Goal: Transaction & Acquisition: Obtain resource

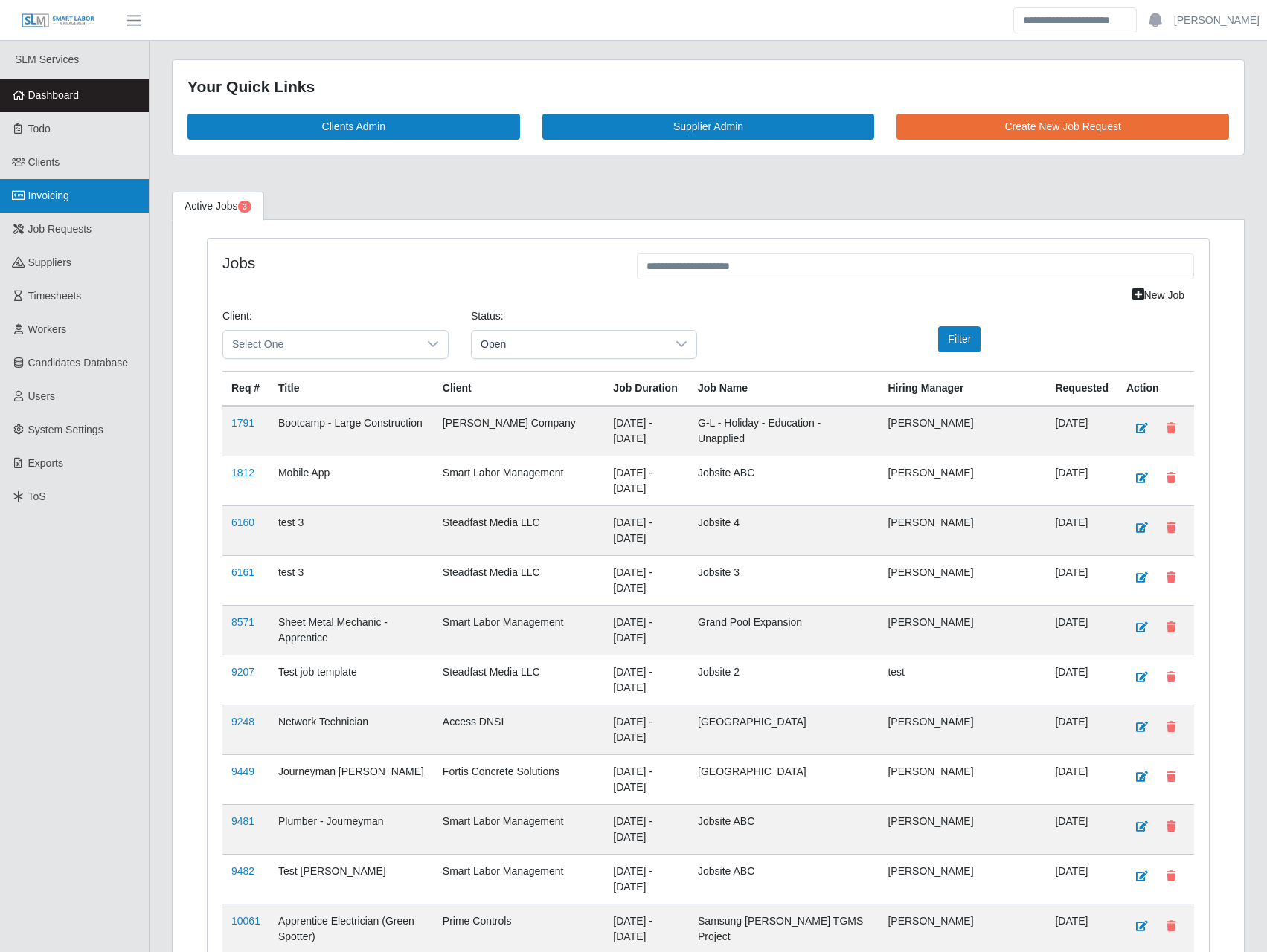
click at [83, 203] on link "Invoicing" at bounding box center [74, 196] width 148 height 34
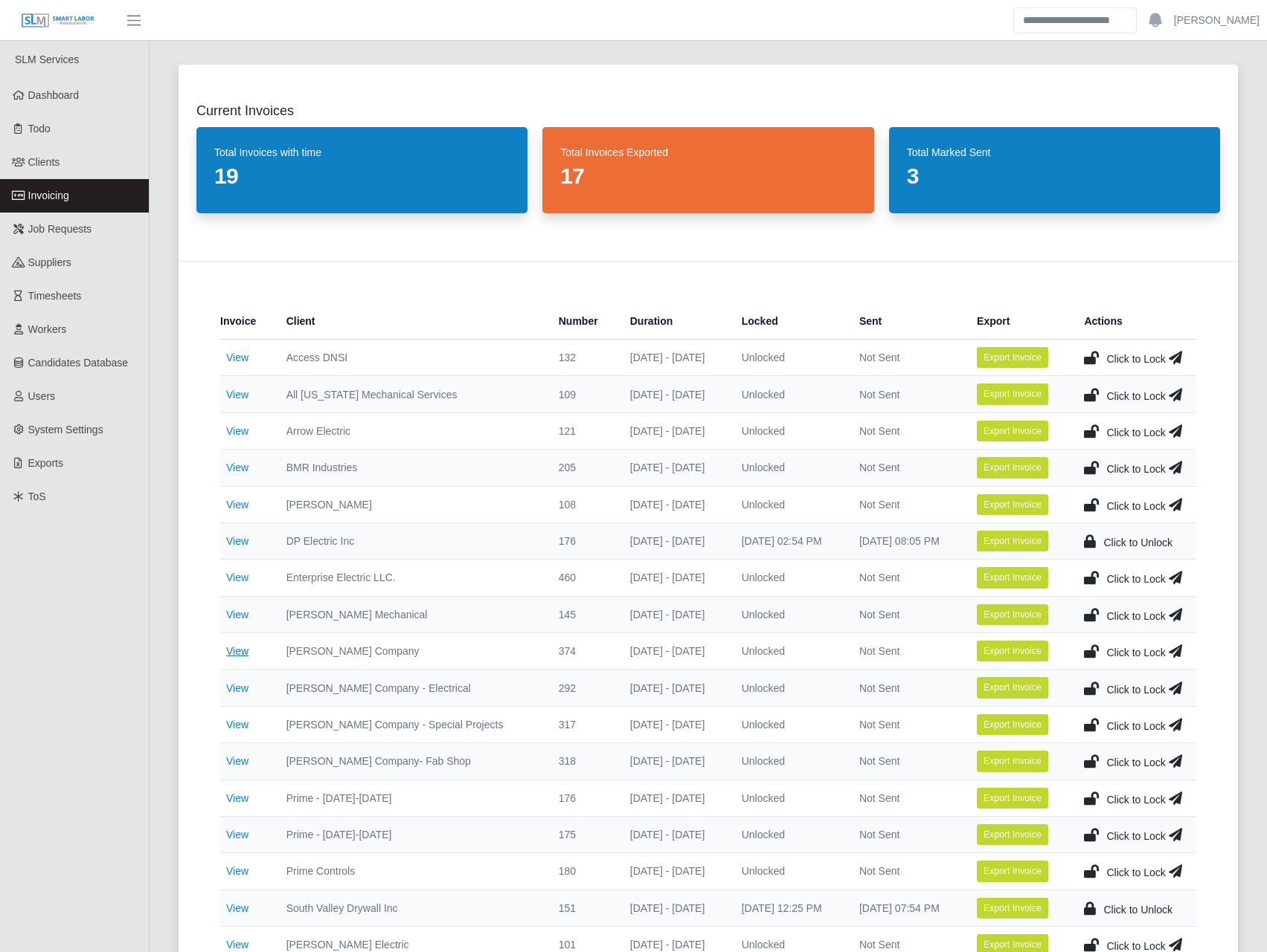
click at [238, 652] on link "View" at bounding box center [237, 651] width 23 height 12
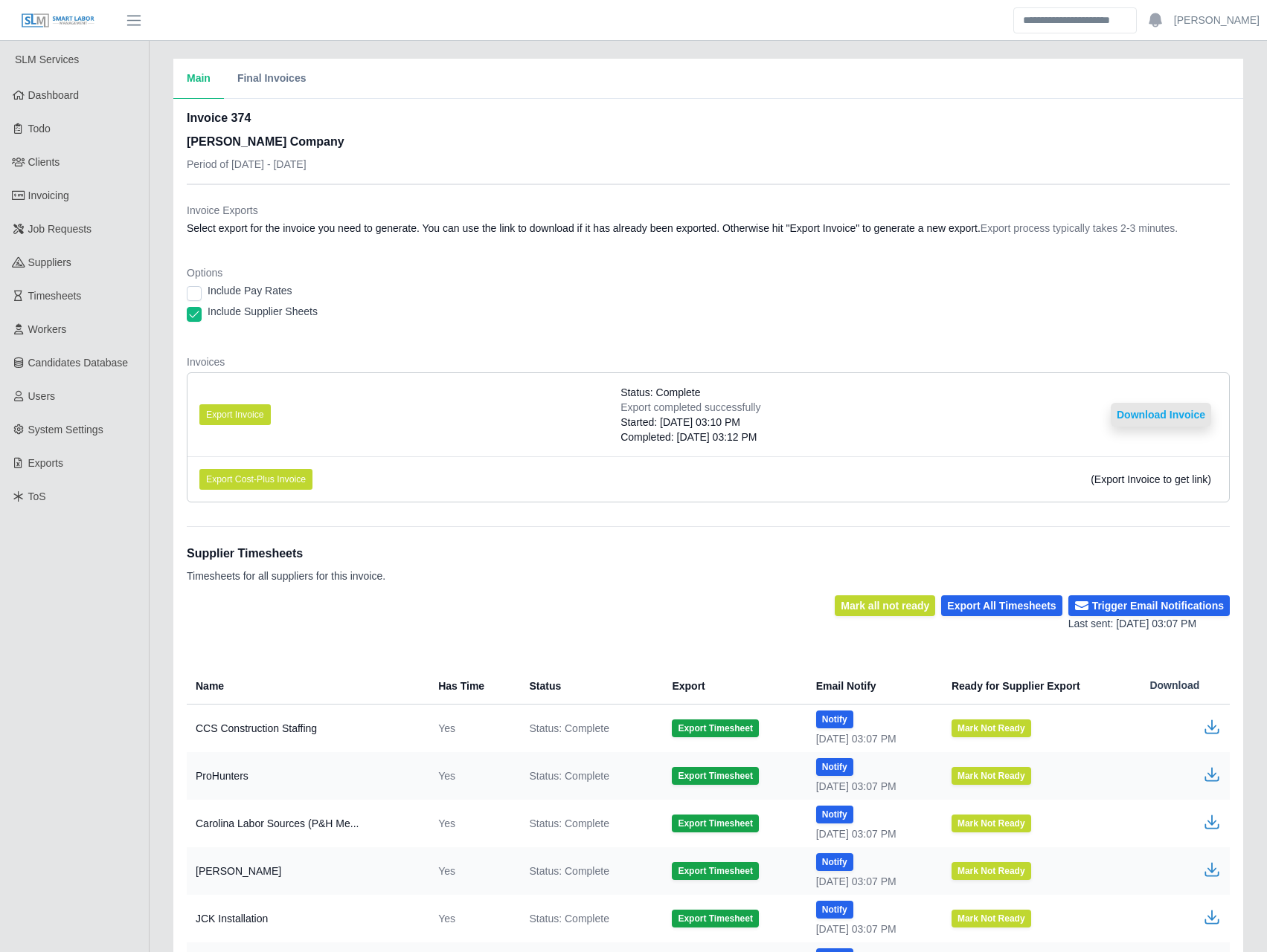
click at [1165, 414] on button "Download Invoice" at bounding box center [1161, 415] width 101 height 24
click at [64, 192] on span "Invoicing" at bounding box center [48, 196] width 41 height 12
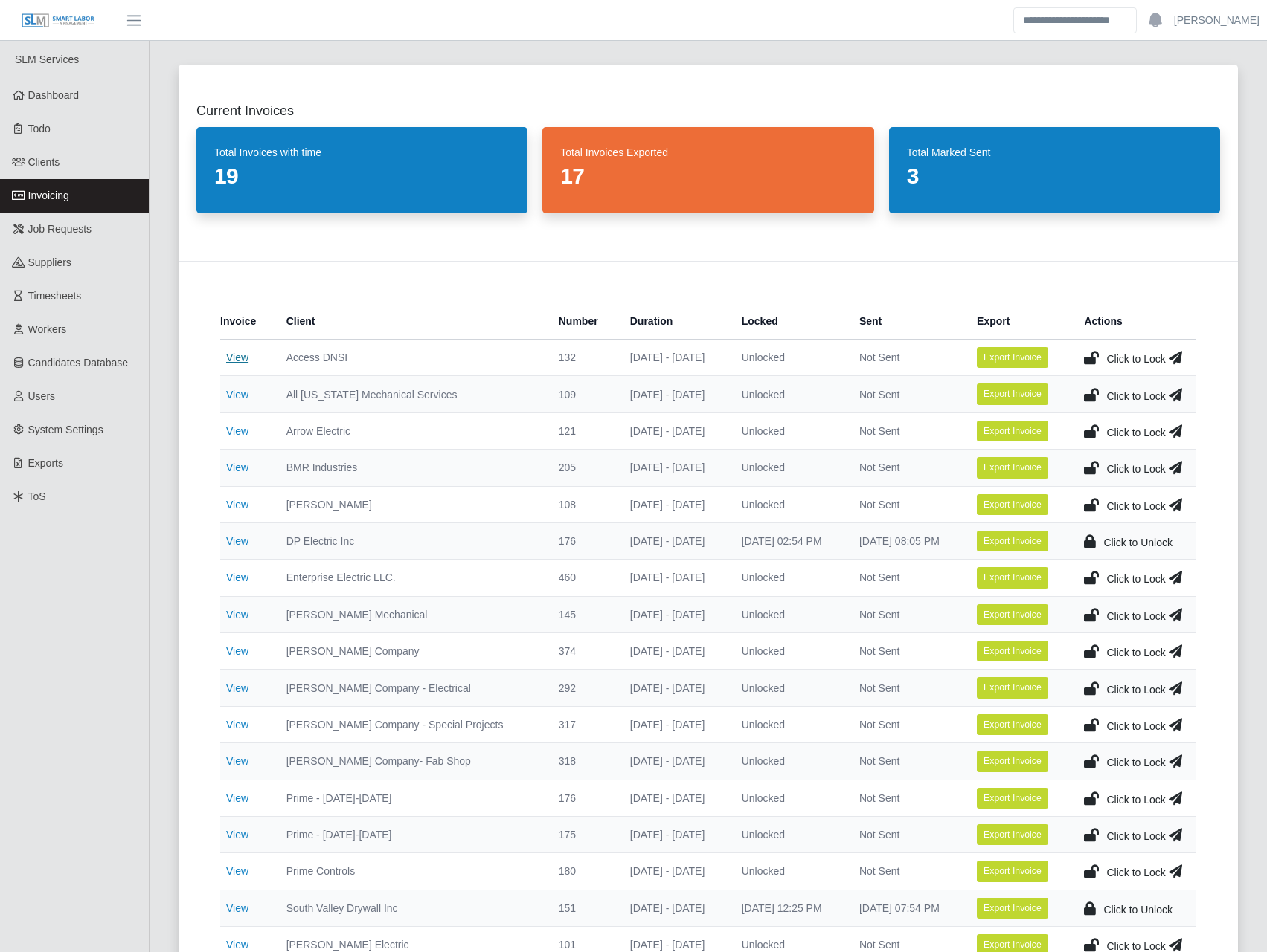
click at [235, 357] on link "View" at bounding box center [237, 358] width 23 height 12
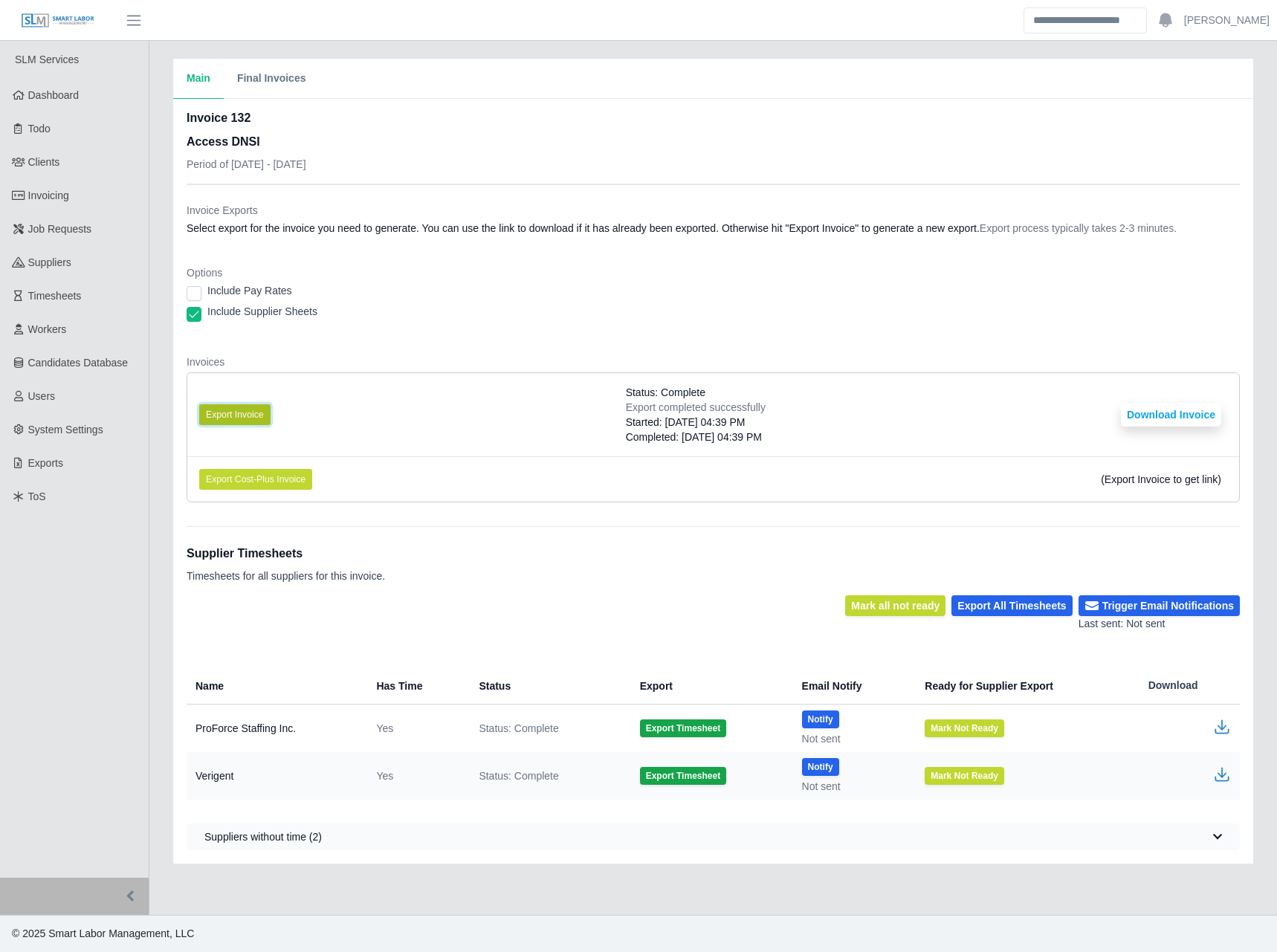
click at [261, 419] on button "Export Invoice" at bounding box center [235, 414] width 71 height 21
click at [652, 241] on div "Invoice Exports Select export for the invoice you need to generate. You can use…" at bounding box center [714, 221] width 1054 height 39
click at [1186, 411] on button "Download Invoice" at bounding box center [1171, 415] width 101 height 24
click at [52, 191] on span "Invoicing" at bounding box center [48, 196] width 41 height 12
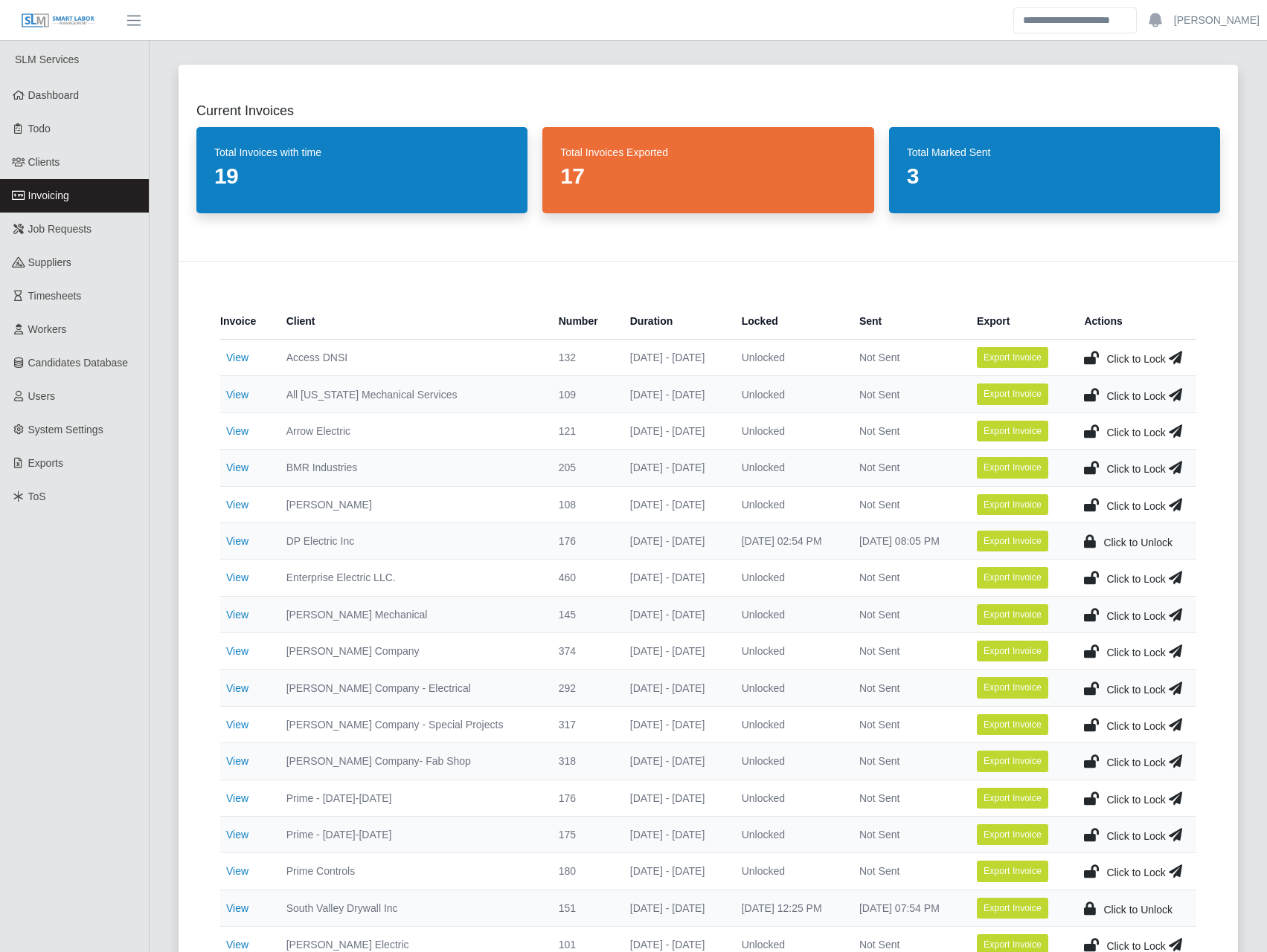
click at [1092, 355] on icon at bounding box center [1091, 357] width 15 height 21
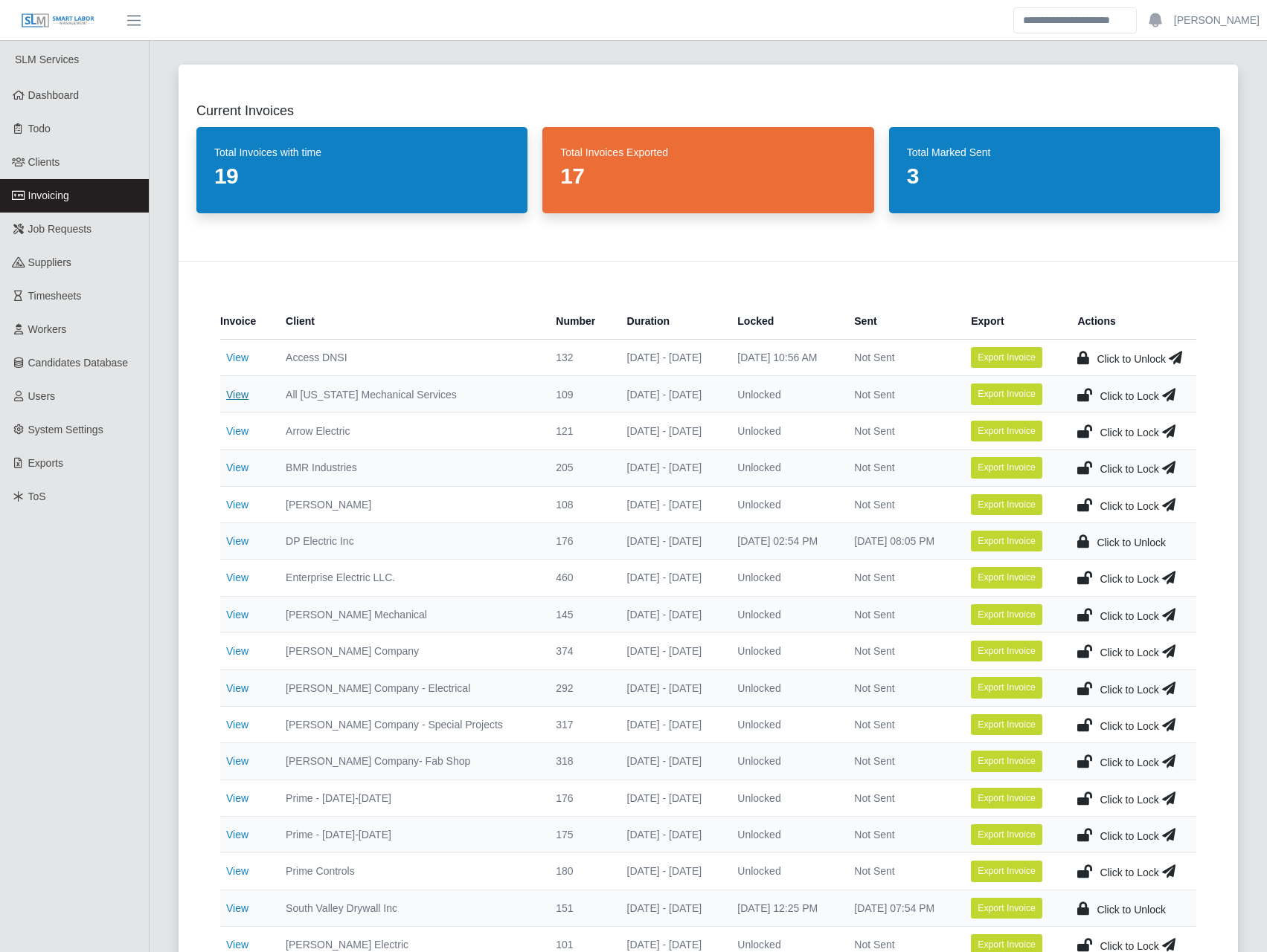
click at [241, 391] on link "View" at bounding box center [237, 394] width 23 height 12
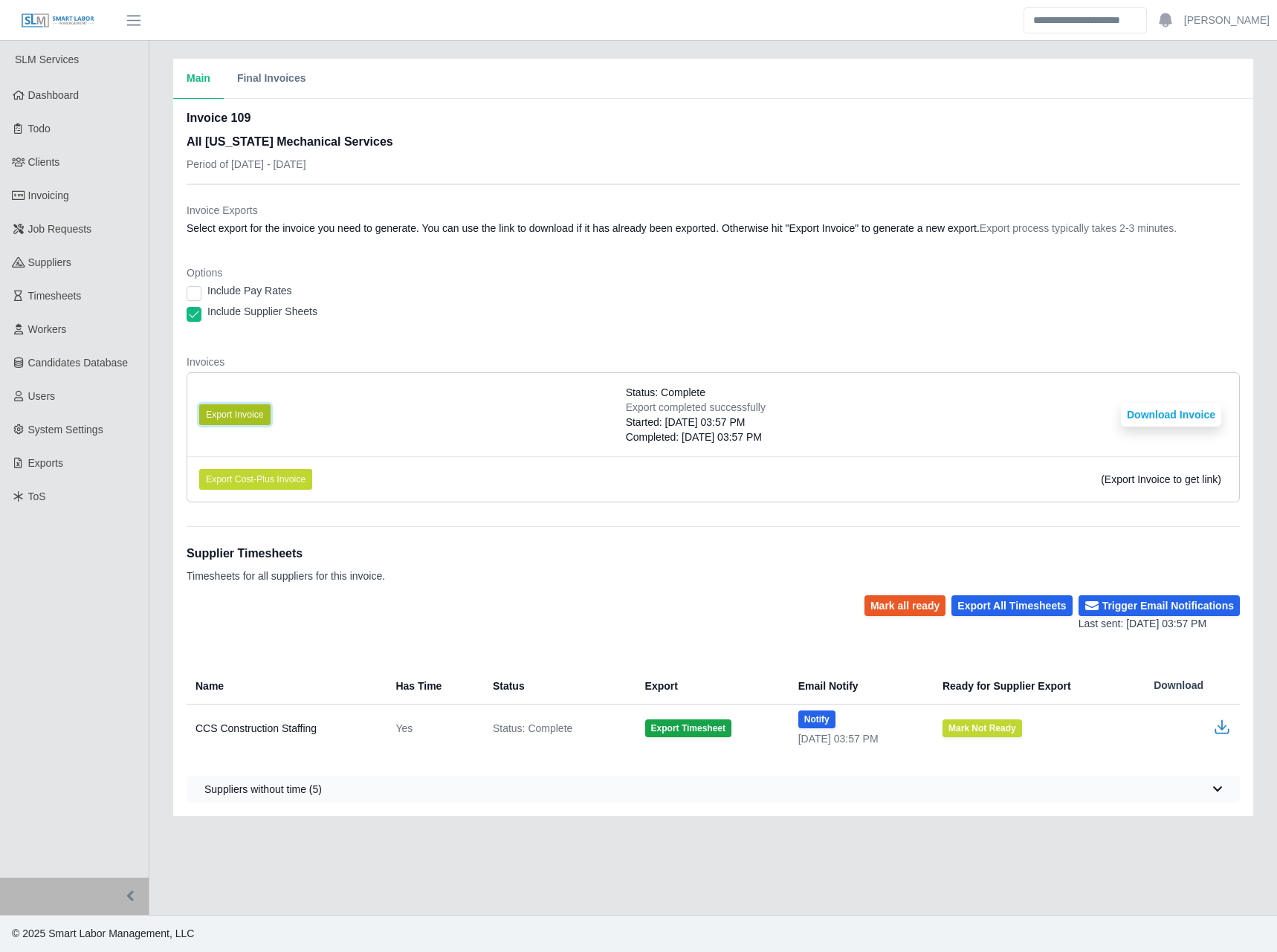
click at [235, 412] on button "Export Invoice" at bounding box center [235, 414] width 71 height 21
click at [658, 312] on div "Include Supplier Sheets" at bounding box center [714, 314] width 1054 height 21
click at [1164, 417] on button "Download Invoice" at bounding box center [1171, 415] width 101 height 24
click at [106, 190] on link "Invoicing" at bounding box center [74, 196] width 148 height 34
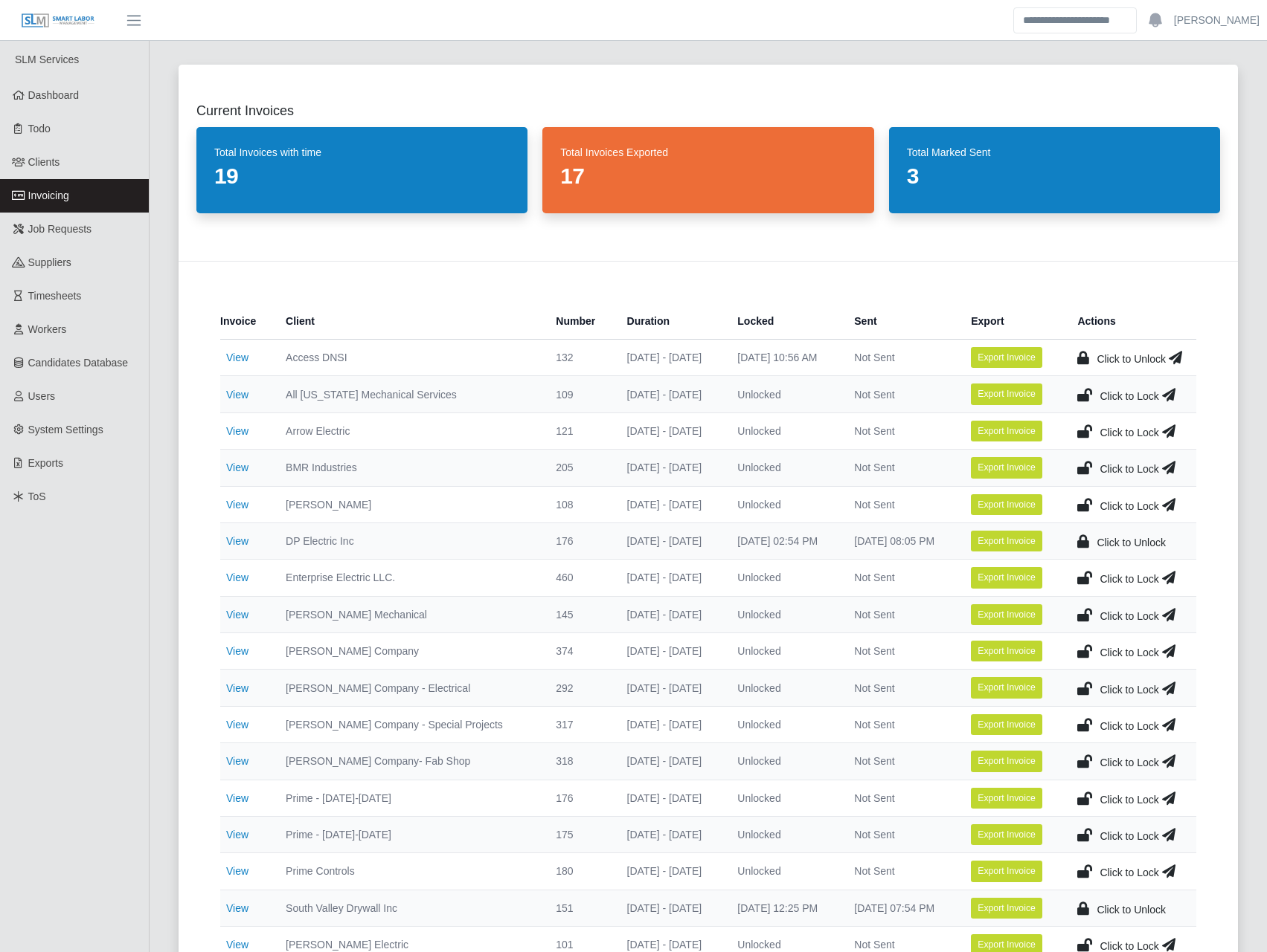
click at [1081, 394] on icon at bounding box center [1084, 394] width 15 height 21
click at [238, 468] on link "View" at bounding box center [237, 468] width 23 height 12
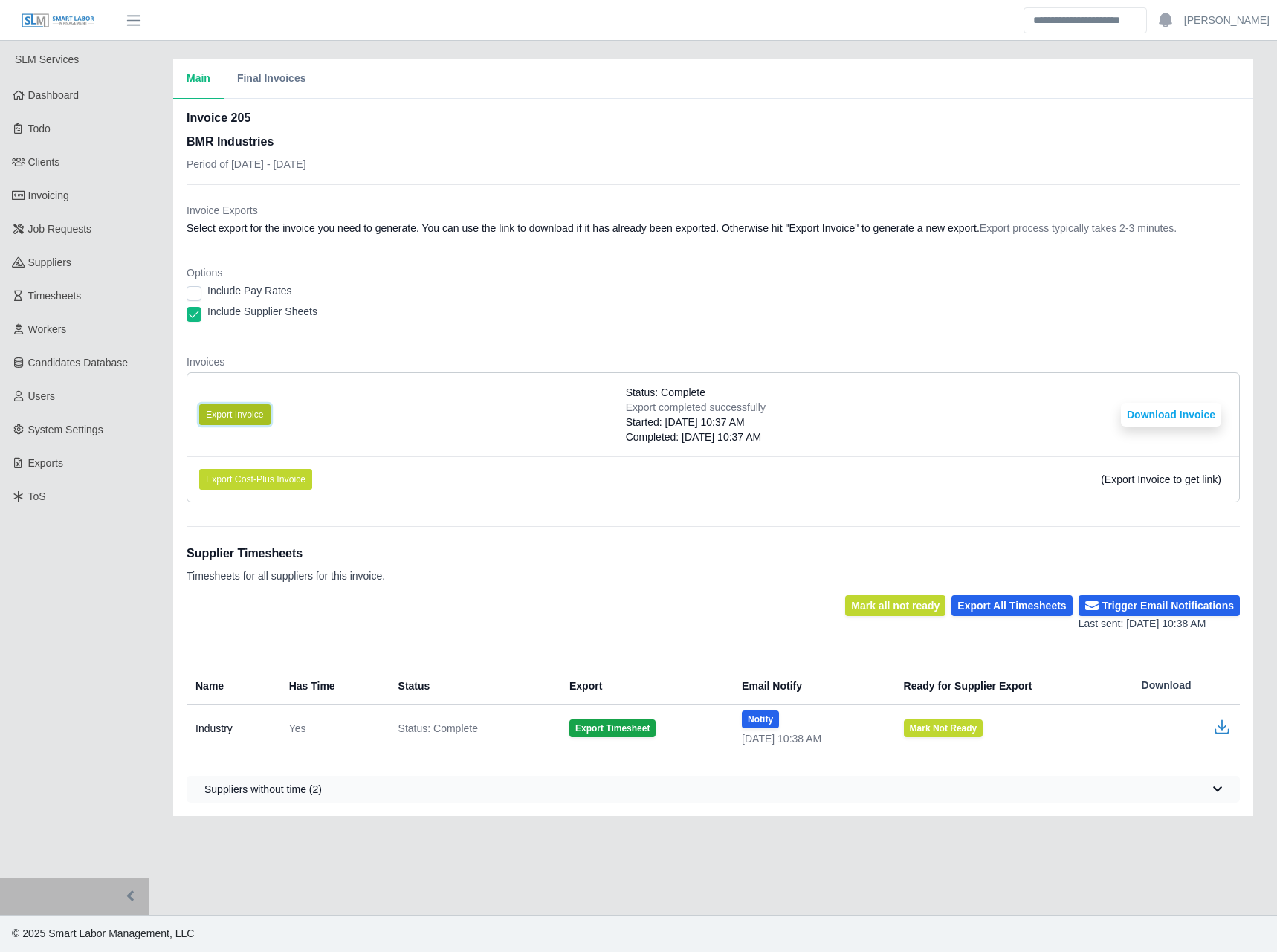
click at [256, 415] on button "Export Invoice" at bounding box center [235, 414] width 71 height 21
click at [616, 288] on div "Include Pay Rates" at bounding box center [714, 294] width 1054 height 21
click at [1190, 421] on button "Download Invoice" at bounding box center [1171, 415] width 101 height 24
drag, startPoint x: 57, startPoint y: 193, endPoint x: 74, endPoint y: 193, distance: 17.0
click at [57, 193] on span "Invoicing" at bounding box center [48, 196] width 41 height 12
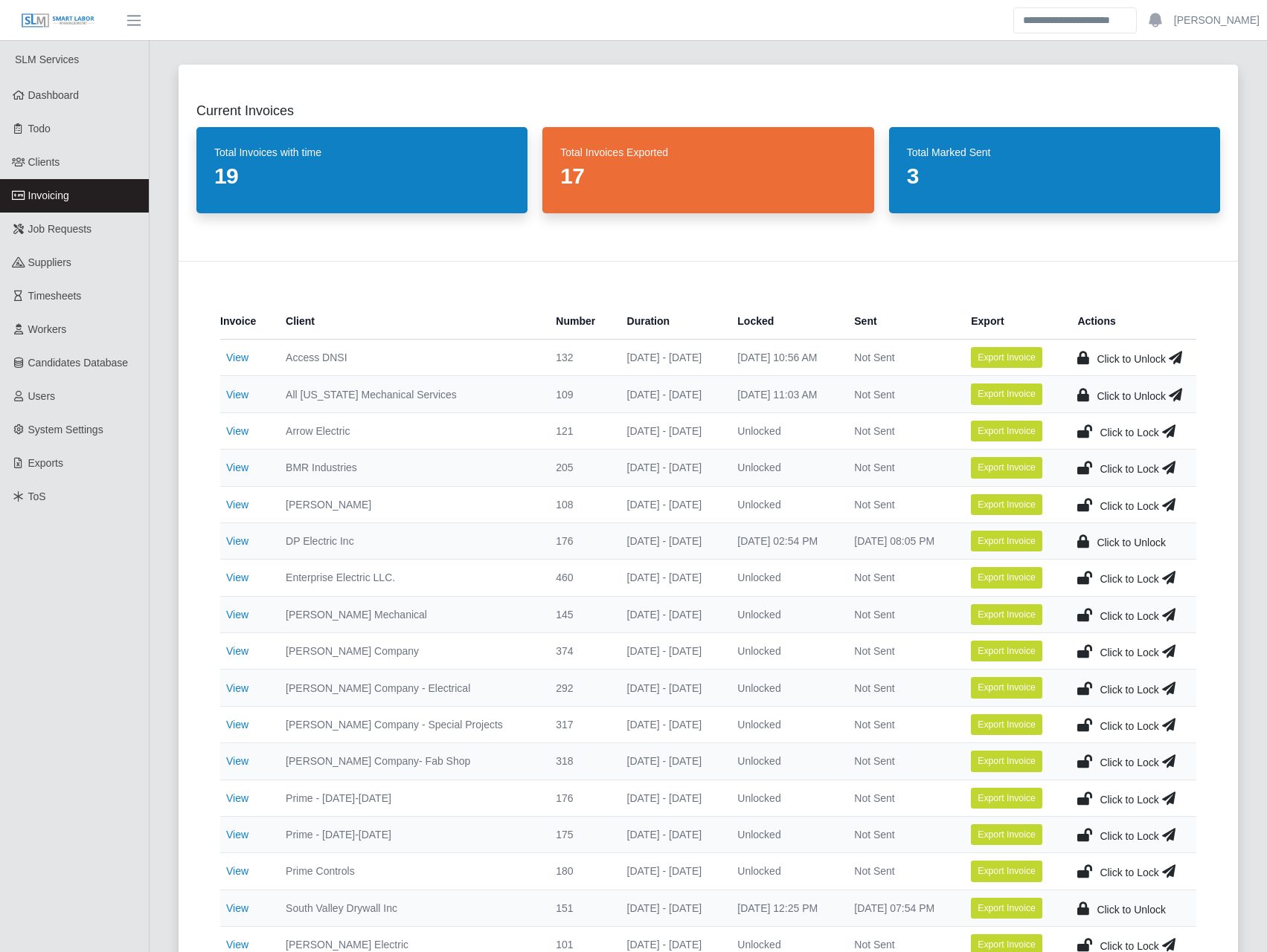
click at [1083, 467] on icon at bounding box center [1084, 468] width 15 height 21
click at [230, 614] on link "View" at bounding box center [237, 615] width 23 height 12
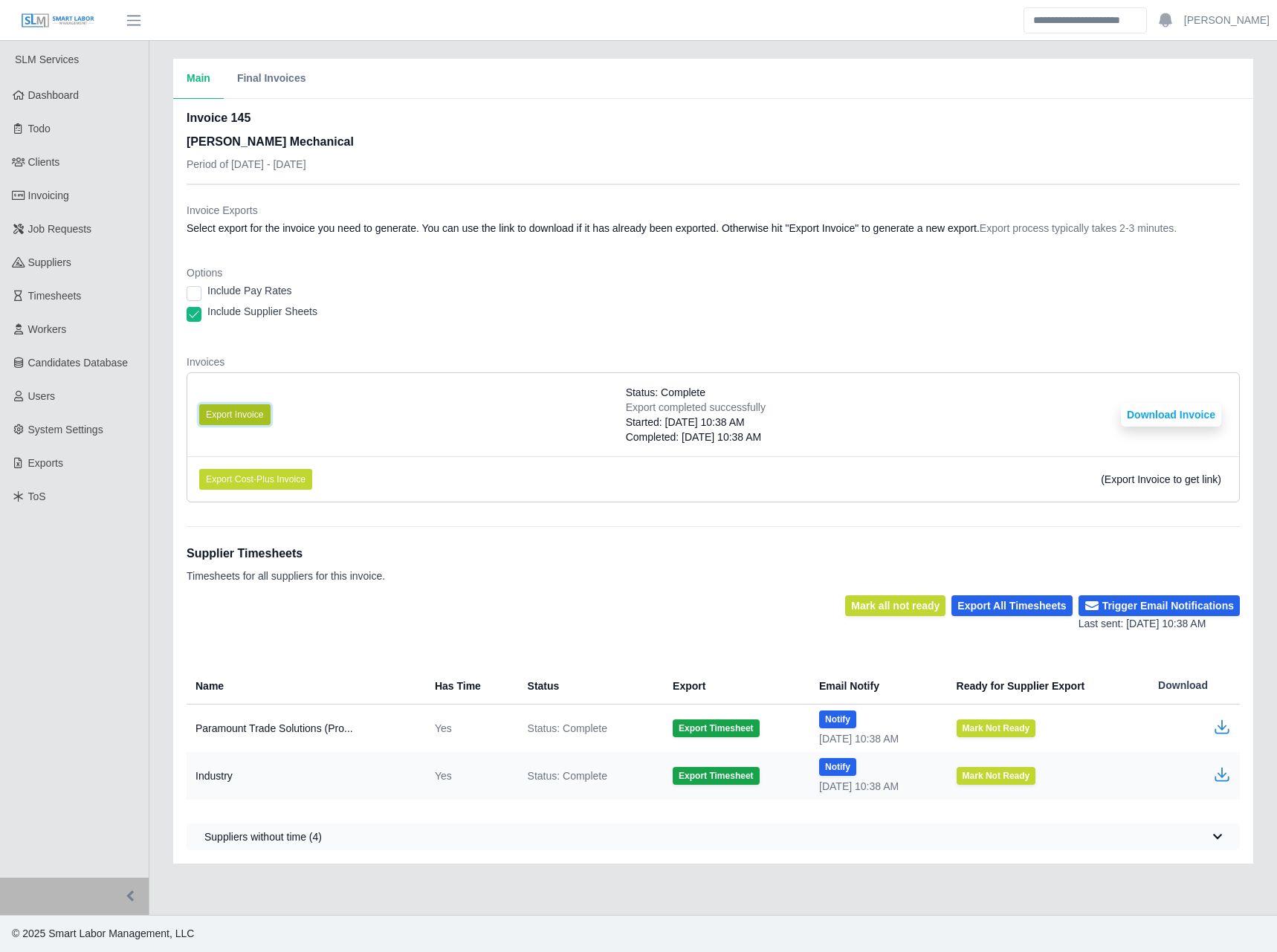
click at [244, 411] on button "Export Invoice" at bounding box center [235, 414] width 71 height 21
drag, startPoint x: 1090, startPoint y: 388, endPoint x: 1143, endPoint y: 400, distance: 54.3
click at [1090, 388] on li "Export Invoice Status: Complete Export completed successfully Started: [DATE] 1…" at bounding box center [714, 415] width 1052 height 83
click at [1176, 409] on button "Download Invoice" at bounding box center [1171, 415] width 101 height 24
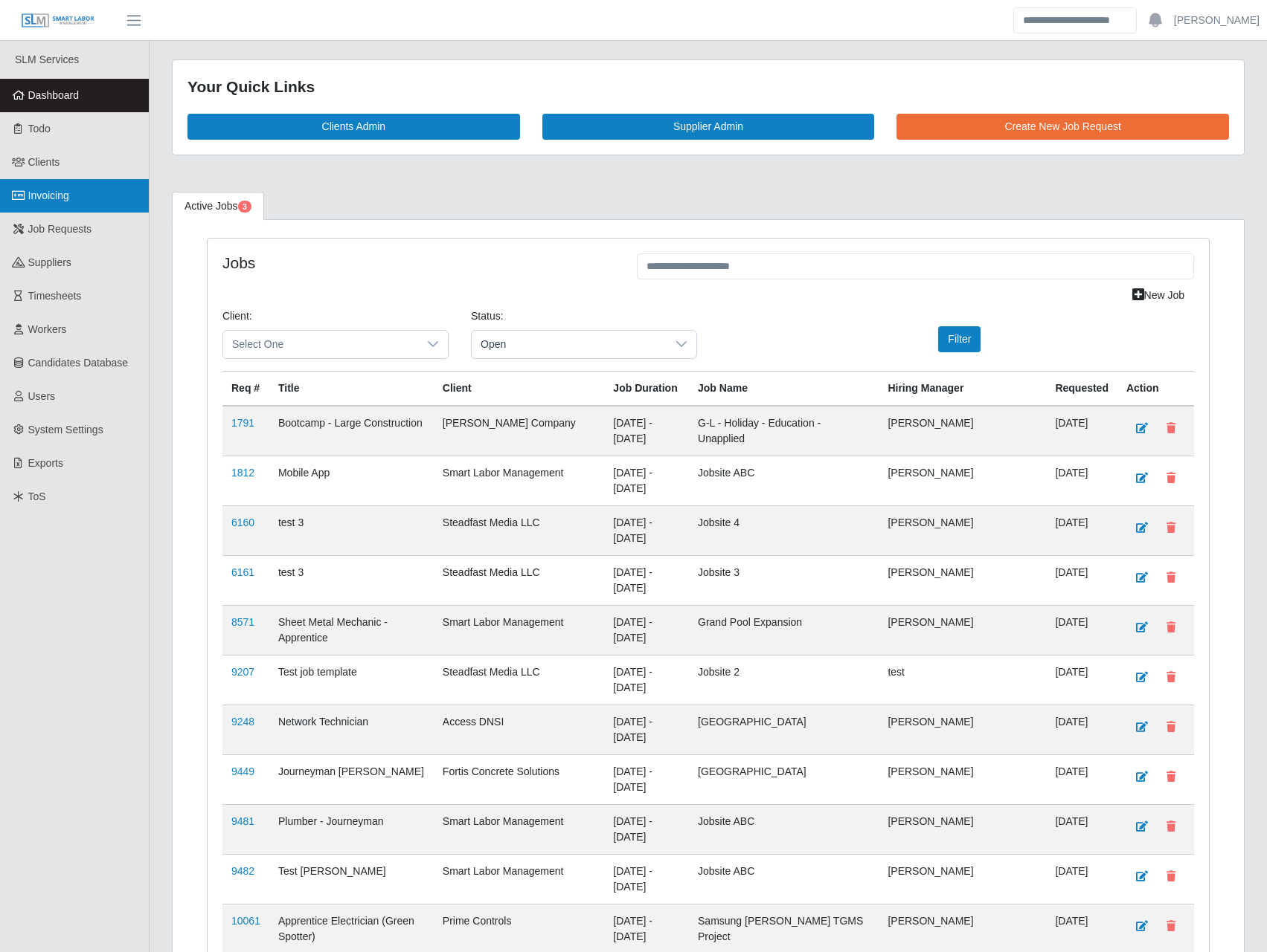
click at [52, 194] on span "Invoicing" at bounding box center [48, 196] width 41 height 12
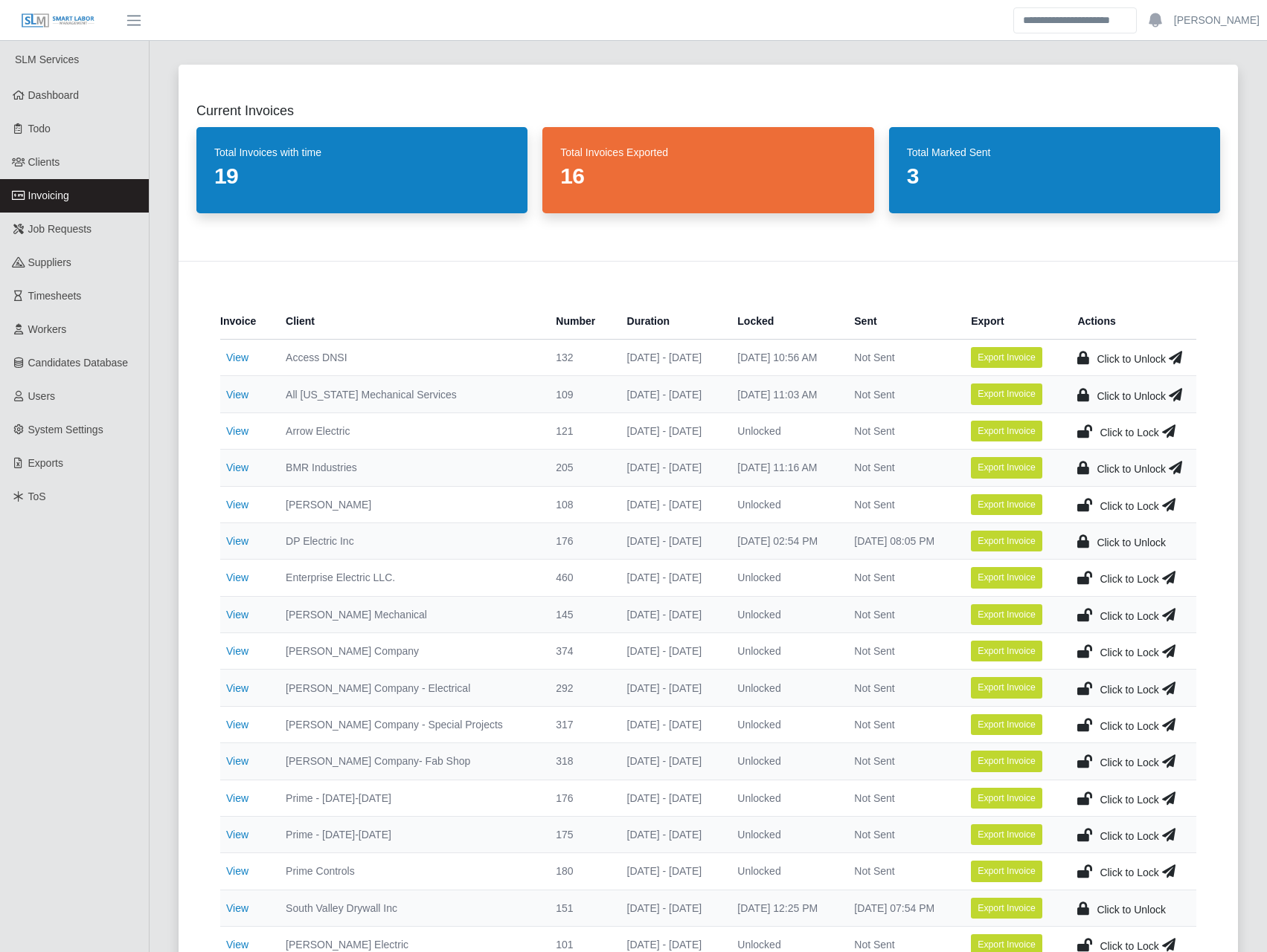
click at [1081, 613] on icon at bounding box center [1084, 614] width 15 height 21
click at [245, 508] on link "View" at bounding box center [237, 505] width 23 height 12
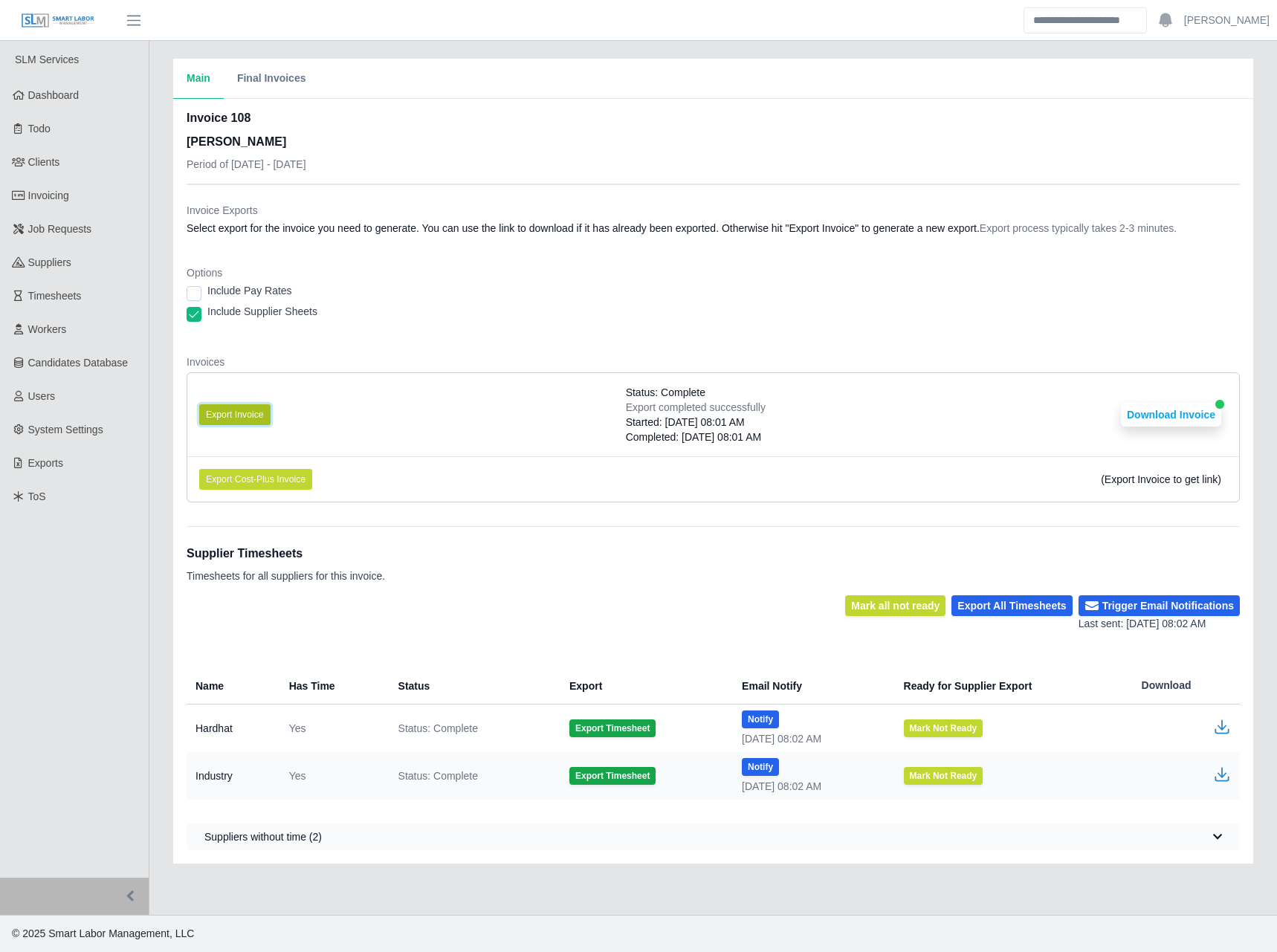
click at [267, 420] on button "Export Invoice" at bounding box center [235, 414] width 71 height 21
click at [746, 350] on dl "Invoice Exports Select export for the invoice you need to generate. You can use…" at bounding box center [714, 358] width 1054 height 311
click at [1175, 407] on button "Download Invoice" at bounding box center [1171, 415] width 101 height 24
click at [82, 192] on link "Invoicing" at bounding box center [74, 196] width 148 height 34
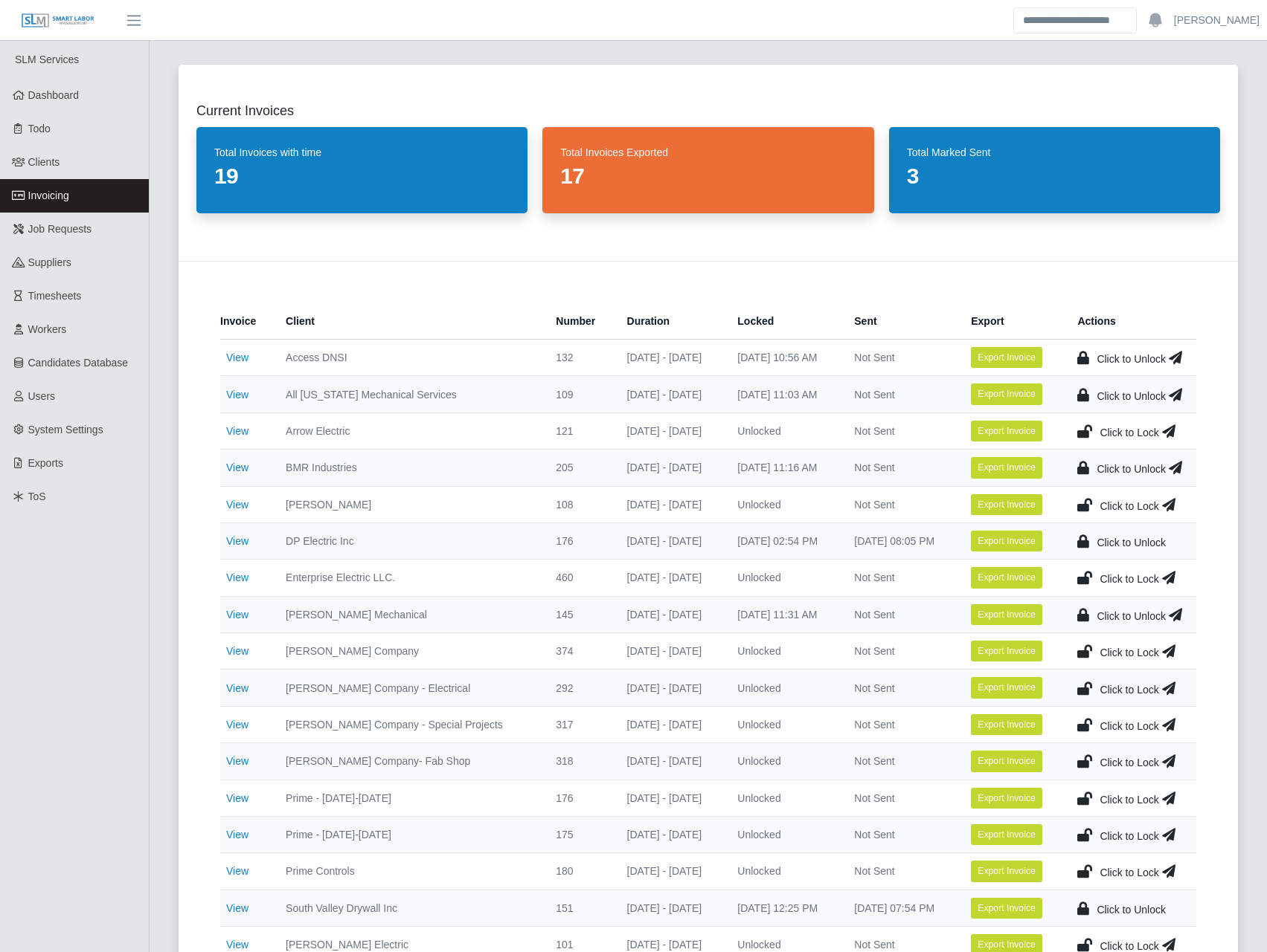
click at [1085, 499] on icon at bounding box center [1084, 504] width 15 height 21
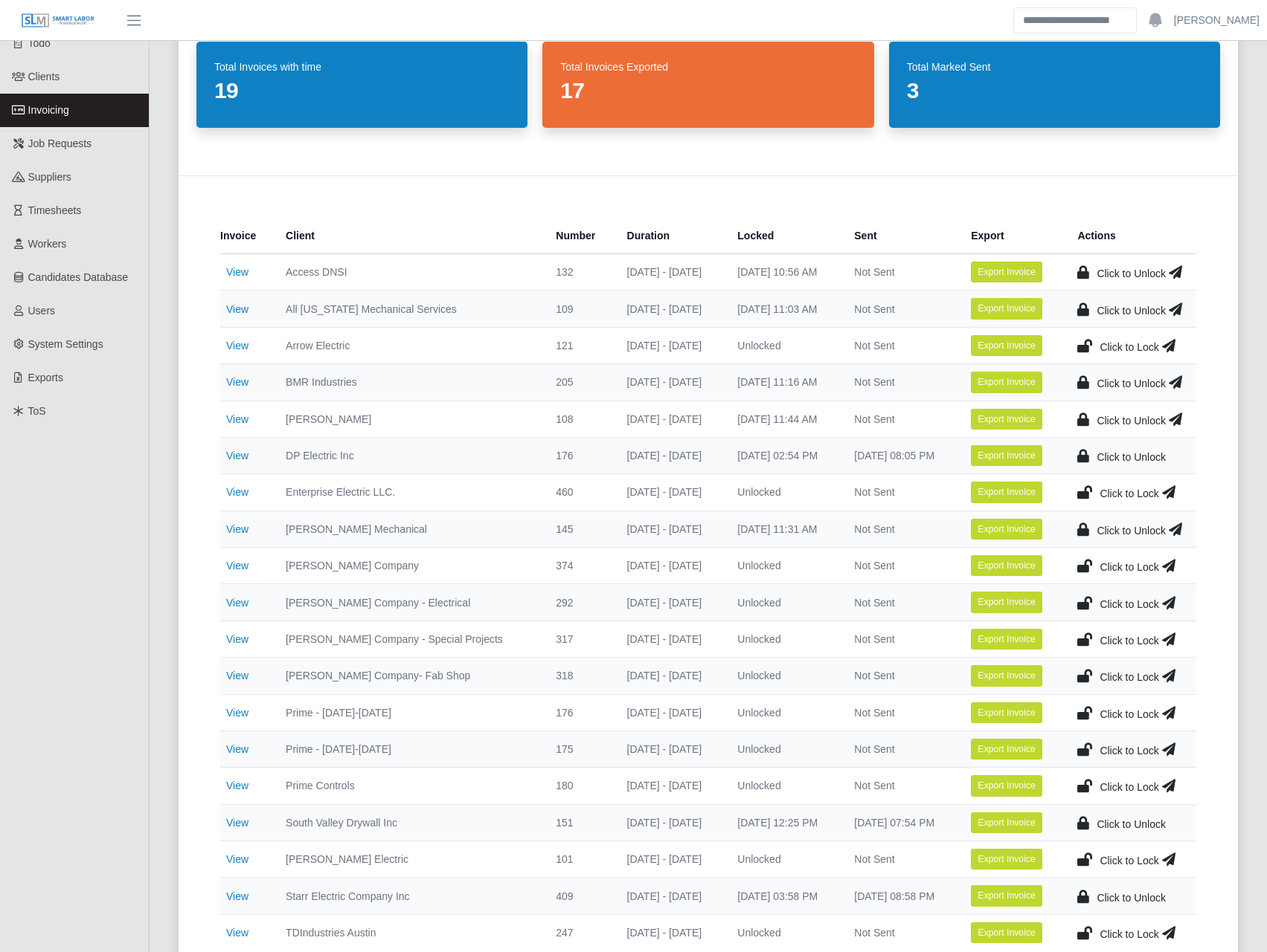
scroll to position [173, 0]
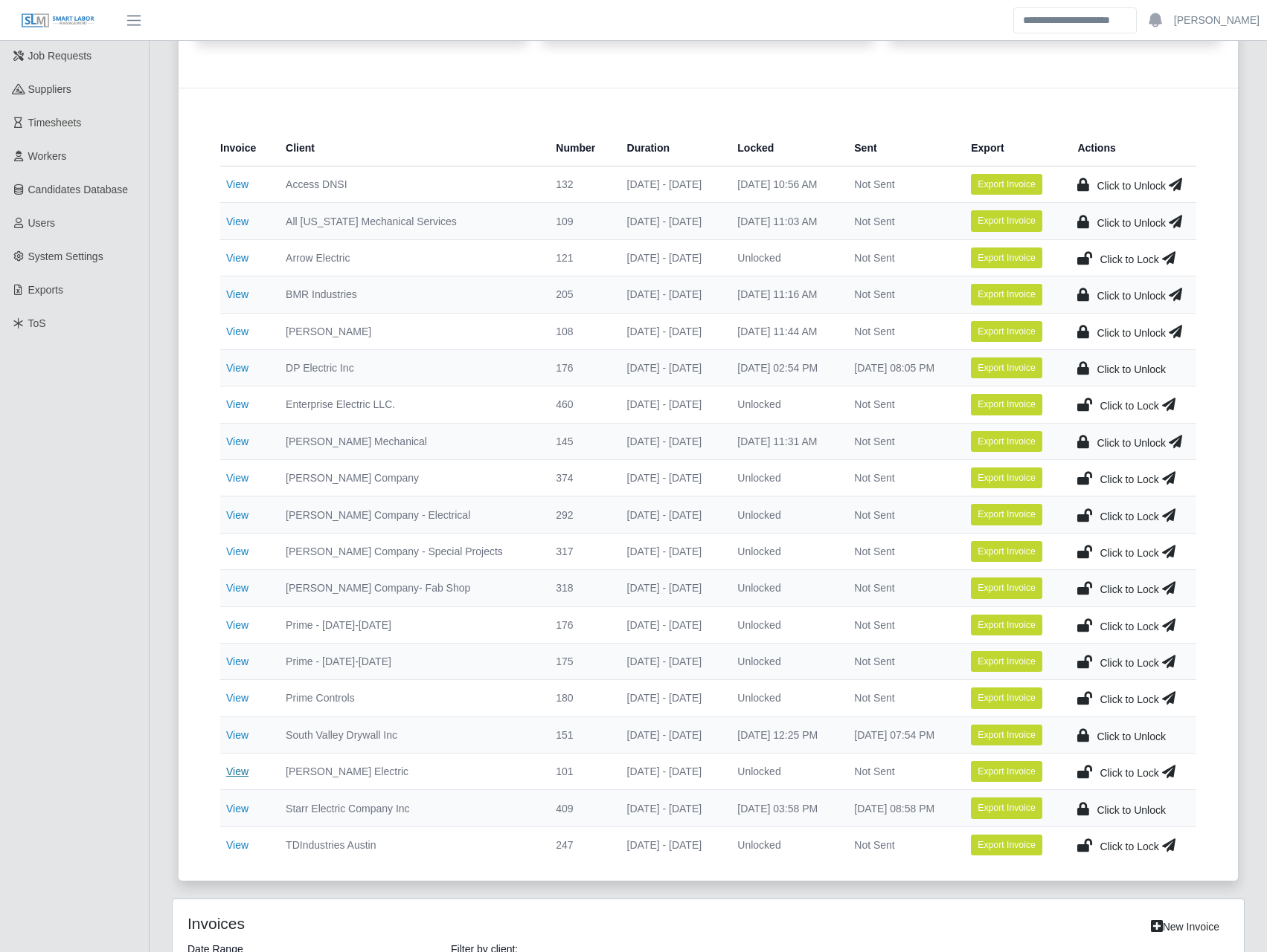
click at [235, 773] on link "View" at bounding box center [237, 772] width 23 height 12
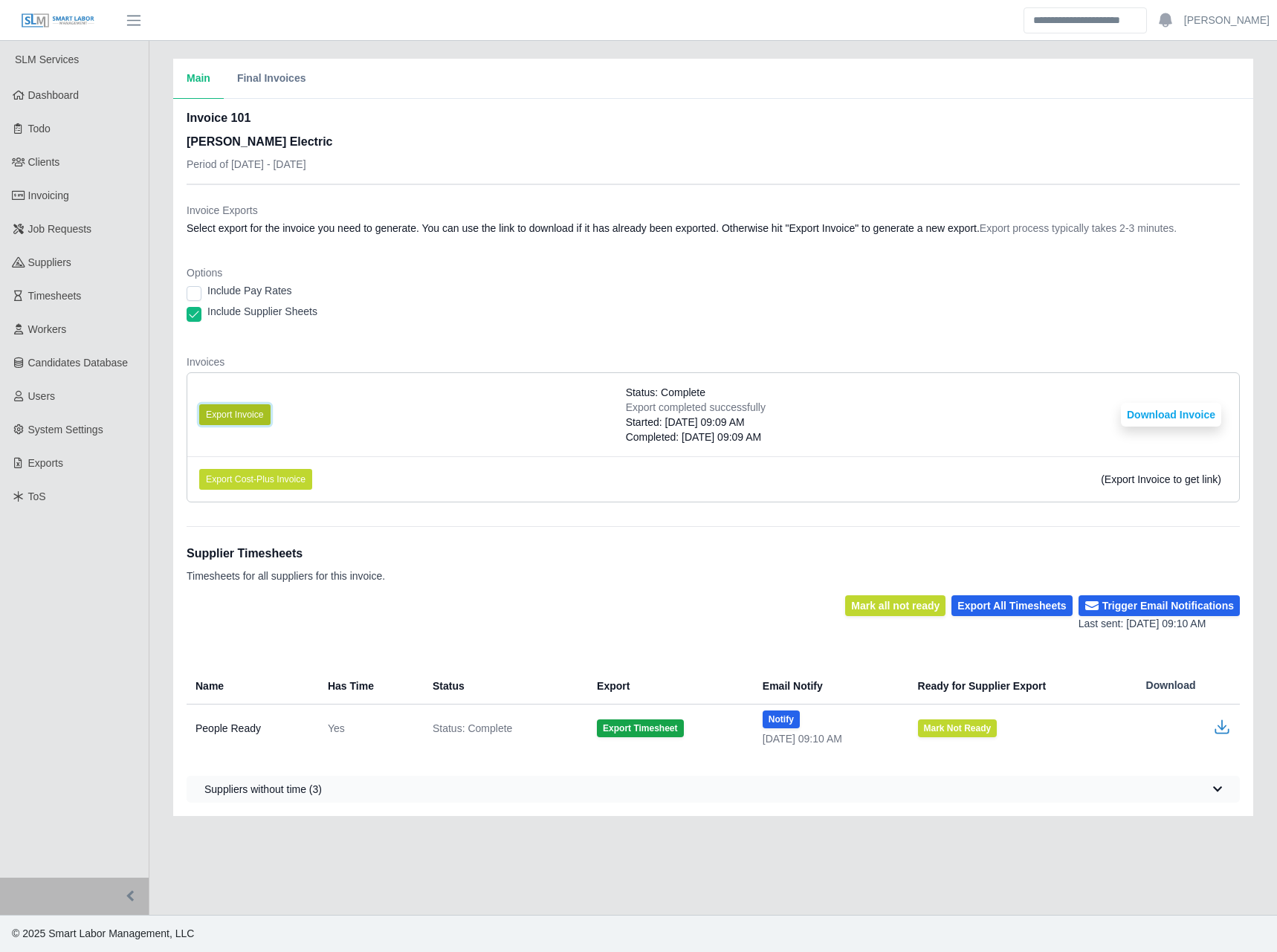
click at [240, 410] on button "Export Invoice" at bounding box center [235, 414] width 71 height 21
click at [615, 220] on dd "Select export for the invoice you need to generate. You can use the link to dow…" at bounding box center [714, 227] width 1054 height 15
click at [1140, 408] on button "Download Invoice" at bounding box center [1171, 415] width 101 height 24
click at [263, 283] on div "Options Include Pay Rates Include Supplier Sheets" at bounding box center [714, 299] width 1054 height 65
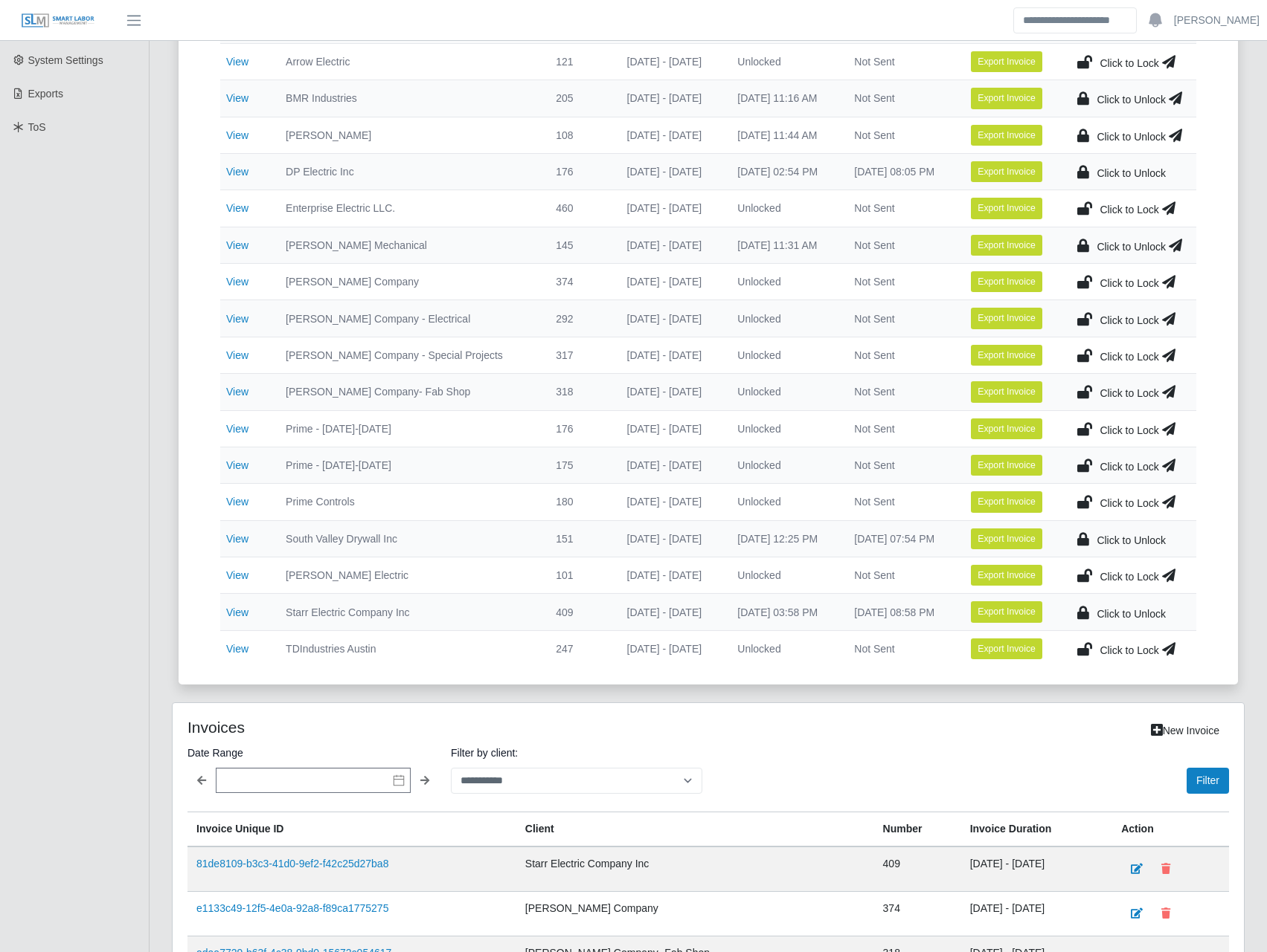
scroll to position [831, 0]
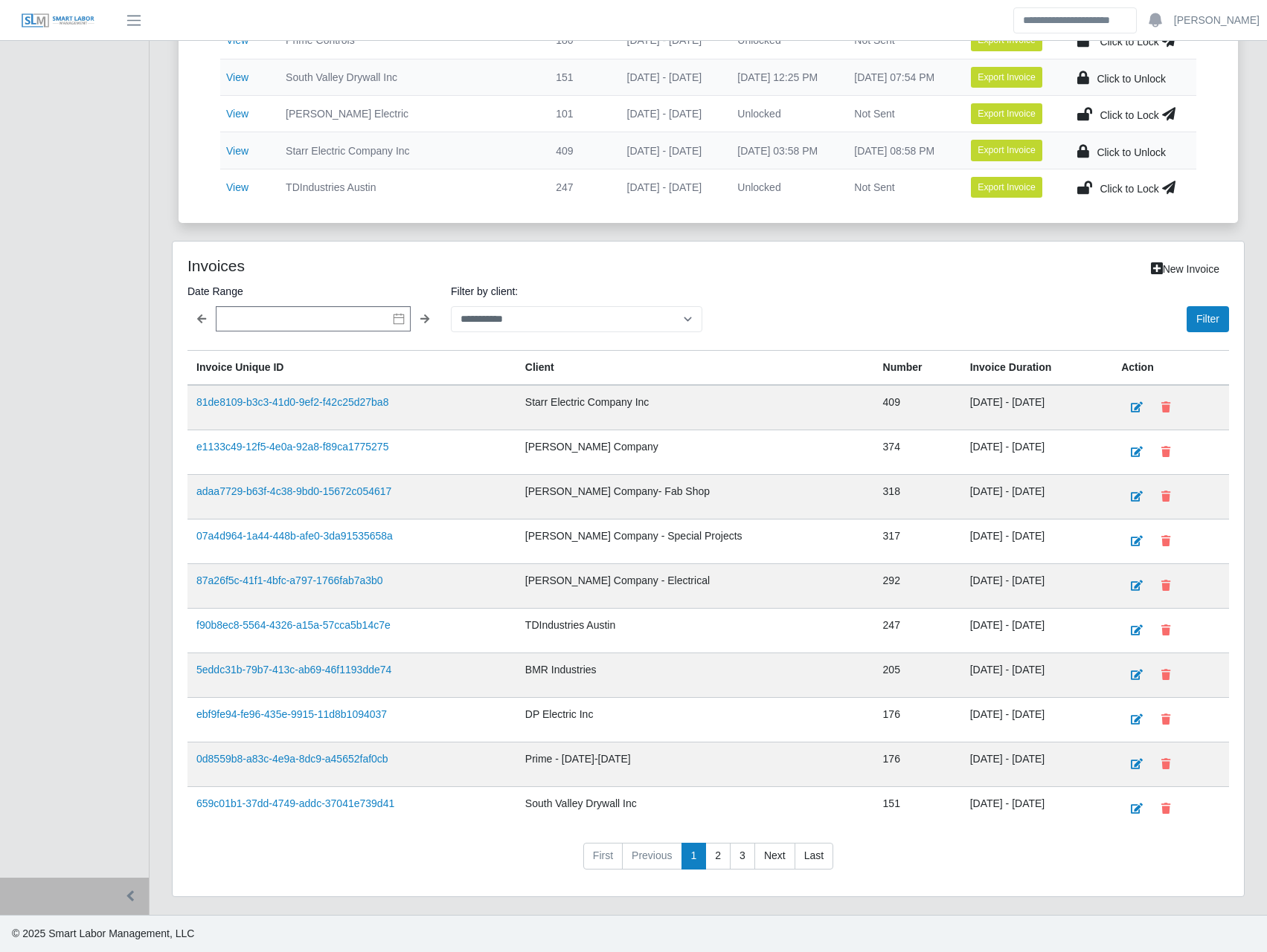
click at [1085, 116] on icon at bounding box center [1084, 114] width 15 height 21
click at [244, 194] on link "View" at bounding box center [237, 188] width 23 height 12
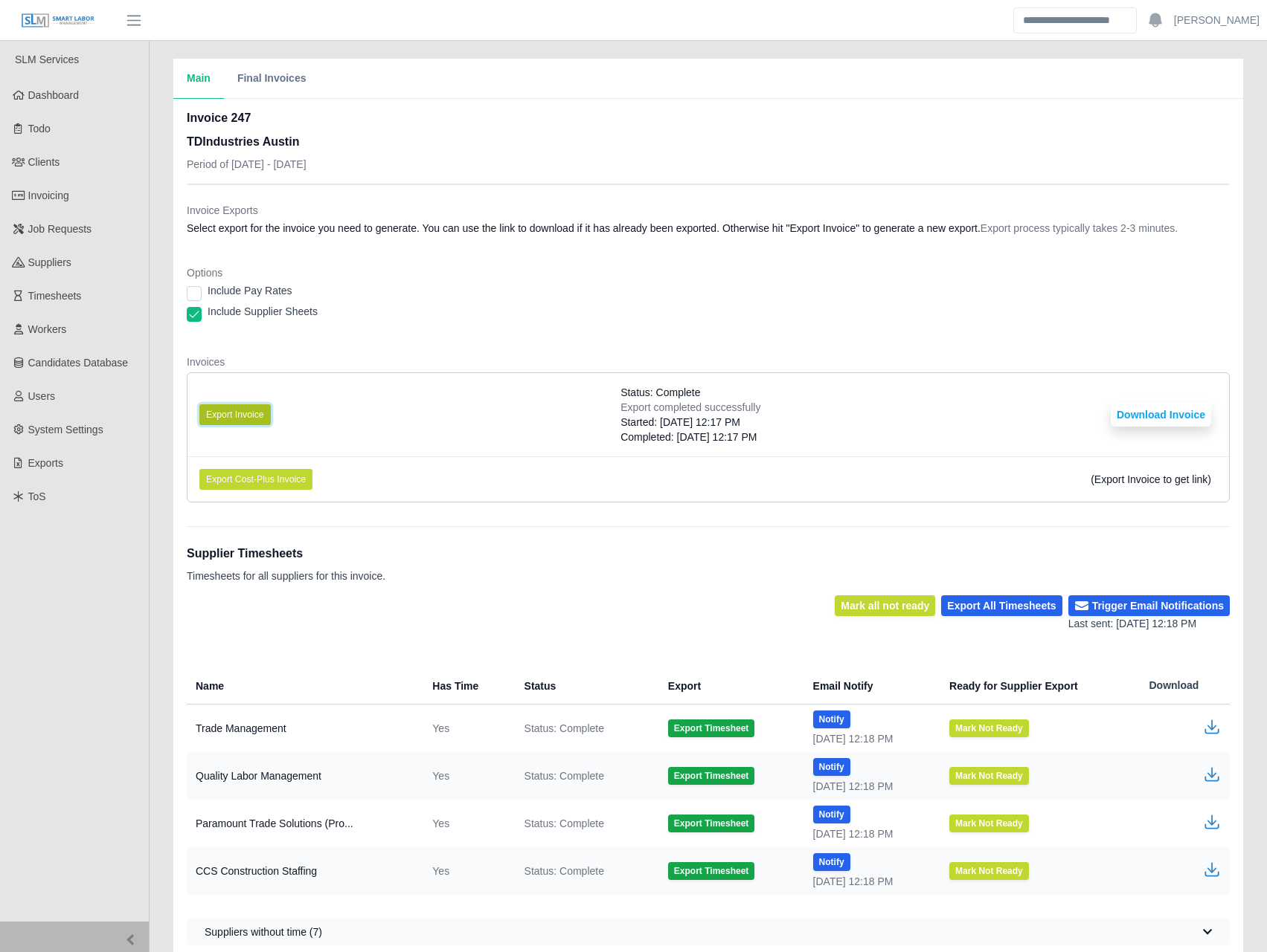
click at [244, 413] on button "Export Invoice" at bounding box center [235, 414] width 71 height 21
click at [1136, 410] on button "Download Invoice" at bounding box center [1161, 415] width 101 height 24
click at [91, 196] on link "Invoicing" at bounding box center [74, 196] width 148 height 34
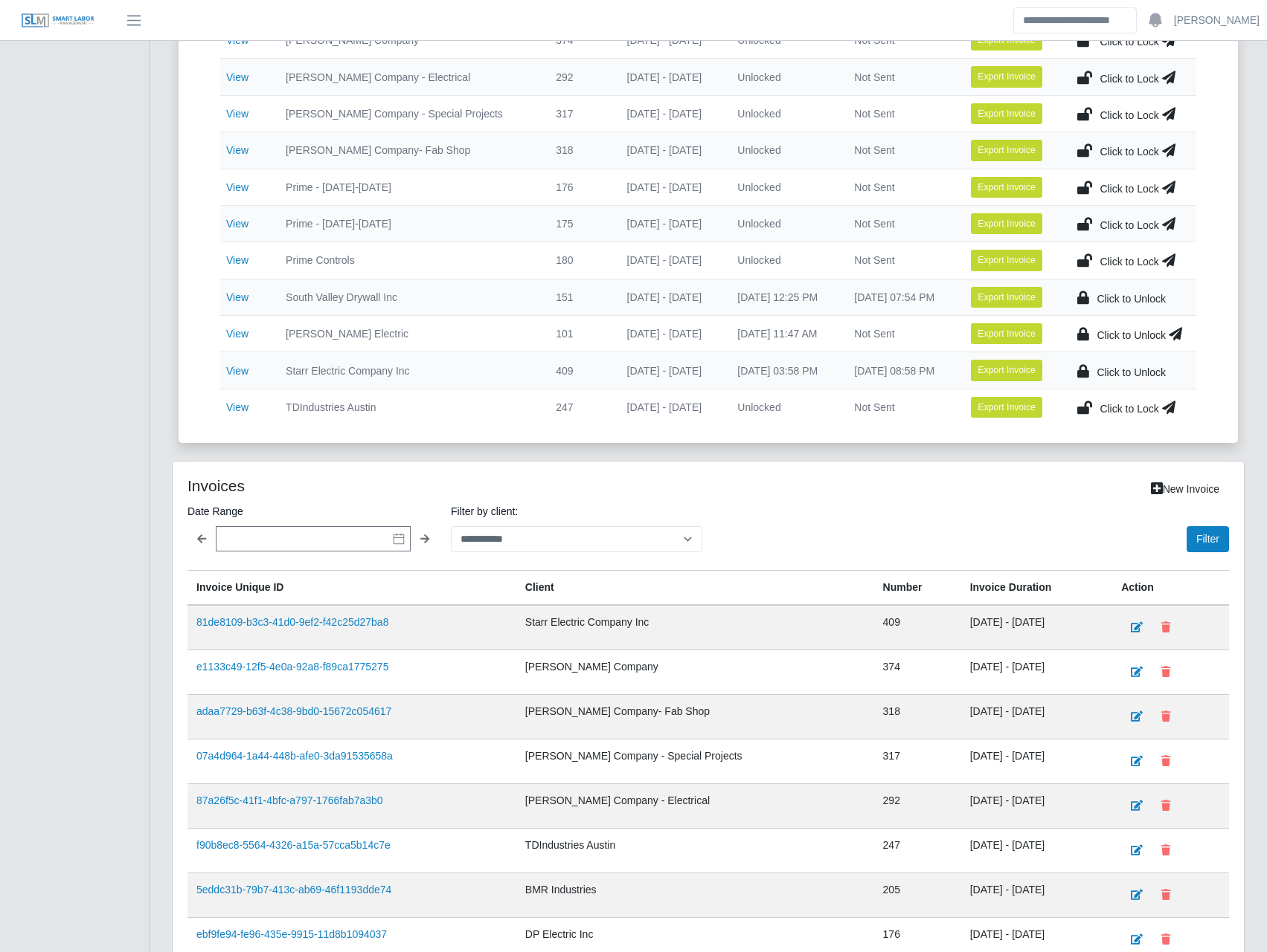
scroll to position [654, 0]
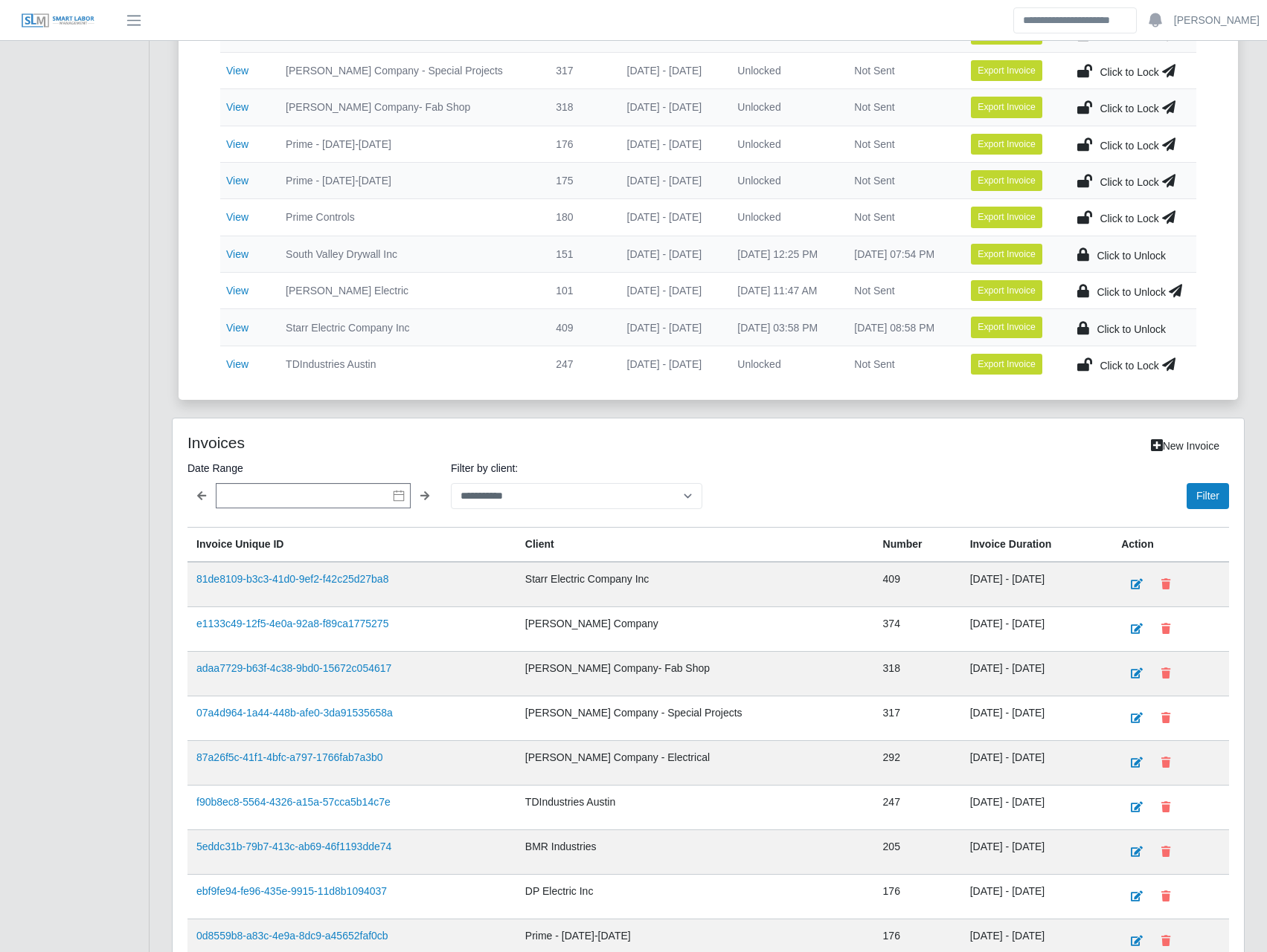
click at [1083, 365] on icon at bounding box center [1084, 364] width 15 height 21
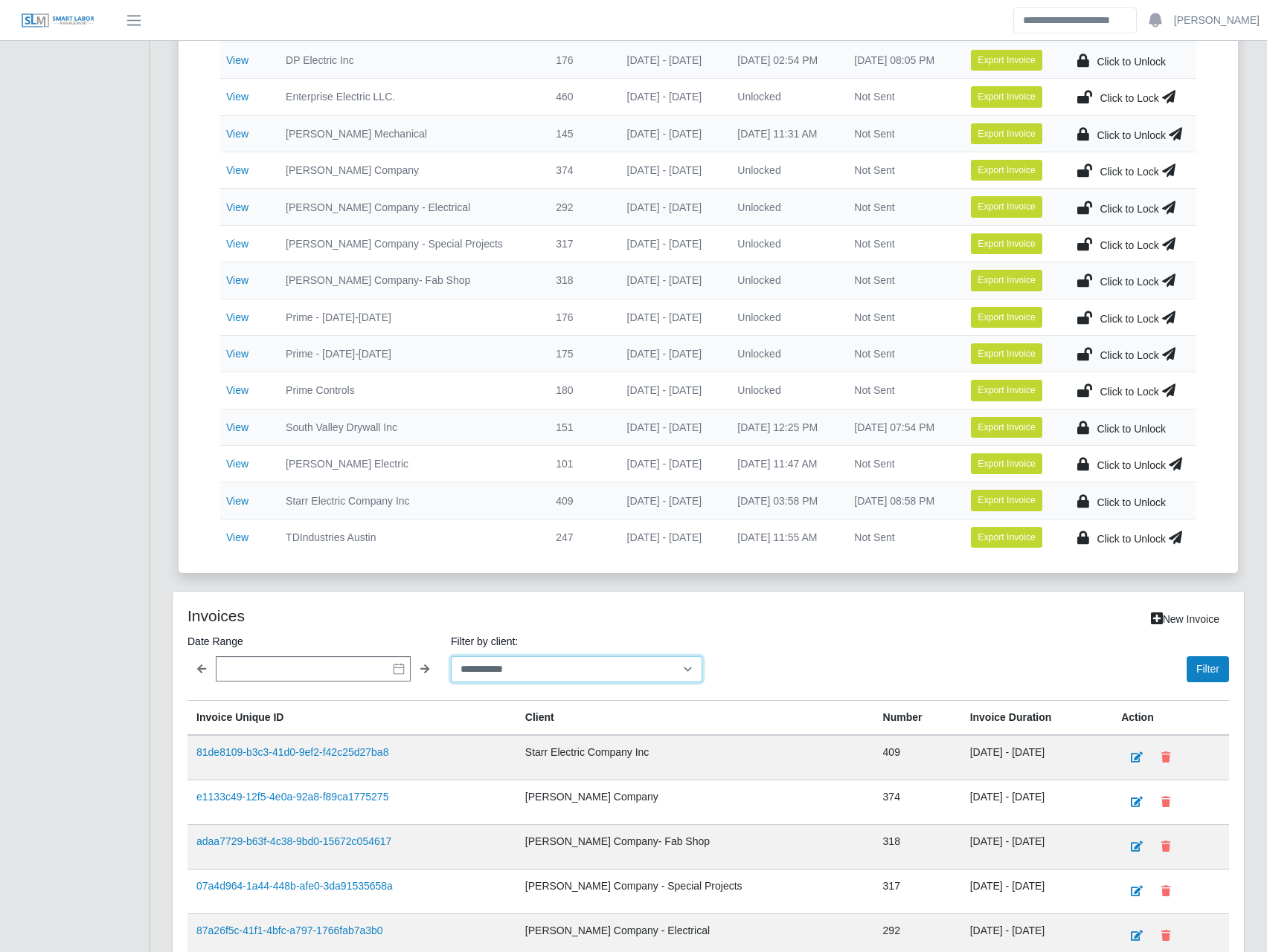
click at [645, 673] on select "**********" at bounding box center [577, 669] width 251 height 26
click at [825, 640] on div "Filter" at bounding box center [971, 657] width 514 height 49
drag, startPoint x: 250, startPoint y: 319, endPoint x: 238, endPoint y: 318, distance: 12.0
click at [612, 668] on select "**********" at bounding box center [577, 669] width 251 height 26
click at [451, 656] on select "**********" at bounding box center [577, 669] width 251 height 26
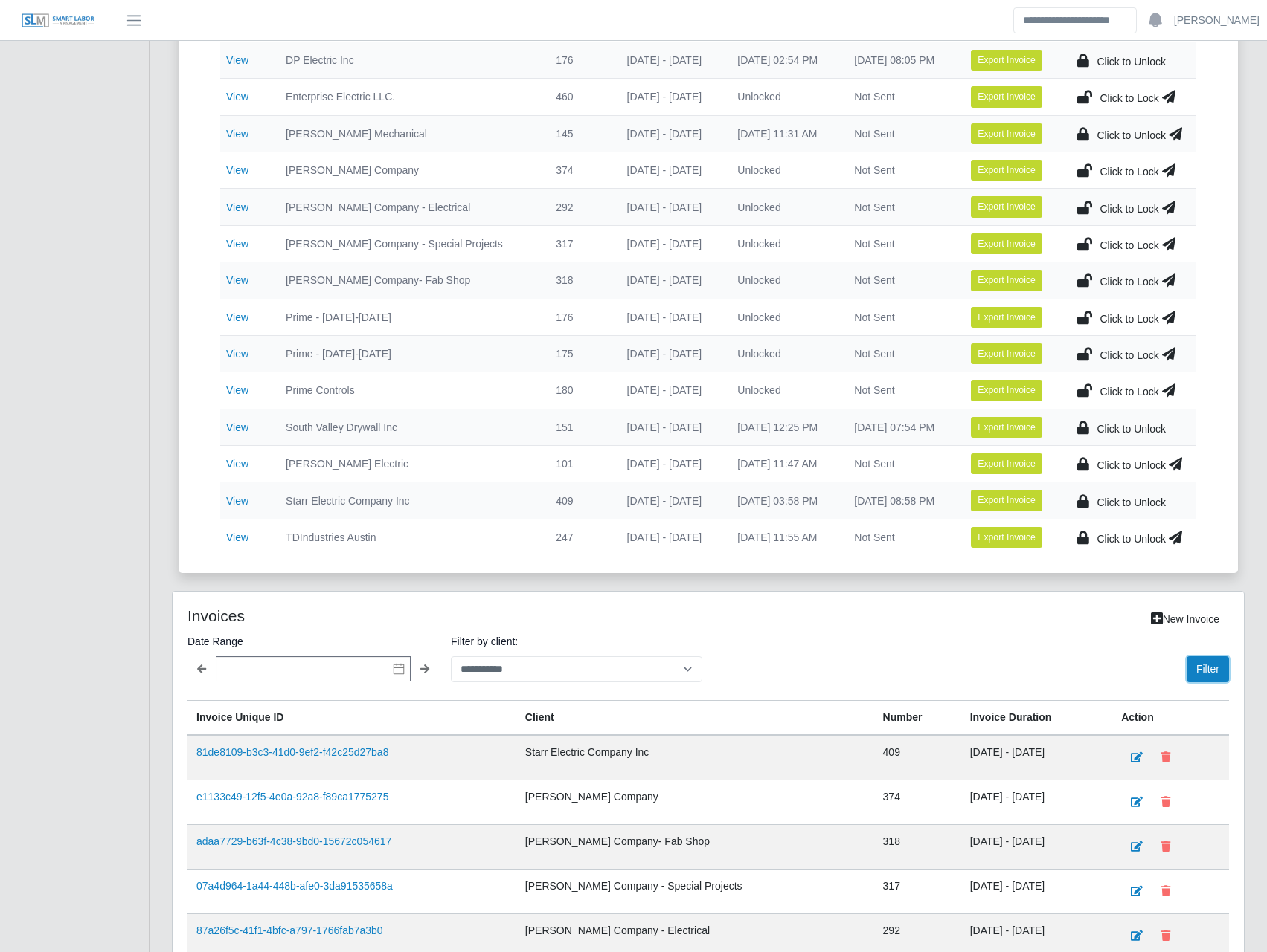
click at [1224, 667] on button "Filter" at bounding box center [1208, 669] width 43 height 26
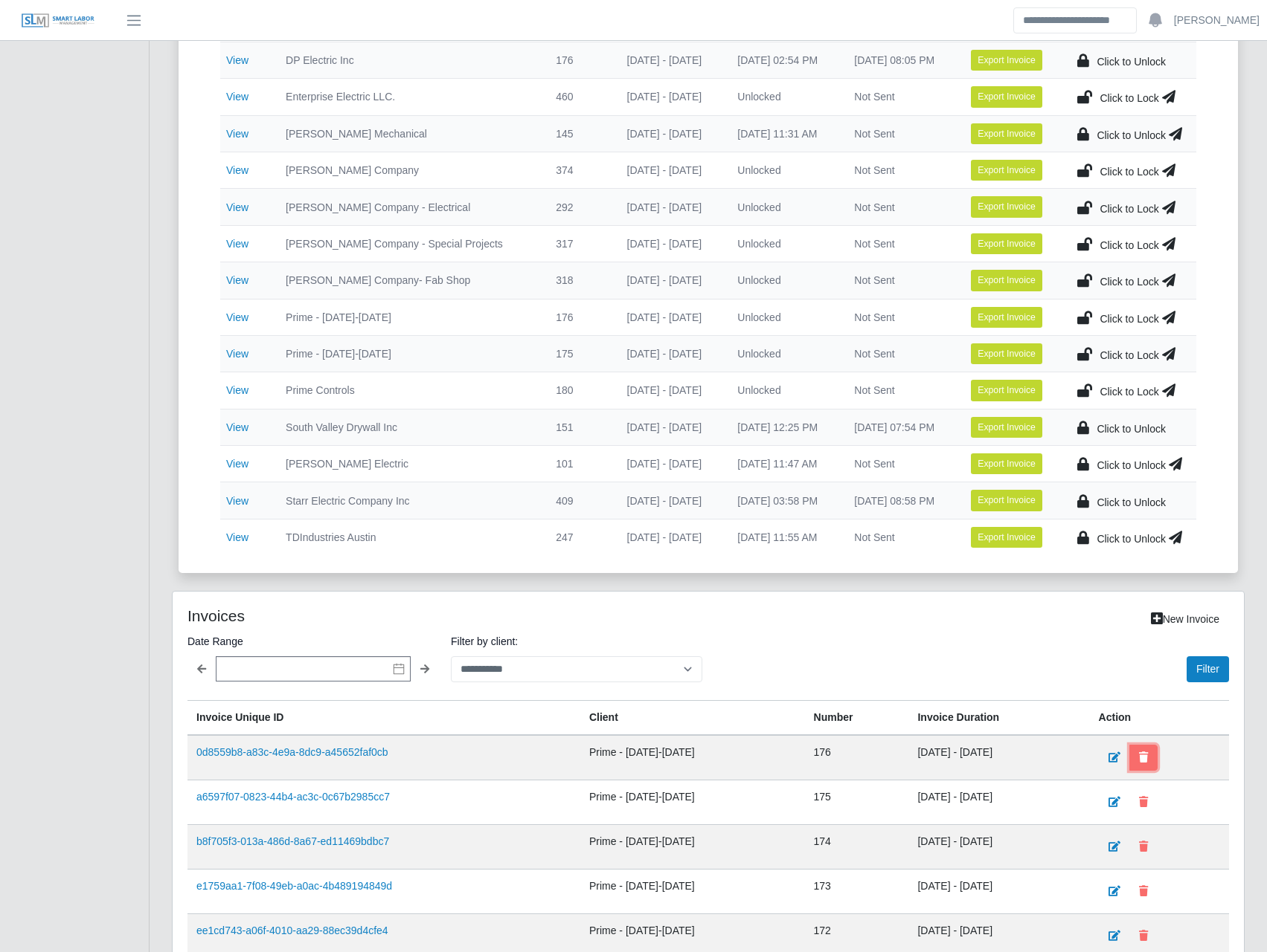
click at [1148, 753] on icon at bounding box center [1142, 757] width 9 height 11
click at [599, 670] on select "**********" at bounding box center [577, 669] width 251 height 26
click at [451, 656] on select "**********" at bounding box center [577, 669] width 251 height 26
click at [613, 664] on select "**********" at bounding box center [577, 669] width 251 height 26
select select "**********"
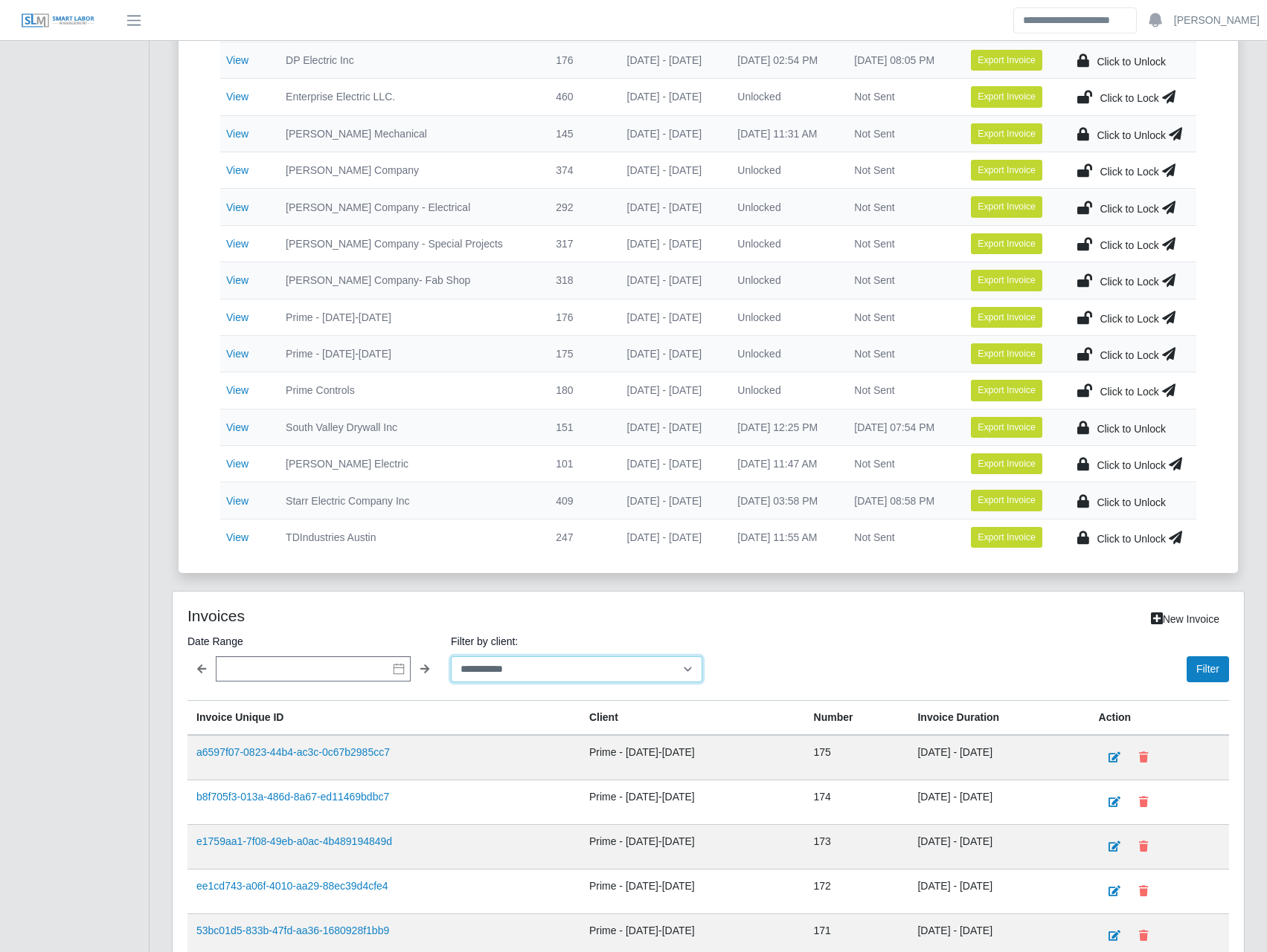
click at [451, 656] on select "**********" at bounding box center [577, 669] width 251 height 26
click at [1220, 681] on button "Filter" at bounding box center [1208, 669] width 43 height 26
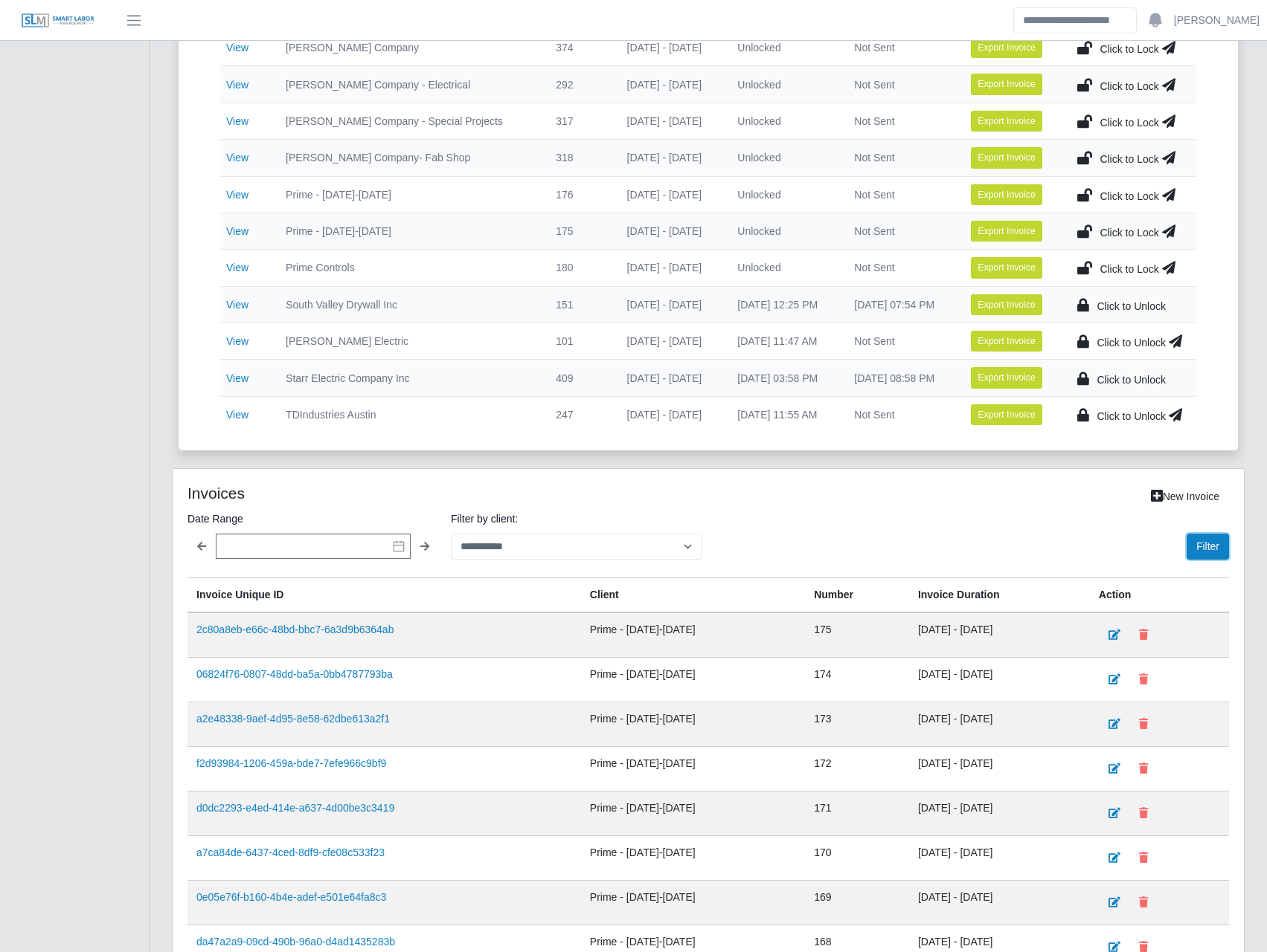
scroll to position [654, 0]
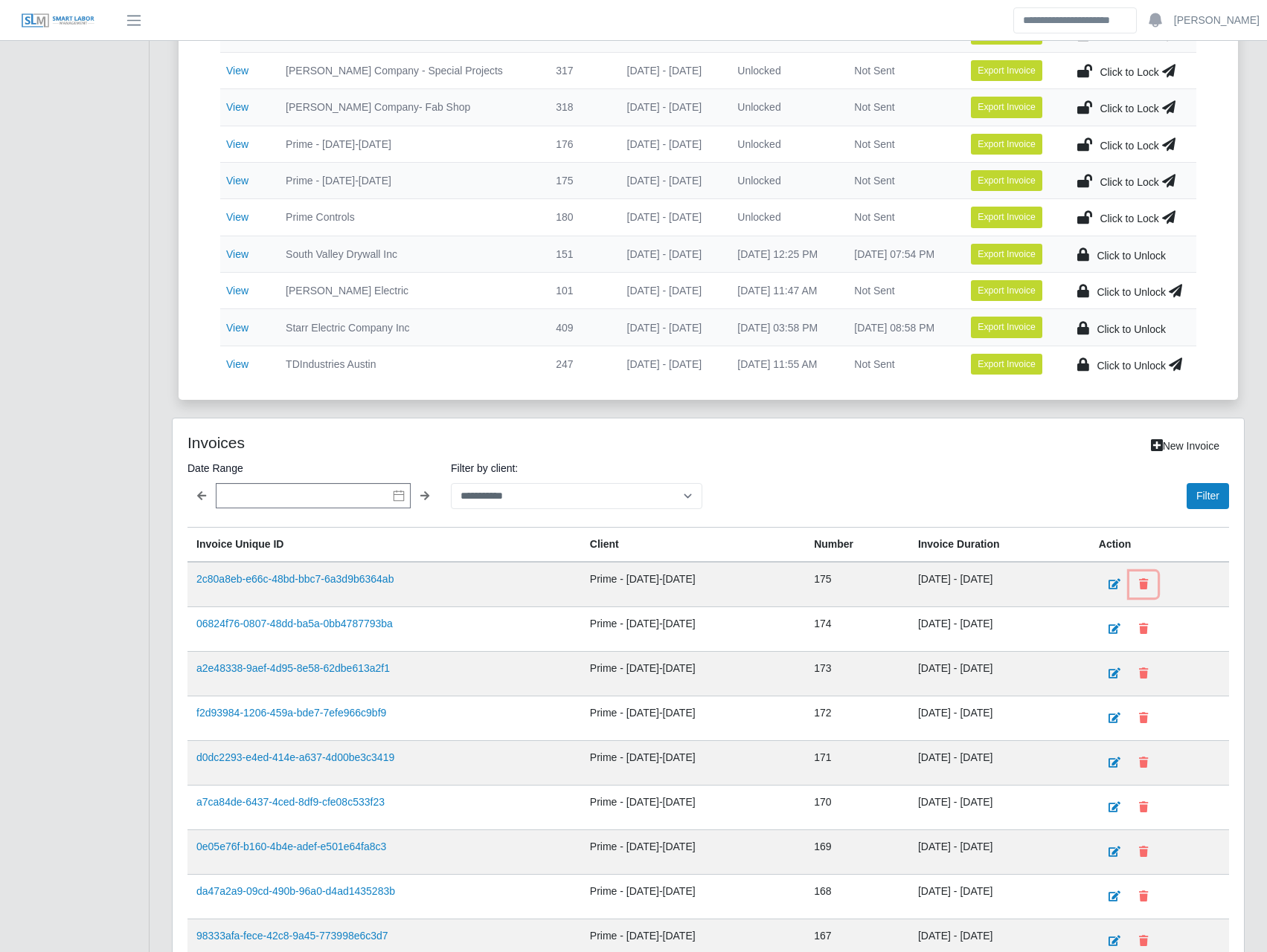
drag, startPoint x: 1156, startPoint y: 587, endPoint x: 731, endPoint y: 46, distance: 688.0
click at [1148, 587] on icon at bounding box center [1142, 584] width 9 height 11
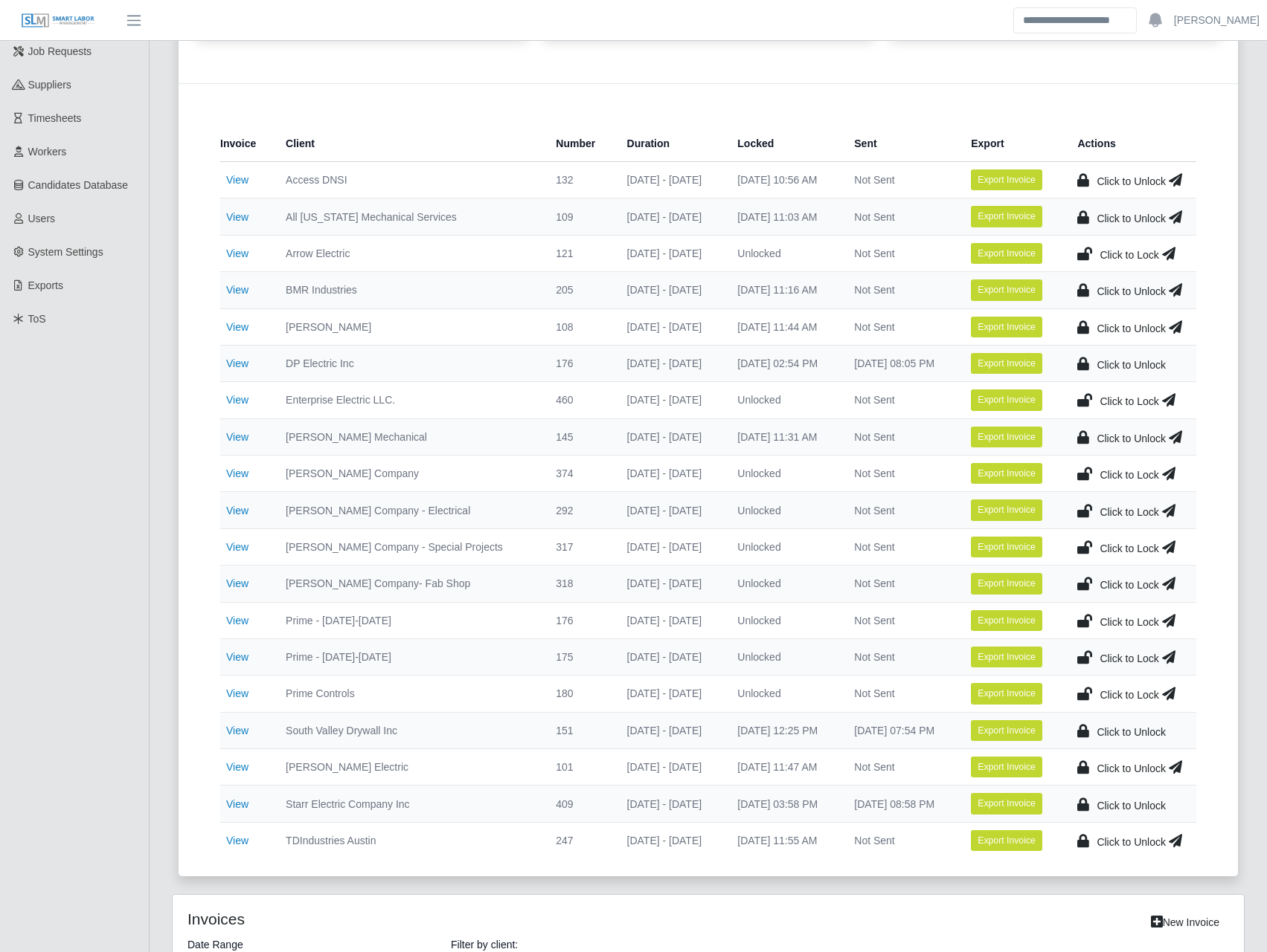
scroll to position [0, 0]
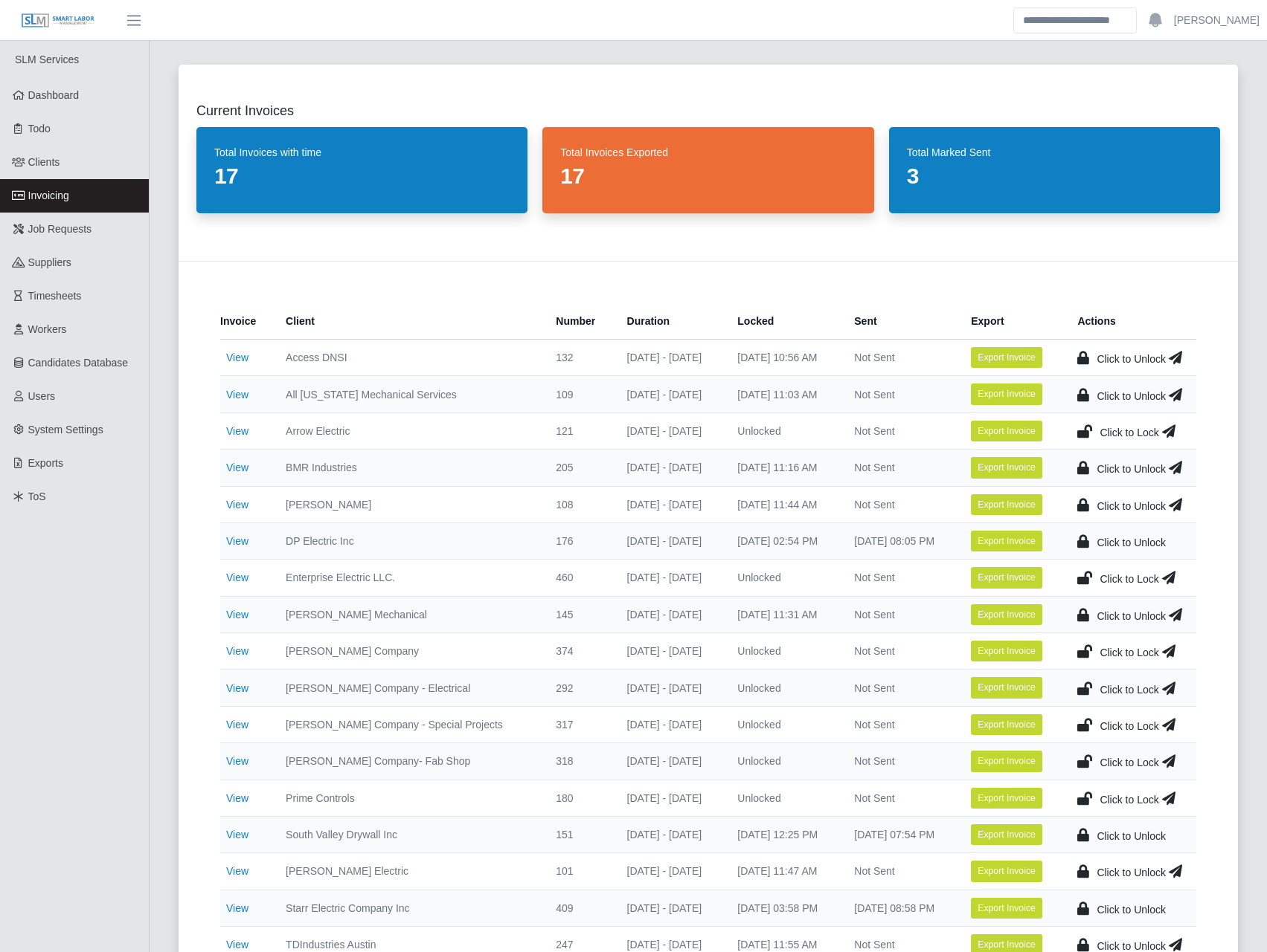
click at [237, 568] on td "View" at bounding box center [247, 577] width 53 height 37
click at [235, 577] on link "View" at bounding box center [237, 577] width 23 height 12
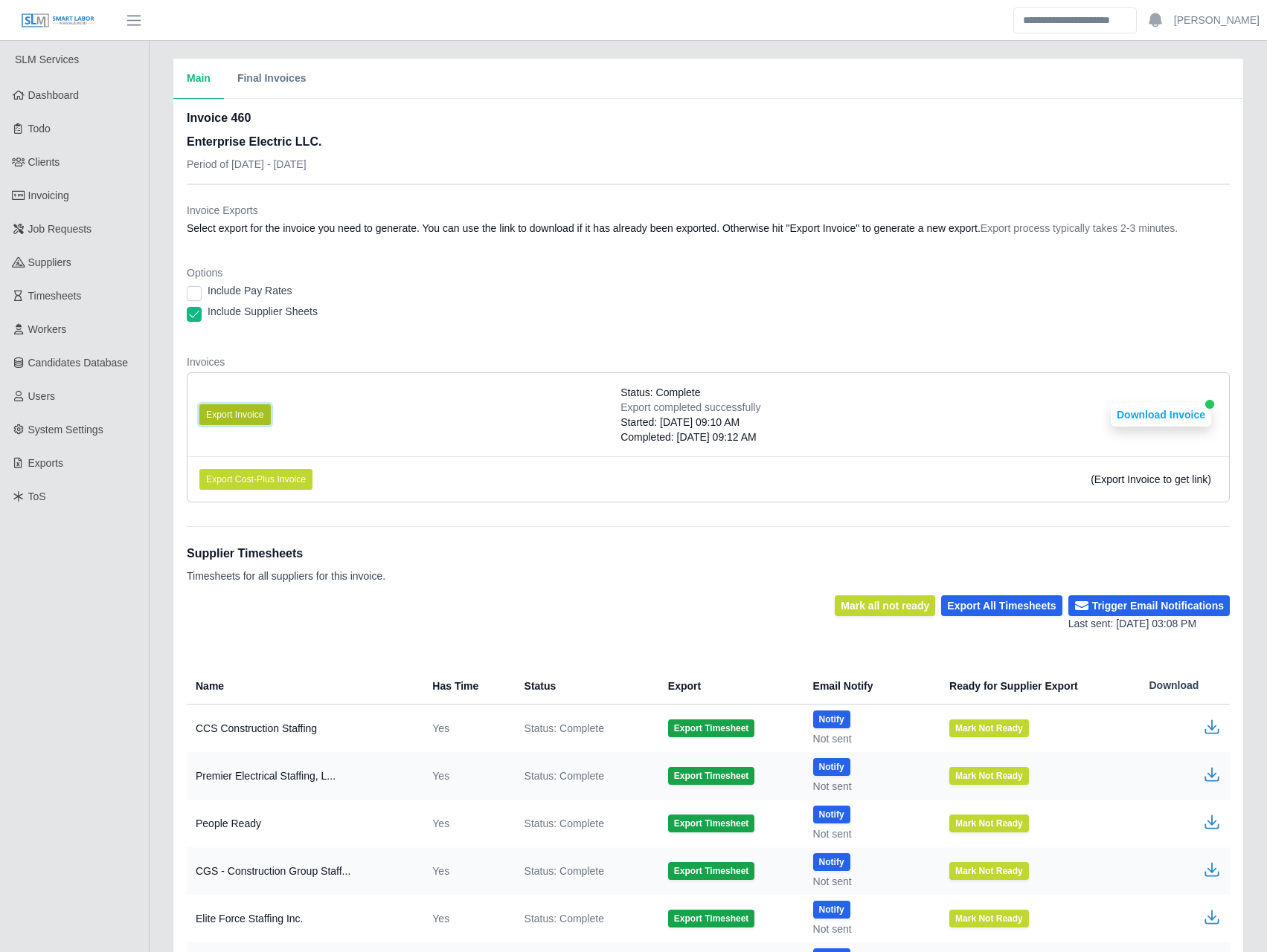
click at [262, 418] on button "Export Invoice" at bounding box center [235, 414] width 71 height 21
click at [1164, 415] on button "Download Invoice" at bounding box center [1161, 415] width 101 height 24
click at [393, 247] on dl "Invoice Exports Select export for the invoice you need to generate. You can use…" at bounding box center [708, 358] width 1042 height 311
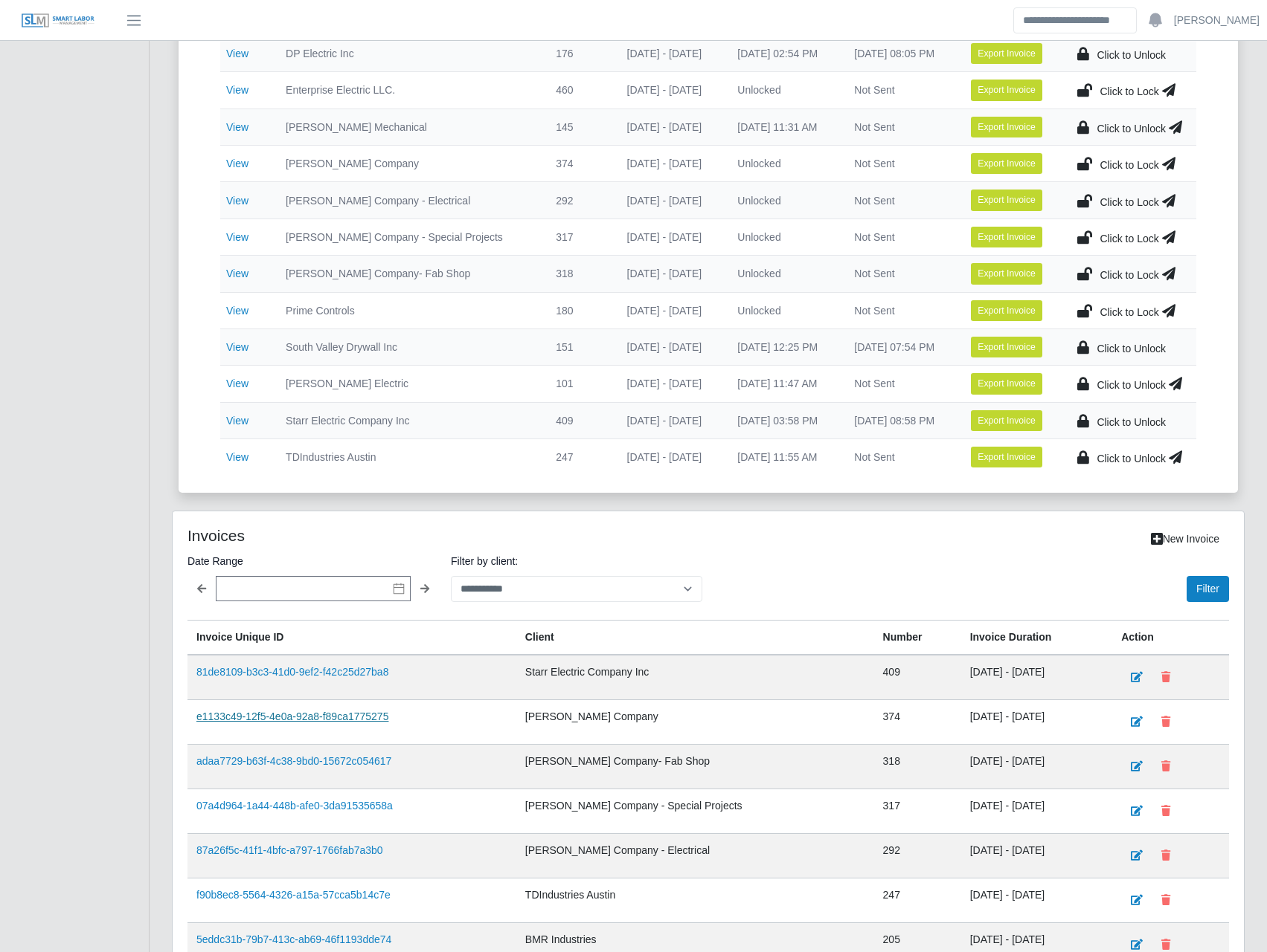
scroll to position [757, 0]
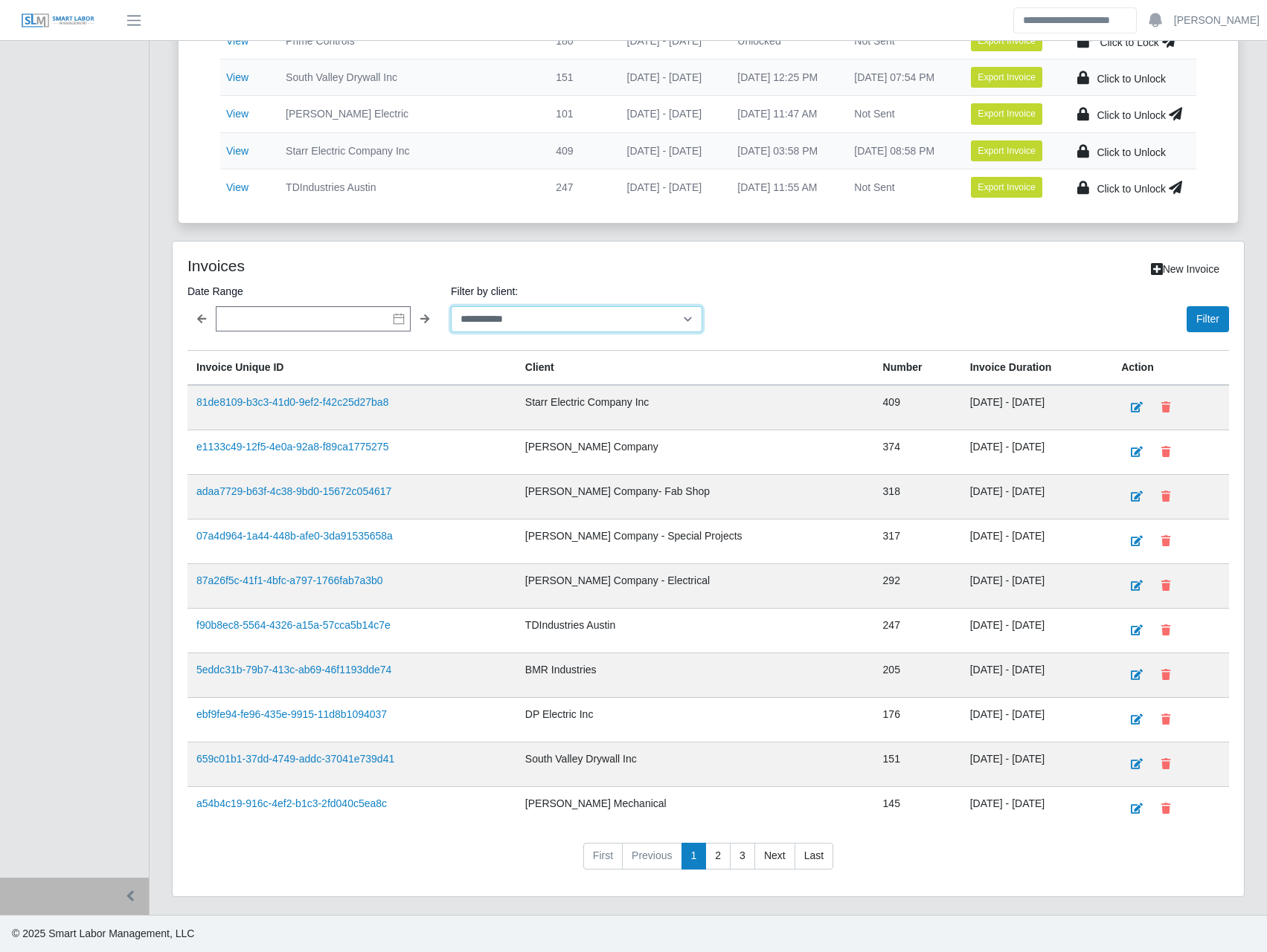
click at [543, 310] on select "**********" at bounding box center [577, 319] width 251 height 26
select select "**********"
click at [451, 306] on select "**********" at bounding box center [577, 319] width 251 height 26
click at [1205, 316] on button "Filter" at bounding box center [1208, 319] width 43 height 26
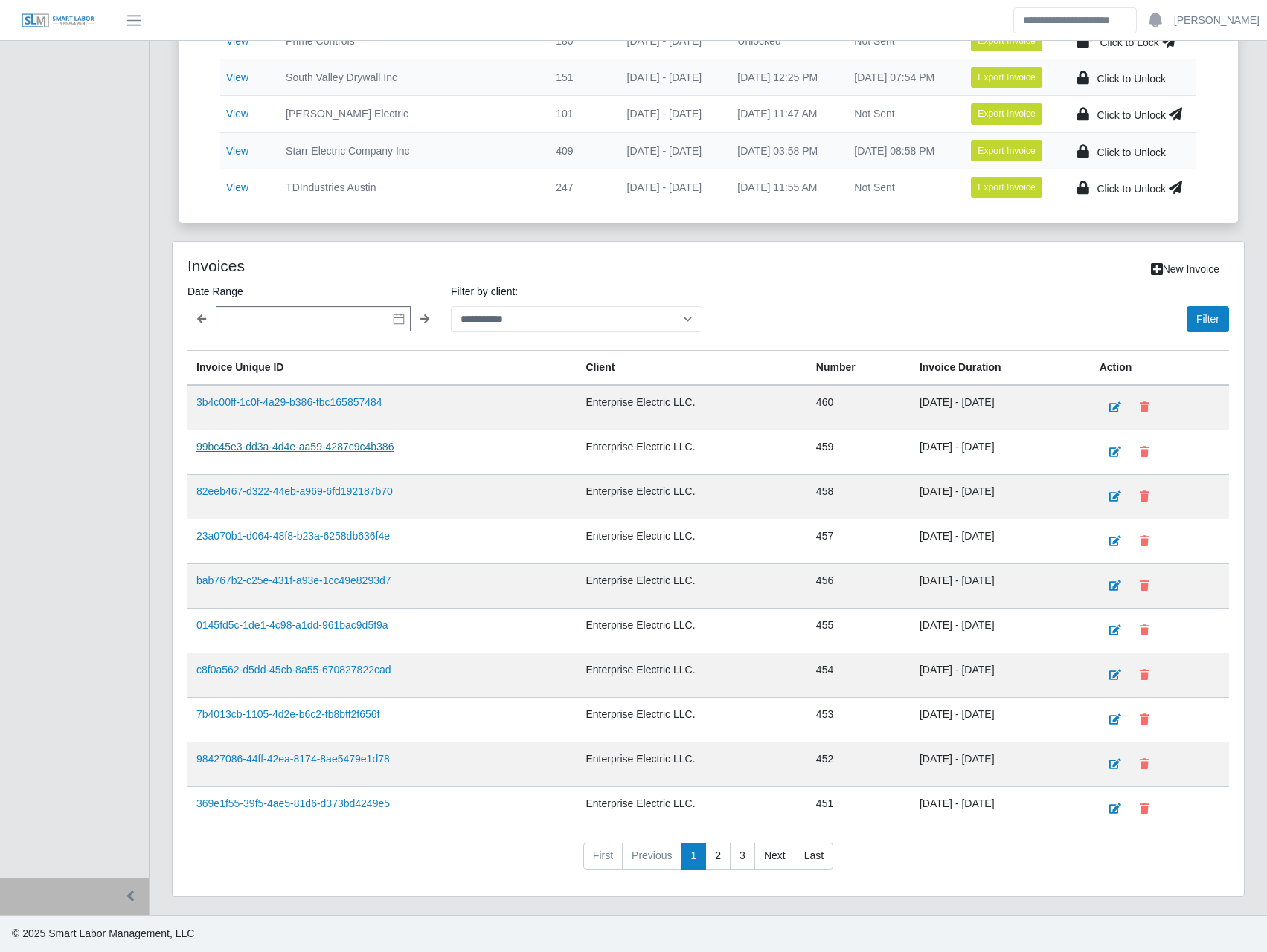
click at [366, 451] on link "99bc45e3-dd3a-4d4e-aa59-4287c9c4b386" at bounding box center [295, 447] width 197 height 12
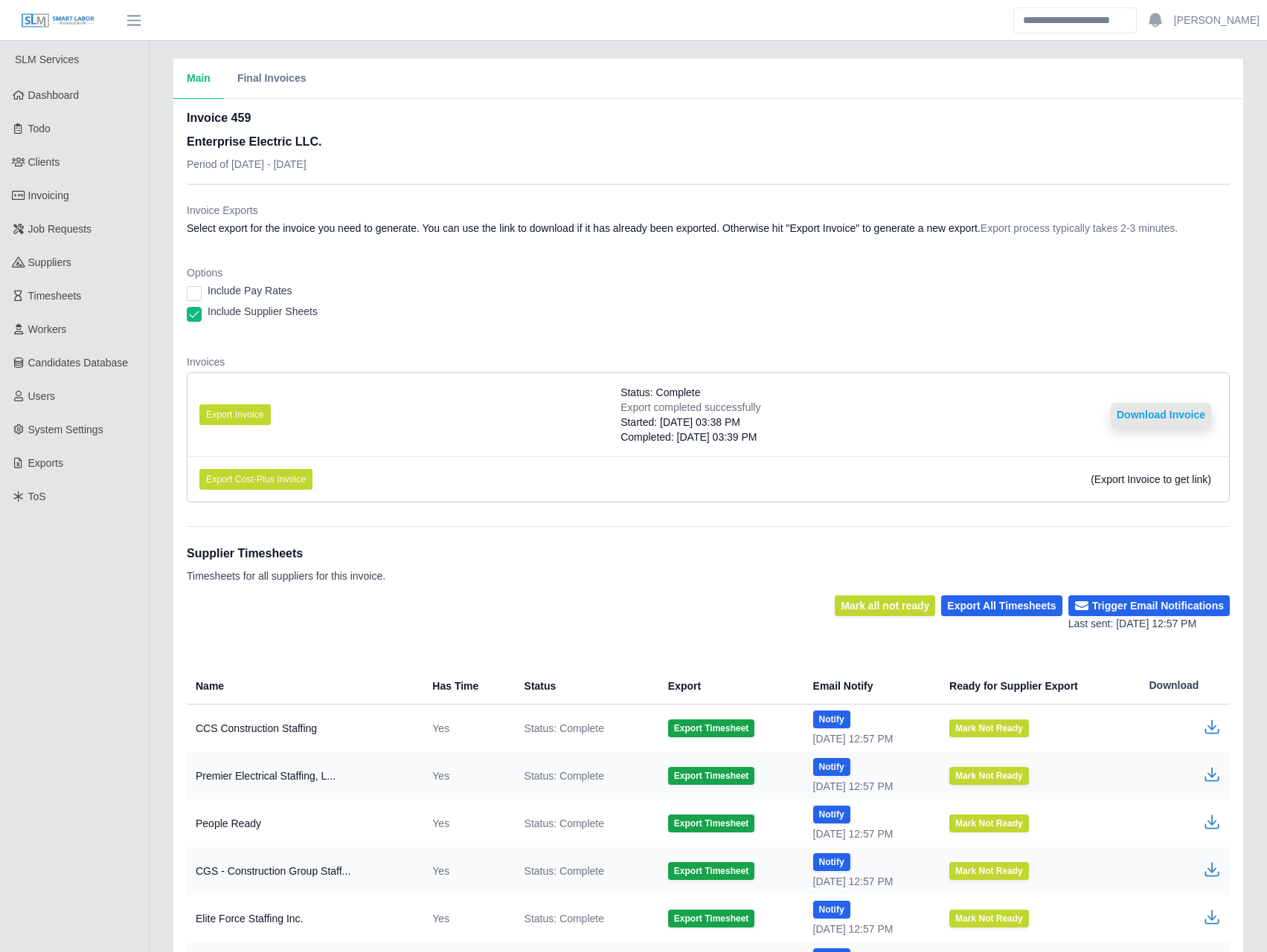
click at [1189, 421] on button "Download Invoice" at bounding box center [1161, 415] width 101 height 24
click at [48, 204] on link "Invoicing" at bounding box center [74, 196] width 148 height 34
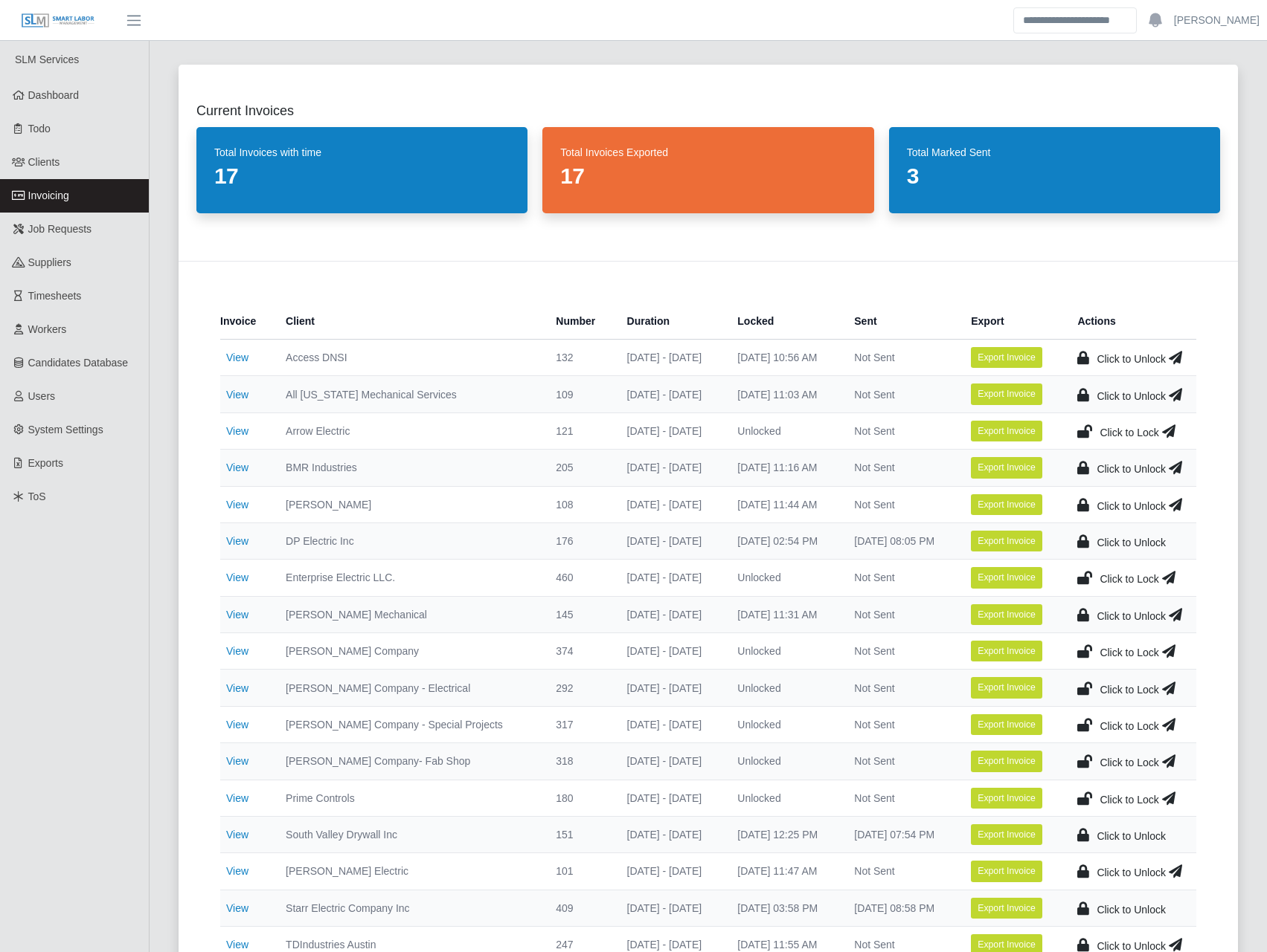
click at [1084, 570] on icon at bounding box center [1084, 577] width 15 height 21
click at [241, 679] on td "View" at bounding box center [247, 688] width 53 height 37
click at [243, 649] on link "View" at bounding box center [237, 651] width 23 height 12
click at [238, 684] on link "View" at bounding box center [237, 688] width 23 height 12
click at [239, 724] on link "View" at bounding box center [237, 725] width 23 height 12
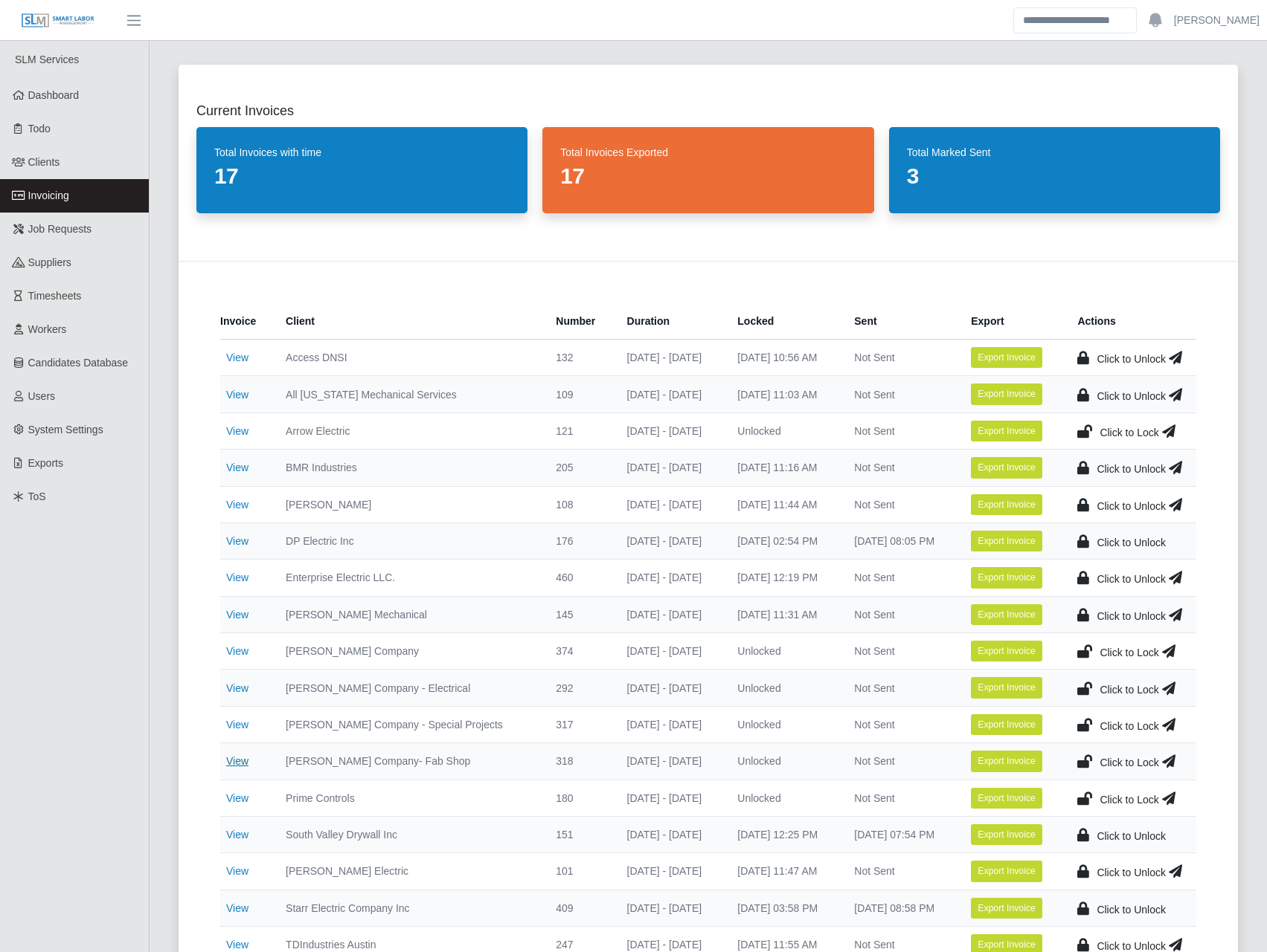
click at [235, 763] on link "View" at bounding box center [237, 761] width 23 height 12
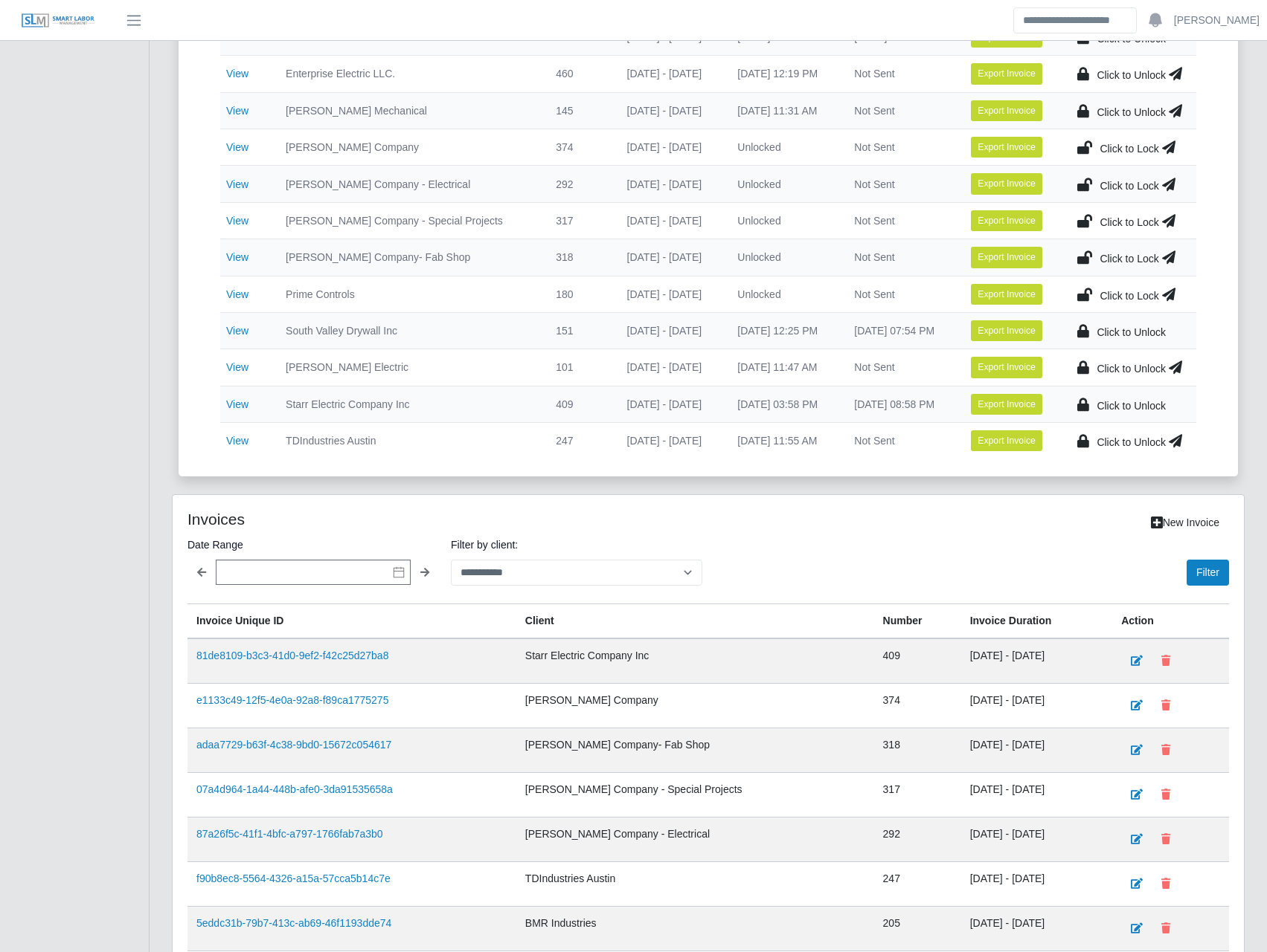
scroll to position [757, 0]
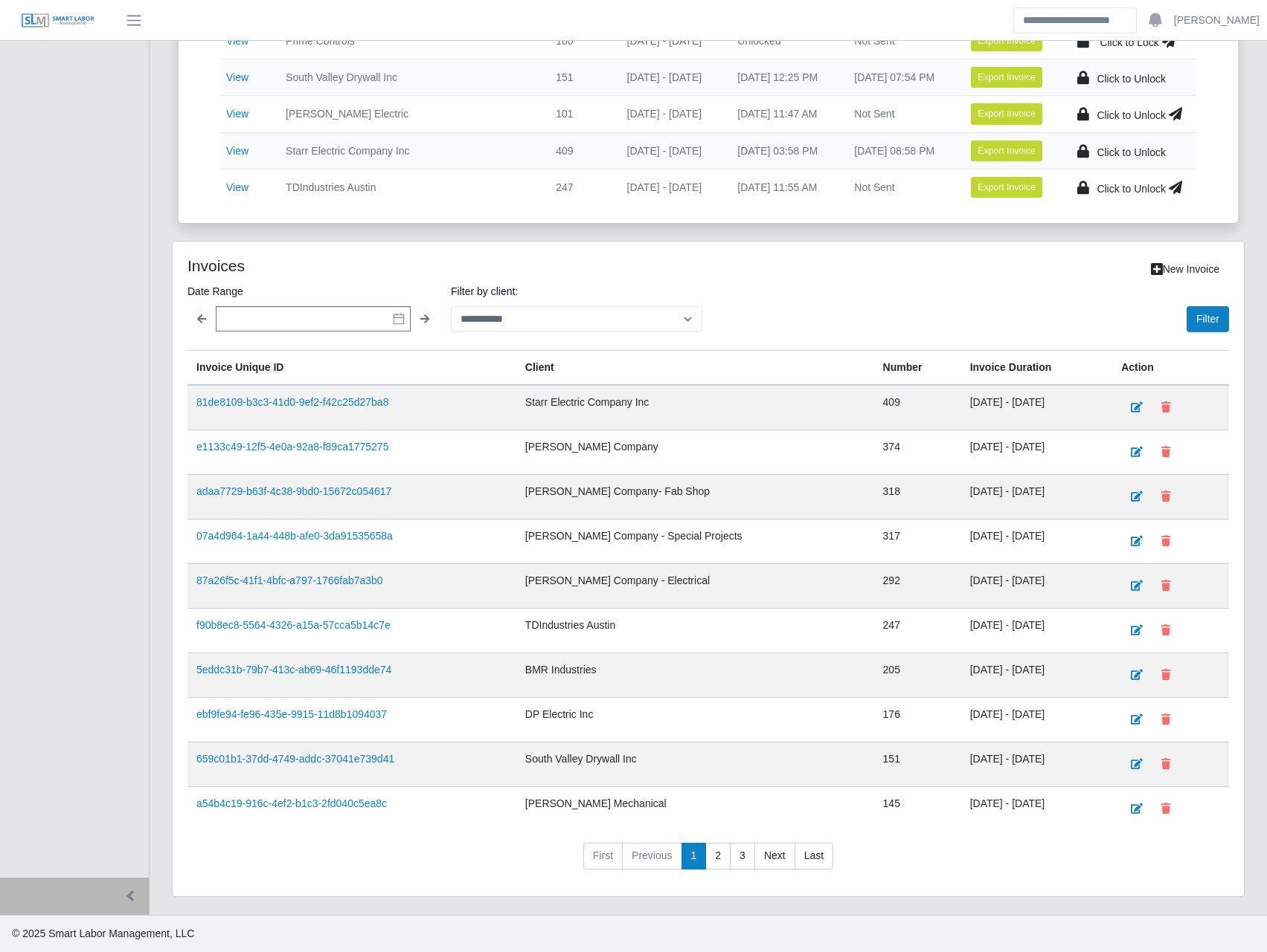
click at [480, 300] on label "Filter by client:" at bounding box center [577, 292] width 251 height 18
click at [480, 306] on select "**********" at bounding box center [577, 319] width 251 height 26
click at [485, 312] on select "**********" at bounding box center [577, 319] width 251 height 26
select select "**********"
click at [451, 306] on select "**********" at bounding box center [577, 319] width 251 height 26
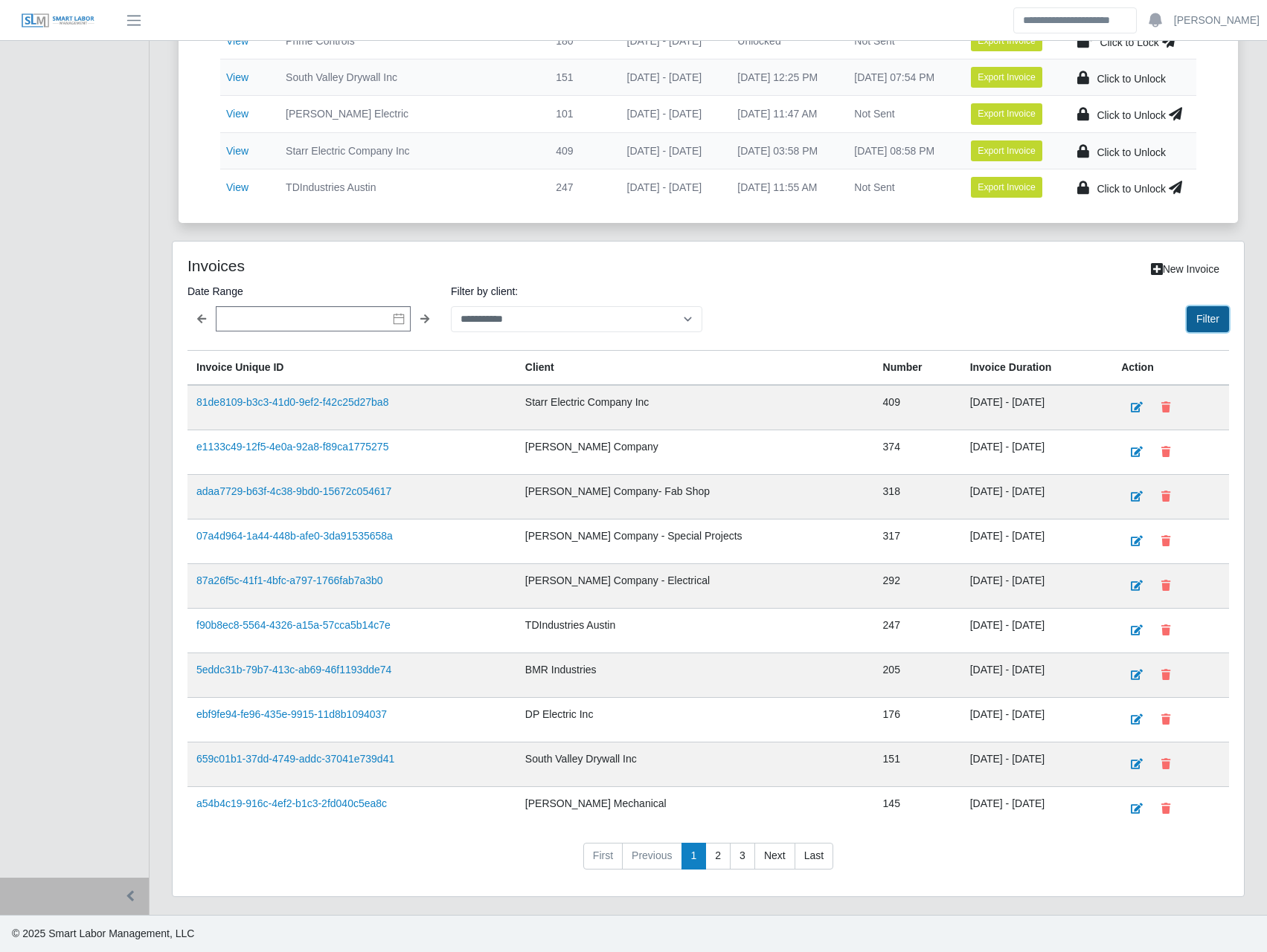
click at [1222, 316] on button "Filter" at bounding box center [1208, 319] width 43 height 26
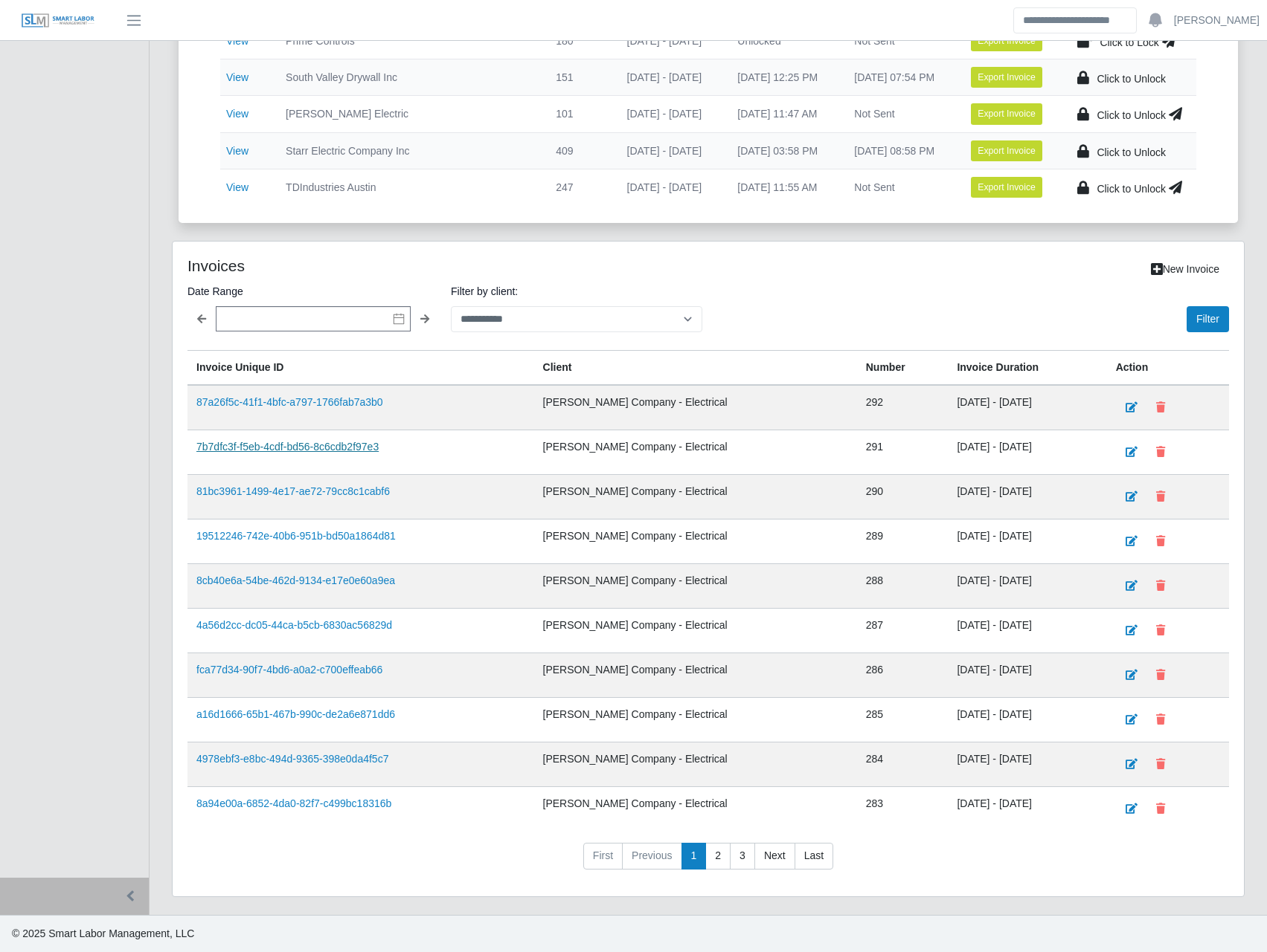
click at [331, 441] on link "7b7dfc3f-f5eb-4cdf-bd56-8c6cdb2f97e3" at bounding box center [288, 447] width 182 height 12
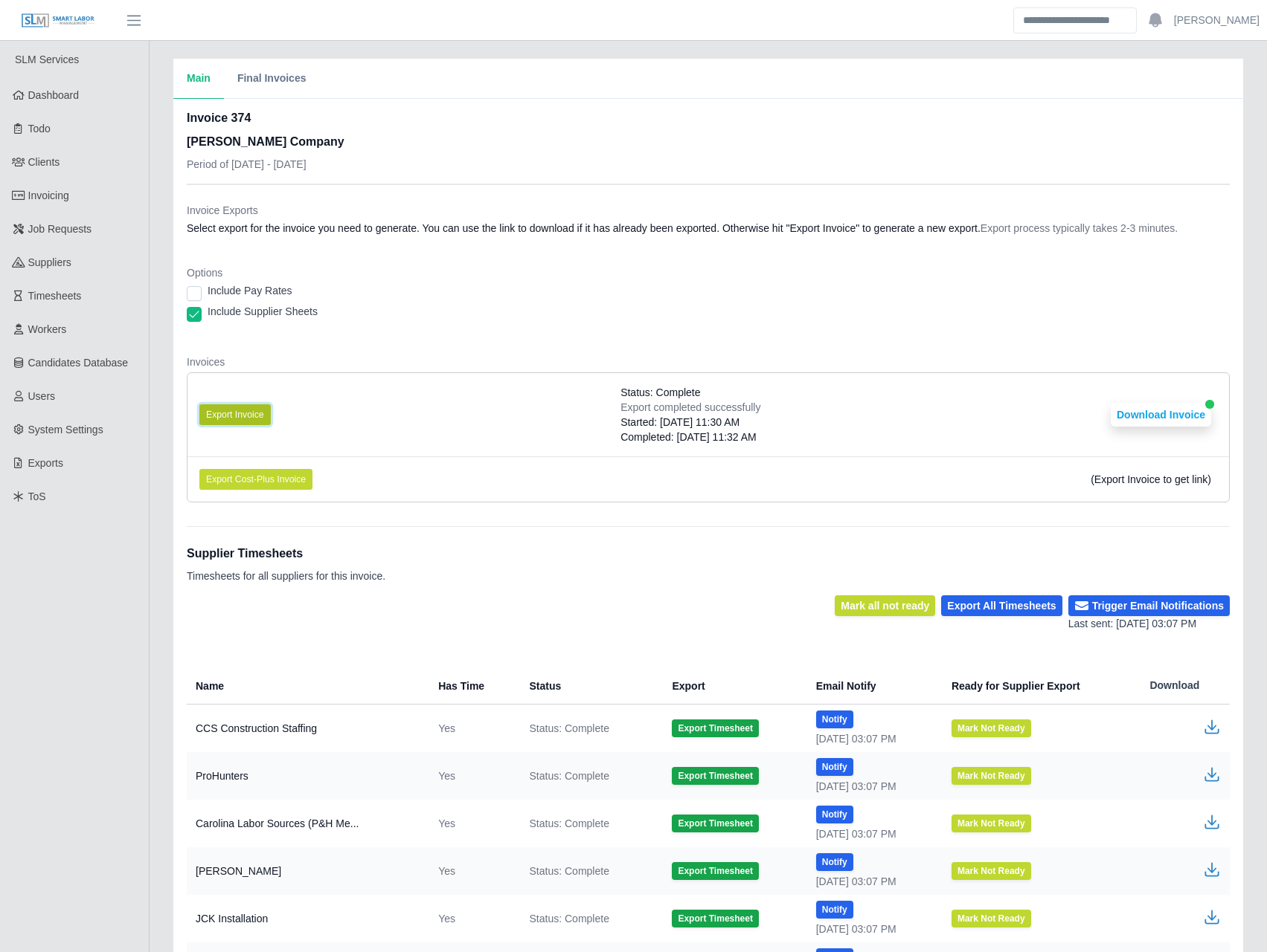
click at [247, 418] on button "Export Invoice" at bounding box center [235, 414] width 71 height 21
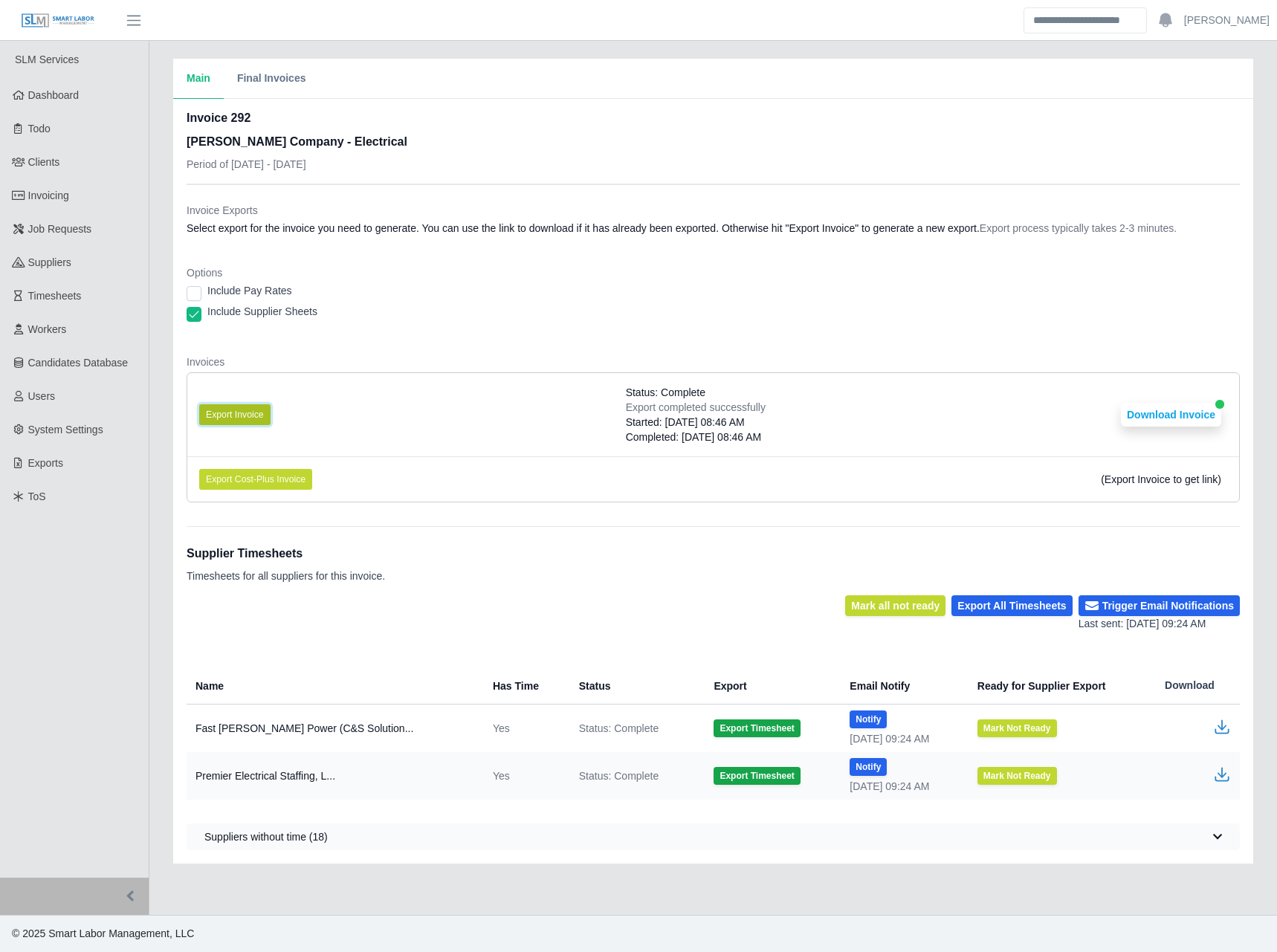
click at [244, 408] on button "Export Invoice" at bounding box center [235, 414] width 71 height 21
click at [1153, 418] on button "Download Invoice" at bounding box center [1171, 415] width 101 height 24
click at [1168, 407] on button "Download Invoice" at bounding box center [1171, 415] width 101 height 24
click at [1021, 275] on dt "Options" at bounding box center [714, 273] width 1054 height 15
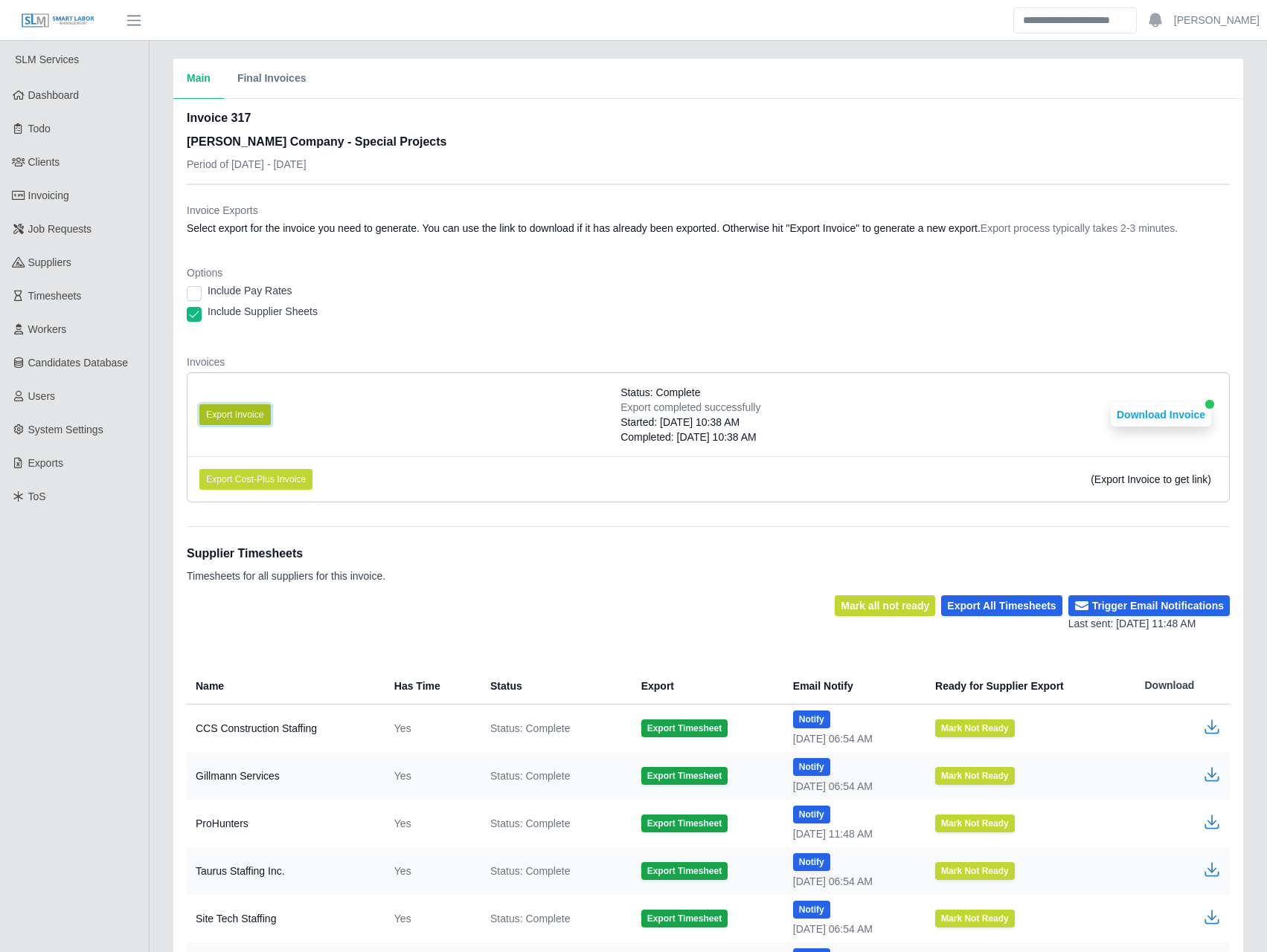
click at [242, 406] on button "Export Invoice" at bounding box center [235, 414] width 71 height 21
click at [782, 197] on div "Invoice Exports Select export for the invoice you need to generate. You can use…" at bounding box center [708, 349] width 1042 height 329
click at [842, 328] on div "Options Include Pay Rates Include Supplier Sheets" at bounding box center [708, 299] width 1042 height 65
click at [1166, 415] on button "Download Invoice" at bounding box center [1161, 415] width 101 height 24
click at [665, 240] on div "Invoice Exports Select export for the invoice you need to generate. You can use…" at bounding box center [708, 221] width 1042 height 39
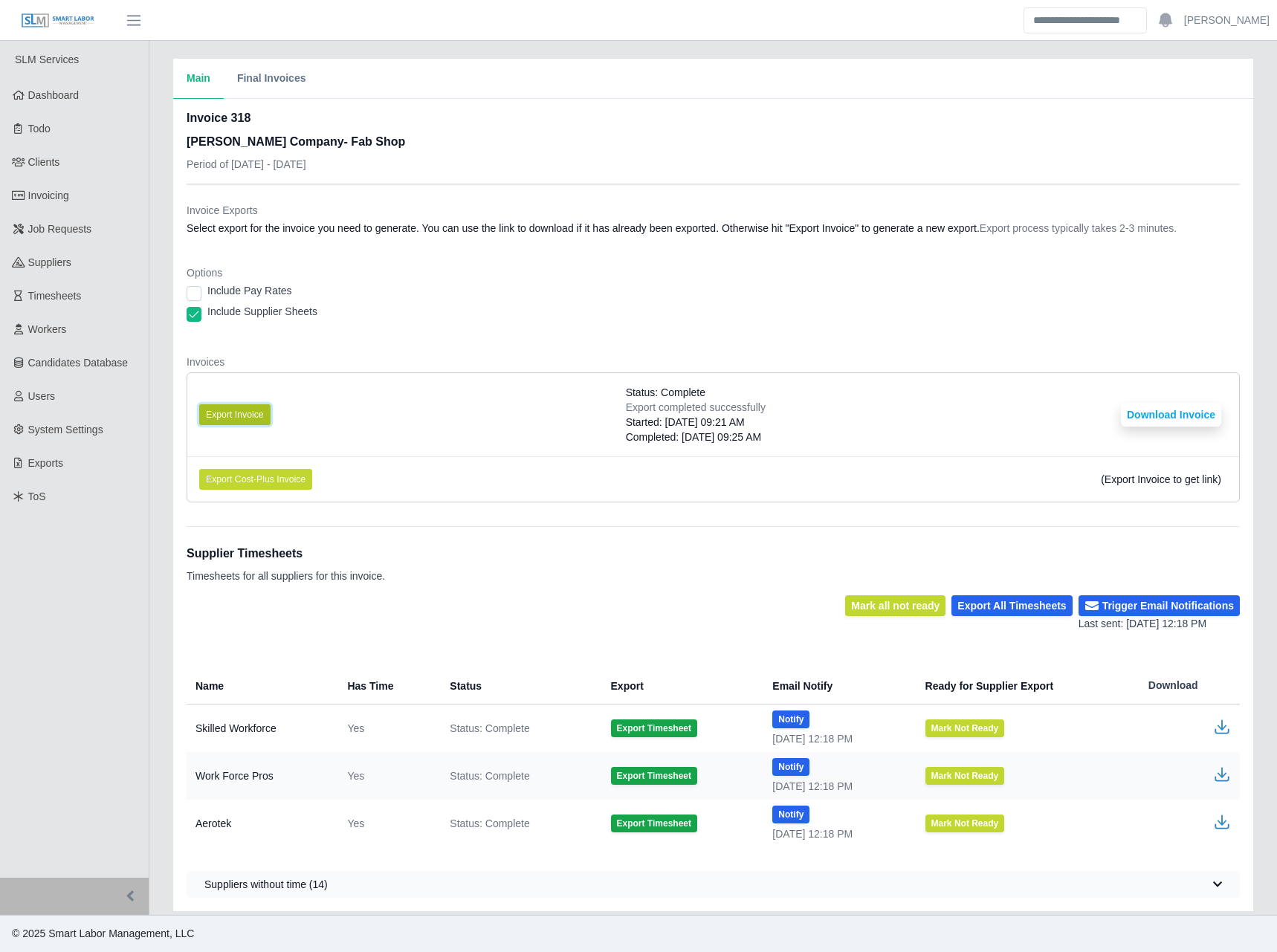
click at [238, 412] on button "Export Invoice" at bounding box center [235, 414] width 71 height 21
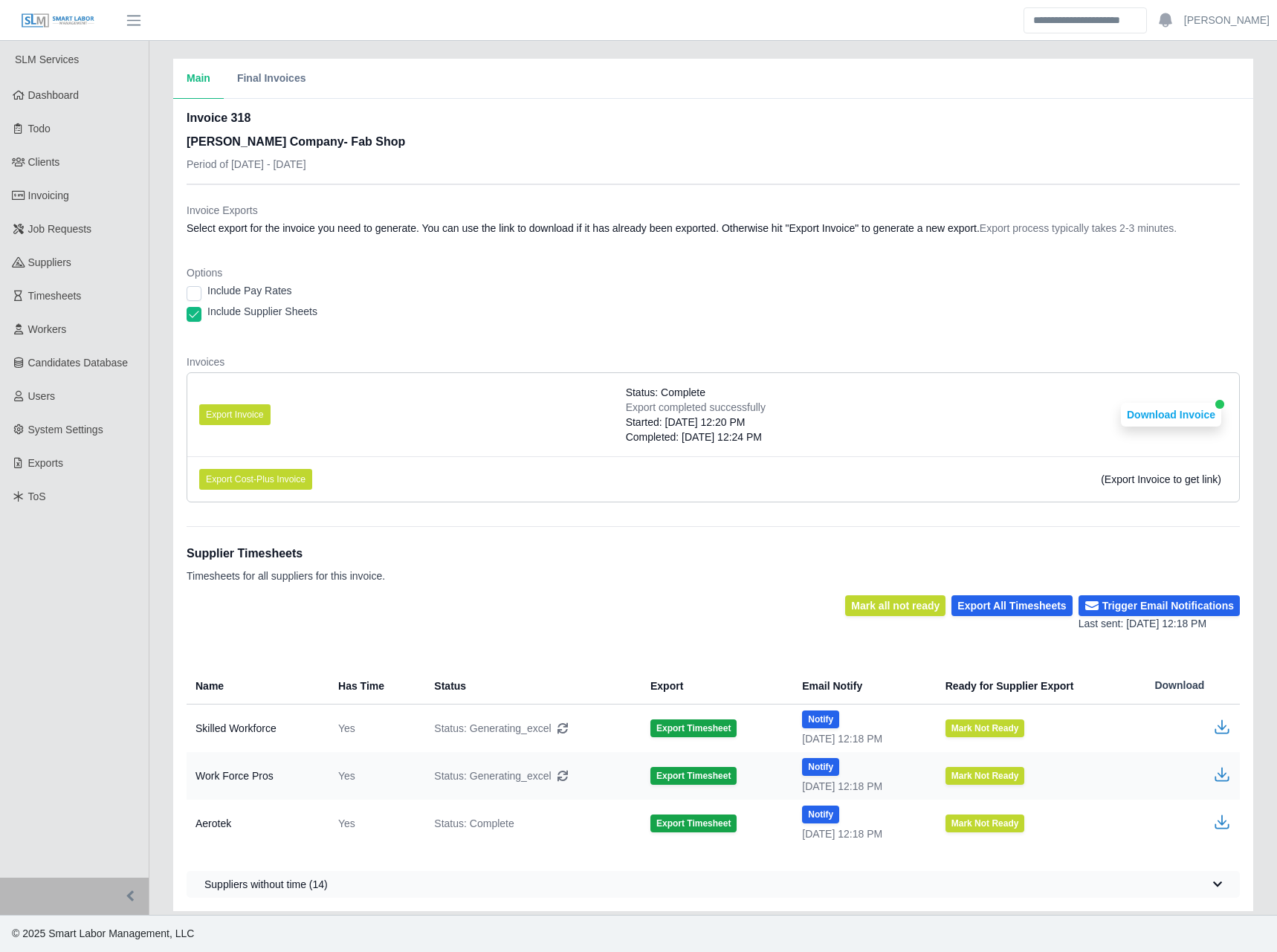
click at [532, 203] on dt "Invoice Exports" at bounding box center [714, 210] width 1054 height 15
click at [1156, 413] on button "Download Invoice" at bounding box center [1171, 415] width 101 height 24
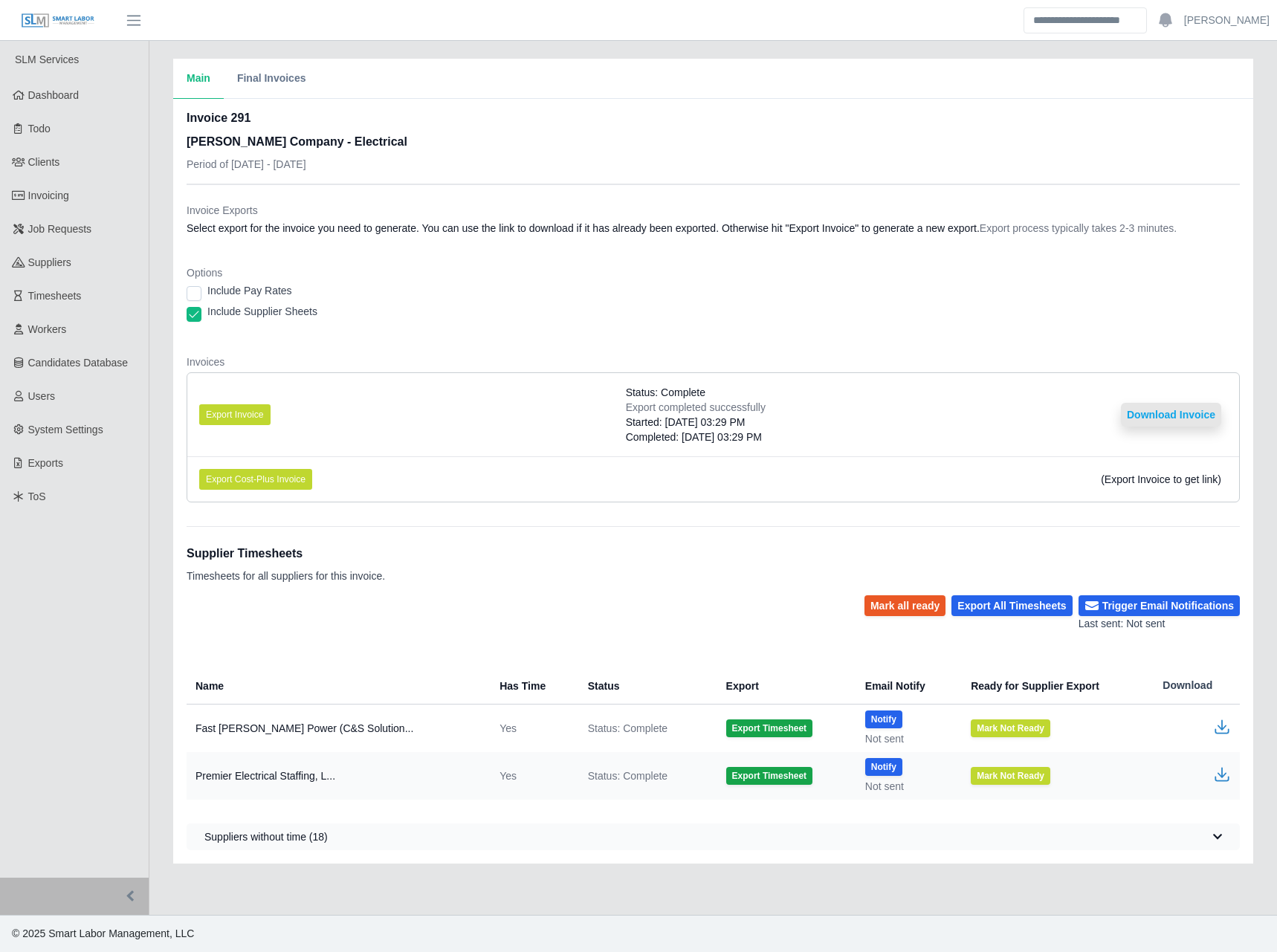
click at [1146, 422] on button "Download Invoice" at bounding box center [1171, 415] width 101 height 24
click at [465, 278] on dt "Options" at bounding box center [714, 273] width 1054 height 15
drag, startPoint x: 465, startPoint y: 278, endPoint x: 457, endPoint y: 282, distance: 8.9
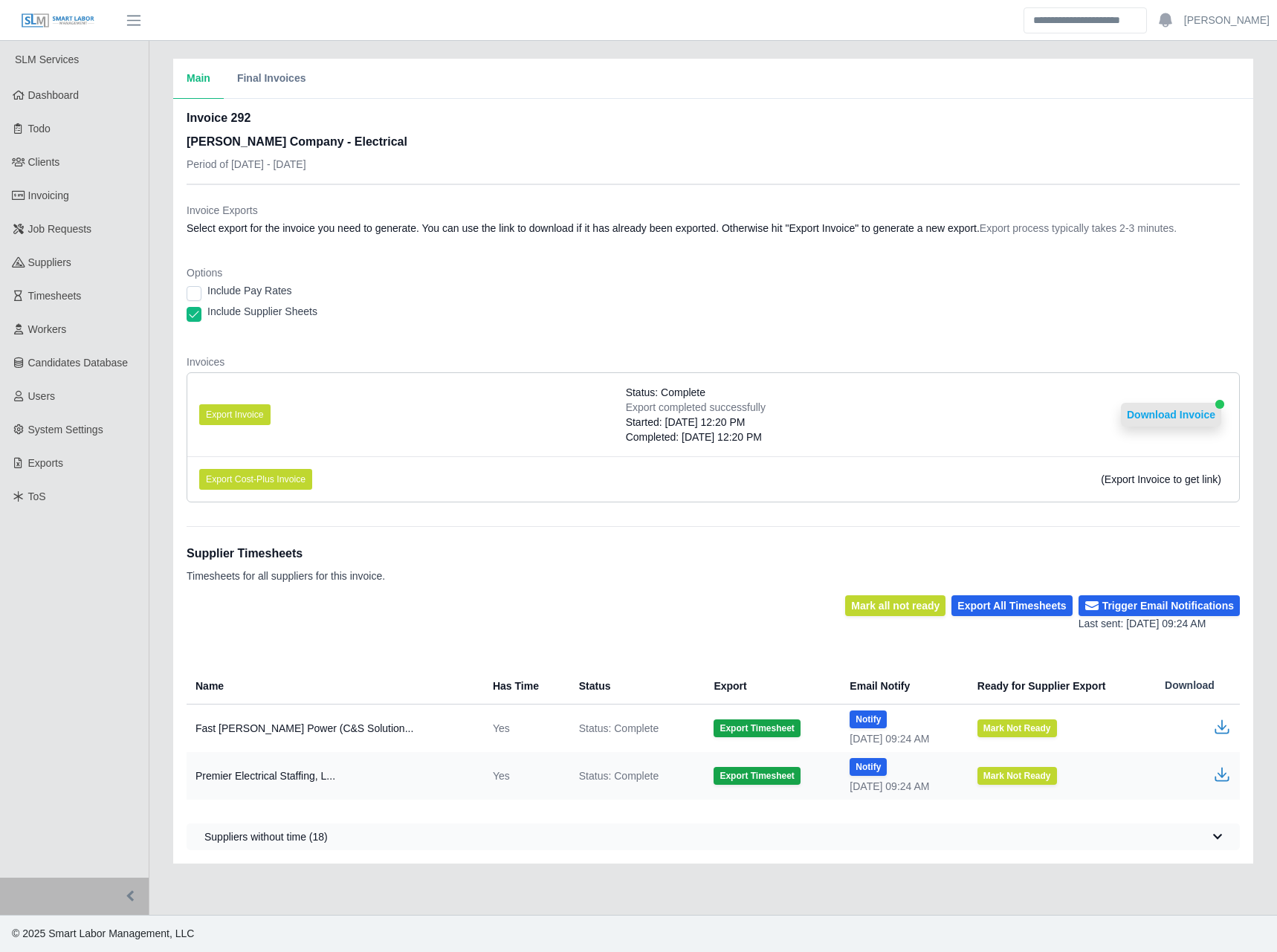
click at [1159, 405] on button "Download Invoice" at bounding box center [1171, 415] width 101 height 24
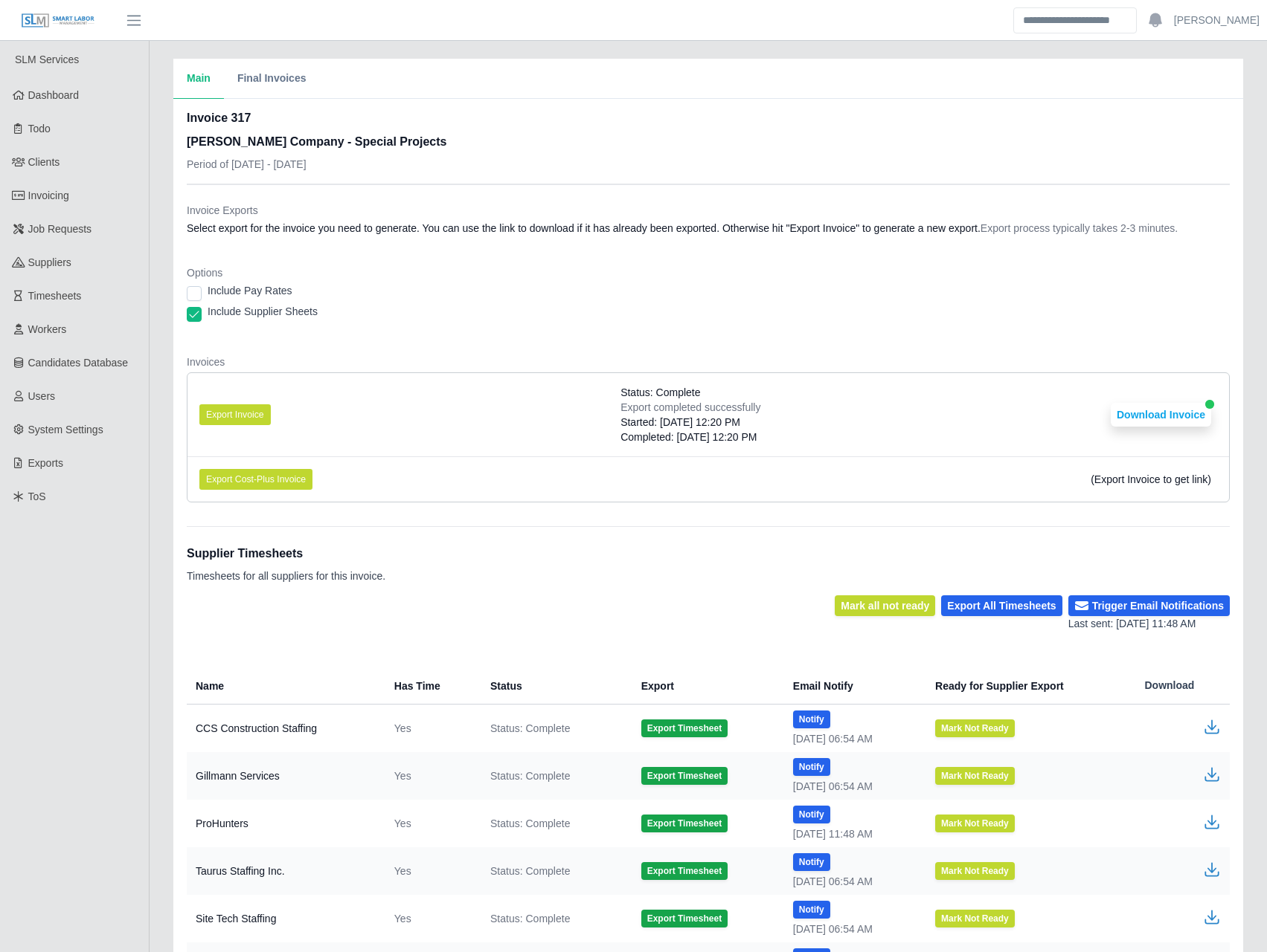
click at [704, 255] on dl "Invoice Exports Select export for the invoice you need to generate. You can use…" at bounding box center [708, 358] width 1042 height 311
click at [1152, 398] on li "Export Invoice Status: Complete Export completed successfully Started: 10/01/20…" at bounding box center [708, 415] width 1041 height 83
click at [1154, 412] on button "Download Invoice" at bounding box center [1161, 415] width 101 height 24
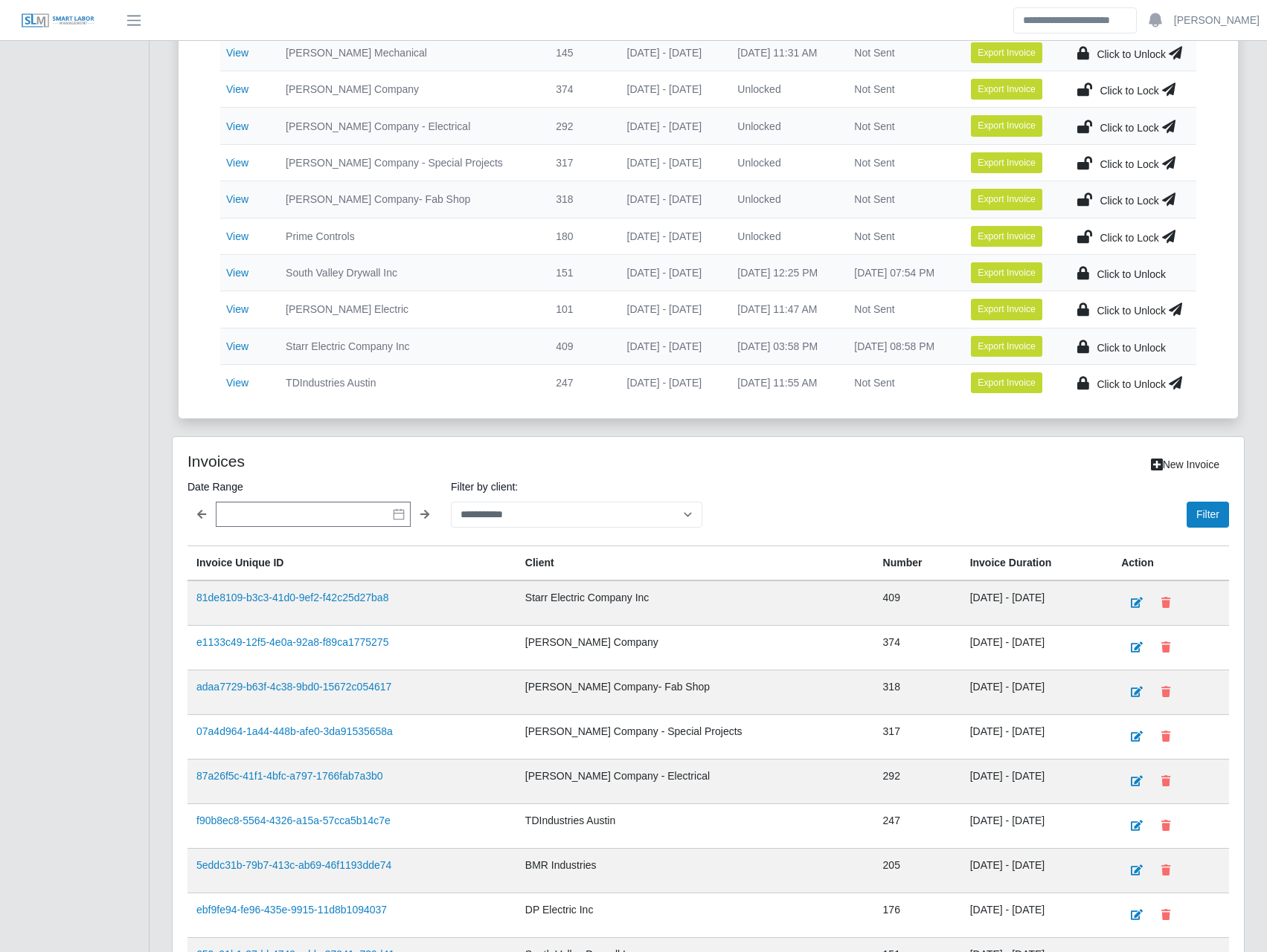
scroll to position [757, 0]
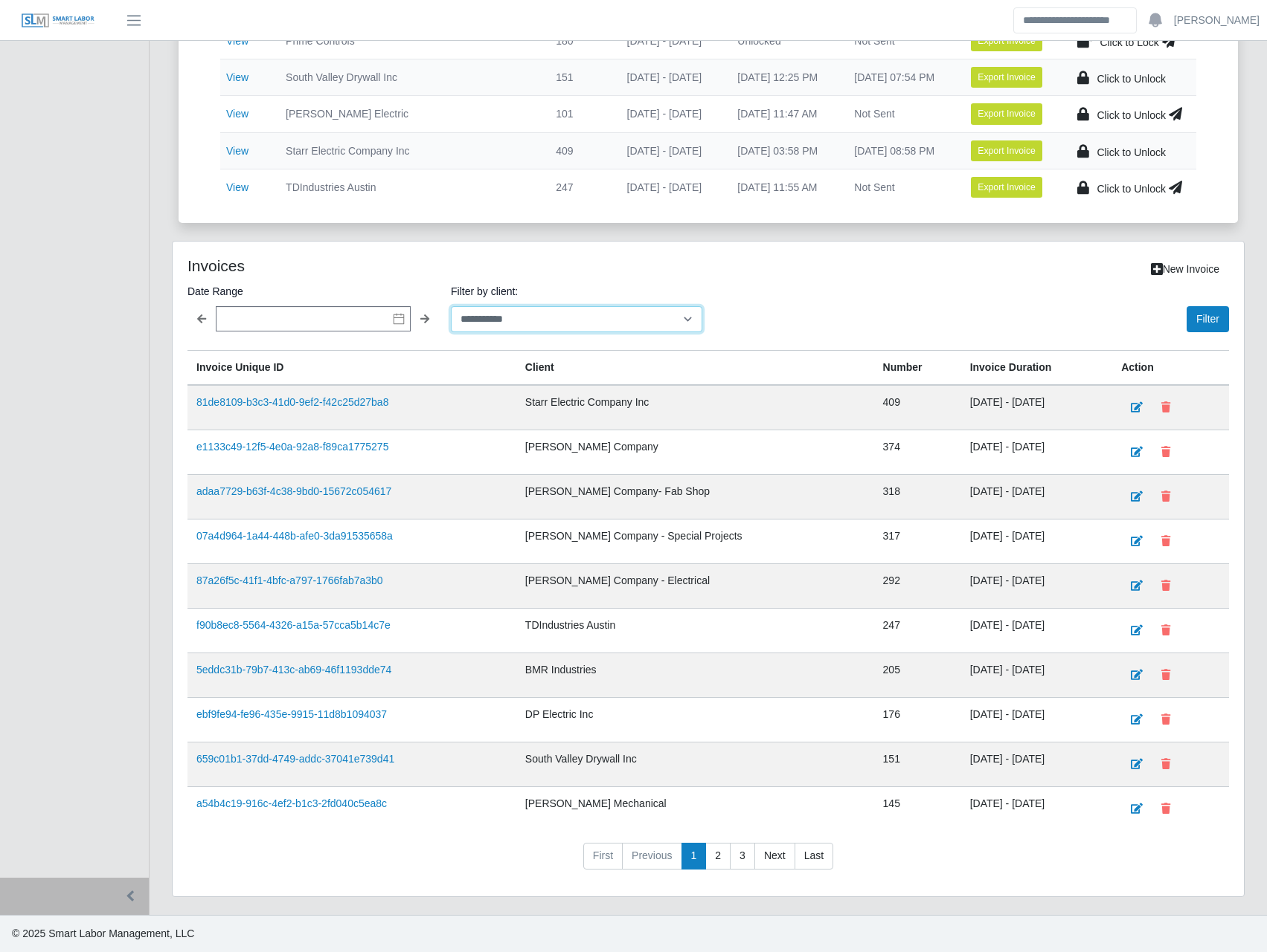
click at [536, 316] on select "**********" at bounding box center [577, 319] width 251 height 26
select select "**********"
click at [451, 306] on select "**********" at bounding box center [577, 319] width 251 height 26
click at [1219, 322] on button "Filter" at bounding box center [1208, 319] width 43 height 26
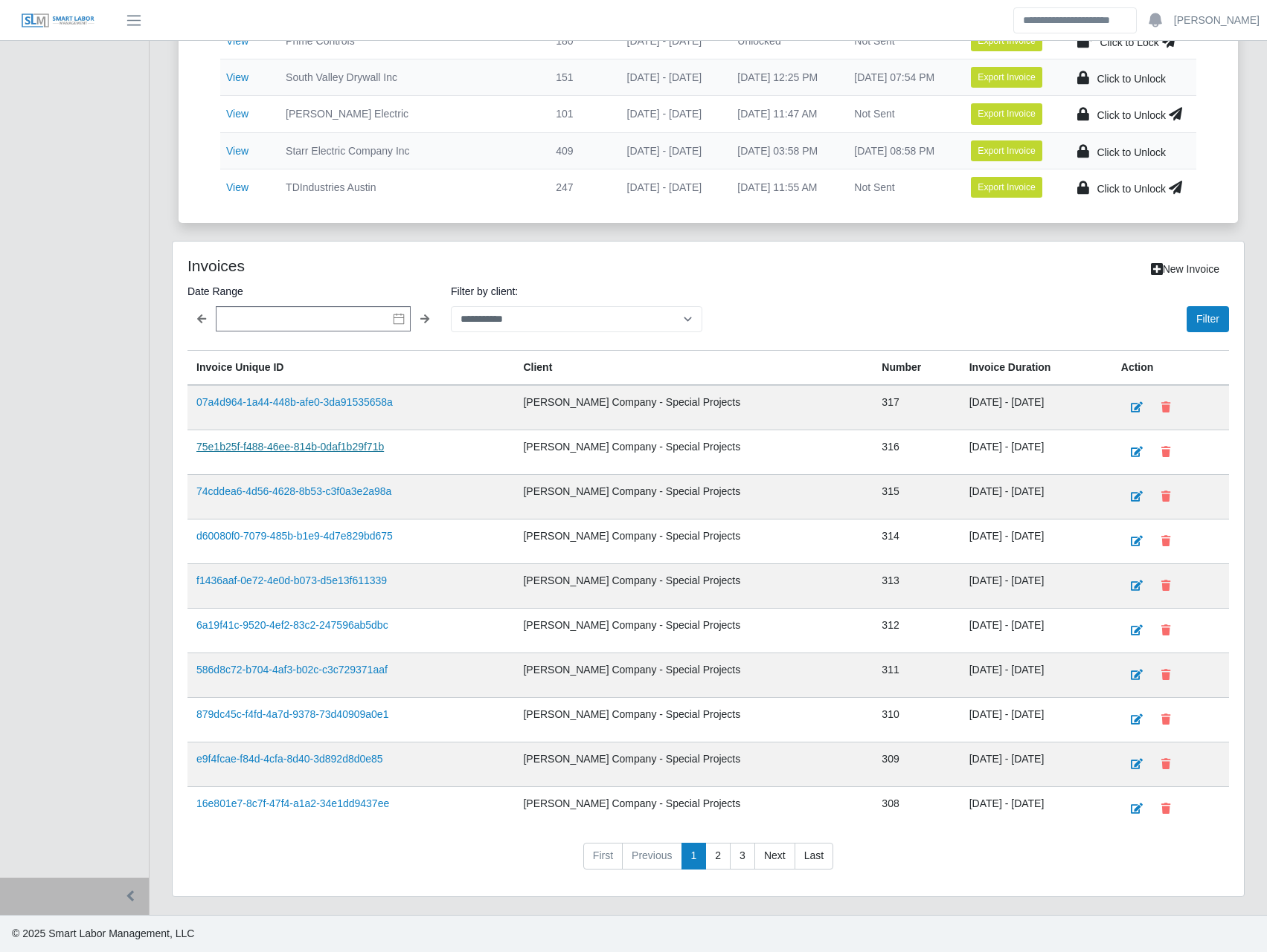
click at [341, 452] on link "75e1b25f-f488-46ee-814b-0daf1b29f71b" at bounding box center [291, 447] width 188 height 12
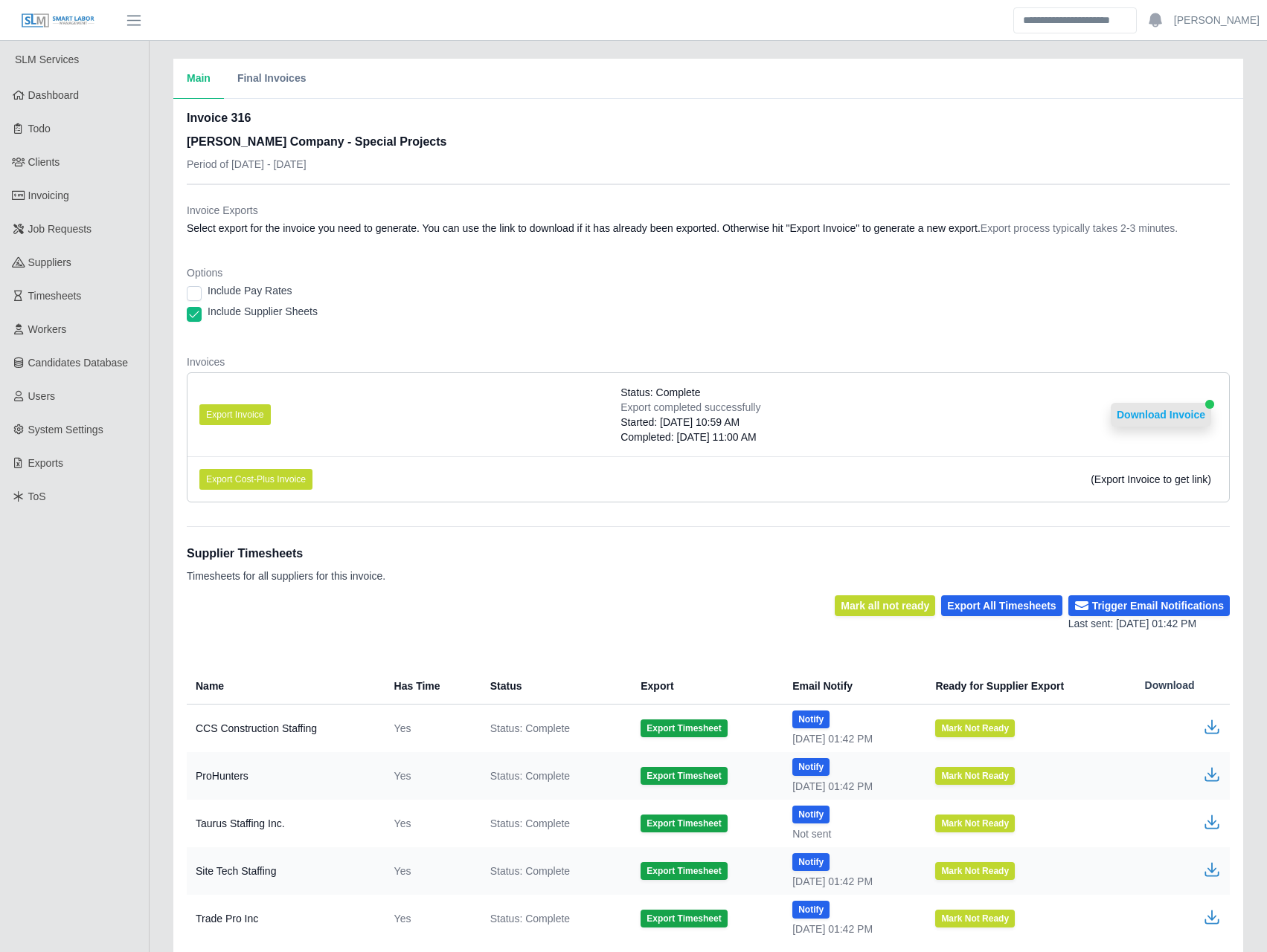
click at [1151, 415] on button "Download Invoice" at bounding box center [1161, 415] width 101 height 24
click at [393, 121] on div "Invoice 316 [PERSON_NAME] Company - Special Projects Period of [DATE] - [DATE]" at bounding box center [708, 146] width 1042 height 74
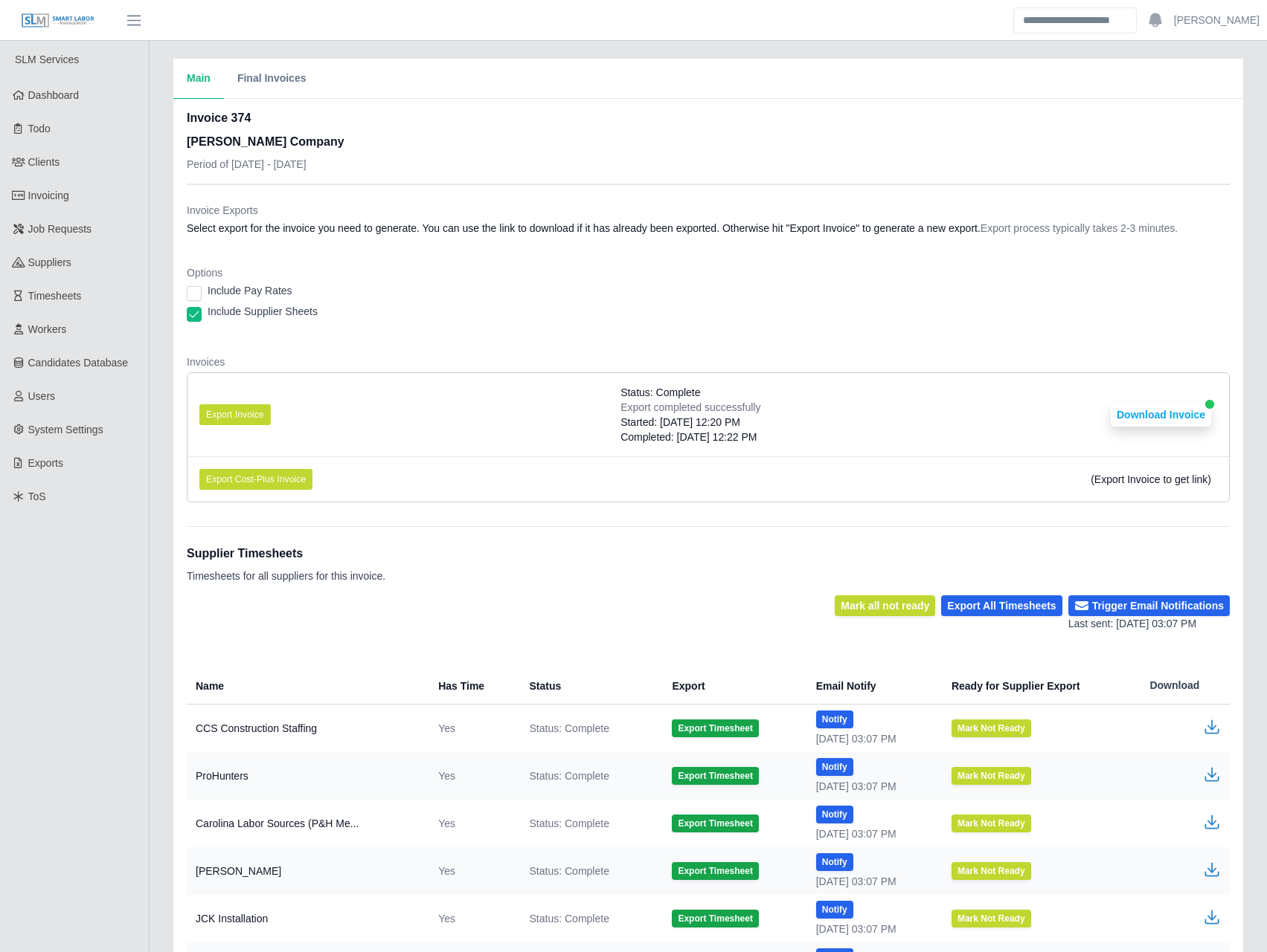
click at [899, 349] on dl "Invoice Exports Select export for the invoice you need to generate. You can use…" at bounding box center [708, 358] width 1042 height 311
click at [1136, 413] on button "Download Invoice" at bounding box center [1161, 415] width 101 height 24
click at [856, 366] on dt "Invoices" at bounding box center [708, 362] width 1042 height 15
click at [1167, 418] on button "Download Invoice" at bounding box center [1161, 415] width 101 height 24
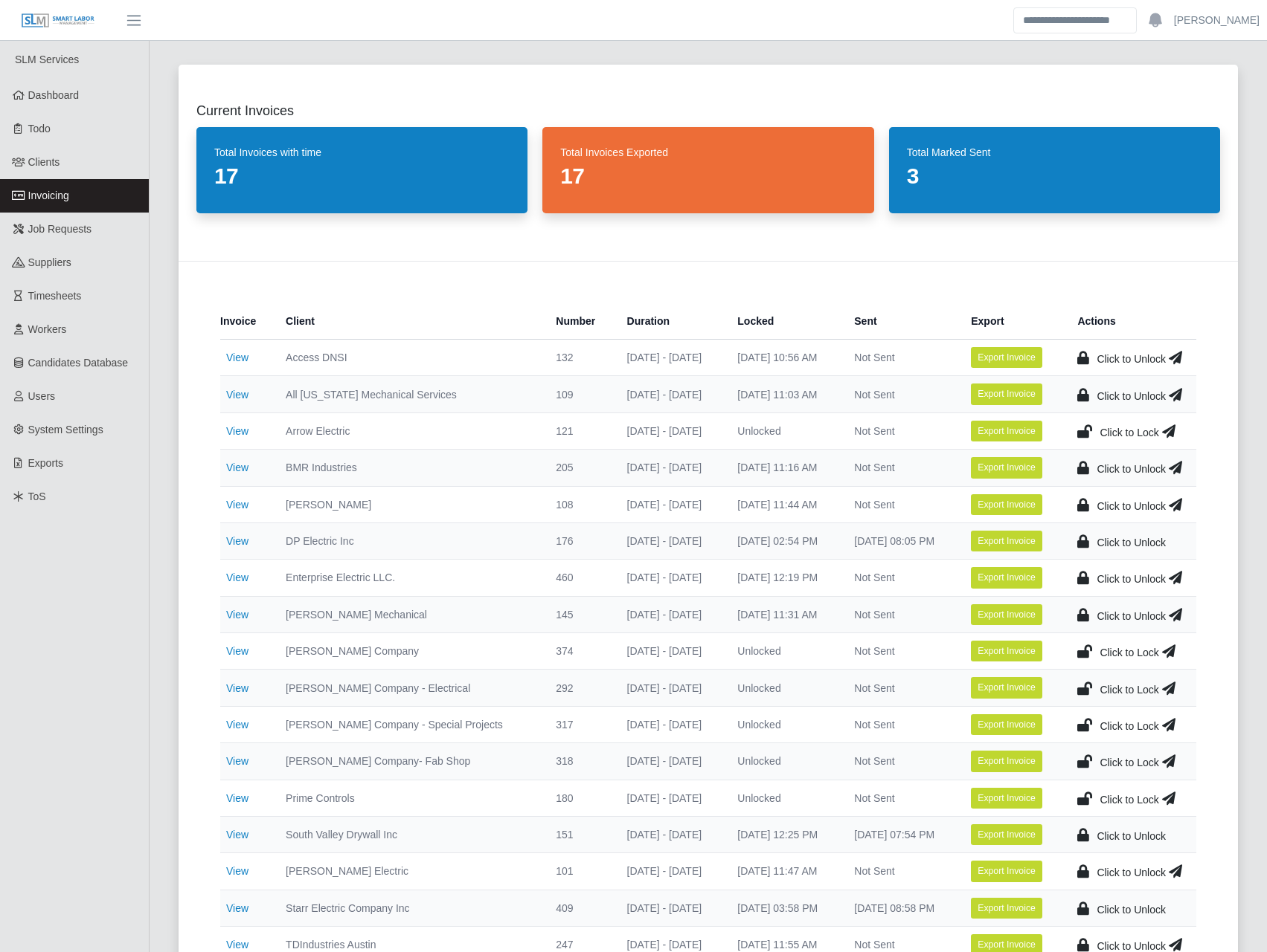
drag, startPoint x: 1085, startPoint y: 647, endPoint x: 1079, endPoint y: 656, distance: 10.8
click at [1085, 646] on icon at bounding box center [1084, 650] width 15 height 21
click at [1084, 689] on icon at bounding box center [1084, 688] width 15 height 21
click at [1087, 721] on icon at bounding box center [1084, 725] width 15 height 21
click at [1087, 758] on icon at bounding box center [1084, 761] width 15 height 21
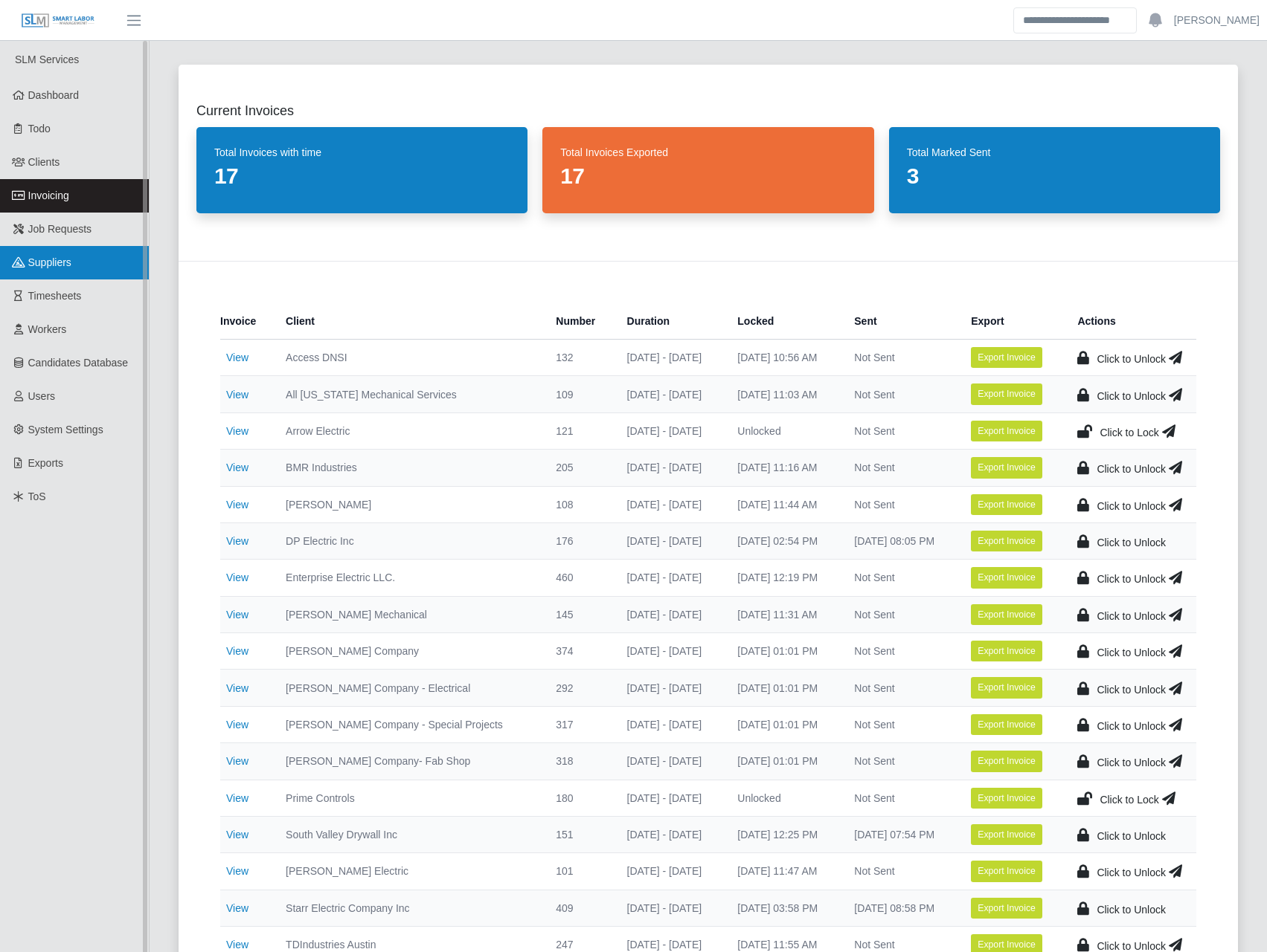
click at [94, 261] on link "Suppliers" at bounding box center [74, 263] width 148 height 34
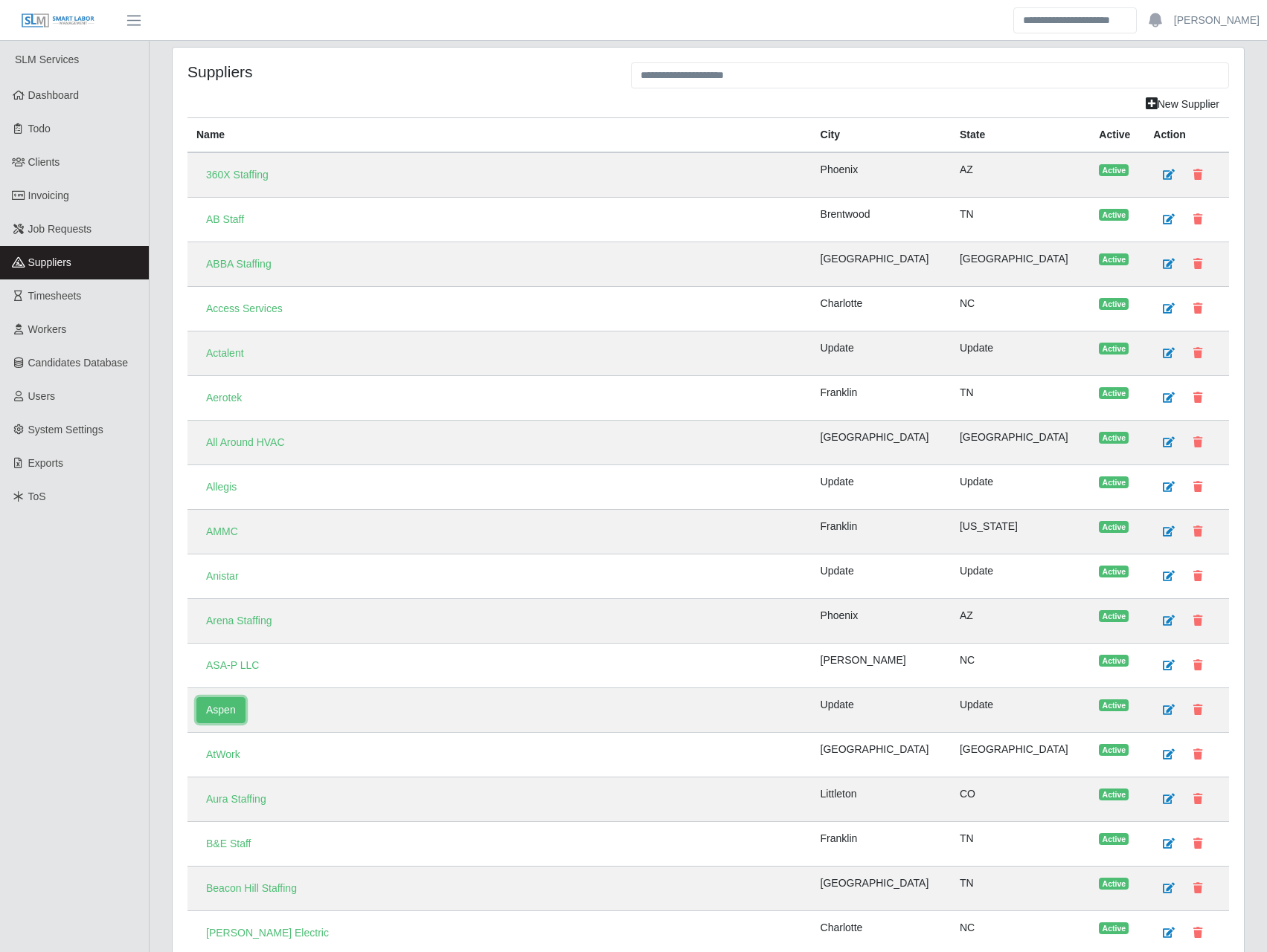
click at [229, 708] on link "Aspen" at bounding box center [222, 710] width 49 height 26
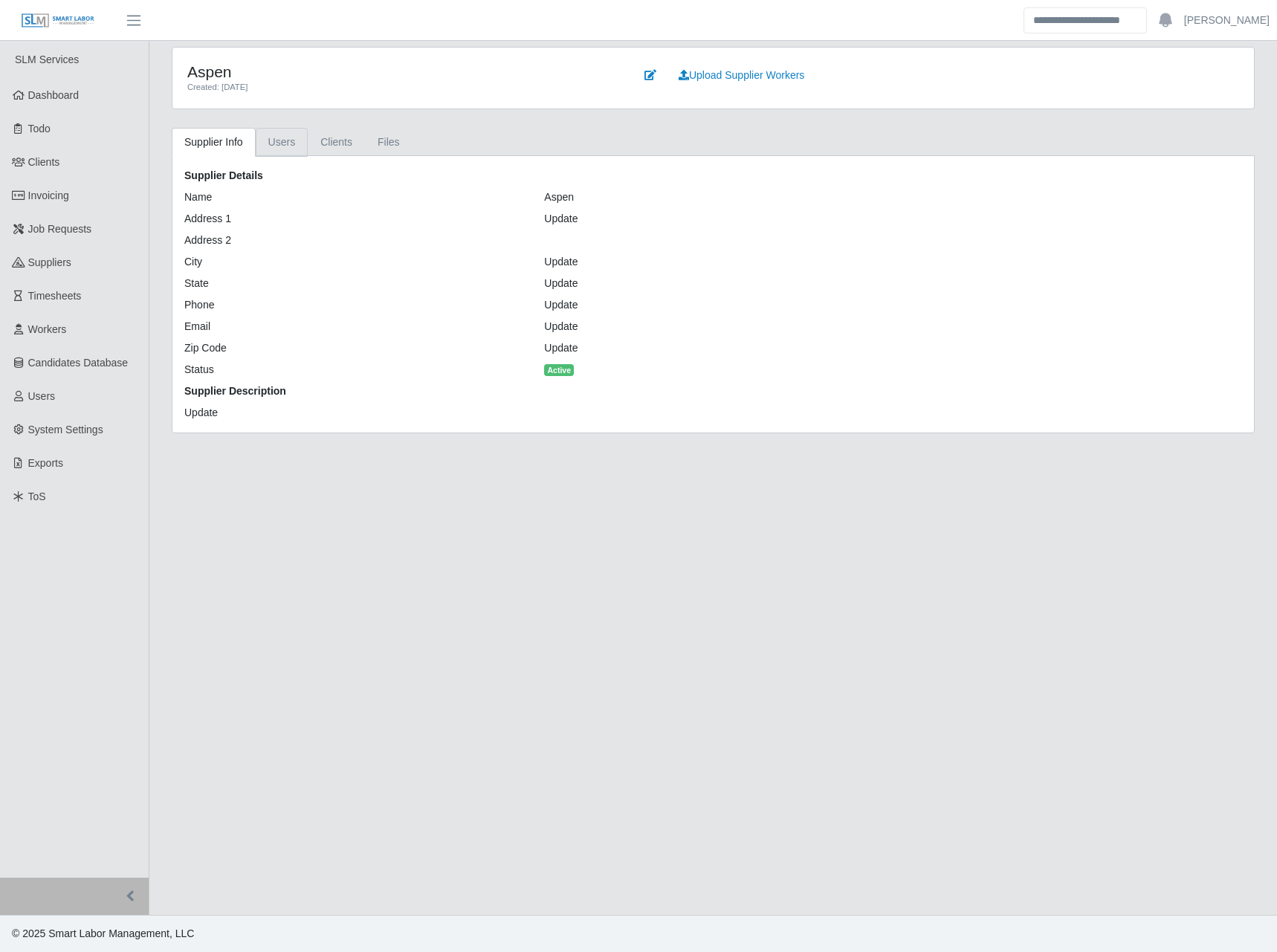
click at [293, 140] on link "Users" at bounding box center [282, 141] width 52 height 29
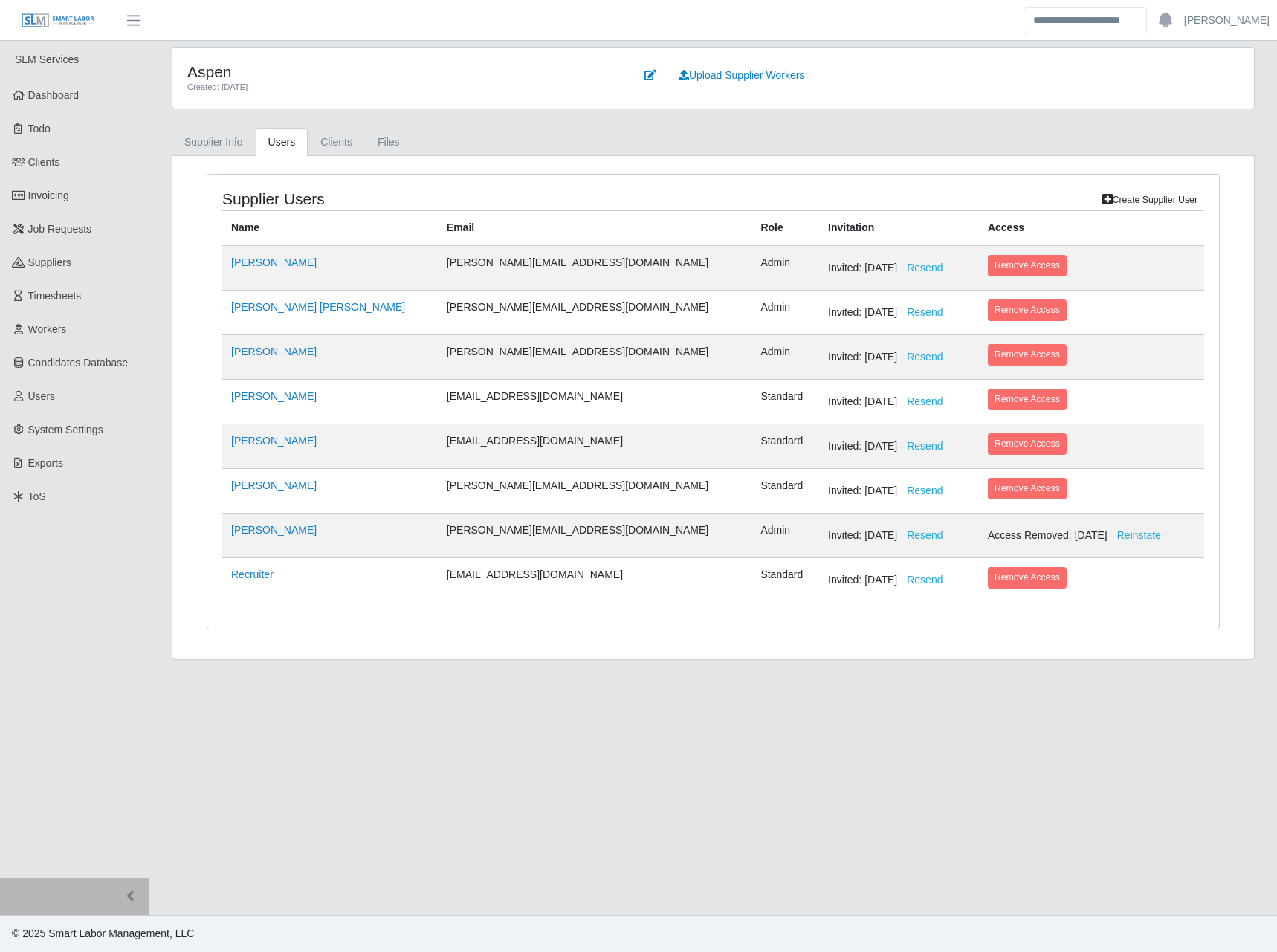
click at [809, 680] on main "Aspen Created: 03/18/2024 Upload Supplier Workers Supplier Info Users Clients F…" at bounding box center [713, 477] width 1128 height 874
click at [272, 401] on link "[PERSON_NAME]" at bounding box center [274, 396] width 85 height 12
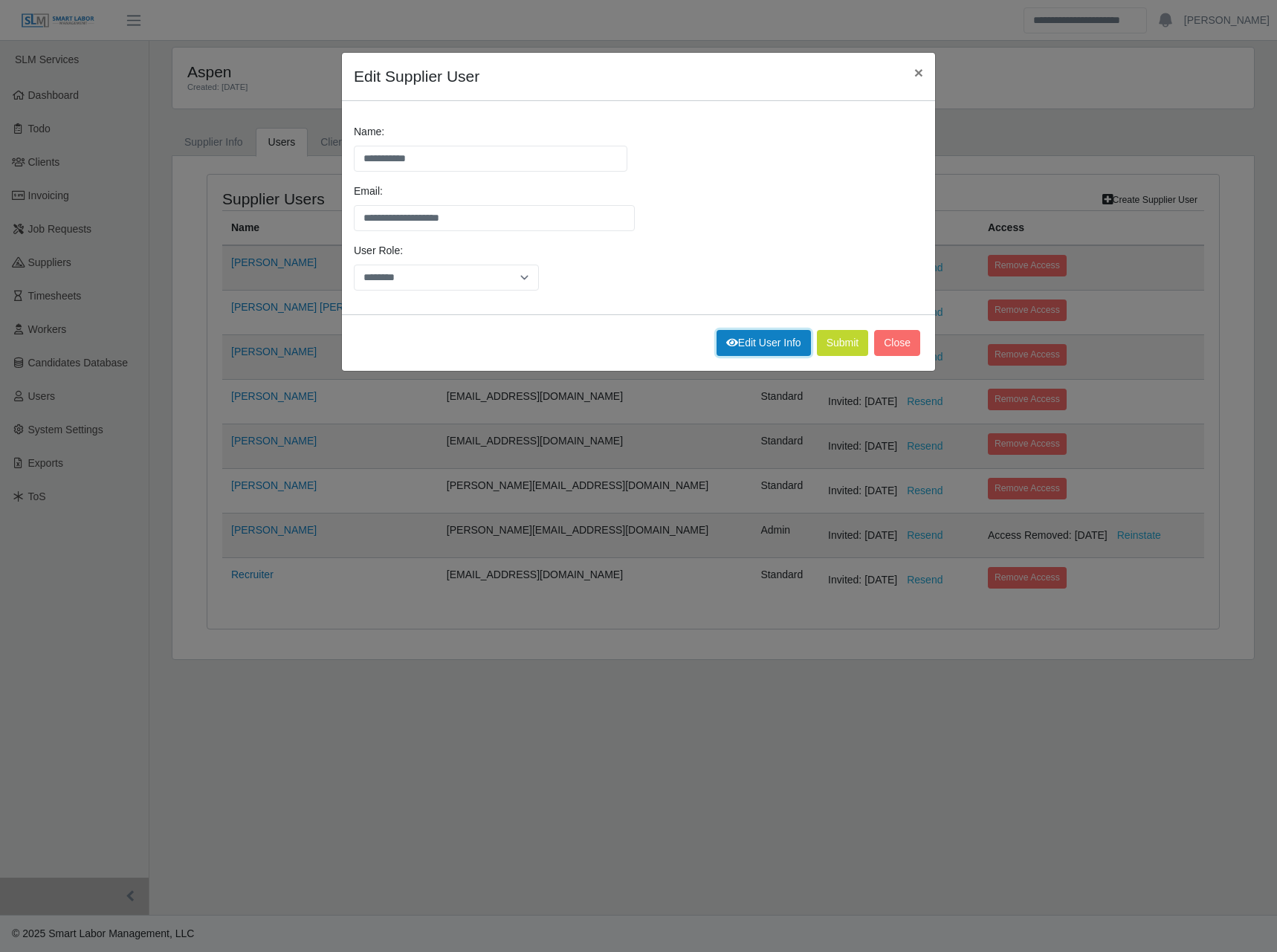
click at [759, 338] on link "Edit User Info" at bounding box center [764, 343] width 95 height 26
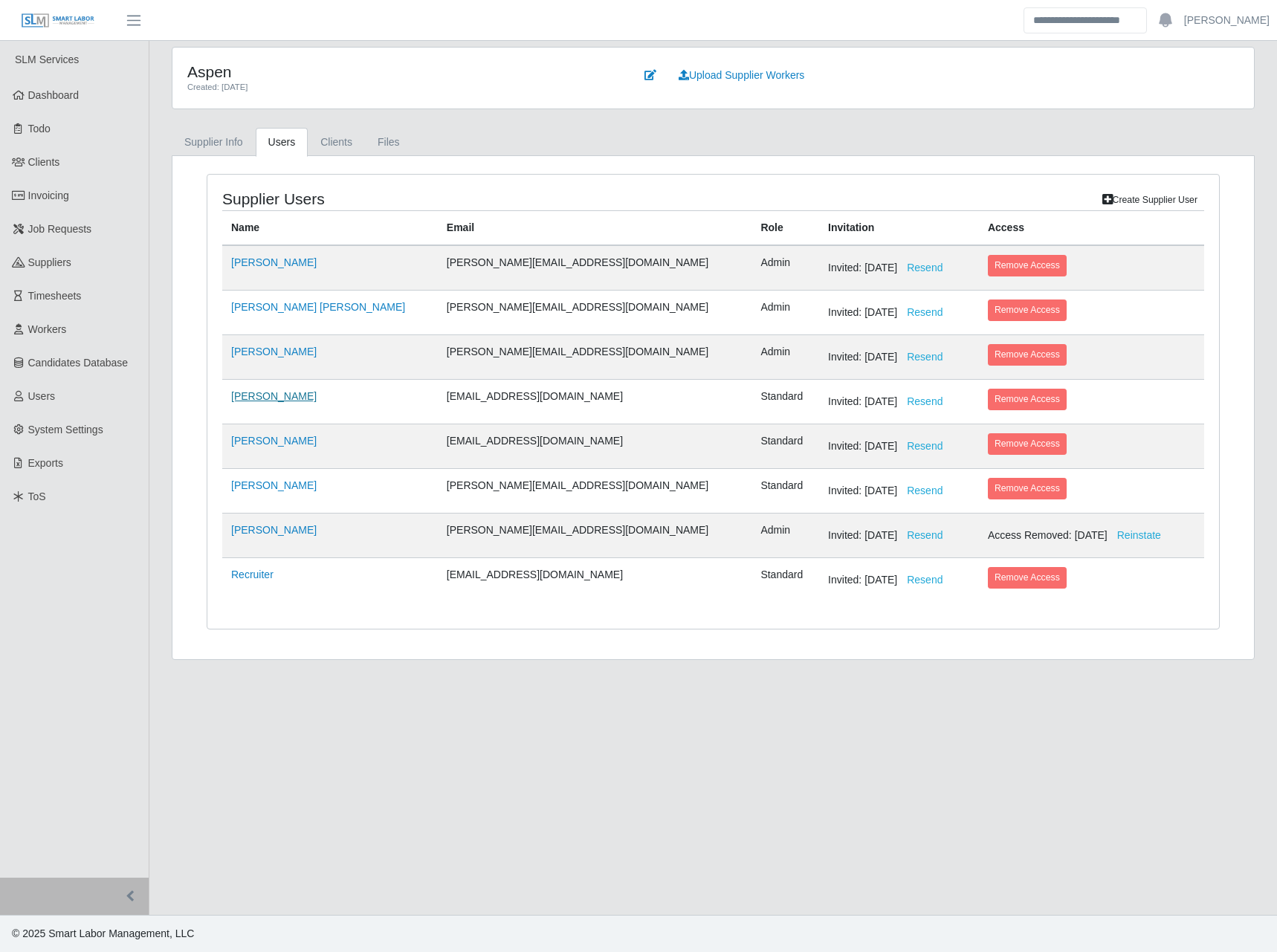
click at [281, 397] on link "[PERSON_NAME]" at bounding box center [274, 396] width 85 height 12
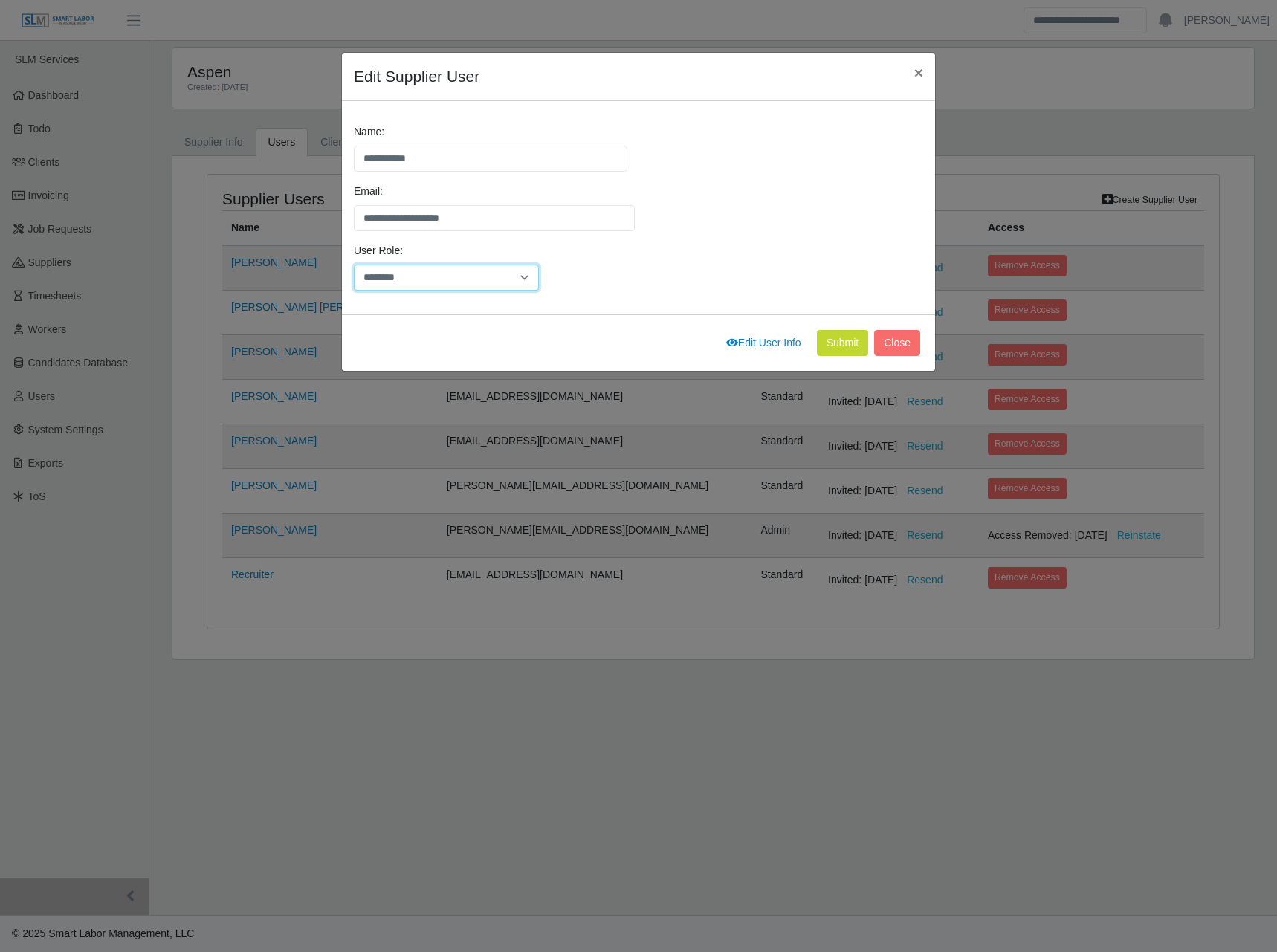
click at [458, 273] on select "******** *****" at bounding box center [446, 278] width 185 height 26
click at [553, 261] on div "User Role: ******** *****" at bounding box center [638, 273] width 577 height 59
click at [914, 64] on span "×" at bounding box center [918, 72] width 9 height 17
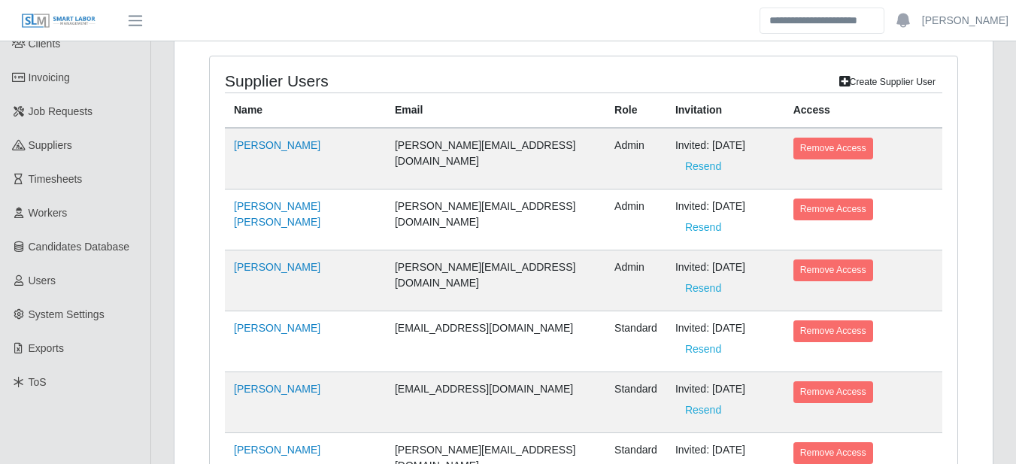
scroll to position [121, 0]
click at [256, 321] on link "[PERSON_NAME]" at bounding box center [277, 327] width 86 height 12
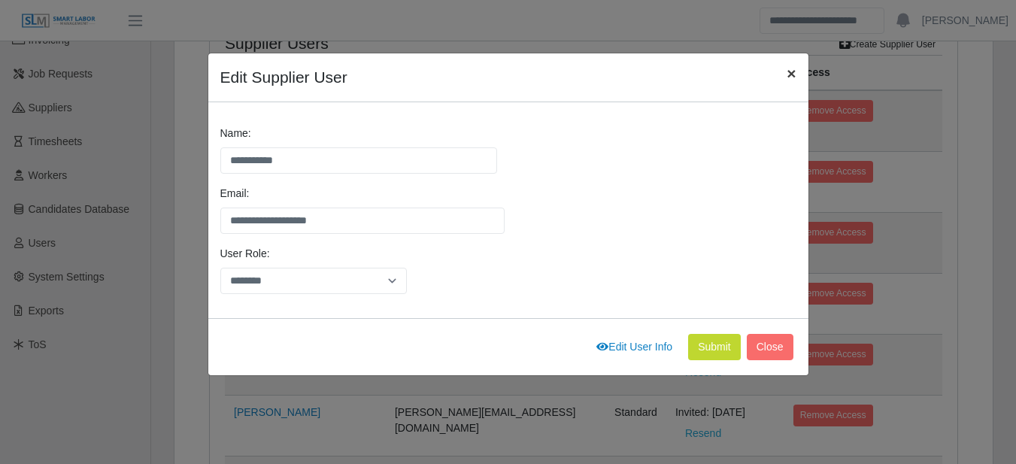
click at [787, 70] on span "×" at bounding box center [791, 73] width 9 height 17
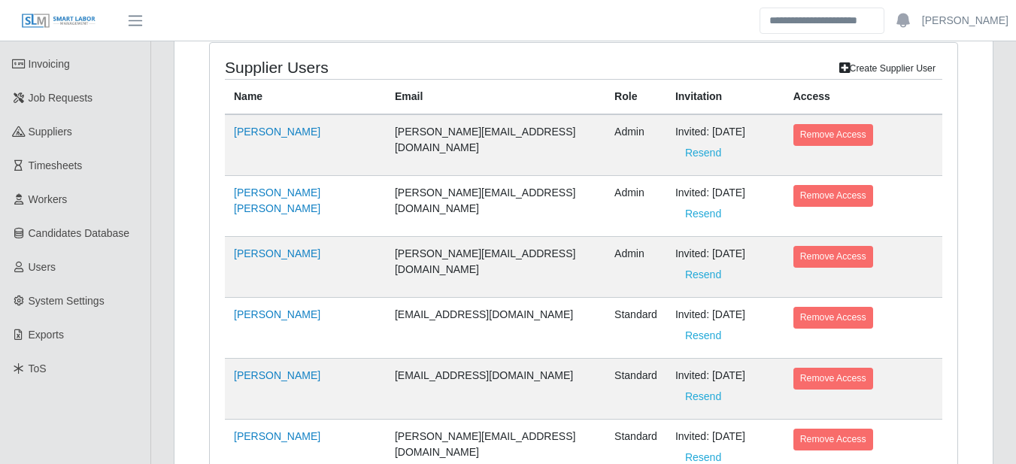
scroll to position [138, 0]
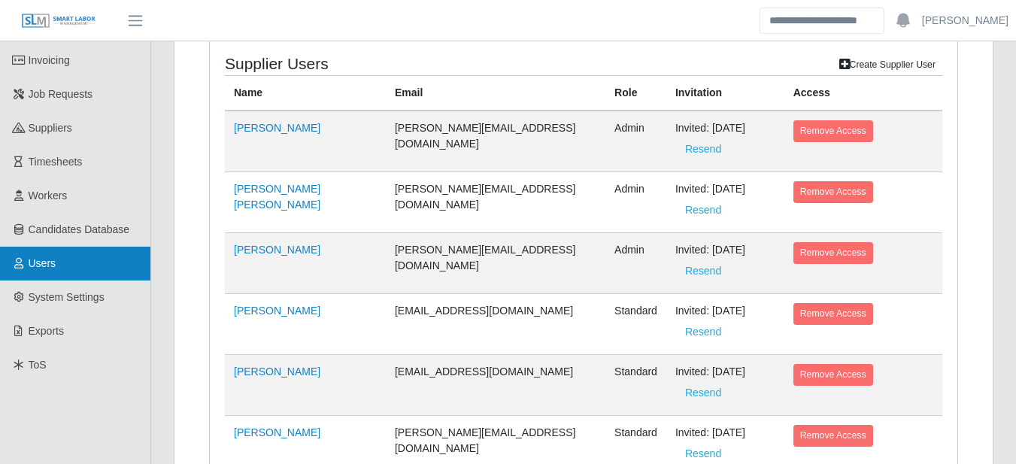
click at [74, 272] on link "Users" at bounding box center [75, 264] width 150 height 34
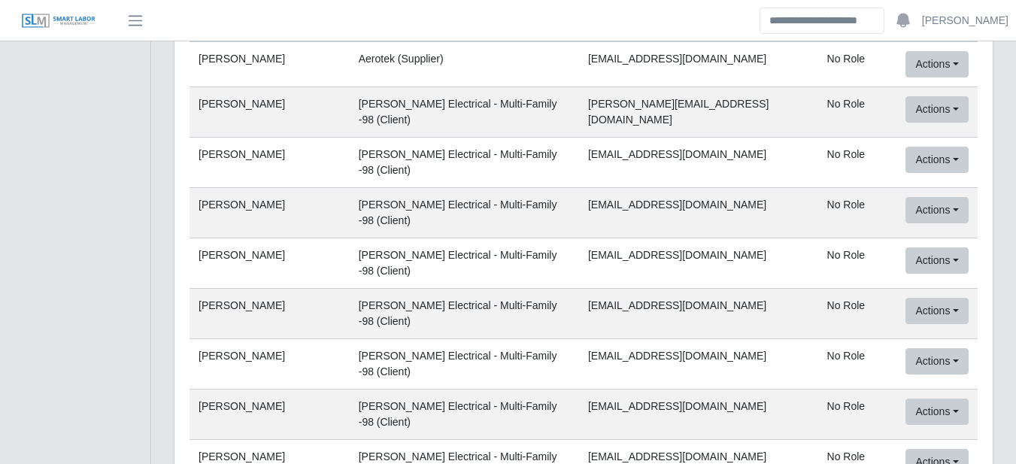
scroll to position [59994, 0]
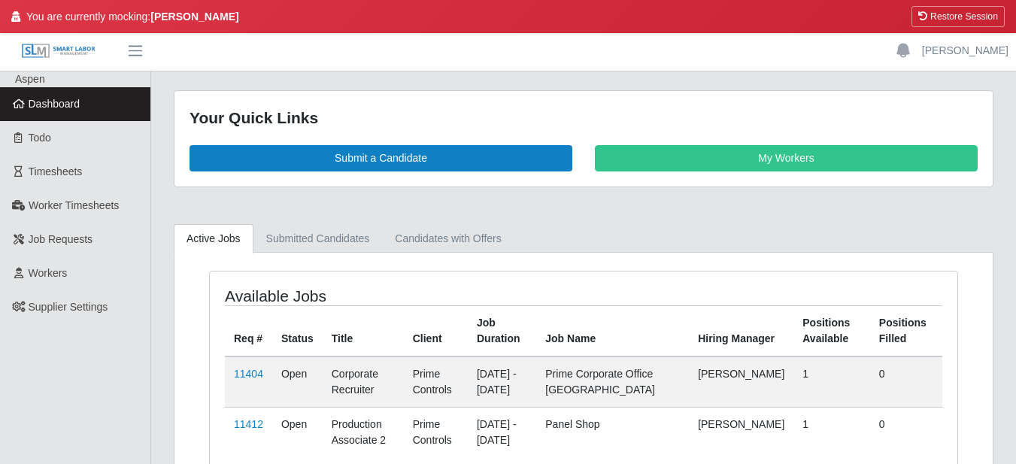
click at [248, 363] on td "11404" at bounding box center [248, 382] width 47 height 51
click at [244, 375] on link "11404" at bounding box center [248, 374] width 29 height 12
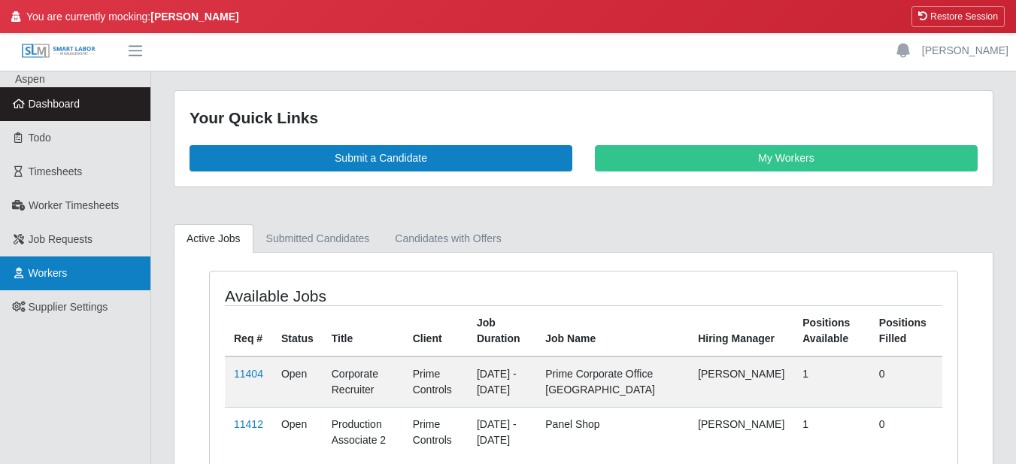
click at [60, 279] on span "Workers" at bounding box center [48, 273] width 39 height 12
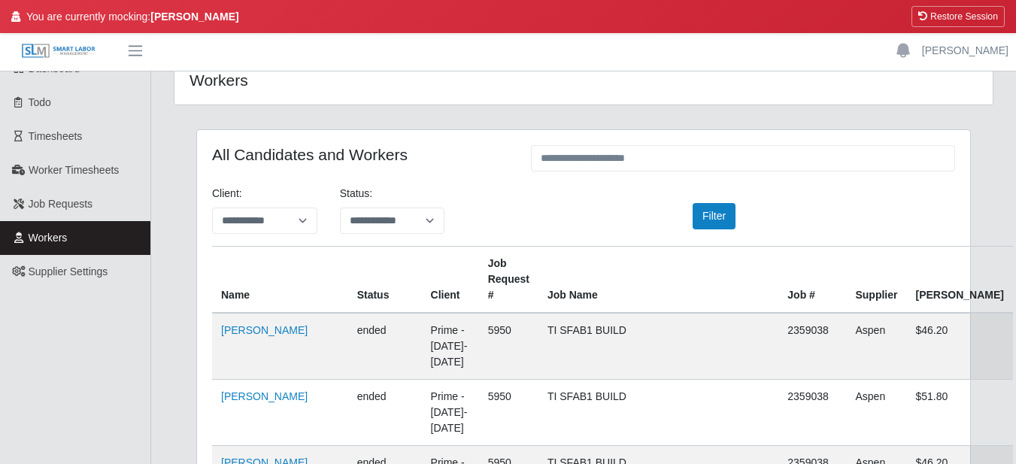
scroll to position [36, 0]
click at [263, 390] on link "[PERSON_NAME]" at bounding box center [264, 396] width 86 height 12
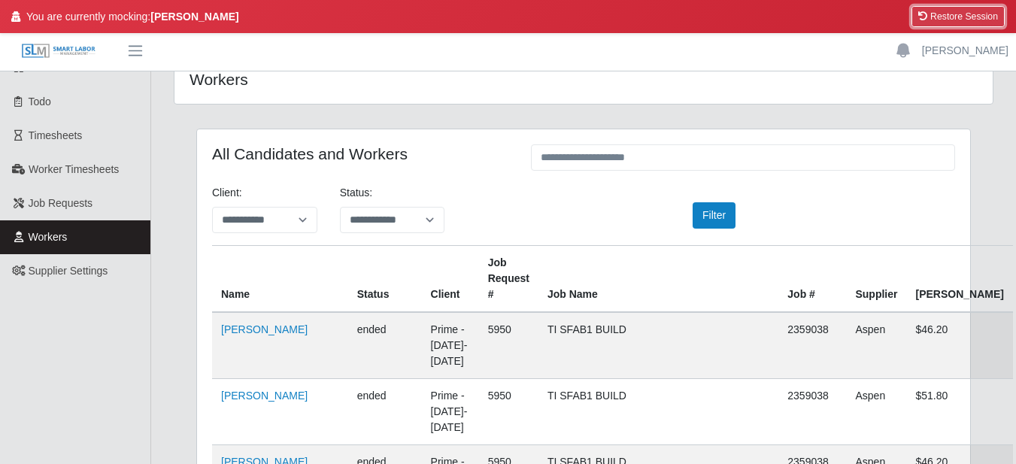
click at [921, 19] on icon at bounding box center [922, 16] width 9 height 9
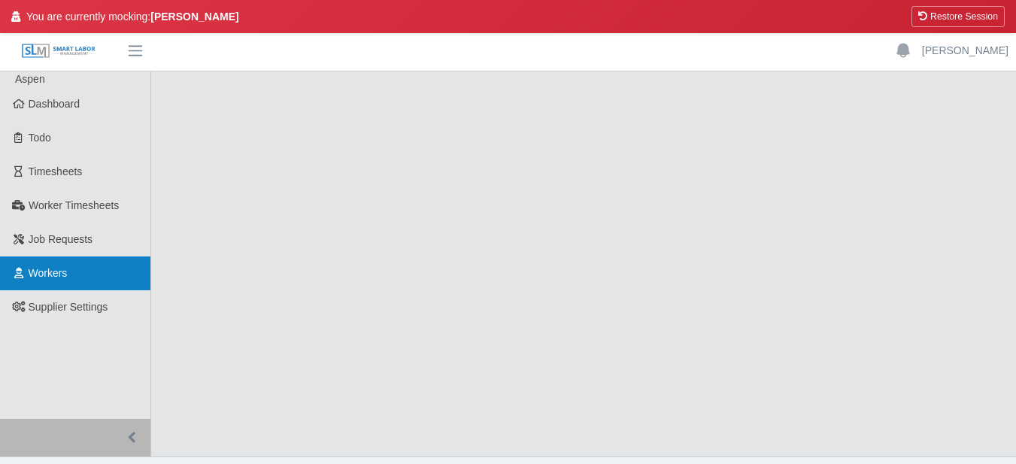
click at [44, 279] on span "Workers" at bounding box center [48, 273] width 39 height 12
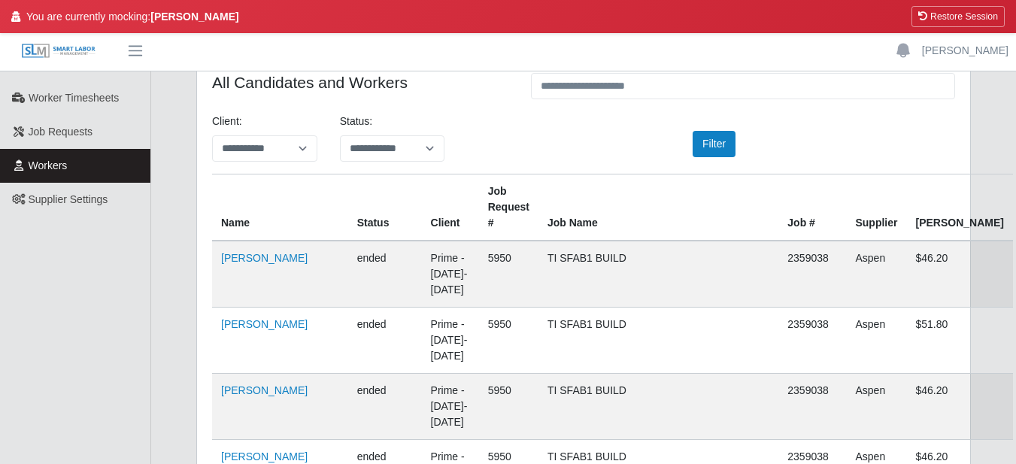
scroll to position [108, 0]
drag, startPoint x: 945, startPoint y: 21, endPoint x: 572, endPoint y: 42, distance: 374.4
click at [945, 21] on button "Restore Session" at bounding box center [958, 16] width 93 height 21
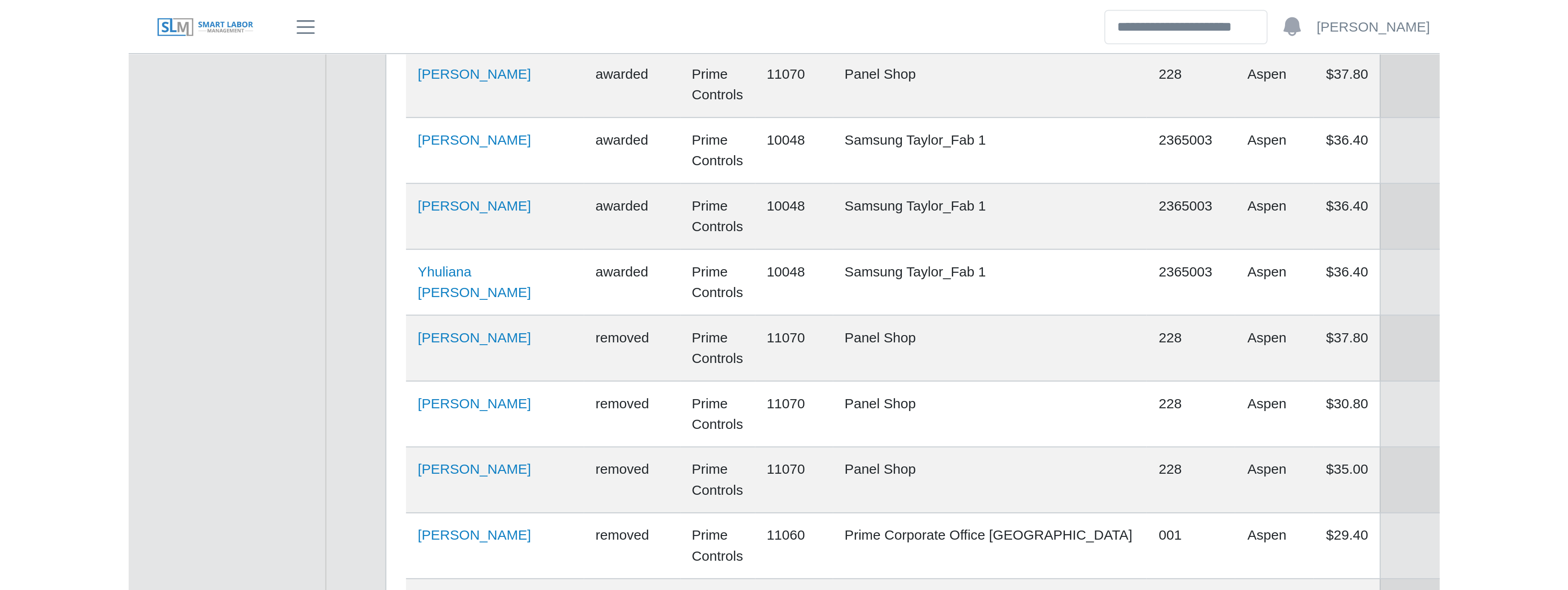
scroll to position [23523, 0]
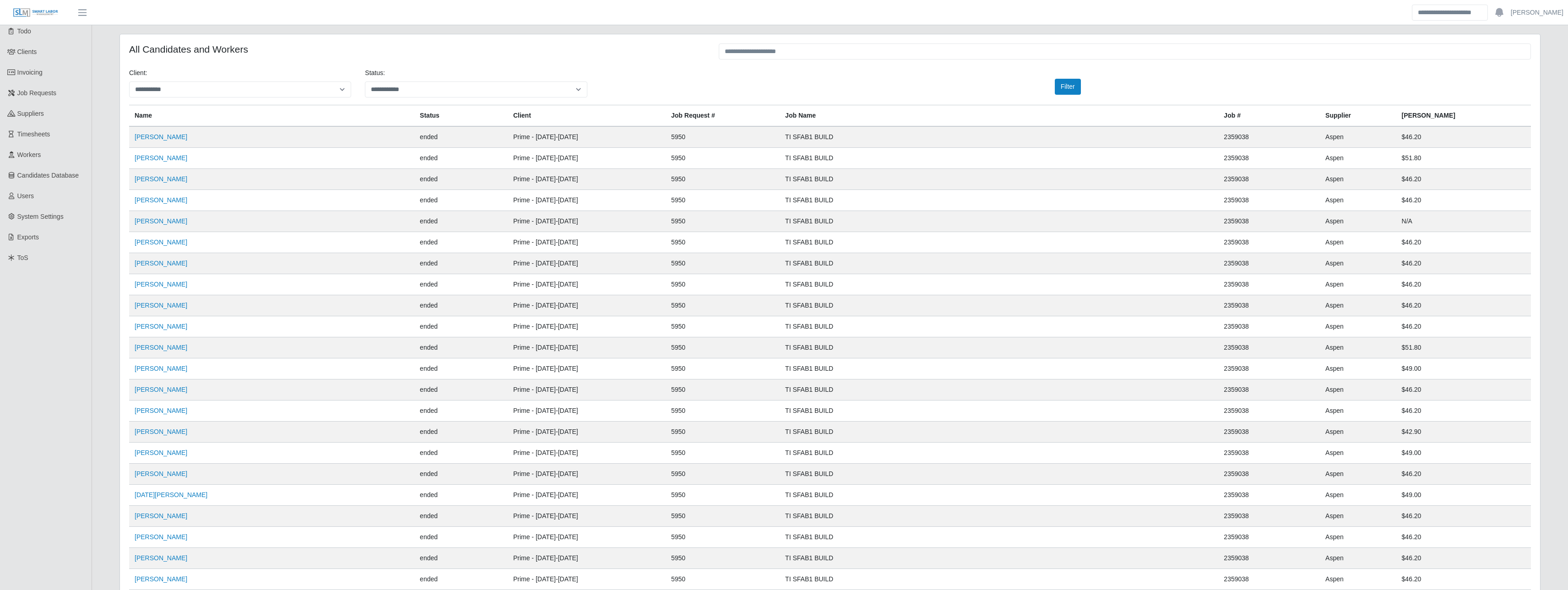
scroll to position [0, 0]
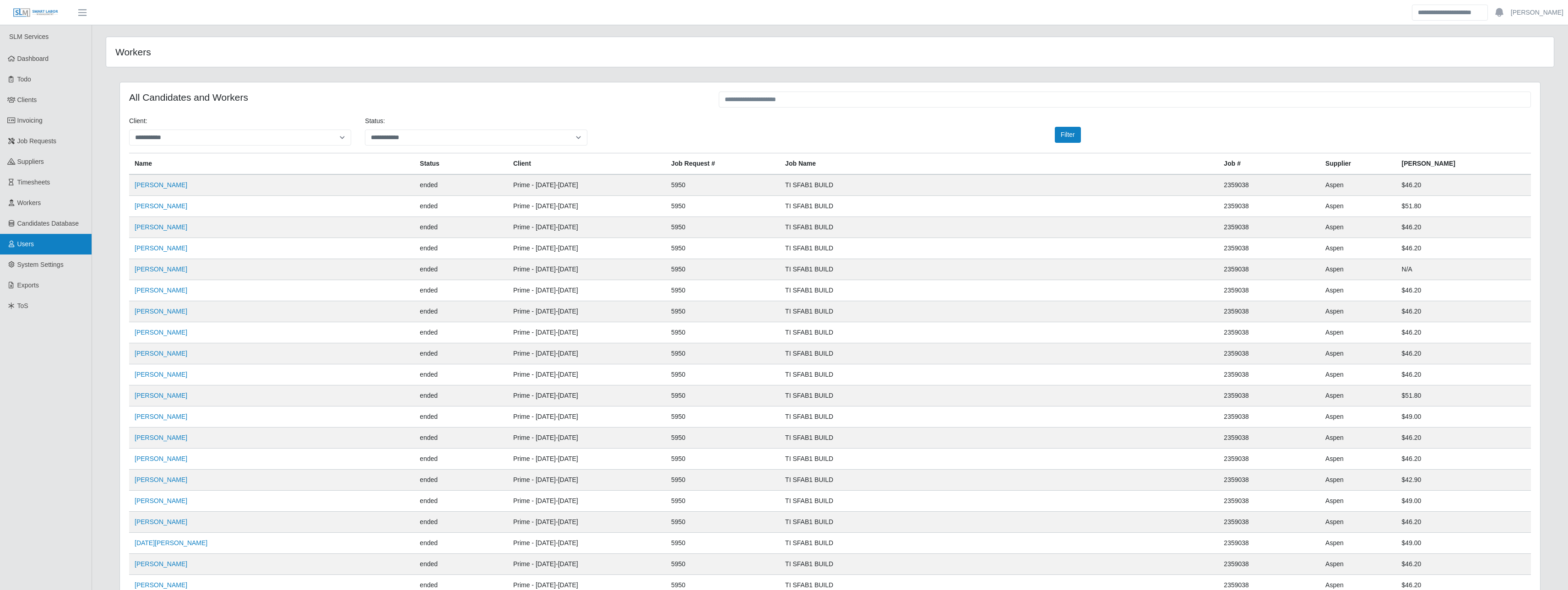
click at [38, 238] on link "Users" at bounding box center [46, 244] width 91 height 21
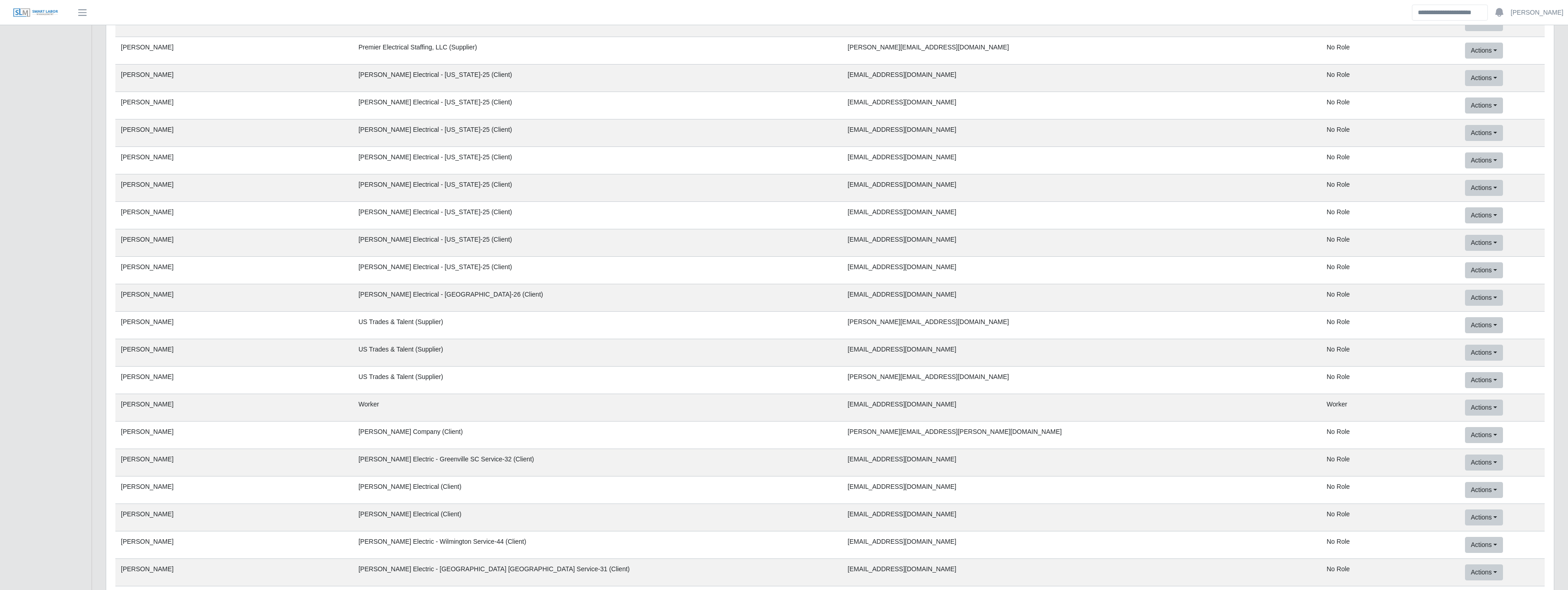
scroll to position [36003, 0]
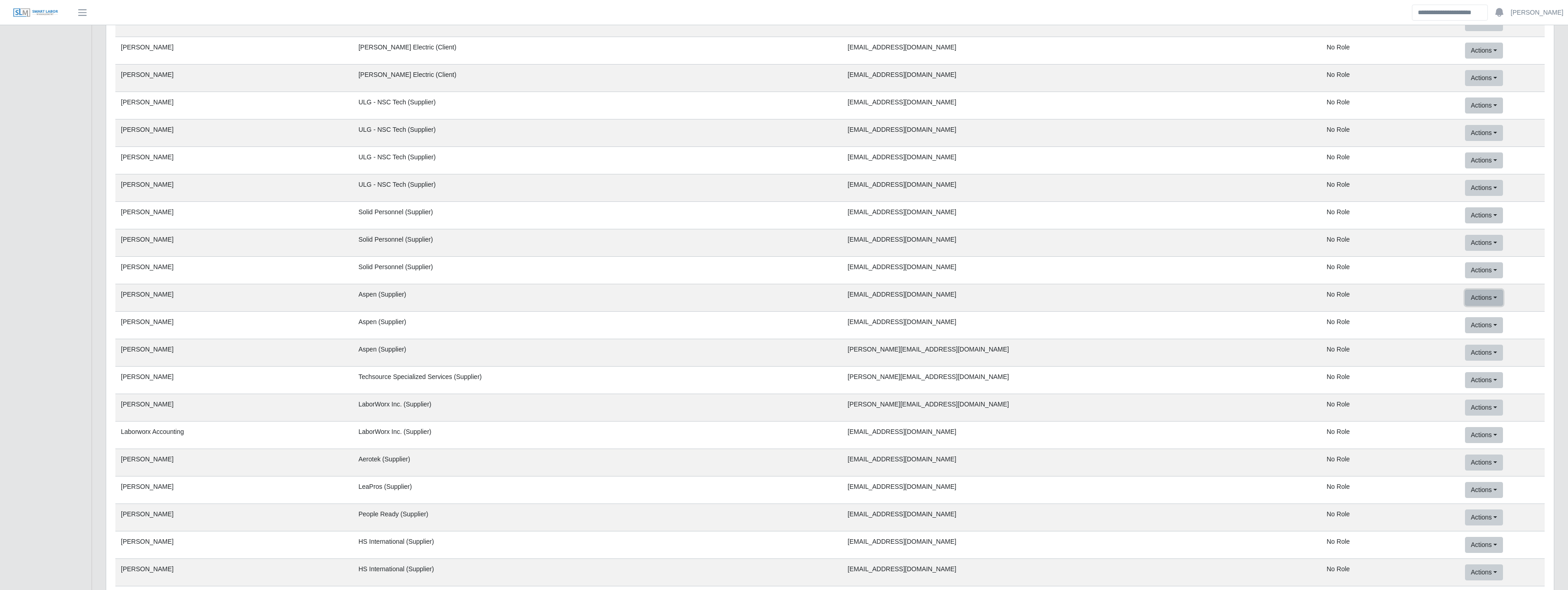
click at [1465, 300] on button "Actions" at bounding box center [1484, 298] width 38 height 16
click at [1480, 352] on button "Mock User (This App)" at bounding box center [1510, 356] width 89 height 19
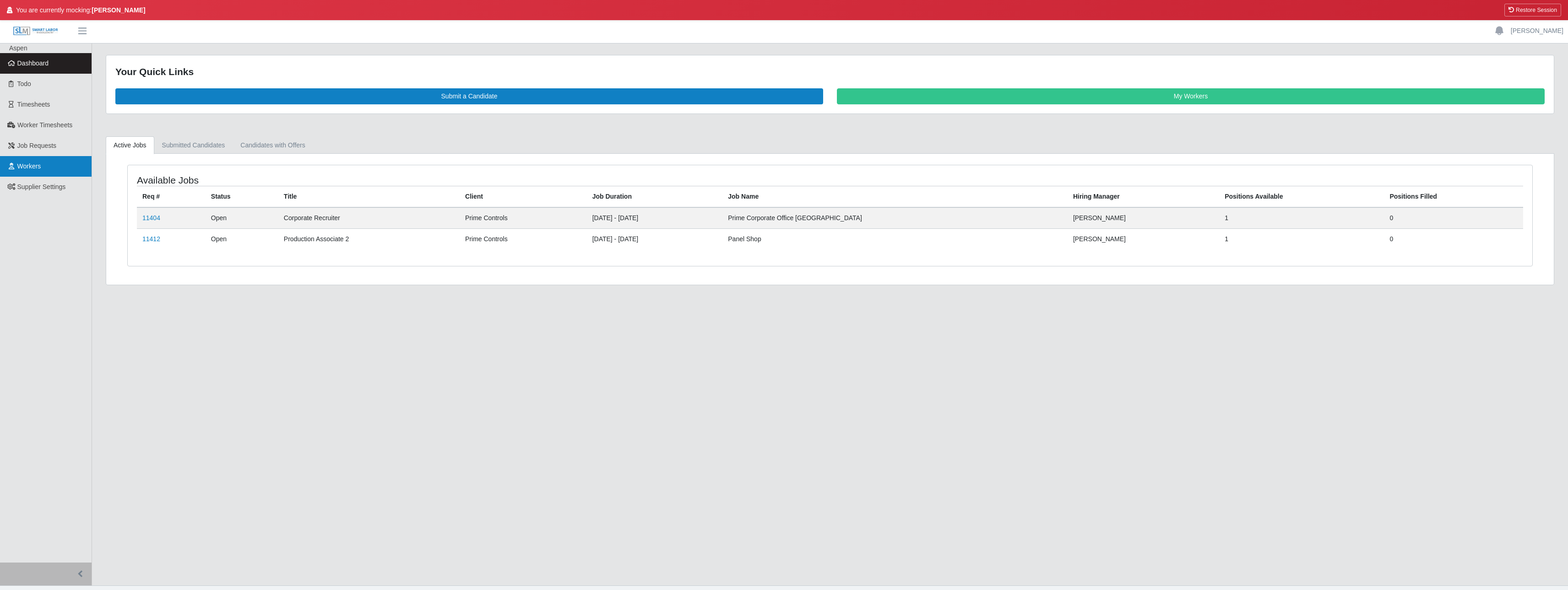
click at [32, 164] on span "Workers" at bounding box center [29, 166] width 24 height 7
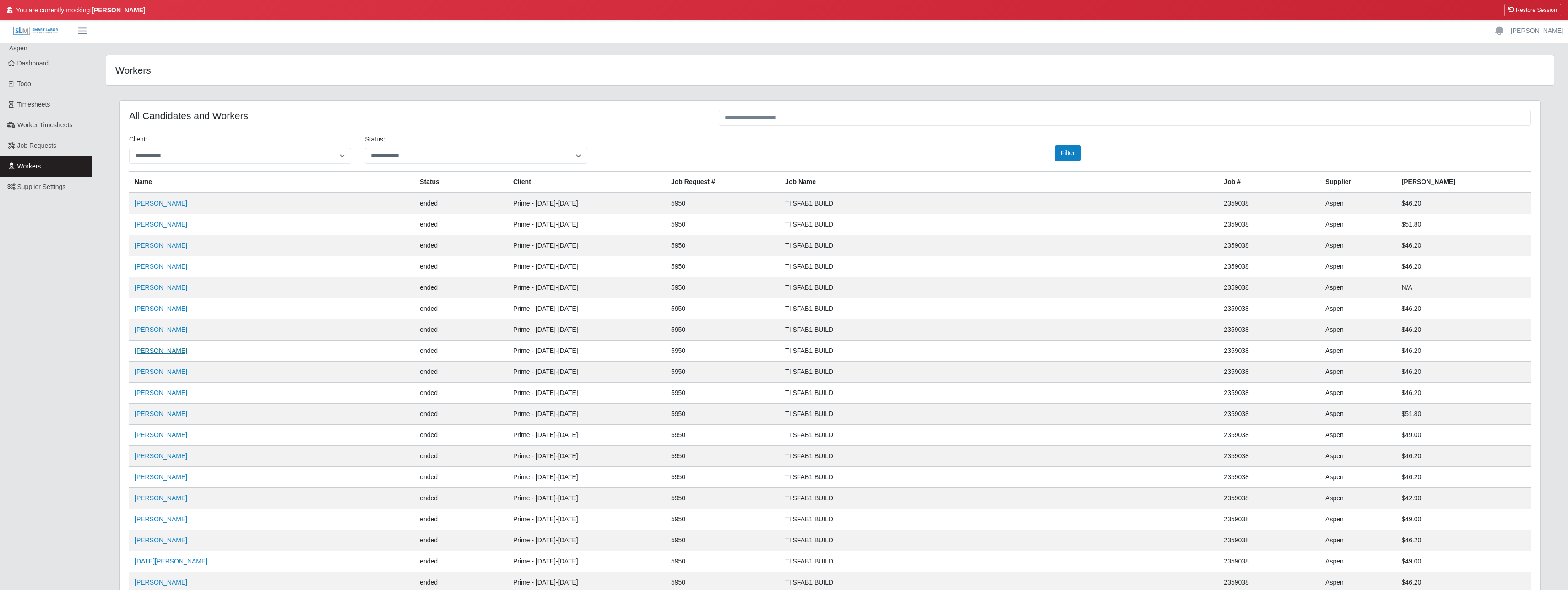
click at [155, 350] on link "Omar Balderas" at bounding box center [161, 351] width 52 height 7
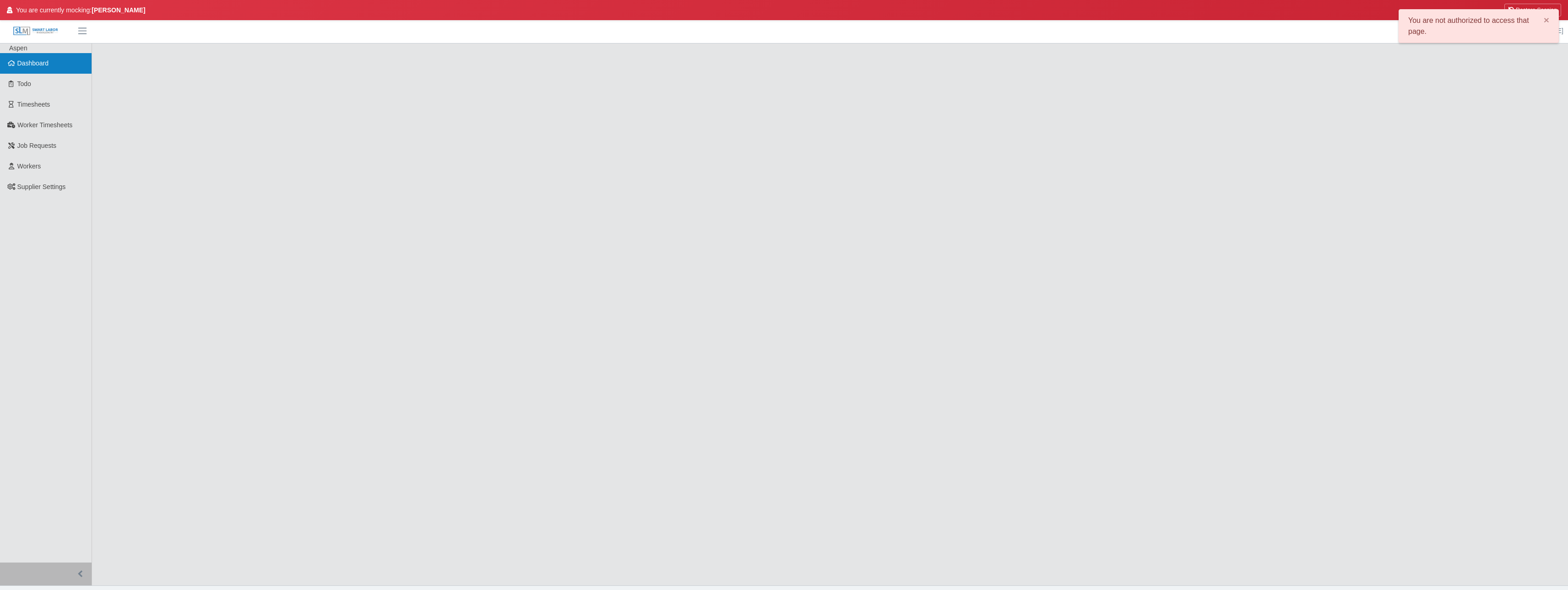
click at [21, 60] on span "Dashboard" at bounding box center [33, 63] width 32 height 7
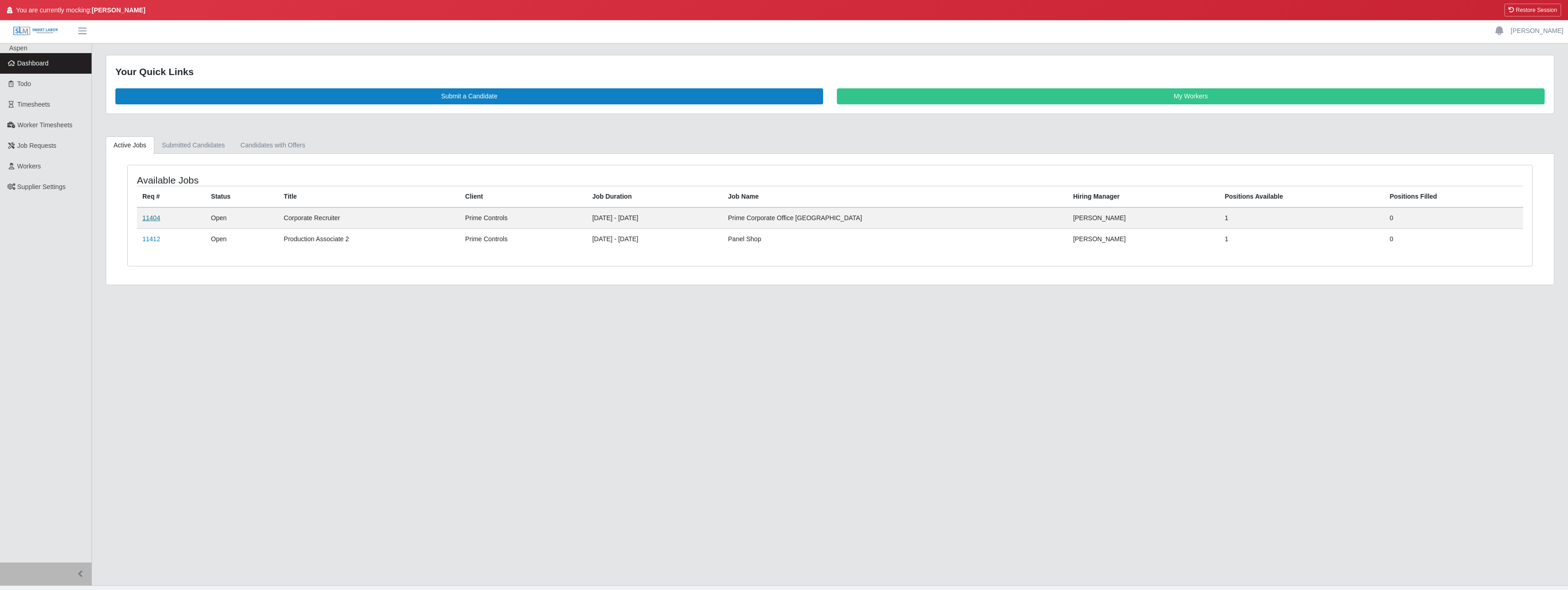
click at [158, 218] on link "11404" at bounding box center [151, 218] width 18 height 7
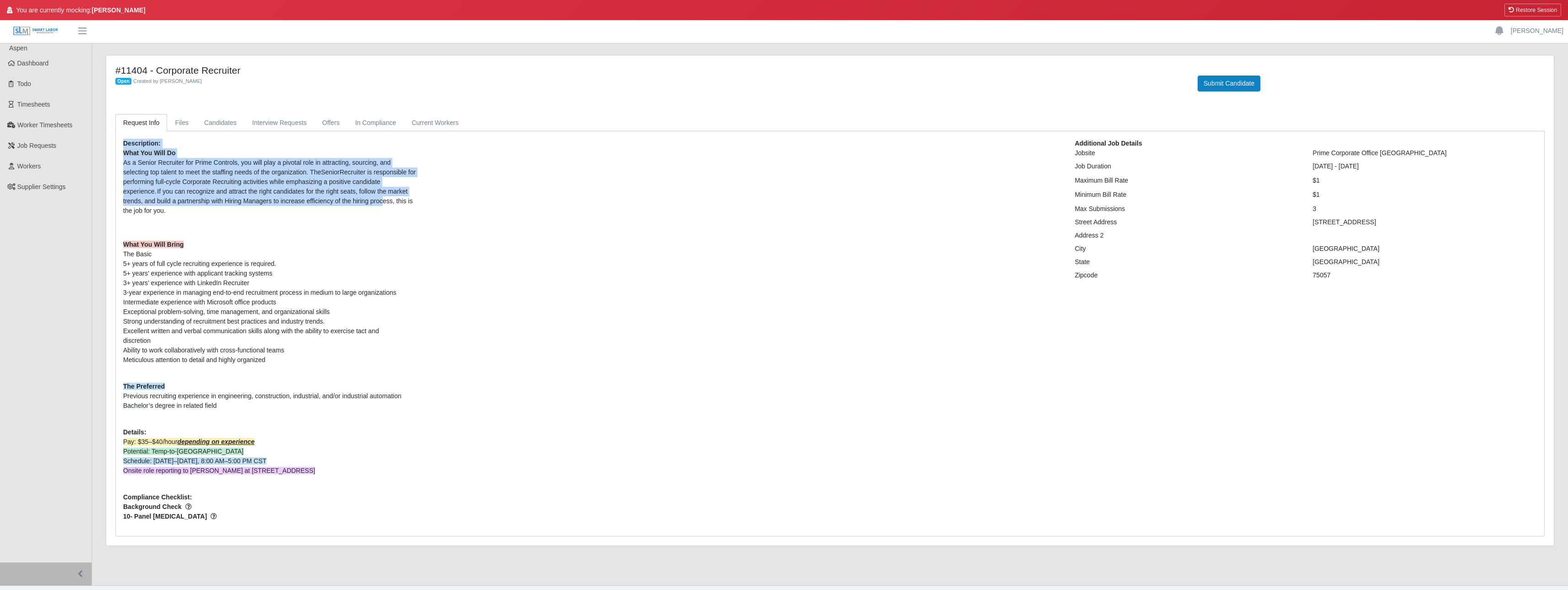
drag, startPoint x: 122, startPoint y: 141, endPoint x: 384, endPoint y: 204, distance: 269.5
click at [384, 204] on div "Description: What You Will Do As a Senior Recruiter for Prime Controls, you wil…" at bounding box center [592, 334] width 952 height 390
click at [384, 204] on span "What You Will Do As a Senior Recruiter for Prime Controls, you will play a pivo…" at bounding box center [269, 181] width 293 height 65
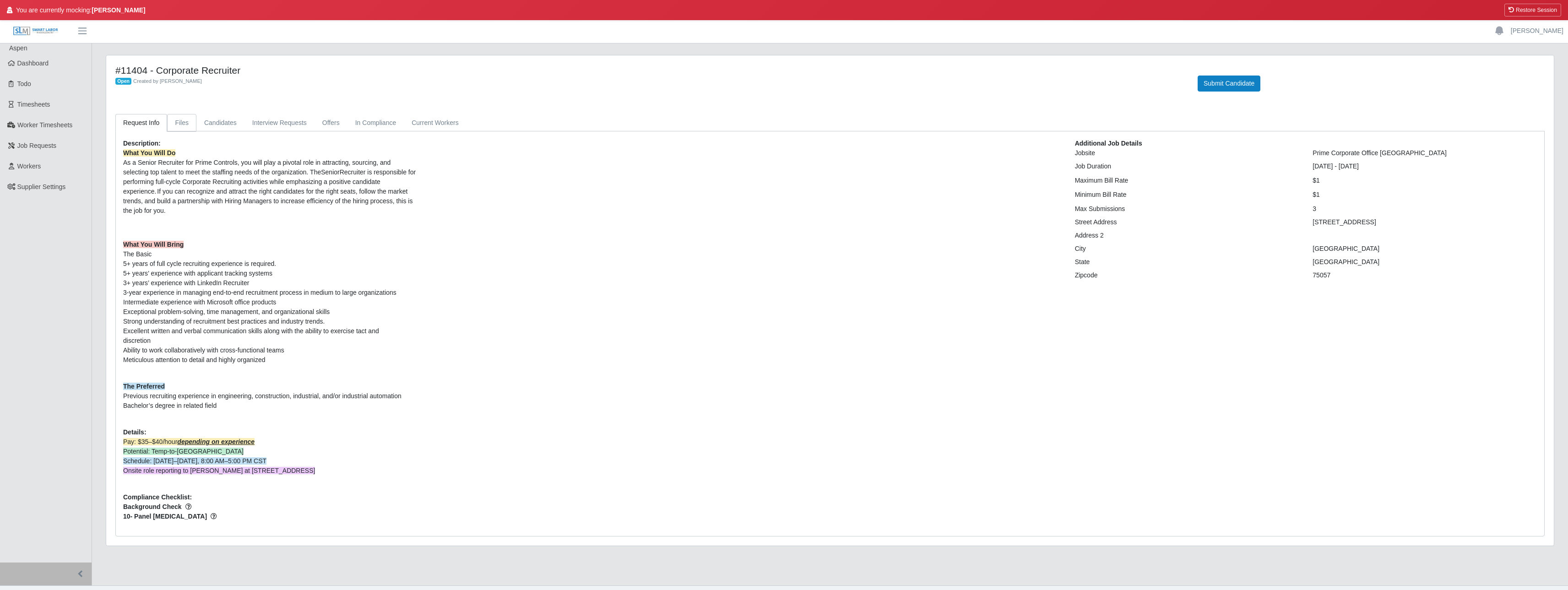
click at [170, 120] on link "Files" at bounding box center [182, 122] width 29 height 18
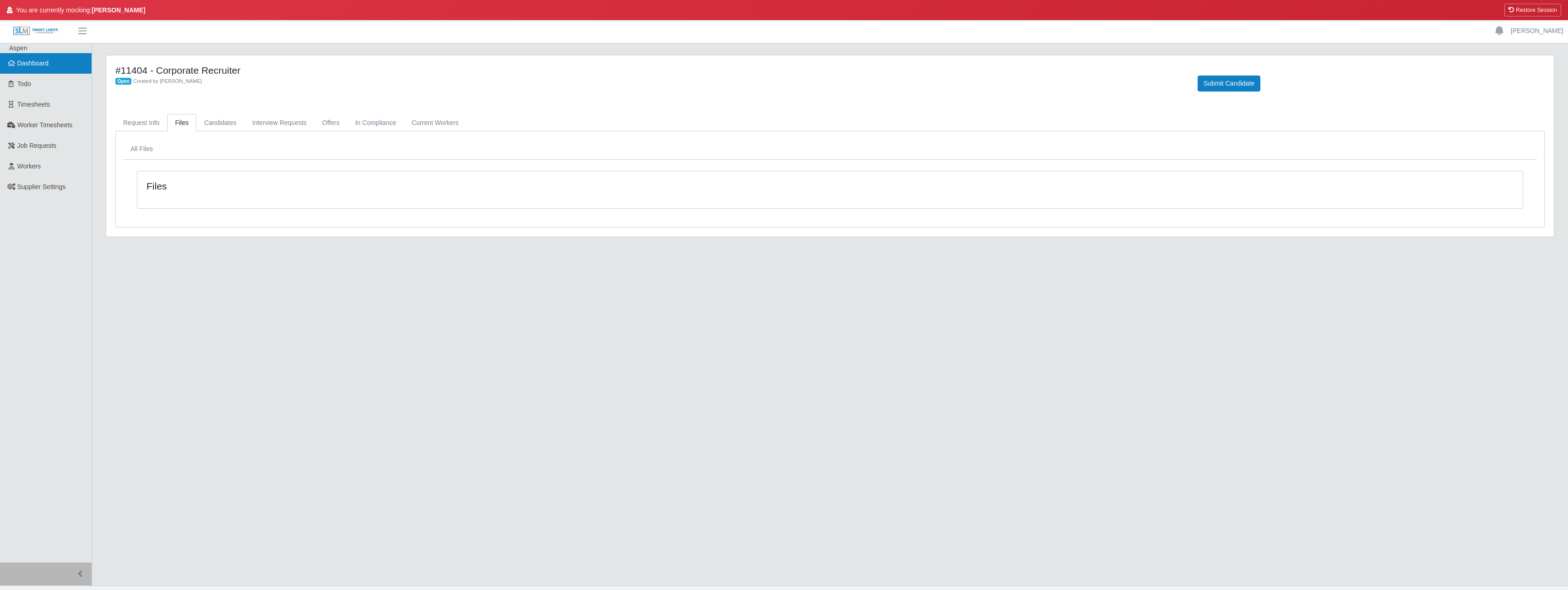
click at [54, 69] on link "Dashboard" at bounding box center [46, 63] width 91 height 21
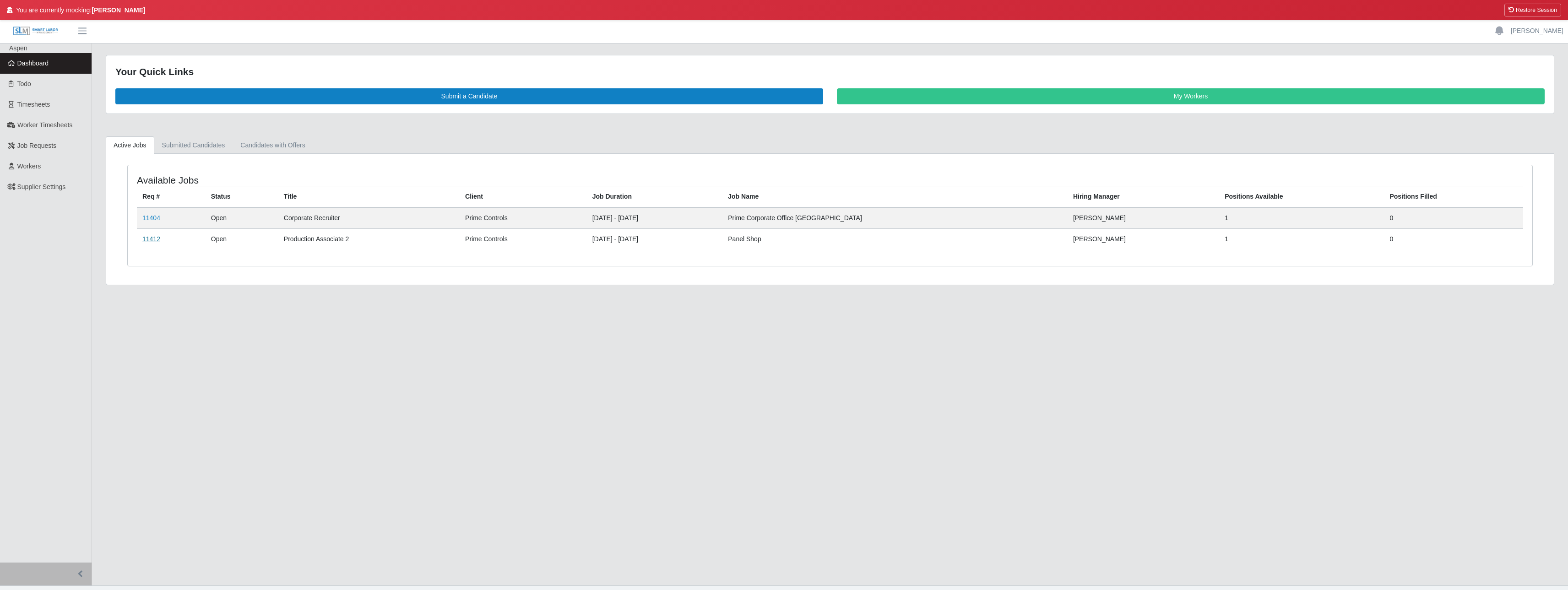
click at [153, 237] on link "11412" at bounding box center [151, 239] width 18 height 7
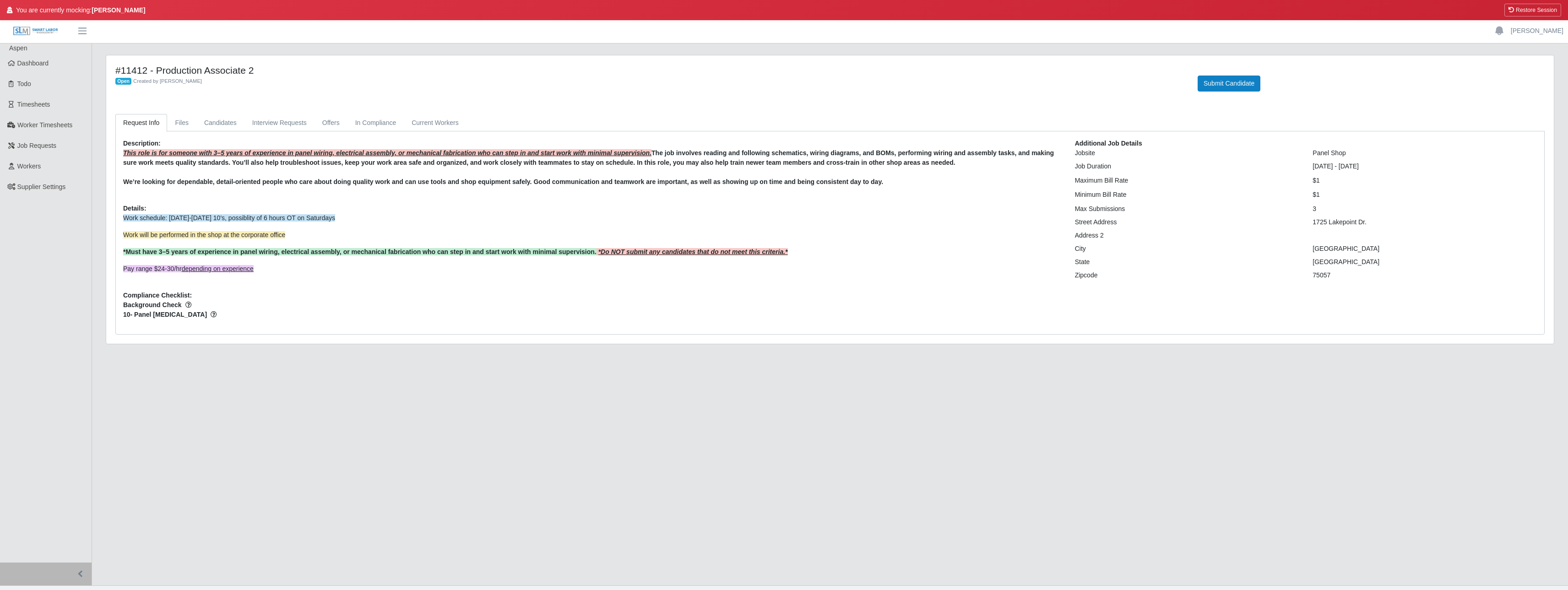
click at [468, 380] on main "#11412 - Production Associate 2 Open Created by Ray Alford Submit Candidate Req…" at bounding box center [830, 314] width 1476 height 543
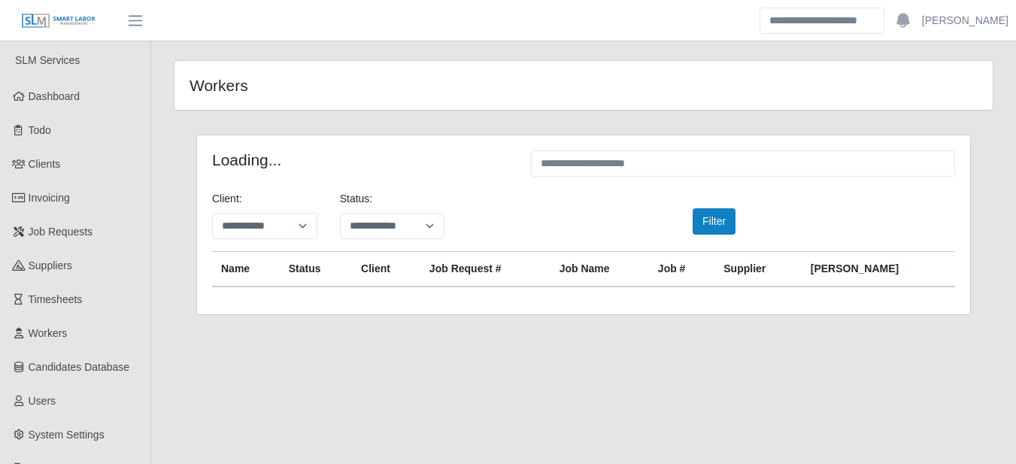
scroll to position [36, 0]
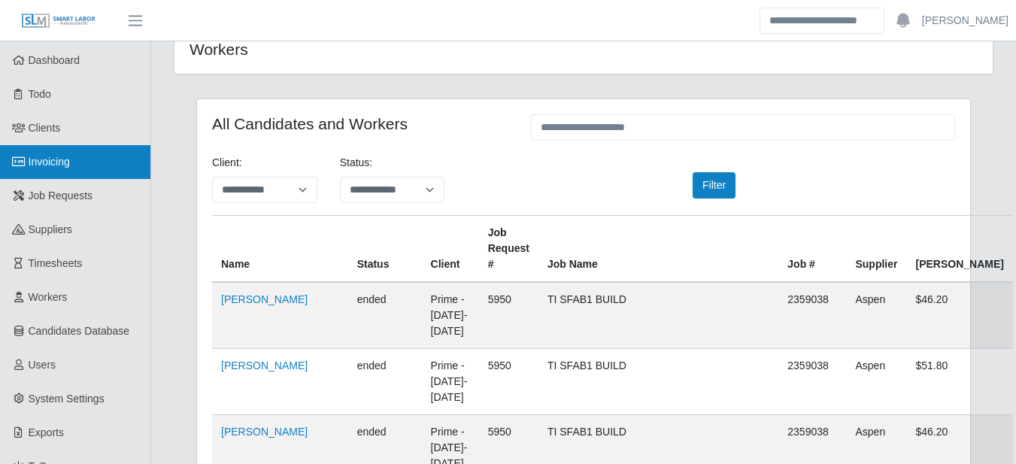
click at [93, 147] on link "Invoicing" at bounding box center [75, 162] width 150 height 34
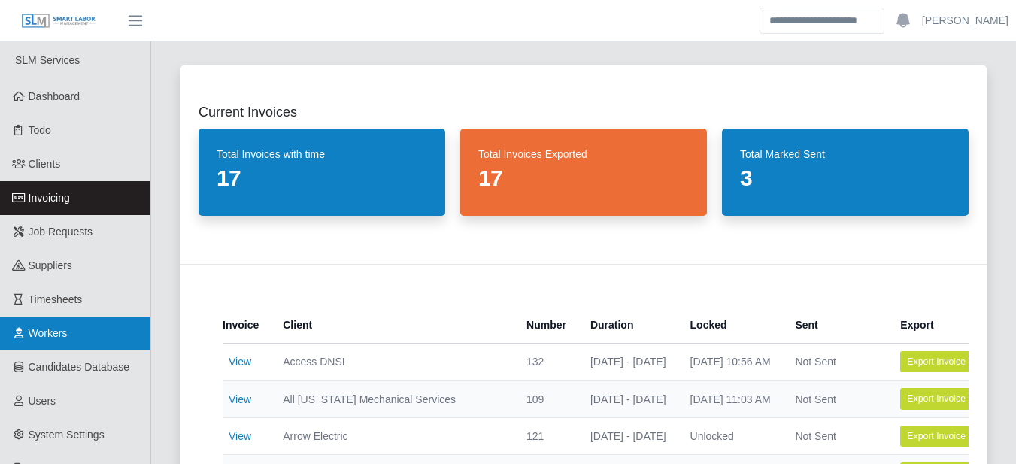
click at [119, 331] on link "Workers" at bounding box center [75, 334] width 150 height 34
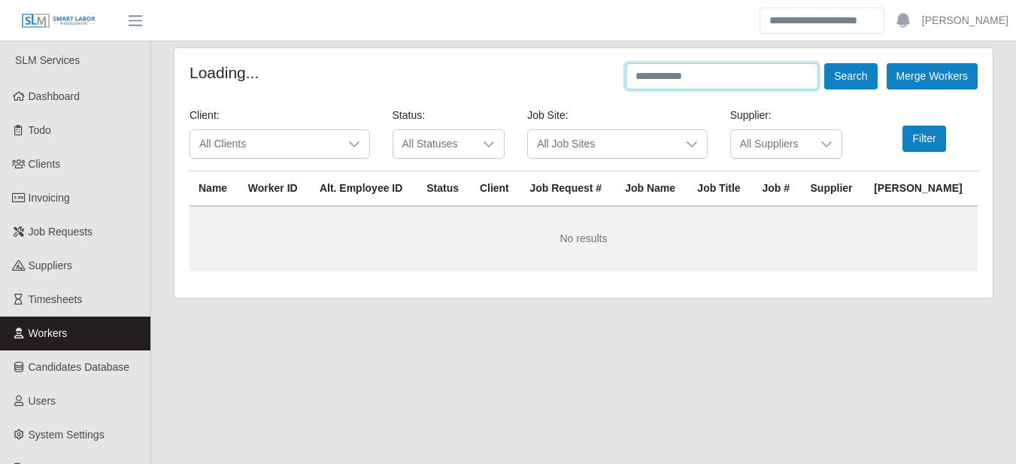
click at [714, 68] on input "text" at bounding box center [722, 76] width 193 height 26
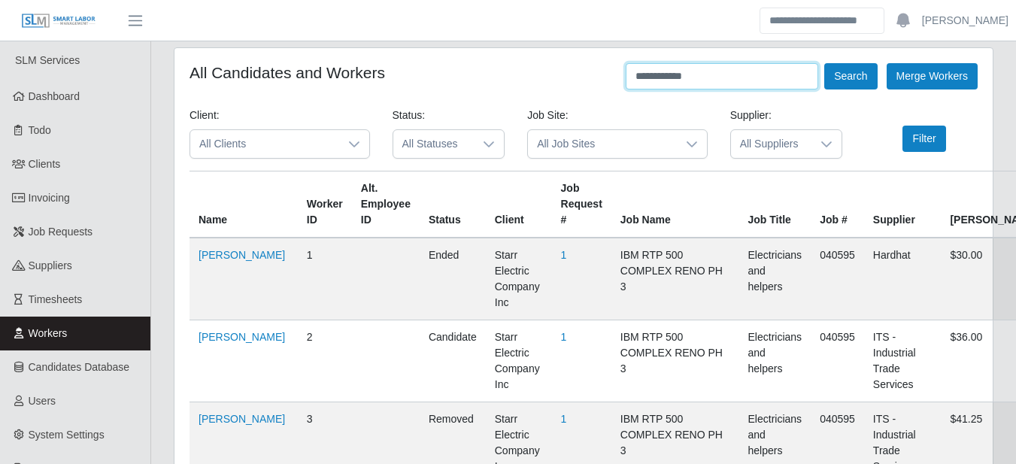
type input "**********"
click at [824, 63] on button "Search" at bounding box center [850, 76] width 53 height 26
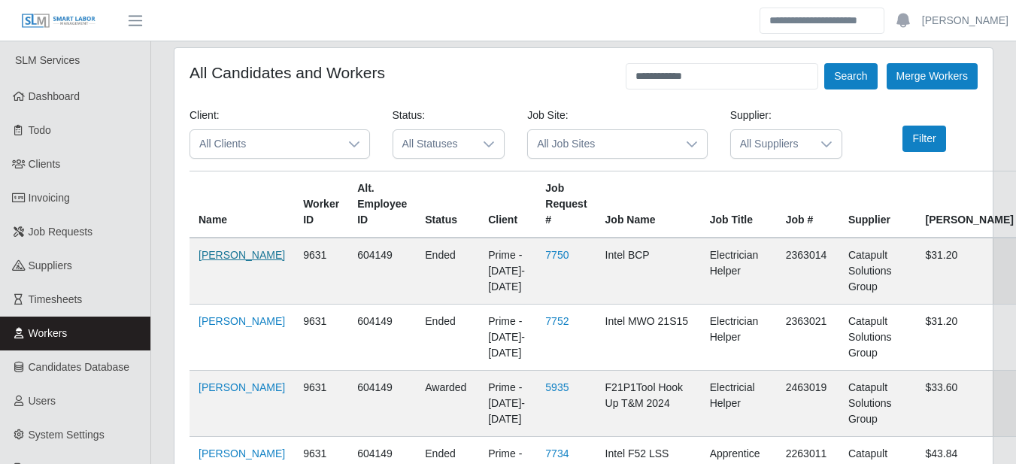
click at [223, 261] on link "Alejandro Guerrero" at bounding box center [242, 255] width 86 height 12
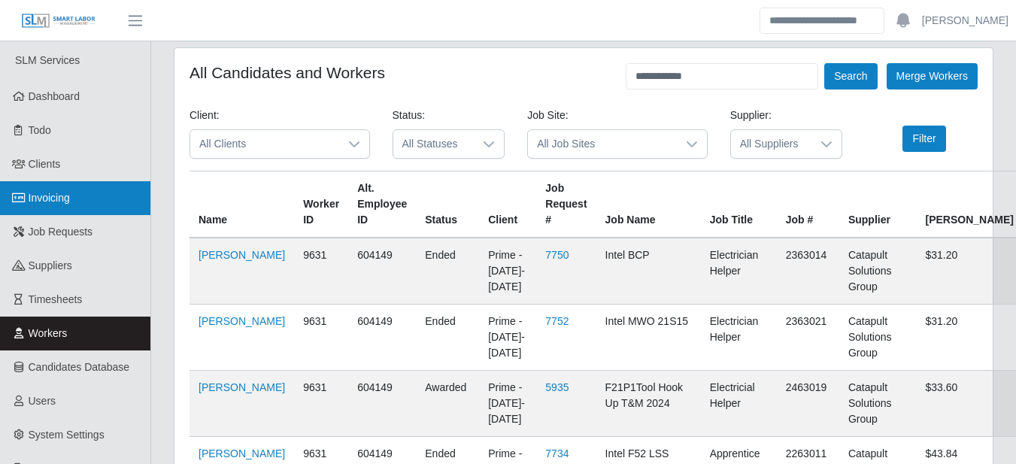
click at [87, 190] on link "Invoicing" at bounding box center [75, 198] width 150 height 34
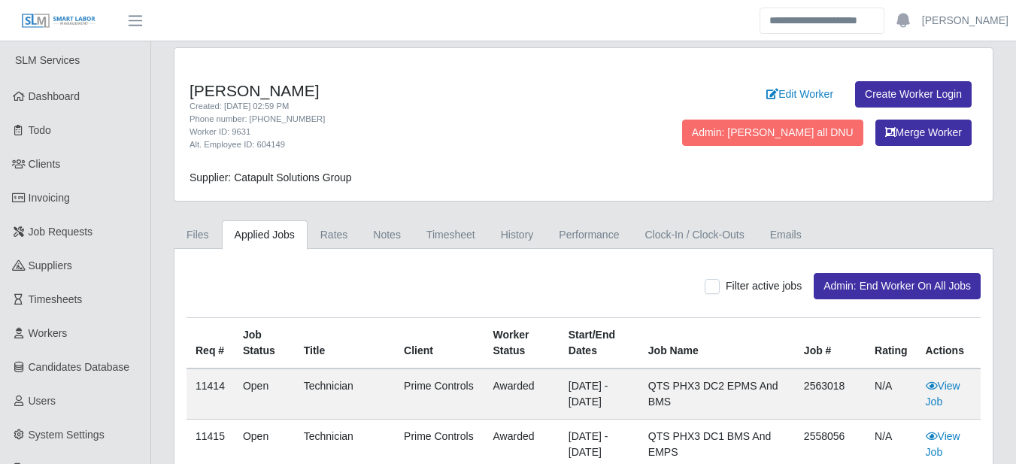
drag, startPoint x: 189, startPoint y: 86, endPoint x: 326, endPoint y: 89, distance: 137.7
click at [326, 89] on div "[PERSON_NAME] Created: [DATE] 02:59 PM Phone number: [PHONE_NUMBER] Worker ID: …" at bounding box center [414, 116] width 473 height 71
copy h4 "[PERSON_NAME]"
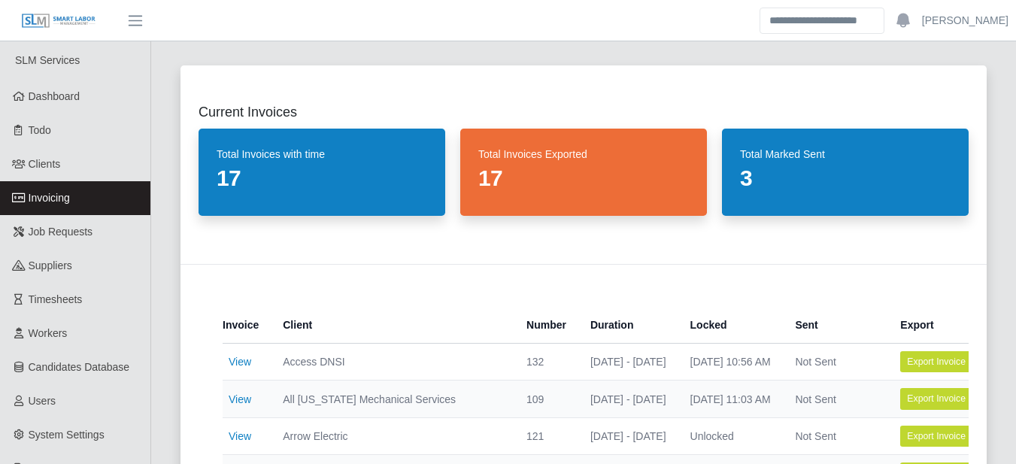
scroll to position [351, 0]
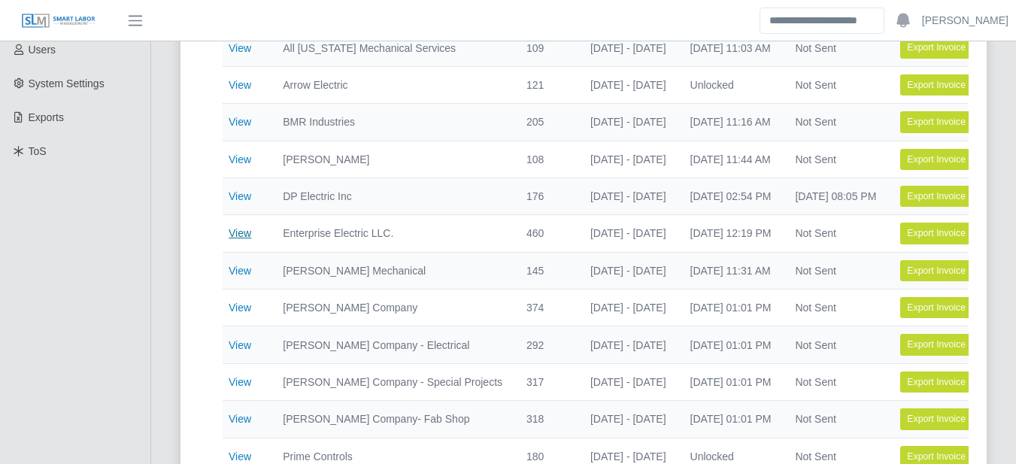
click at [238, 229] on link "View" at bounding box center [240, 233] width 23 height 12
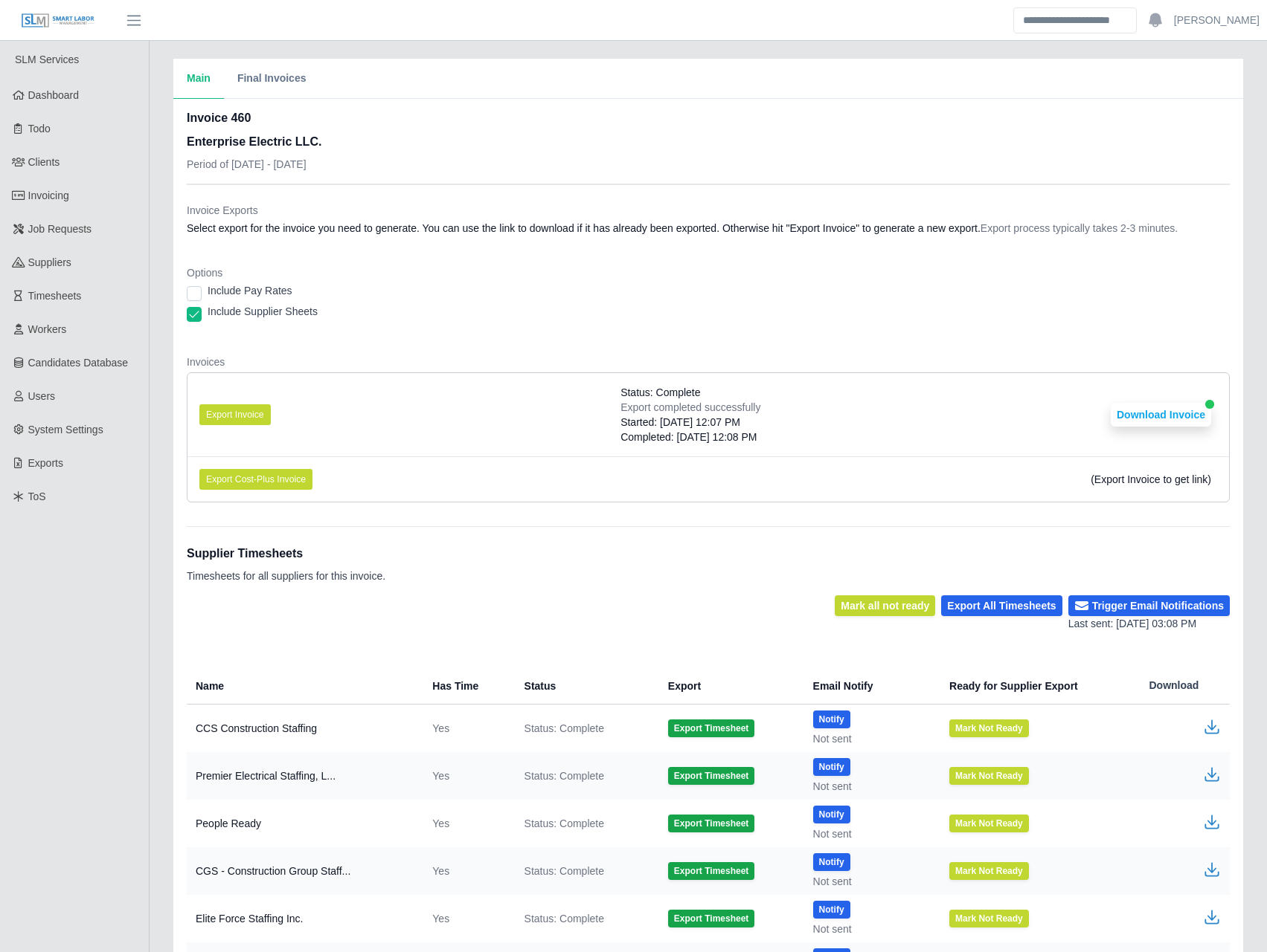
click at [523, 253] on dl "Invoice Exports Select export for the invoice you need to generate. You can use…" at bounding box center [708, 358] width 1042 height 311
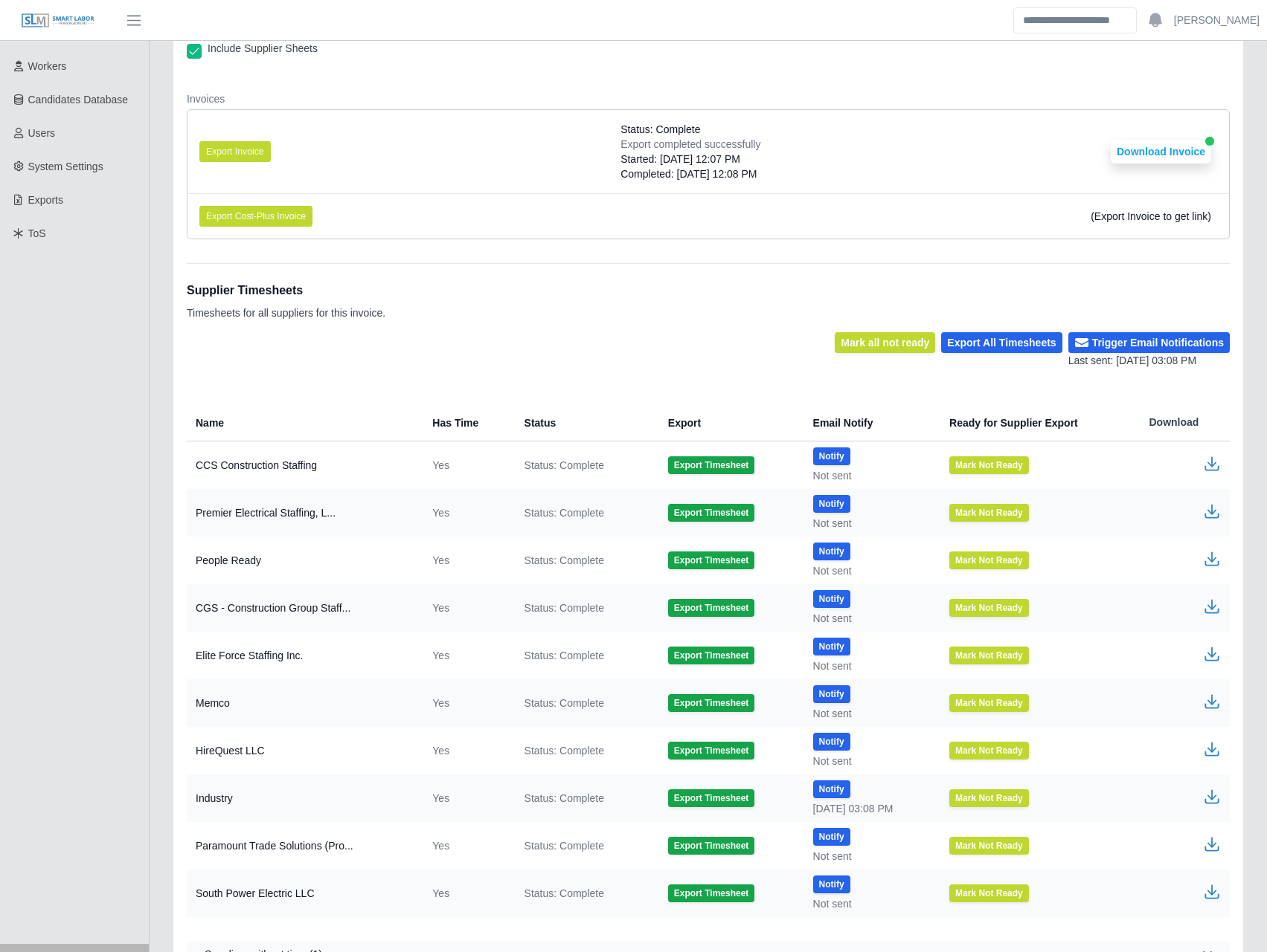
scroll to position [329, 0]
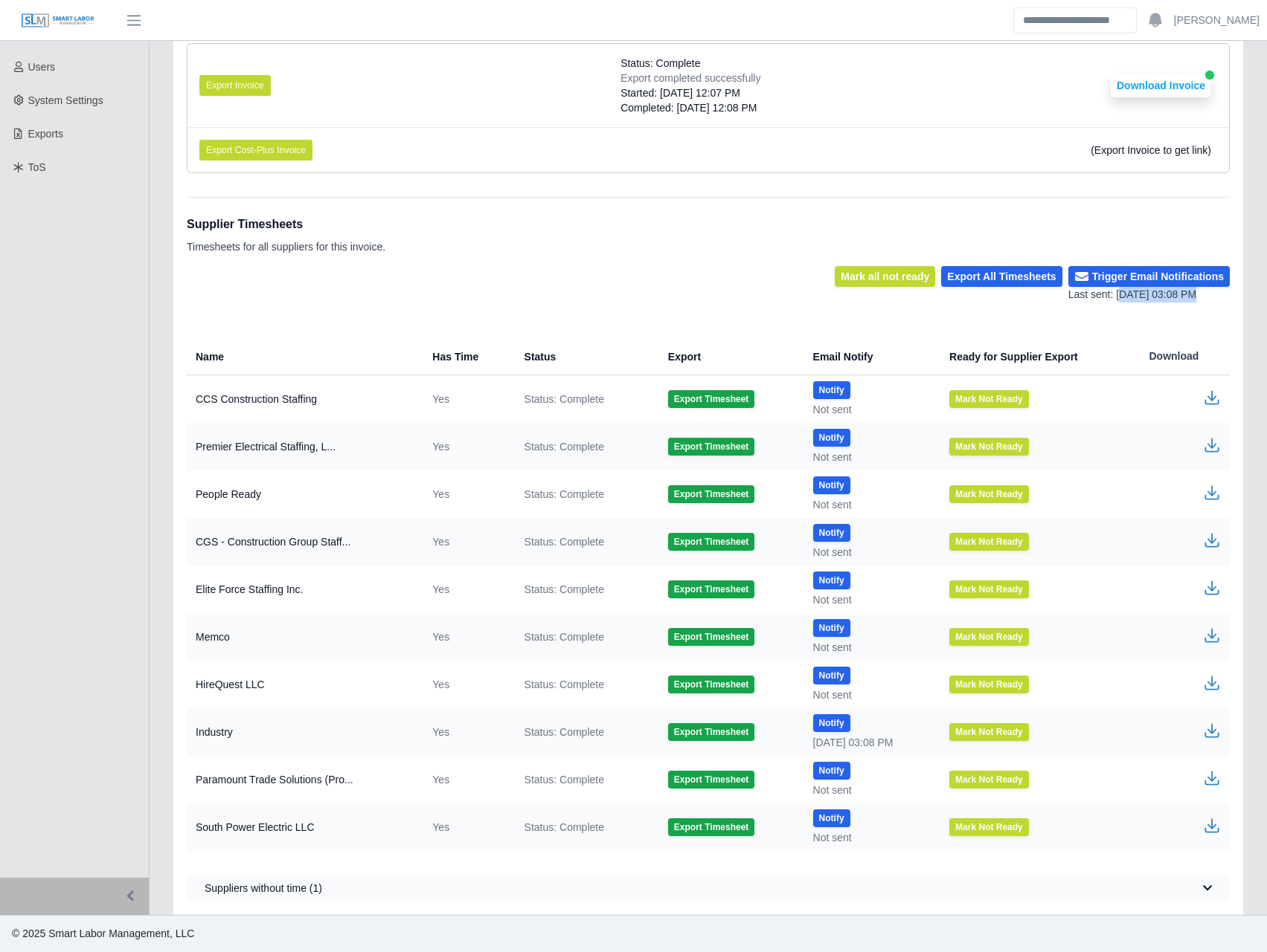
drag, startPoint x: 1124, startPoint y: 296, endPoint x: 1232, endPoint y: 306, distance: 108.5
click at [1004, 306] on div "Invoice 460 Enterprise Electric LLC. Period of 09/20/2025 - 09/26/2025 Invoice …" at bounding box center [708, 342] width 1070 height 1146
drag, startPoint x: 1232, startPoint y: 306, endPoint x: 1178, endPoint y: 301, distance: 54.2
click at [1004, 301] on div "Last sent: [DATE] 03:08 PM" at bounding box center [1148, 295] width 161 height 16
click at [647, 296] on div "Mark all not ready Export All Timesheets Trigger Email Notifications Last sent:…" at bounding box center [708, 284] width 1042 height 37
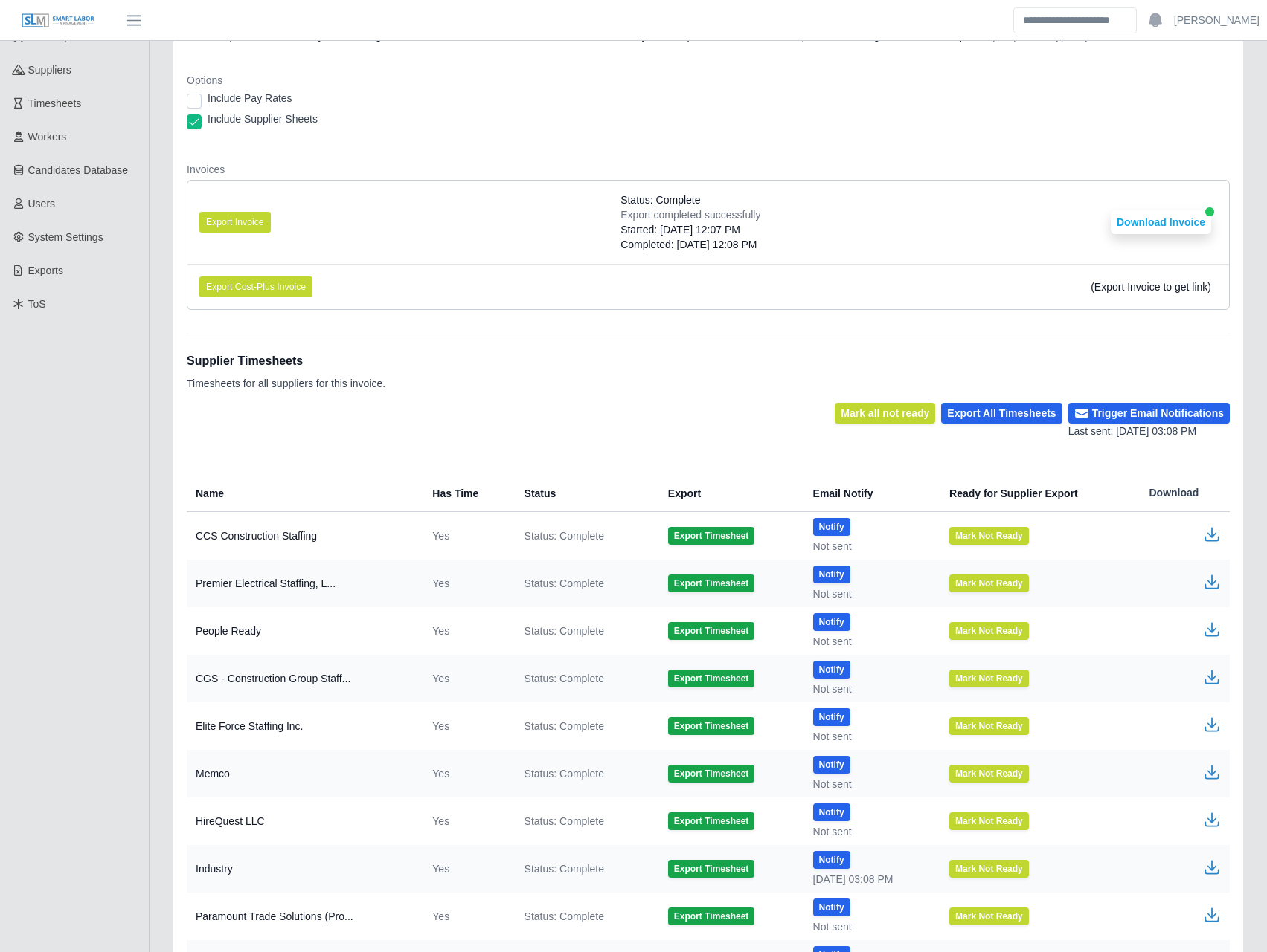
scroll to position [329, 0]
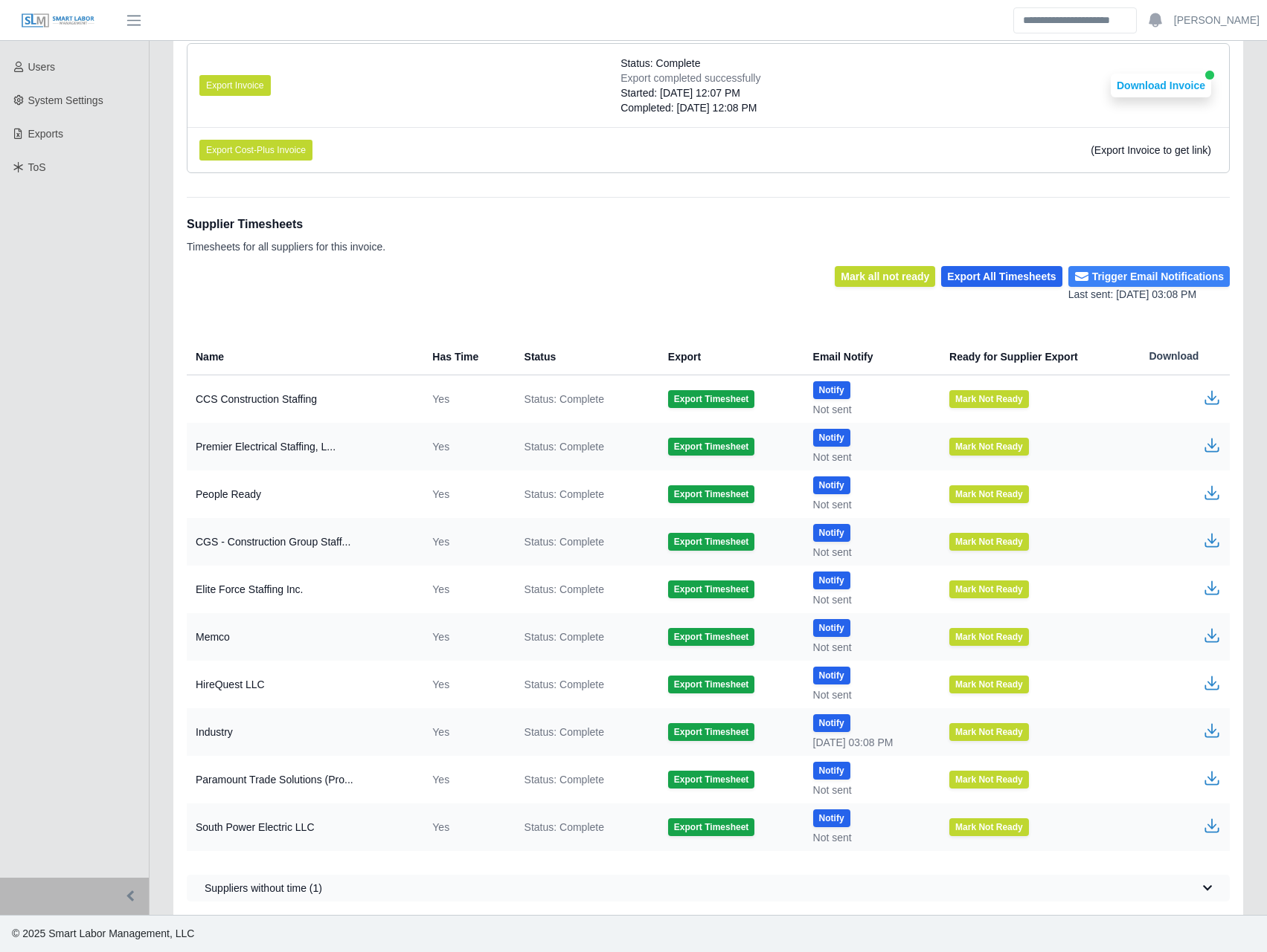
click at [1130, 274] on button "Trigger Email Notifications" at bounding box center [1148, 276] width 161 height 21
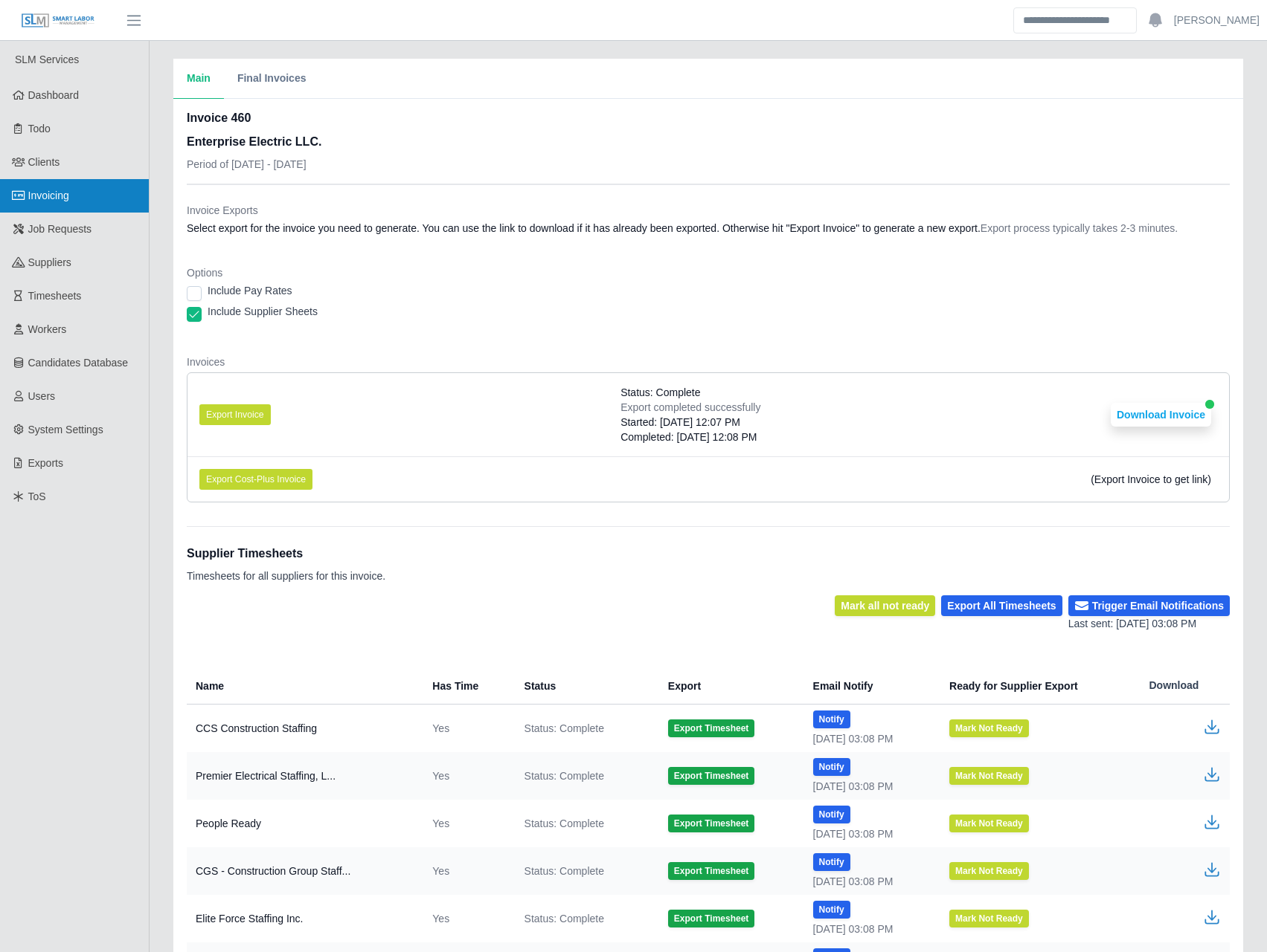
click at [73, 190] on link "Invoicing" at bounding box center [74, 196] width 148 height 34
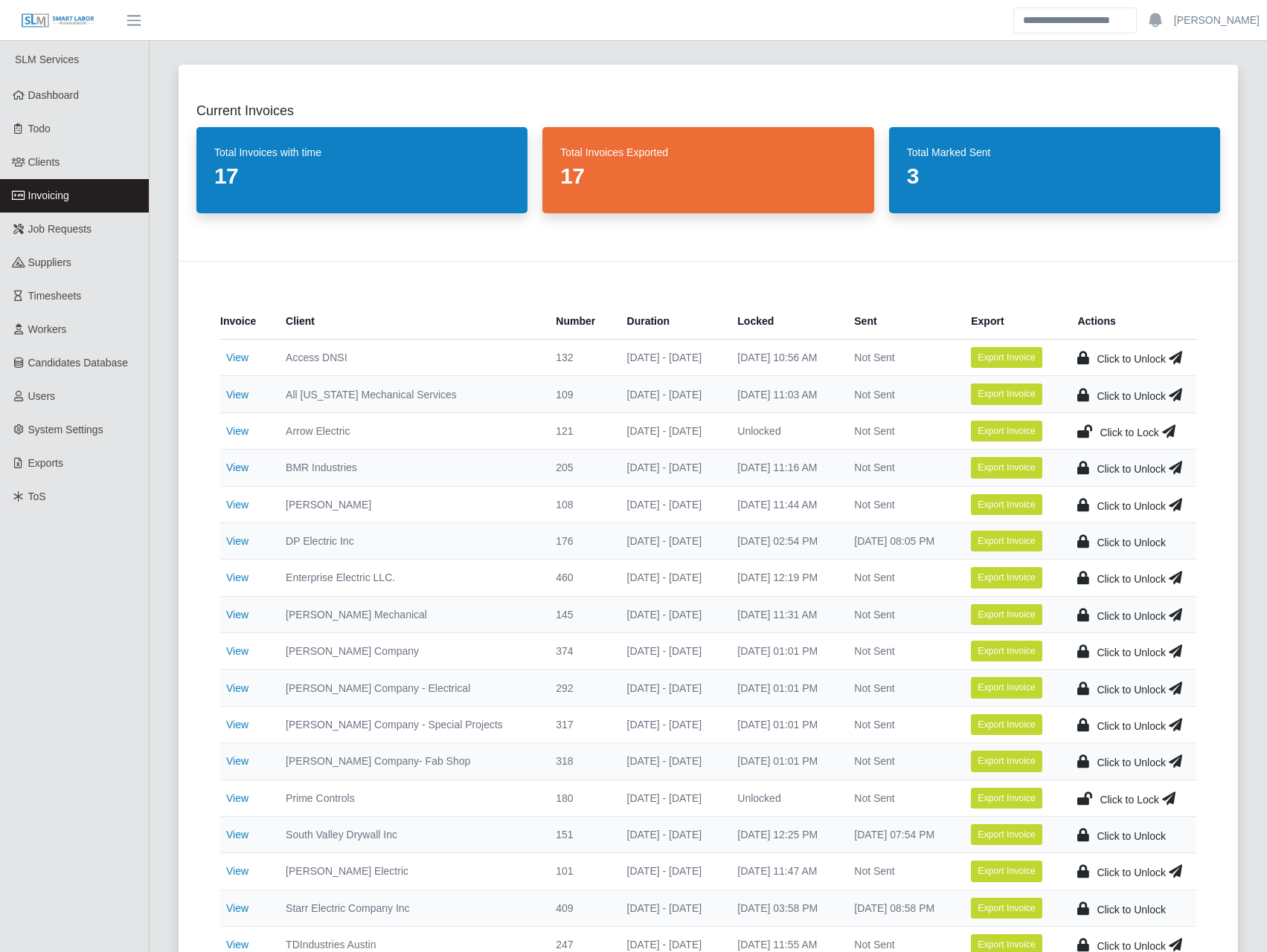
click at [1179, 352] on icon at bounding box center [1176, 357] width 14 height 21
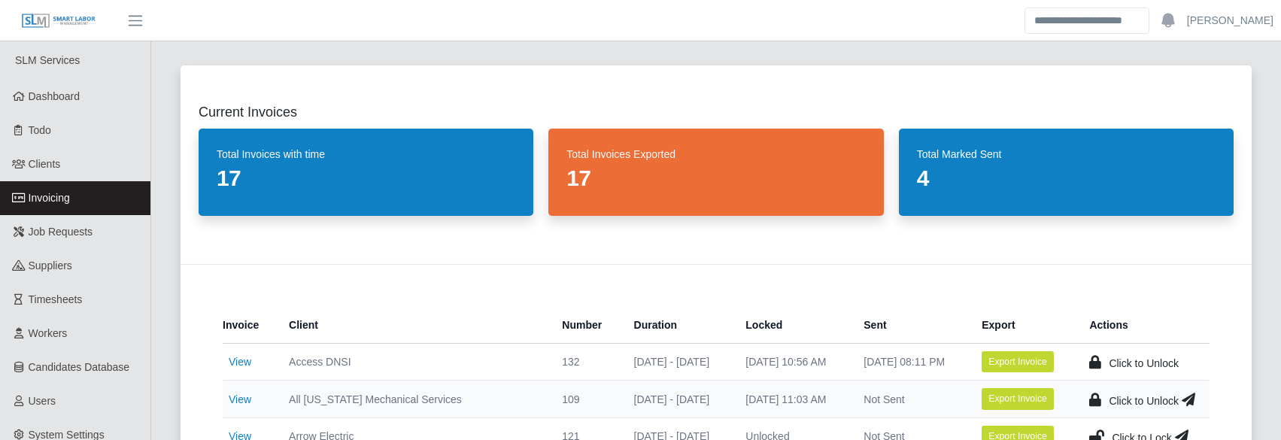
drag, startPoint x: 757, startPoint y: 211, endPoint x: 704, endPoint y: 220, distance: 54.0
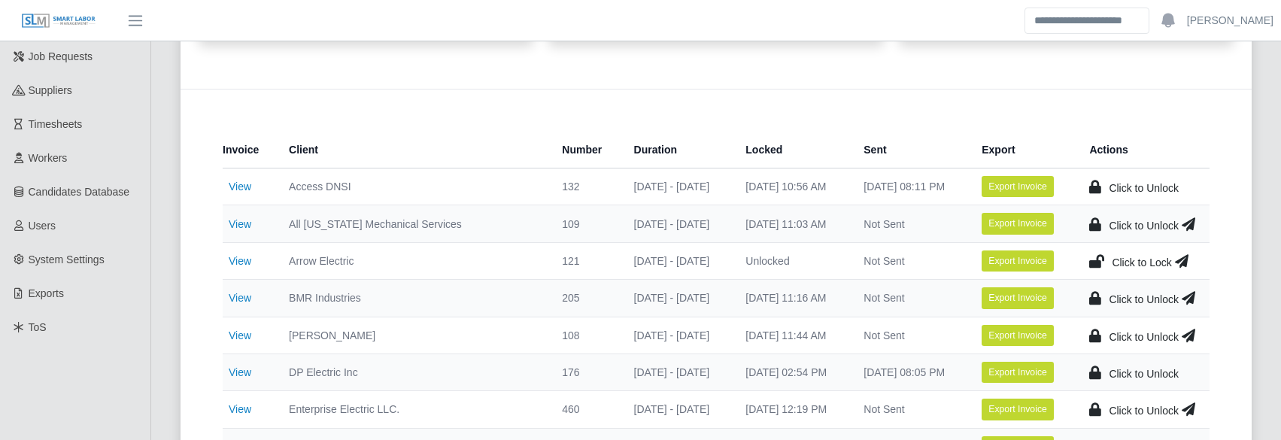
click at [1187, 225] on icon at bounding box center [1189, 224] width 14 height 21
click at [1191, 300] on icon at bounding box center [1189, 297] width 14 height 21
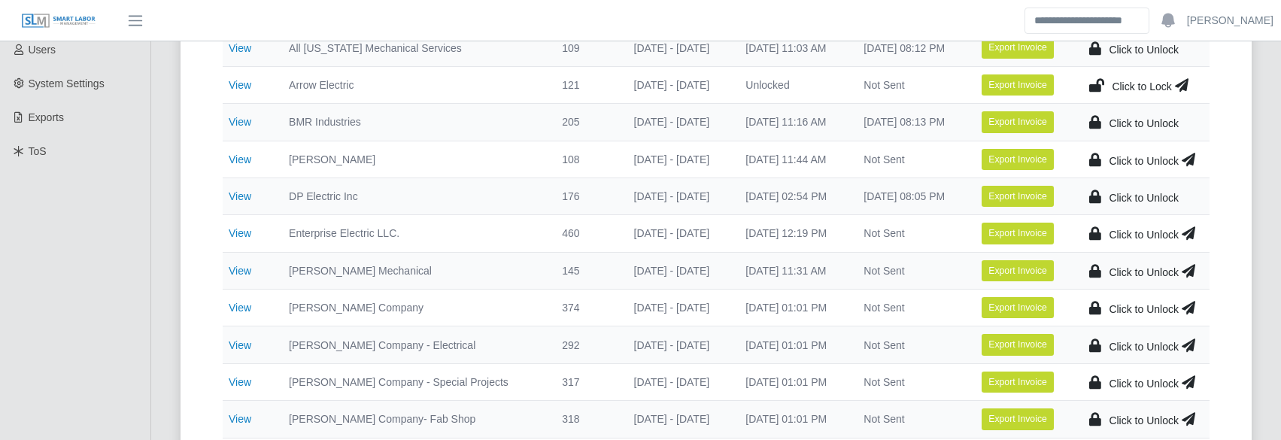
click at [1190, 269] on icon at bounding box center [1189, 270] width 14 height 21
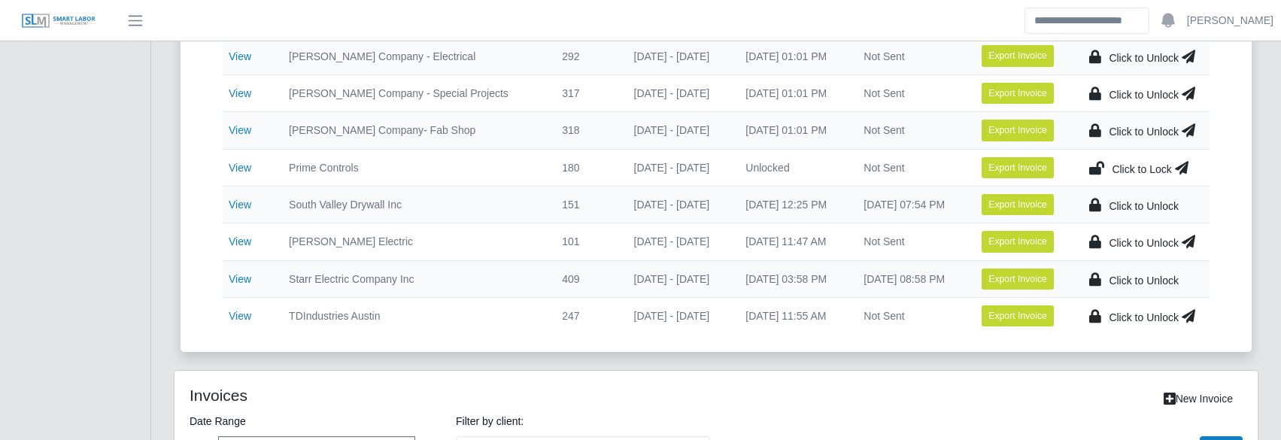
scroll to position [702, 0]
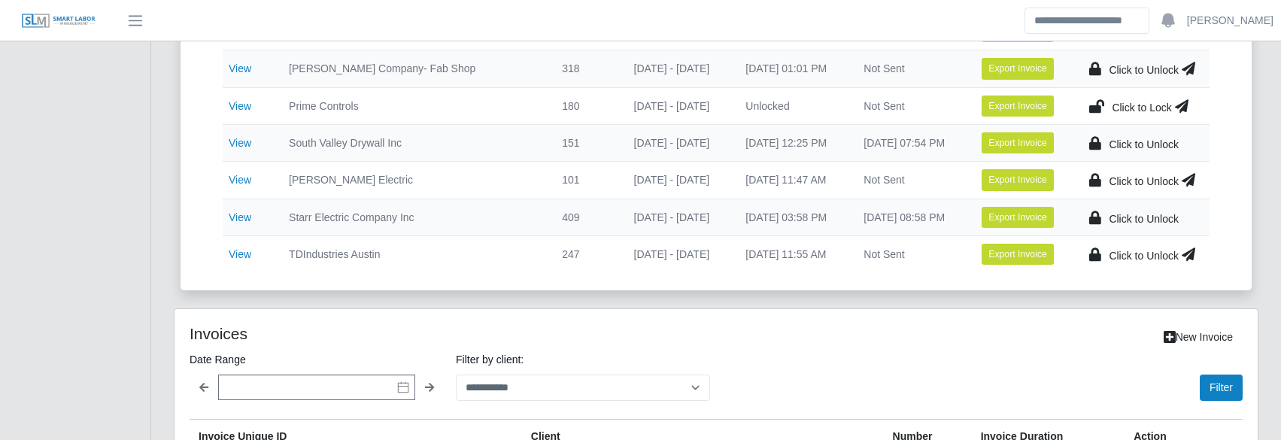
click at [1192, 254] on icon at bounding box center [1189, 254] width 14 height 21
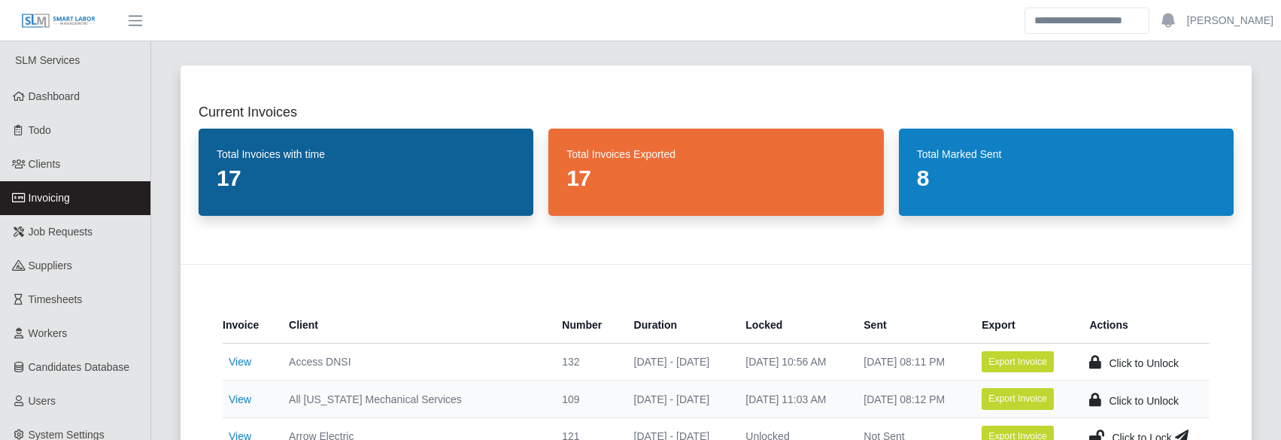
scroll to position [175, 0]
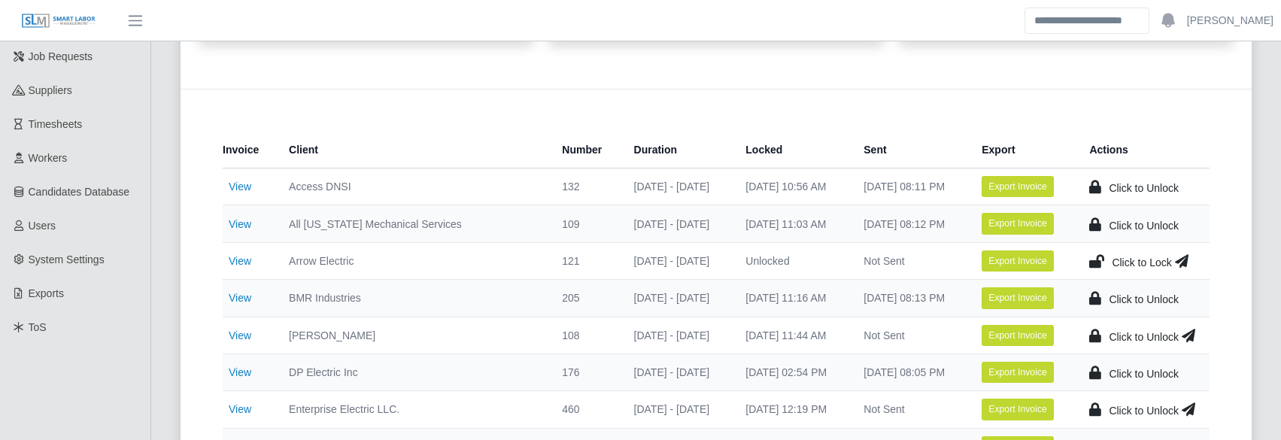
click at [1194, 338] on icon at bounding box center [1189, 335] width 14 height 21
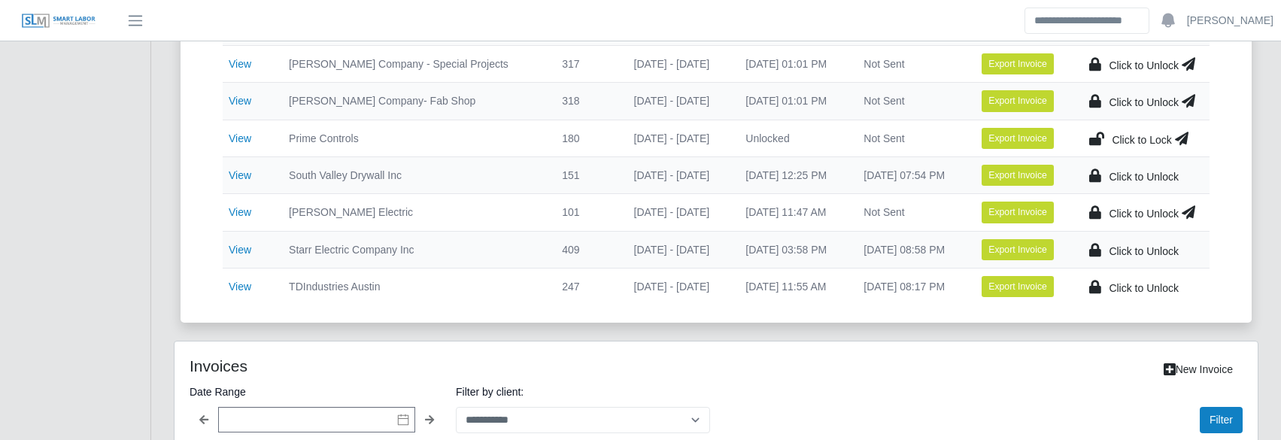
scroll to position [702, 0]
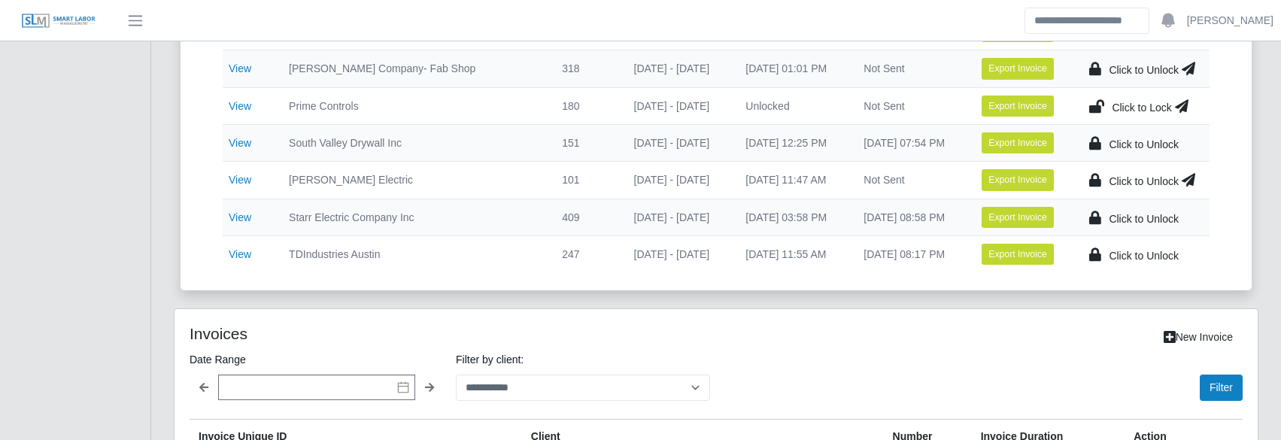
click at [1191, 173] on icon at bounding box center [1189, 179] width 14 height 21
click at [156, 244] on div "Current Invoices Total Invoices with time 17 Total Invoices Exported 17 Total M…" at bounding box center [716, 168] width 1130 height 1645
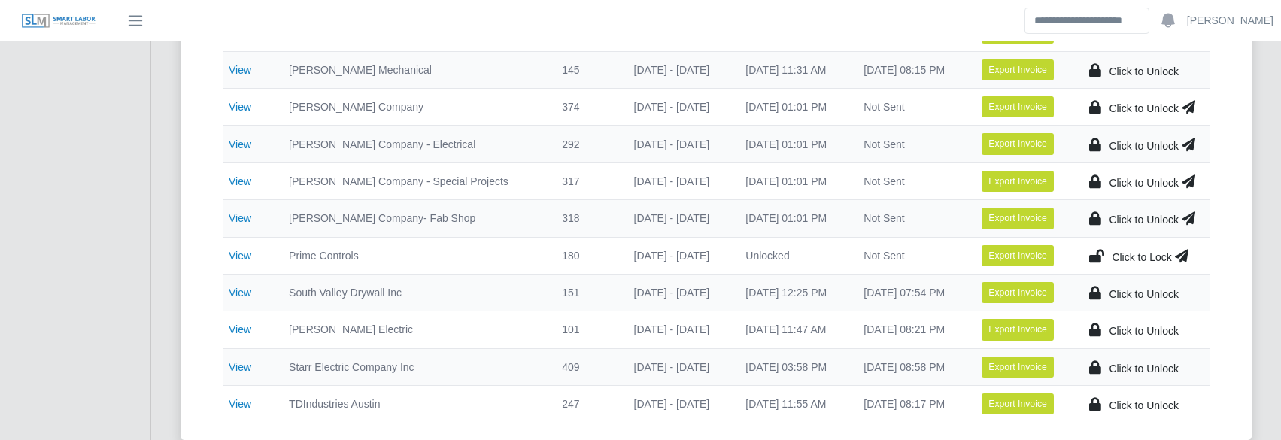
scroll to position [526, 0]
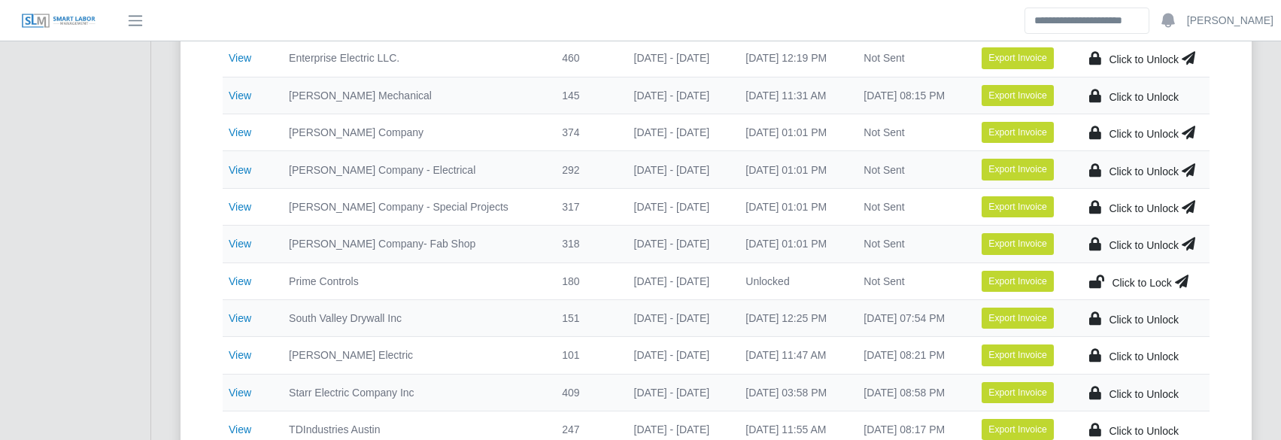
click at [1190, 132] on icon at bounding box center [1189, 132] width 14 height 21
drag, startPoint x: 1194, startPoint y: 173, endPoint x: 1195, endPoint y: 181, distance: 7.7
click at [1194, 172] on icon at bounding box center [1189, 169] width 14 height 21
click at [1195, 208] on icon at bounding box center [1189, 206] width 14 height 21
click at [1193, 238] on icon at bounding box center [1189, 243] width 14 height 21
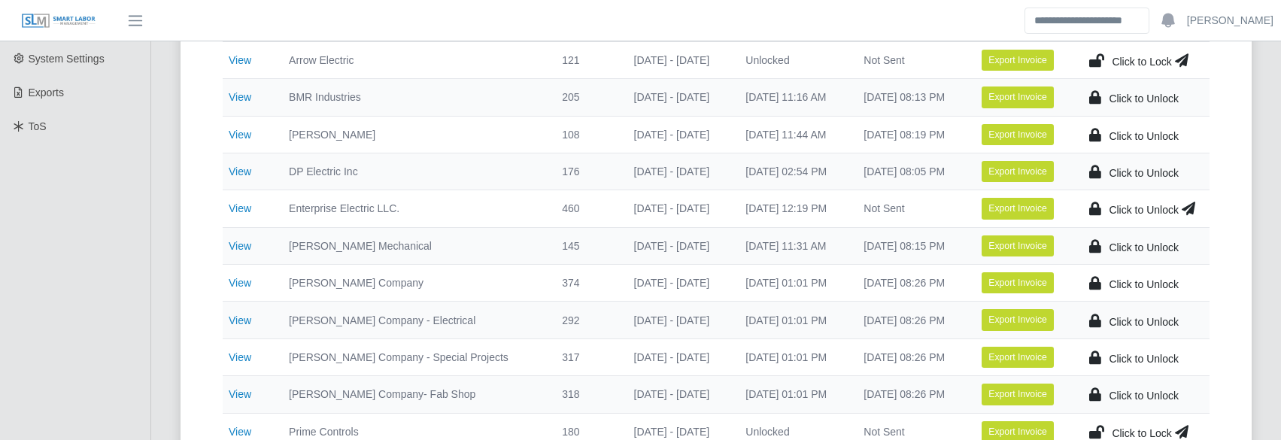
scroll to position [351, 0]
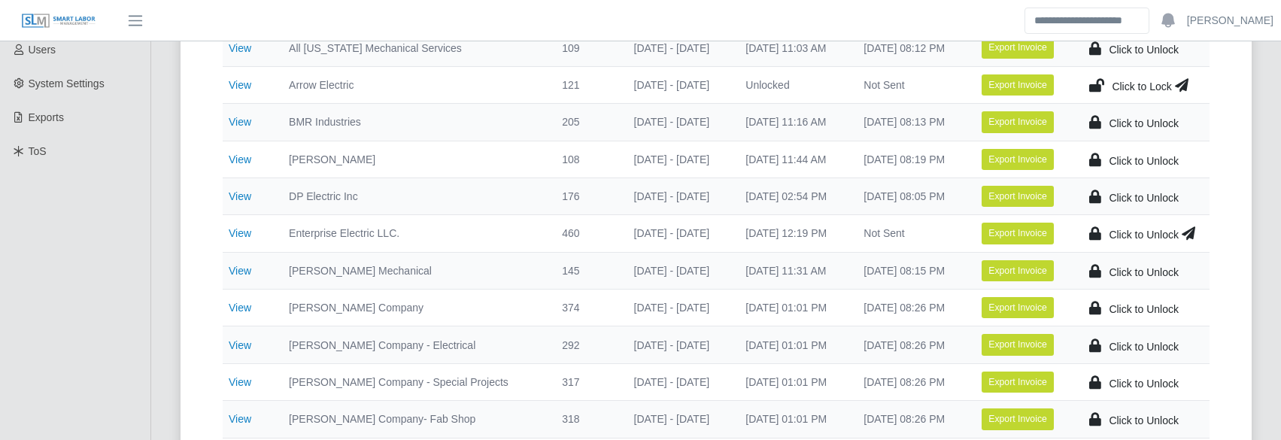
click at [224, 231] on td "View" at bounding box center [250, 233] width 54 height 37
click at [247, 236] on link "View" at bounding box center [240, 233] width 23 height 12
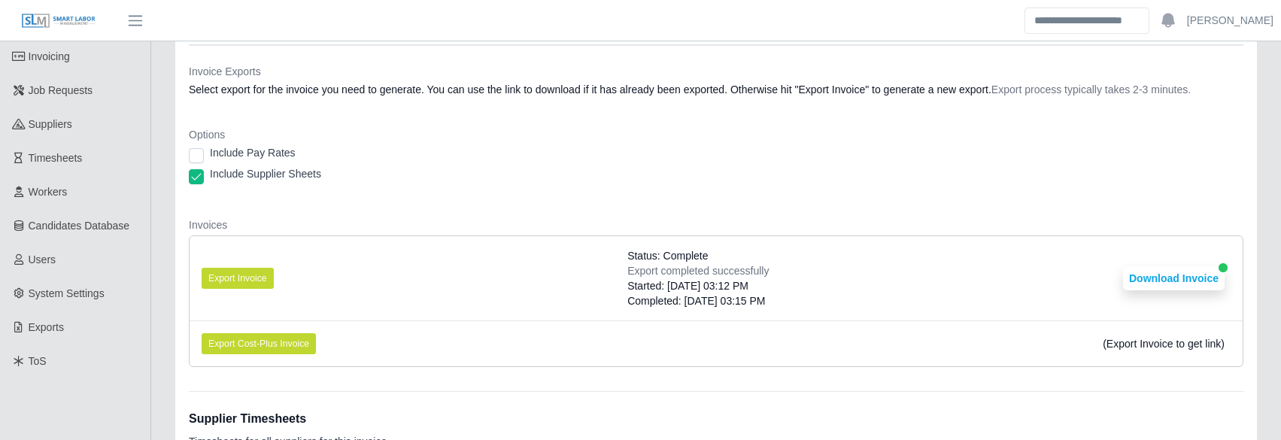
scroll to position [175, 0]
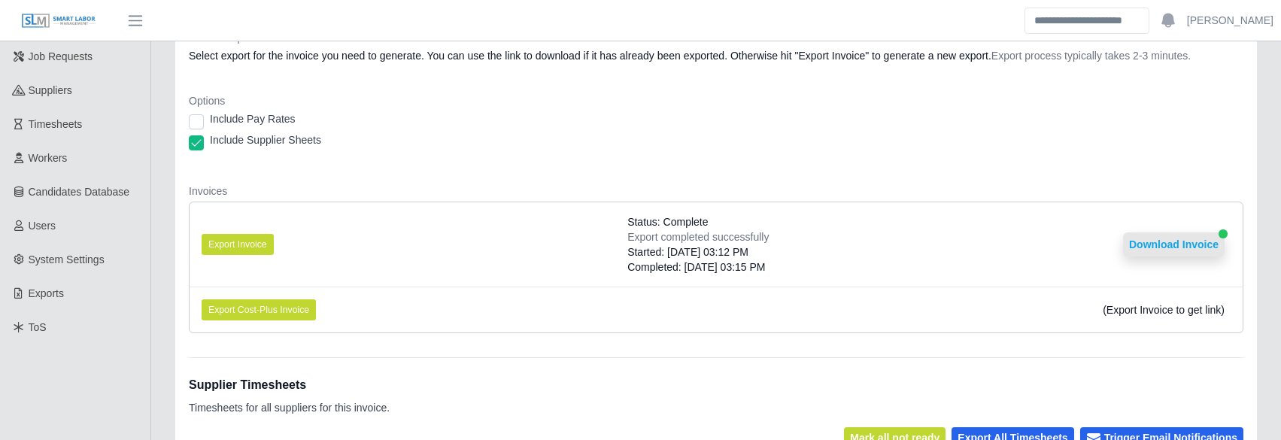
click at [1181, 236] on button "Download Invoice" at bounding box center [1174, 244] width 102 height 24
click at [539, 140] on div "Include Supplier Sheets" at bounding box center [716, 142] width 1054 height 21
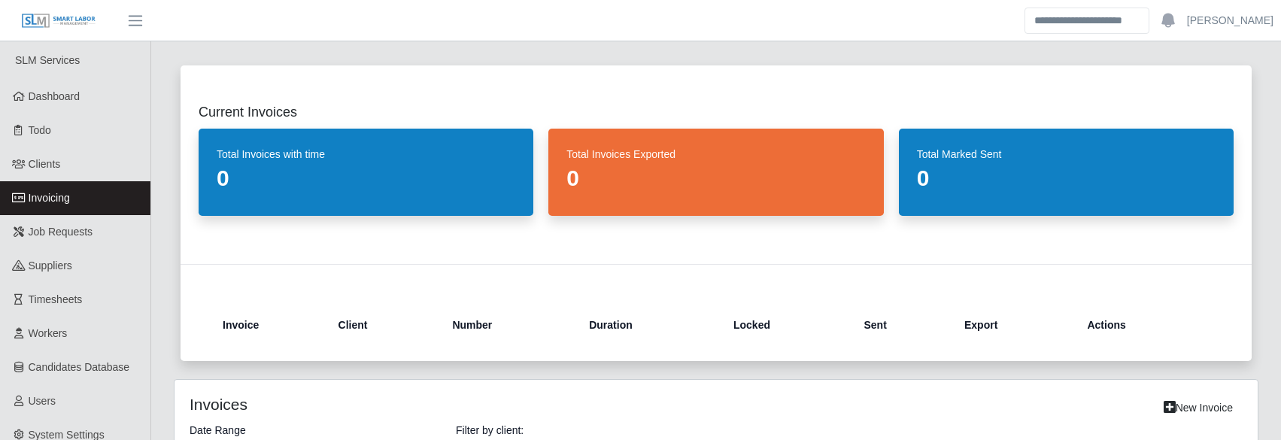
click at [82, 195] on link "Invoicing" at bounding box center [75, 198] width 150 height 34
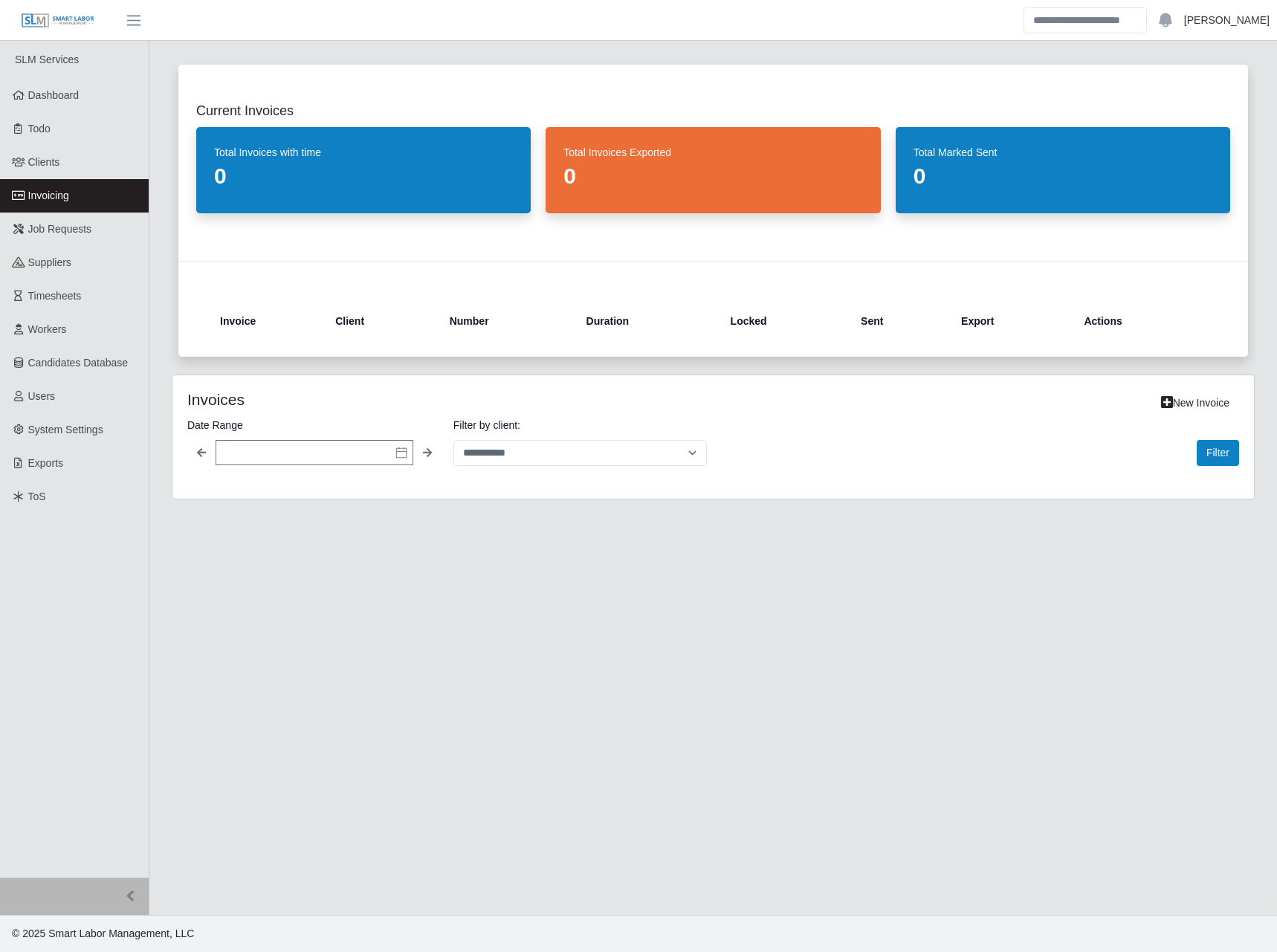
click at [1258, 24] on link "[PERSON_NAME]" at bounding box center [1227, 21] width 85 height 16
click at [1207, 101] on link "Logout" at bounding box center [1209, 104] width 133 height 32
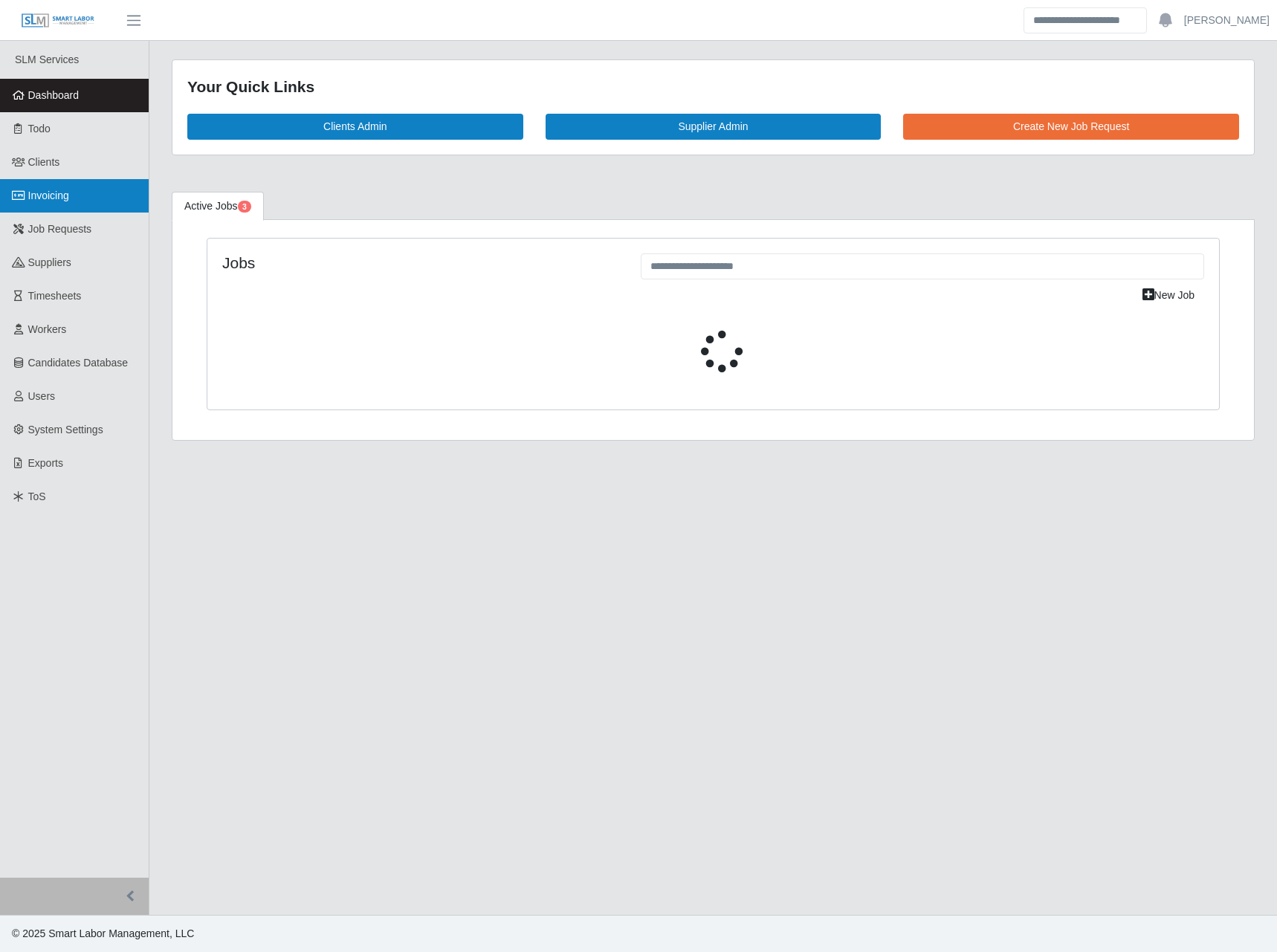
click at [51, 197] on span "Invoicing" at bounding box center [48, 196] width 41 height 12
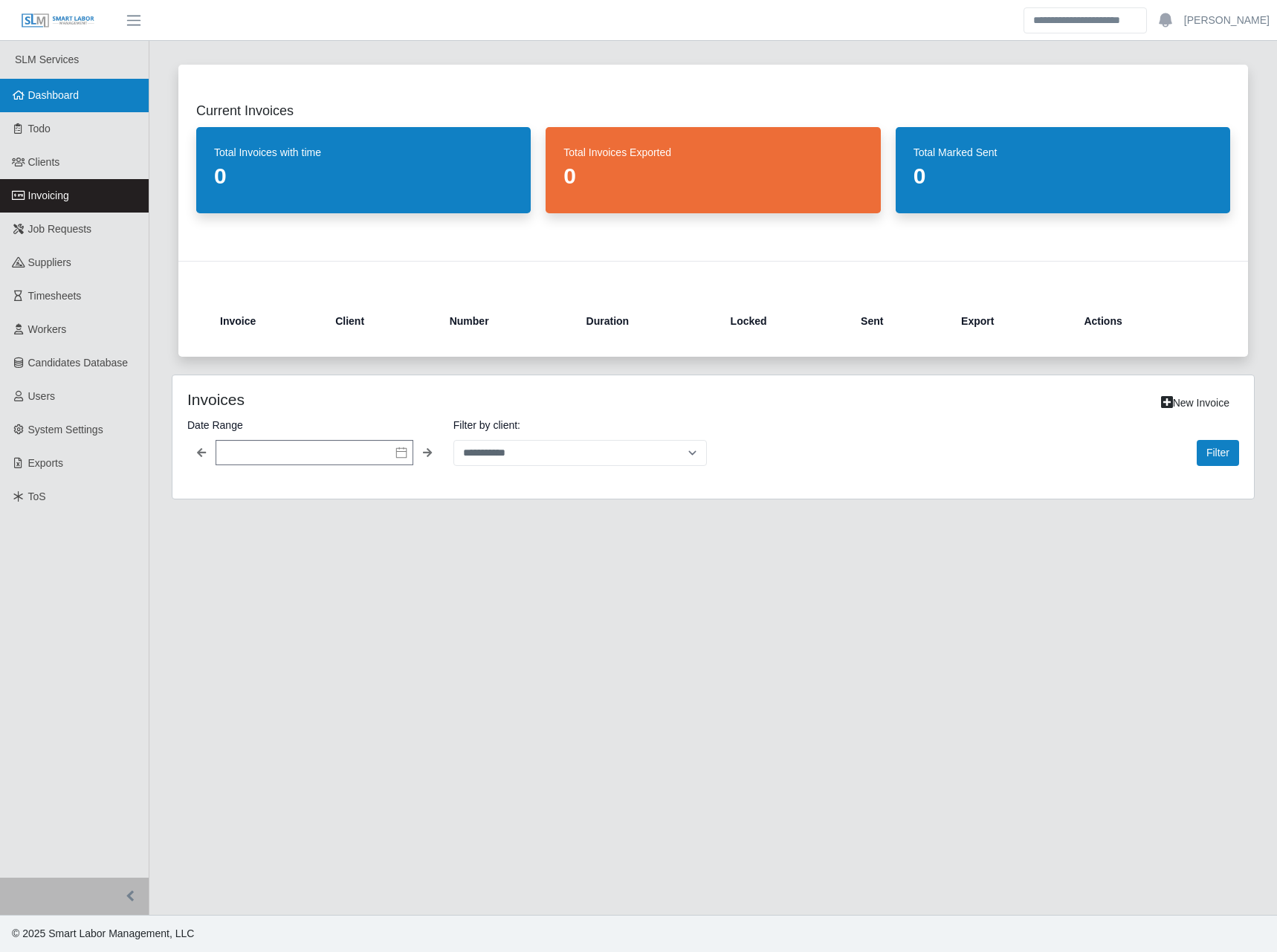
click at [59, 101] on span "Dashboard" at bounding box center [54, 95] width 51 height 12
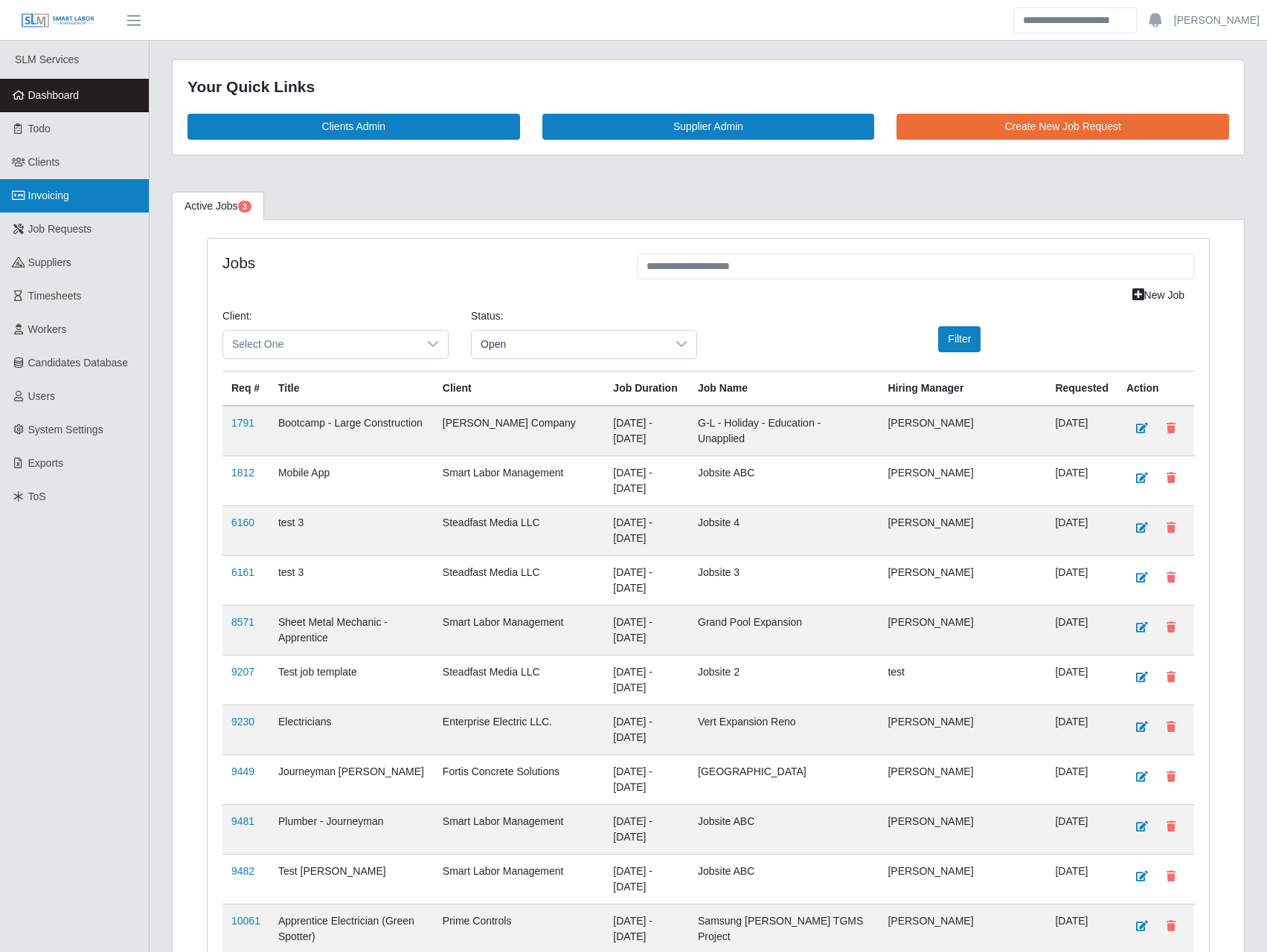
click at [70, 189] on link "Invoicing" at bounding box center [74, 196] width 148 height 34
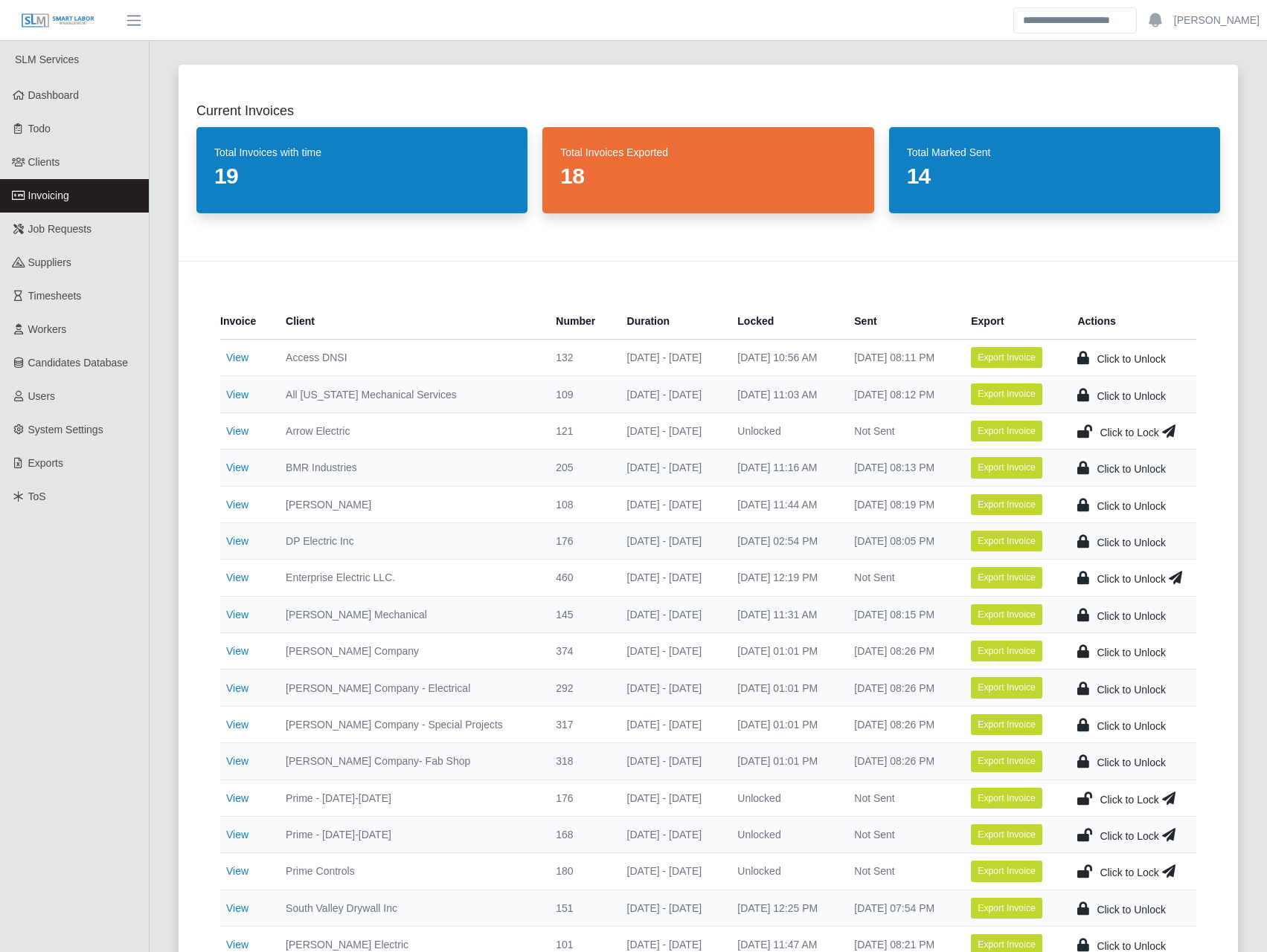
click at [1174, 579] on icon at bounding box center [1176, 577] width 14 height 21
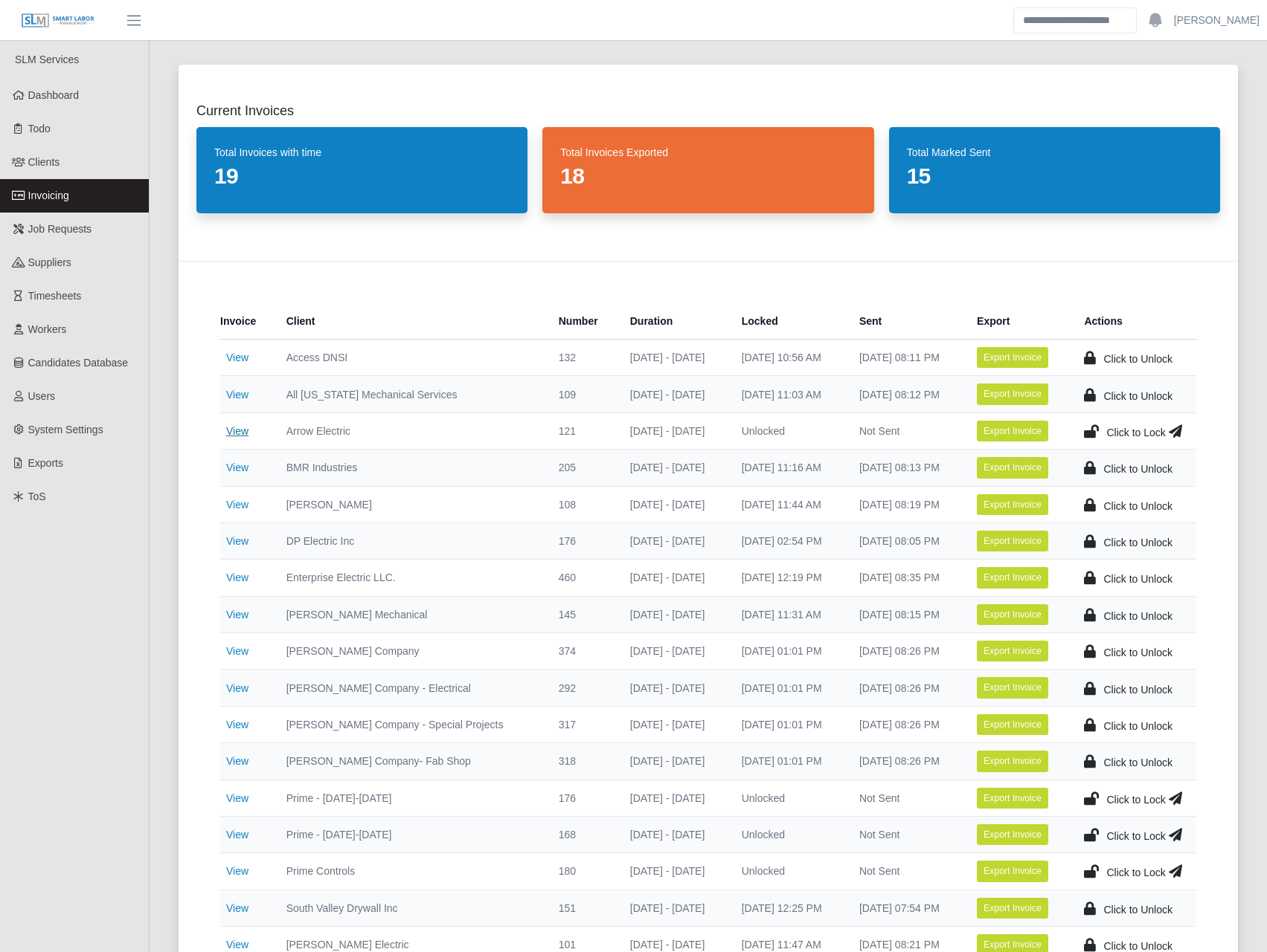
click at [226, 433] on link "View" at bounding box center [237, 431] width 23 height 12
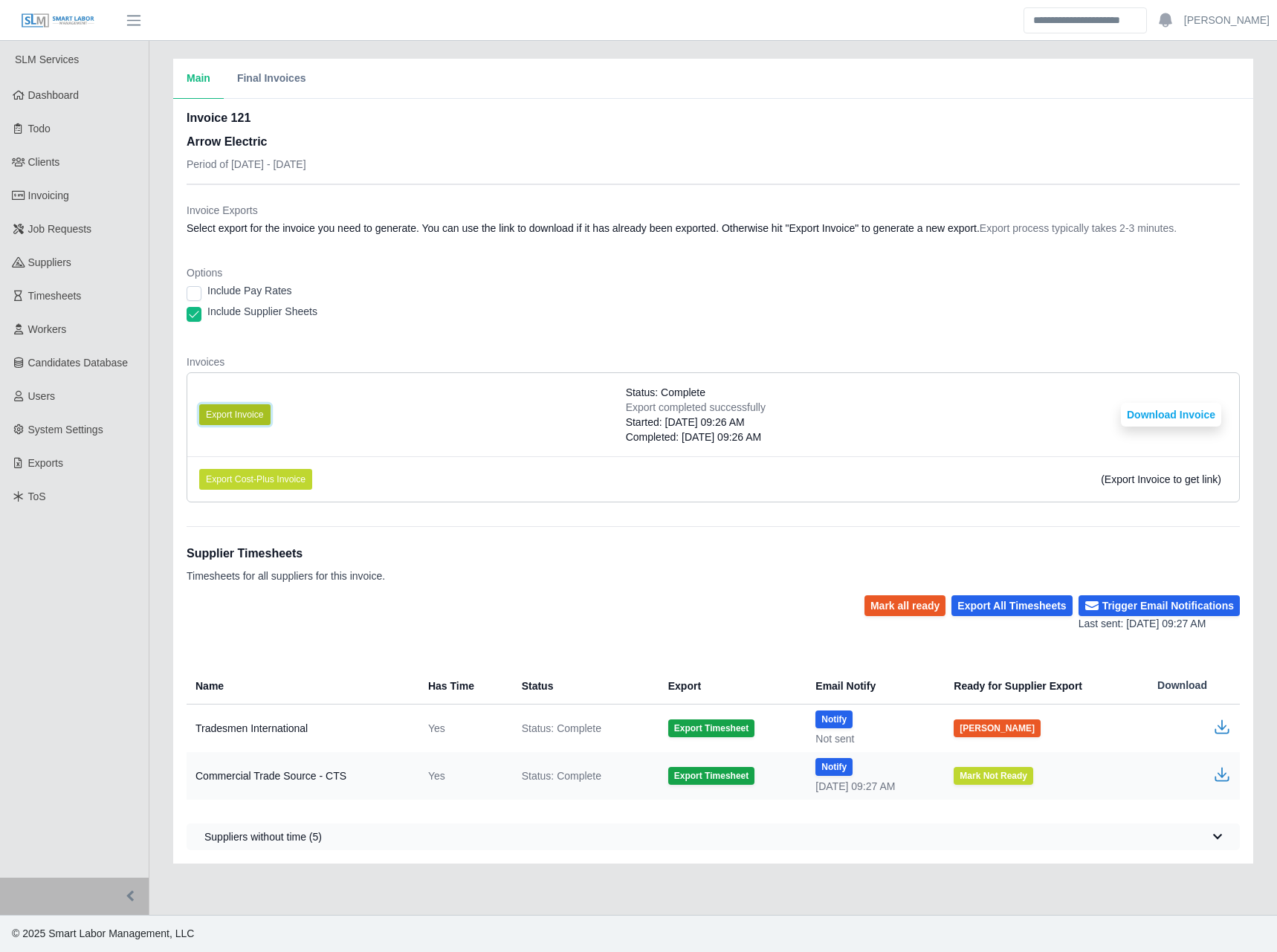
click at [235, 412] on button "Export Invoice" at bounding box center [235, 414] width 71 height 21
click at [1149, 410] on button "Download Invoice" at bounding box center [1171, 415] width 101 height 24
click at [430, 282] on div "Options Include Pay Rates Include Supplier Sheets" at bounding box center [714, 299] width 1054 height 65
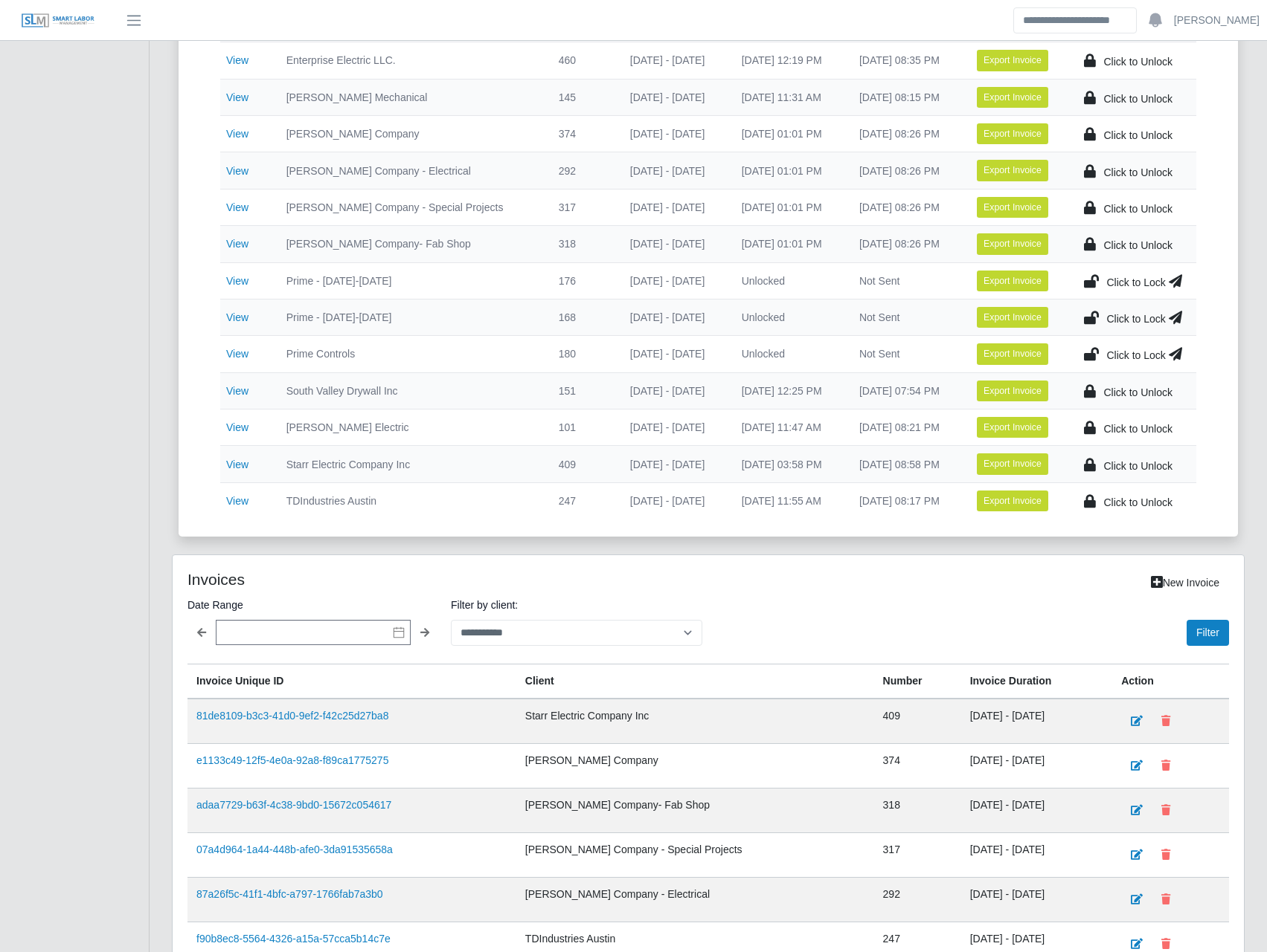
scroll to position [694, 0]
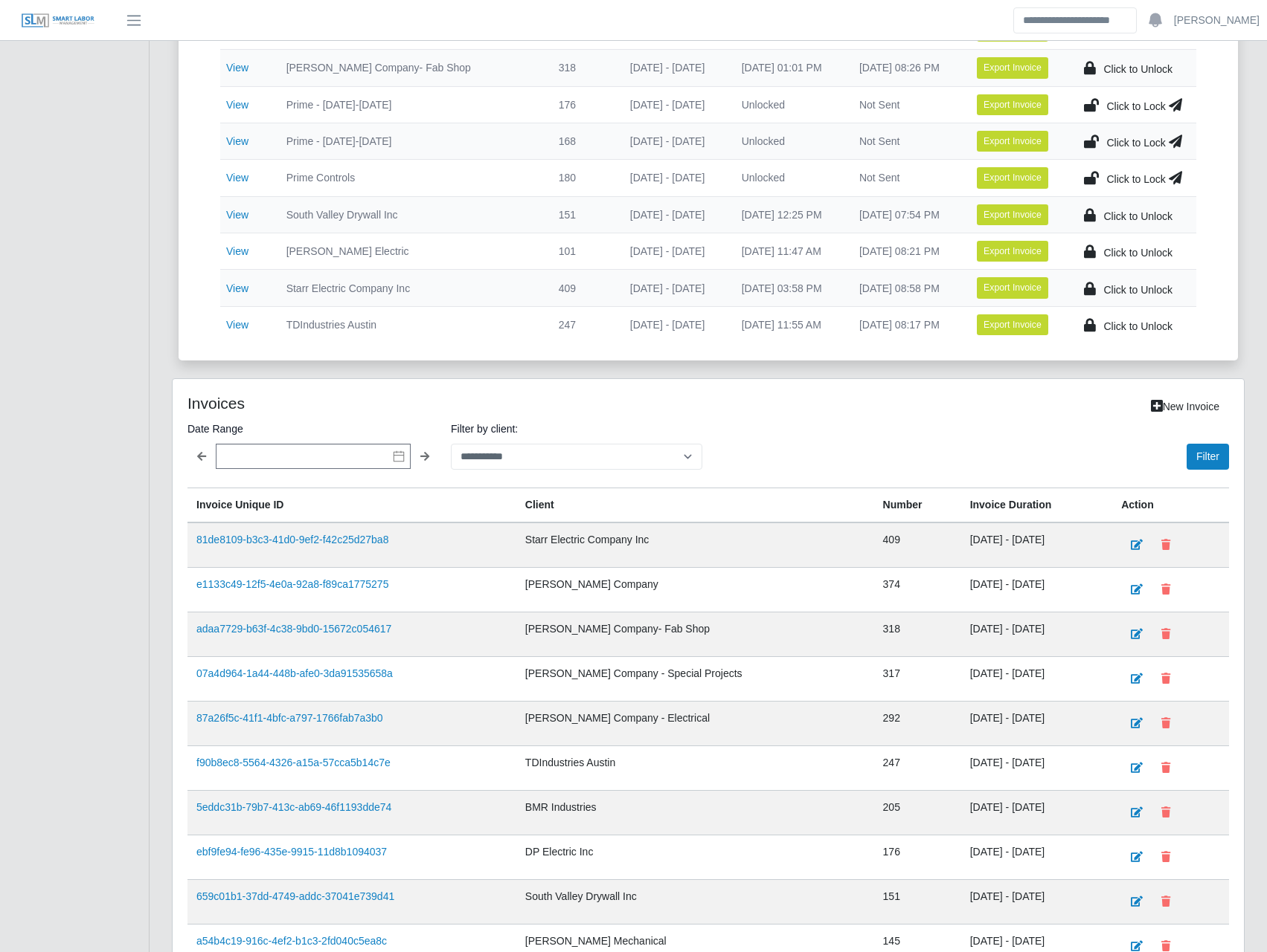
click at [601, 472] on div "**********" at bounding box center [707, 707] width 1071 height 655
click at [607, 461] on select "**********" at bounding box center [577, 457] width 251 height 26
select select "**********"
click at [451, 444] on select "**********" at bounding box center [577, 457] width 251 height 26
click at [1235, 460] on div "**********" at bounding box center [707, 707] width 1071 height 655
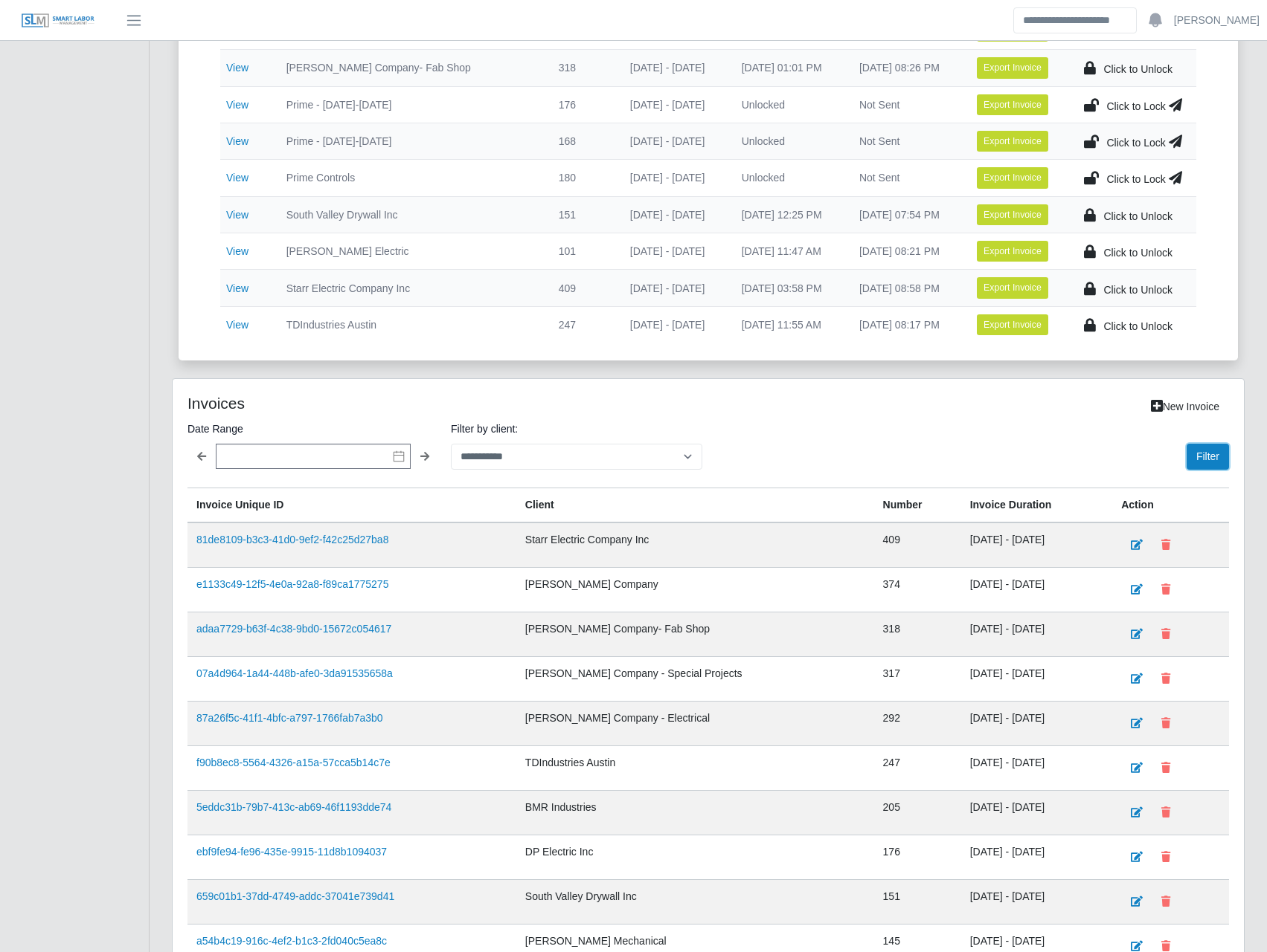
click at [1220, 458] on button "Filter" at bounding box center [1208, 457] width 43 height 26
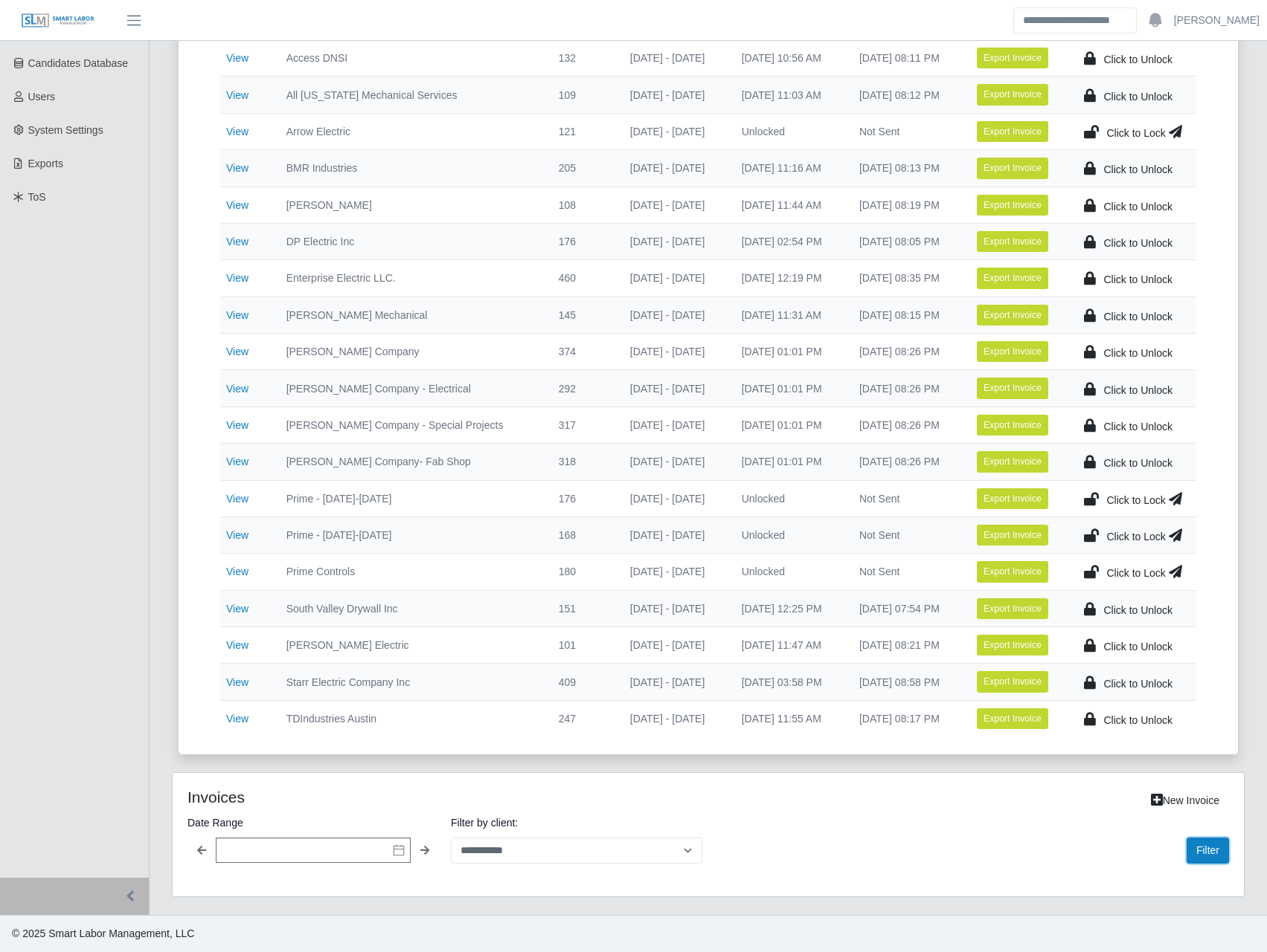
scroll to position [300, 0]
click at [1220, 458] on div "Invoice Client Number Duration Locked Sent Export Actions View Access DNSI 132 …" at bounding box center [708, 358] width 1059 height 794
click at [1212, 847] on button "Filter" at bounding box center [1208, 851] width 43 height 26
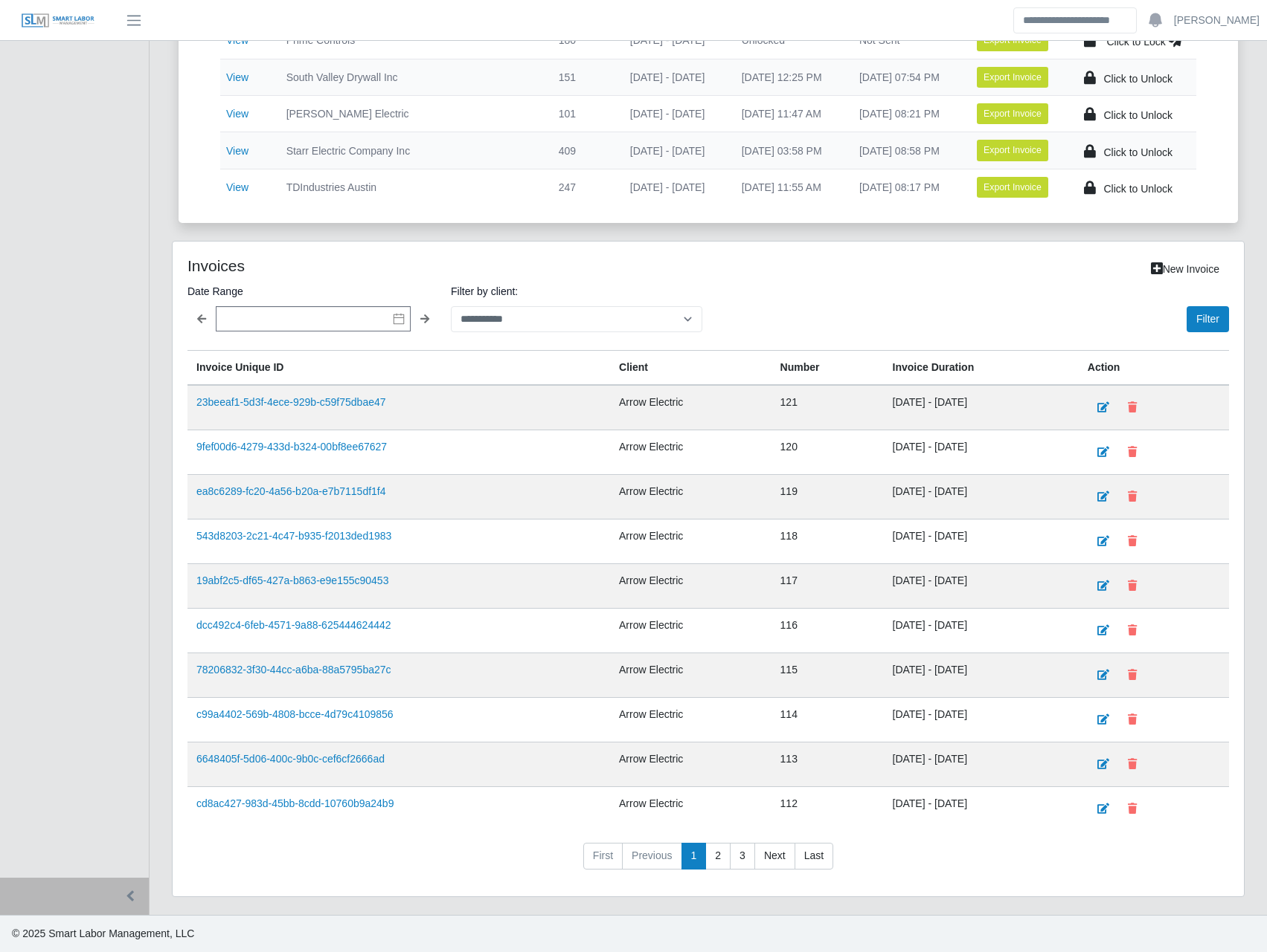
drag, startPoint x: 920, startPoint y: 822, endPoint x: 407, endPoint y: 858, distance: 514.3
click at [407, 858] on nav "First Previous 1 2 3 Next Last" at bounding box center [708, 862] width 1041 height 39
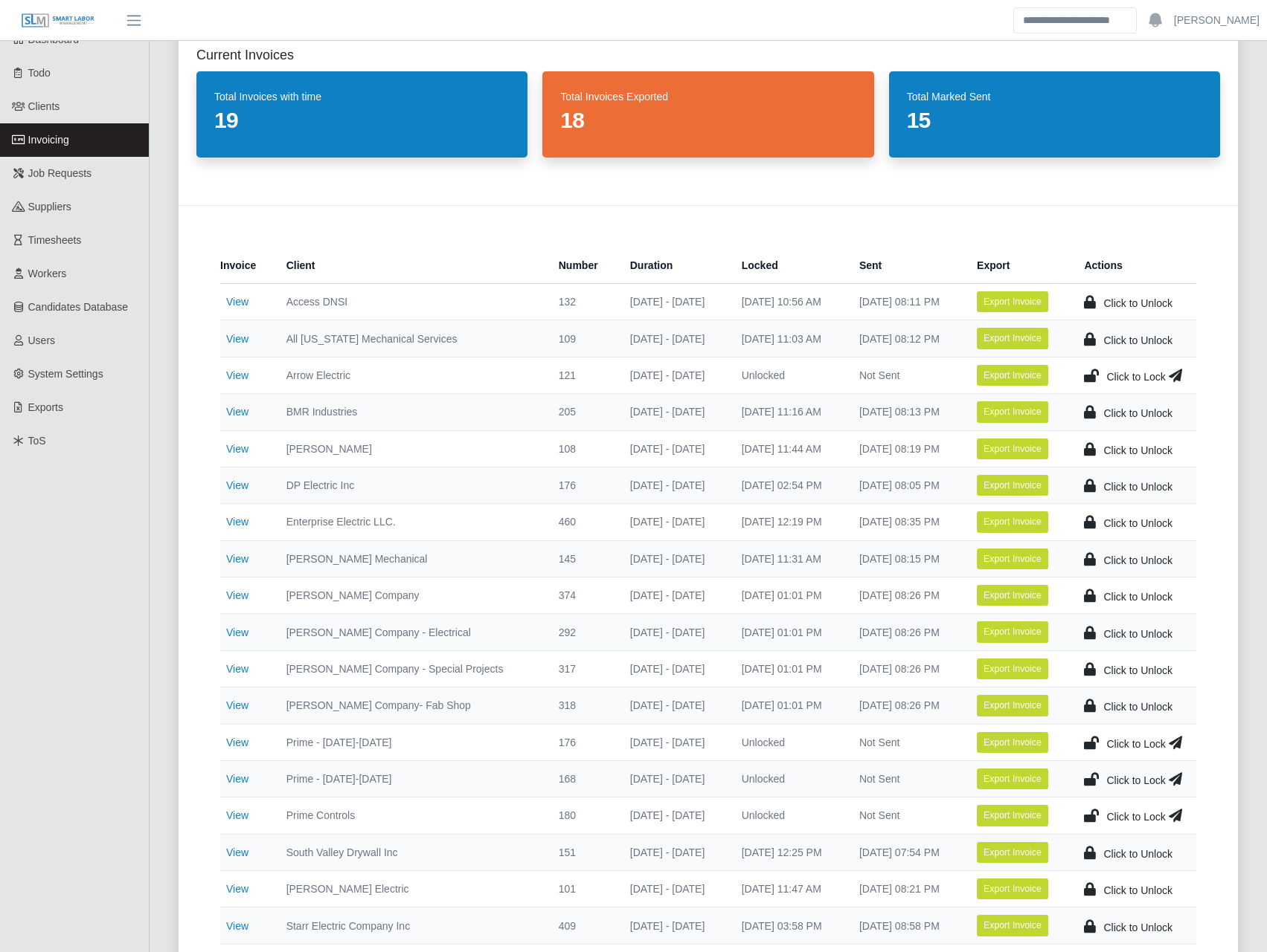
scroll to position [0, 0]
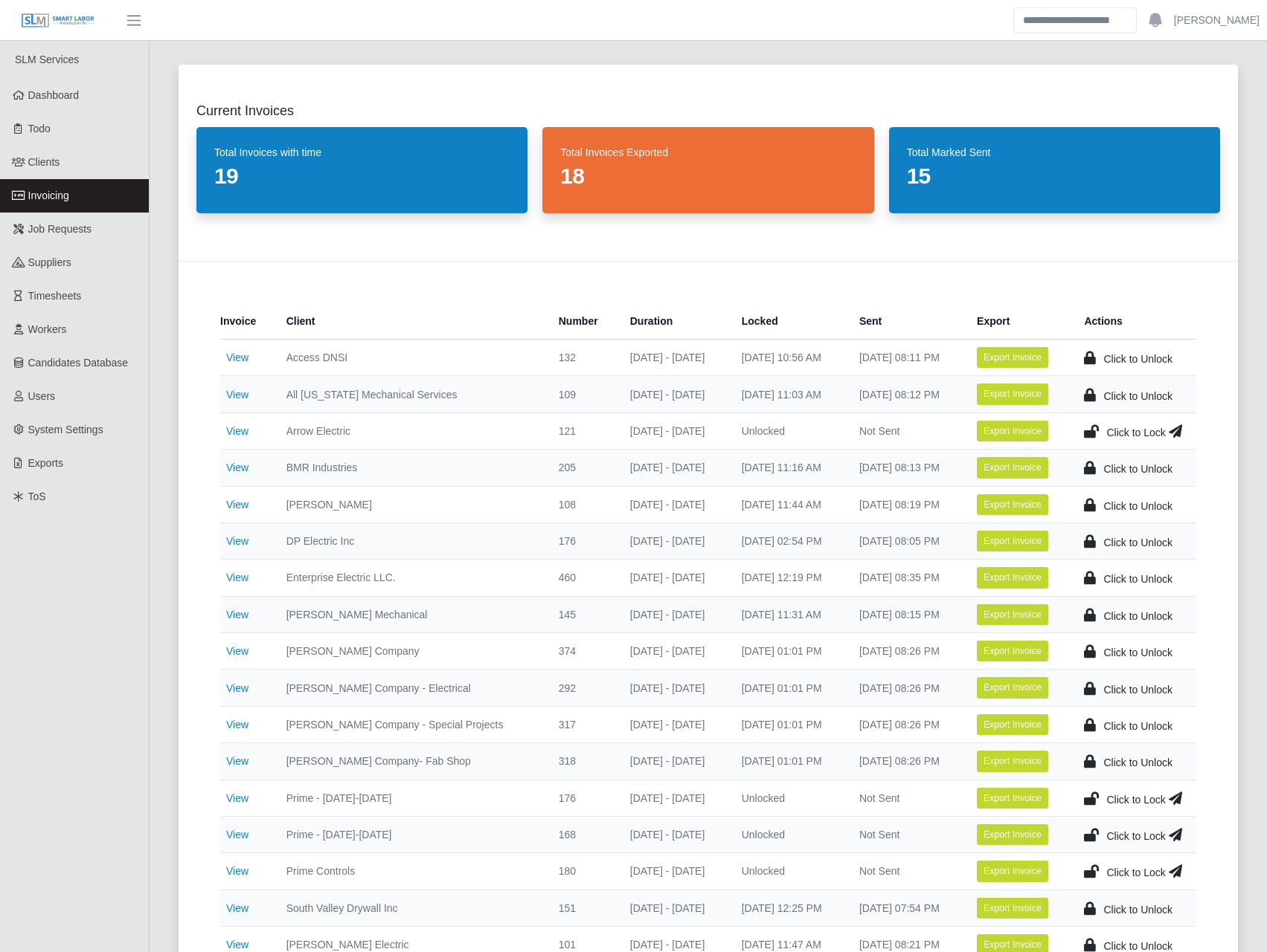
click at [1094, 427] on icon at bounding box center [1091, 431] width 15 height 21
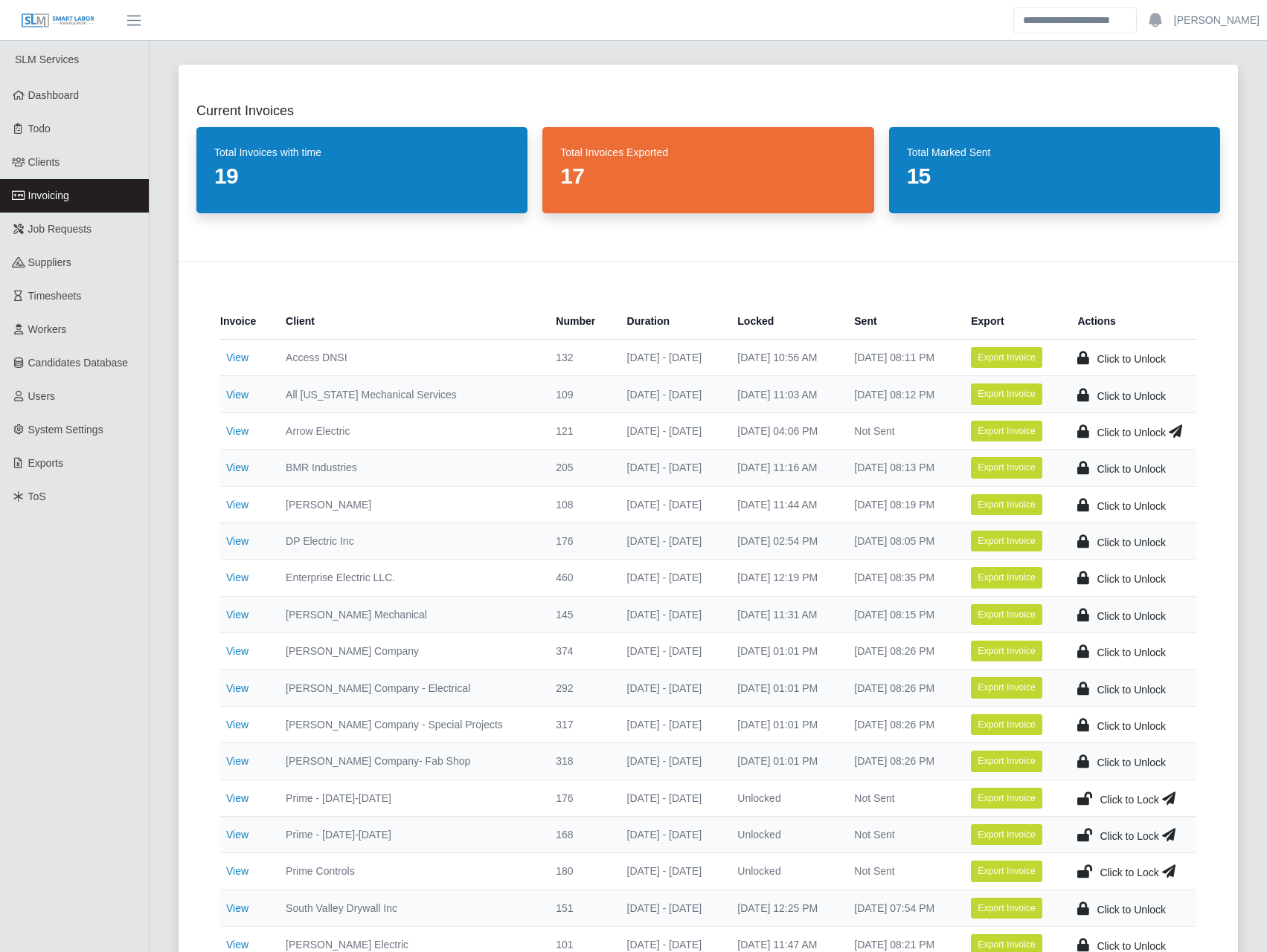
click at [1175, 433] on icon at bounding box center [1176, 431] width 14 height 21
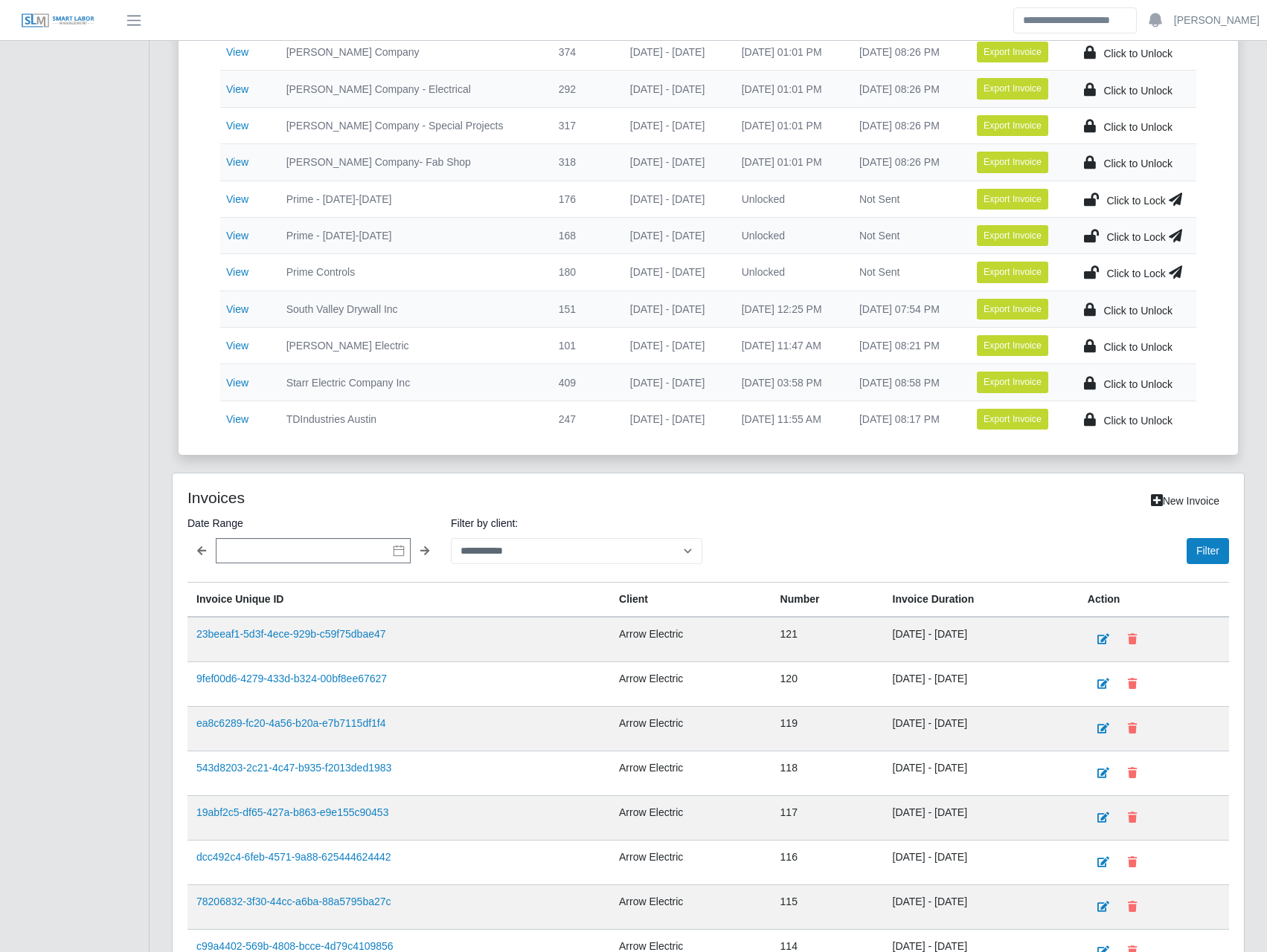
scroll to position [694, 0]
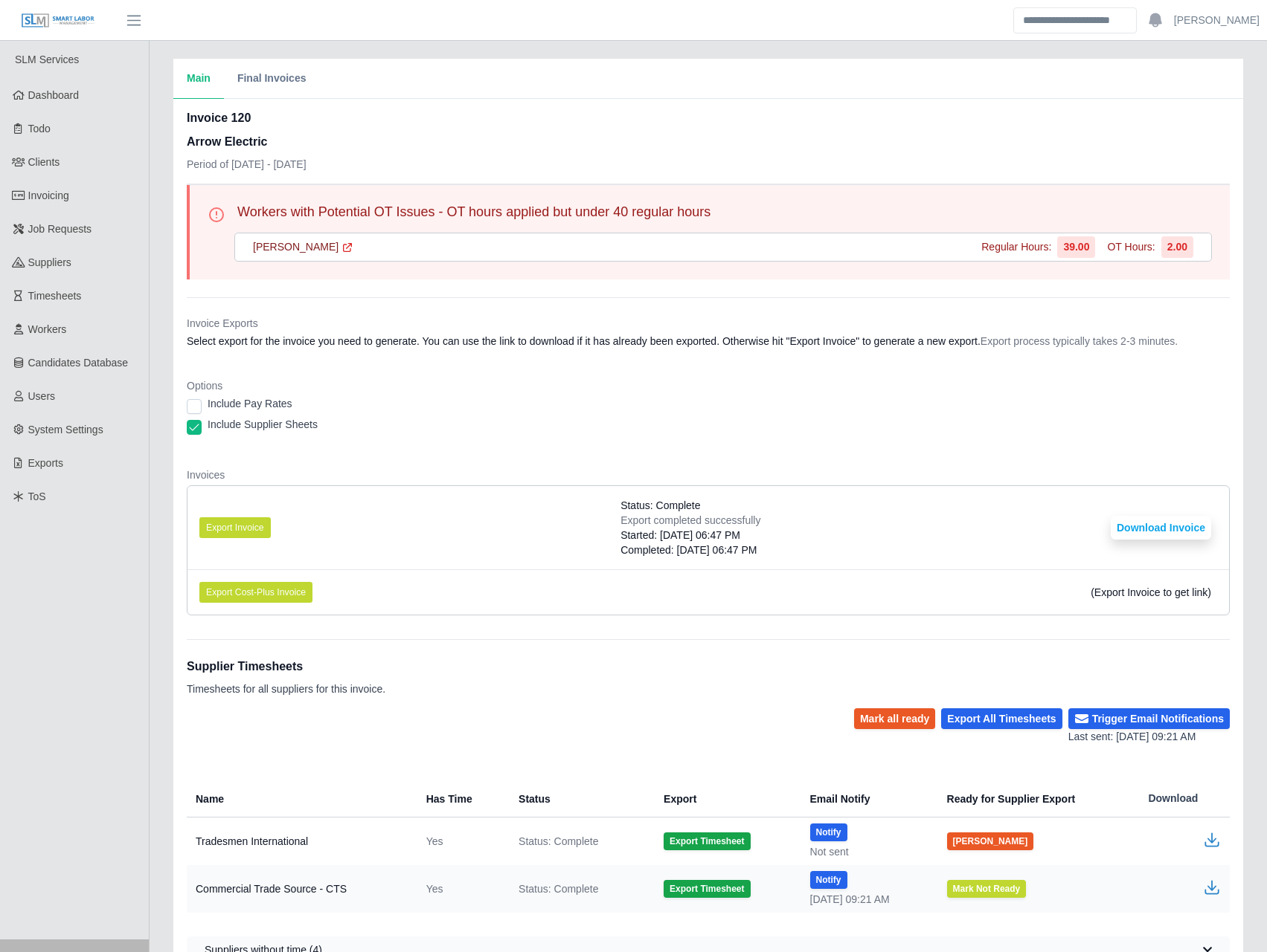
click at [308, 238] on div "[PERSON_NAME] Regular Hours: 39.00 OT Hours: 2.00" at bounding box center [723, 246] width 977 height 29
click at [280, 245] on link "[PERSON_NAME]" at bounding box center [304, 247] width 101 height 16
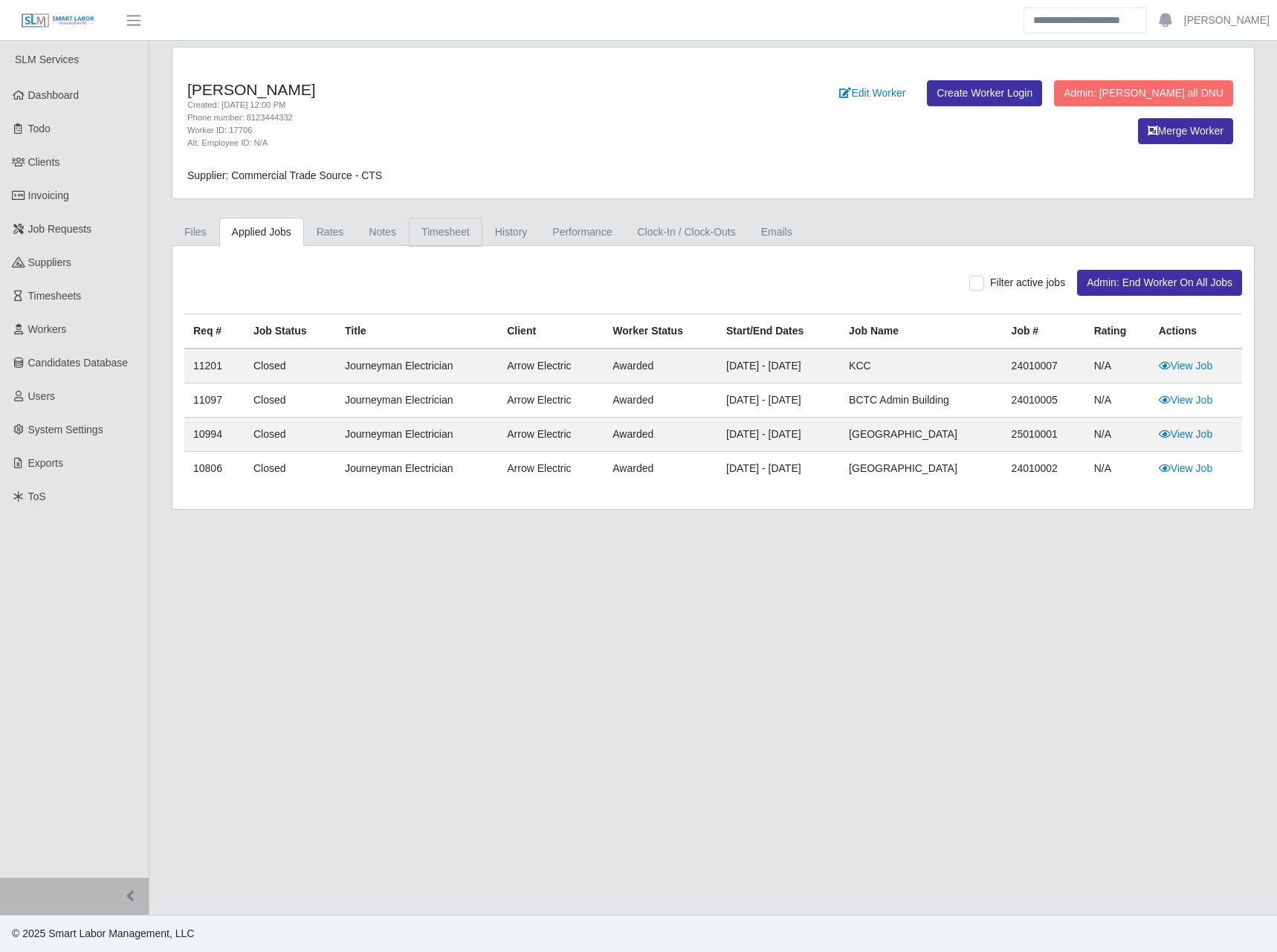
click at [462, 237] on link "Timesheet" at bounding box center [446, 231] width 73 height 29
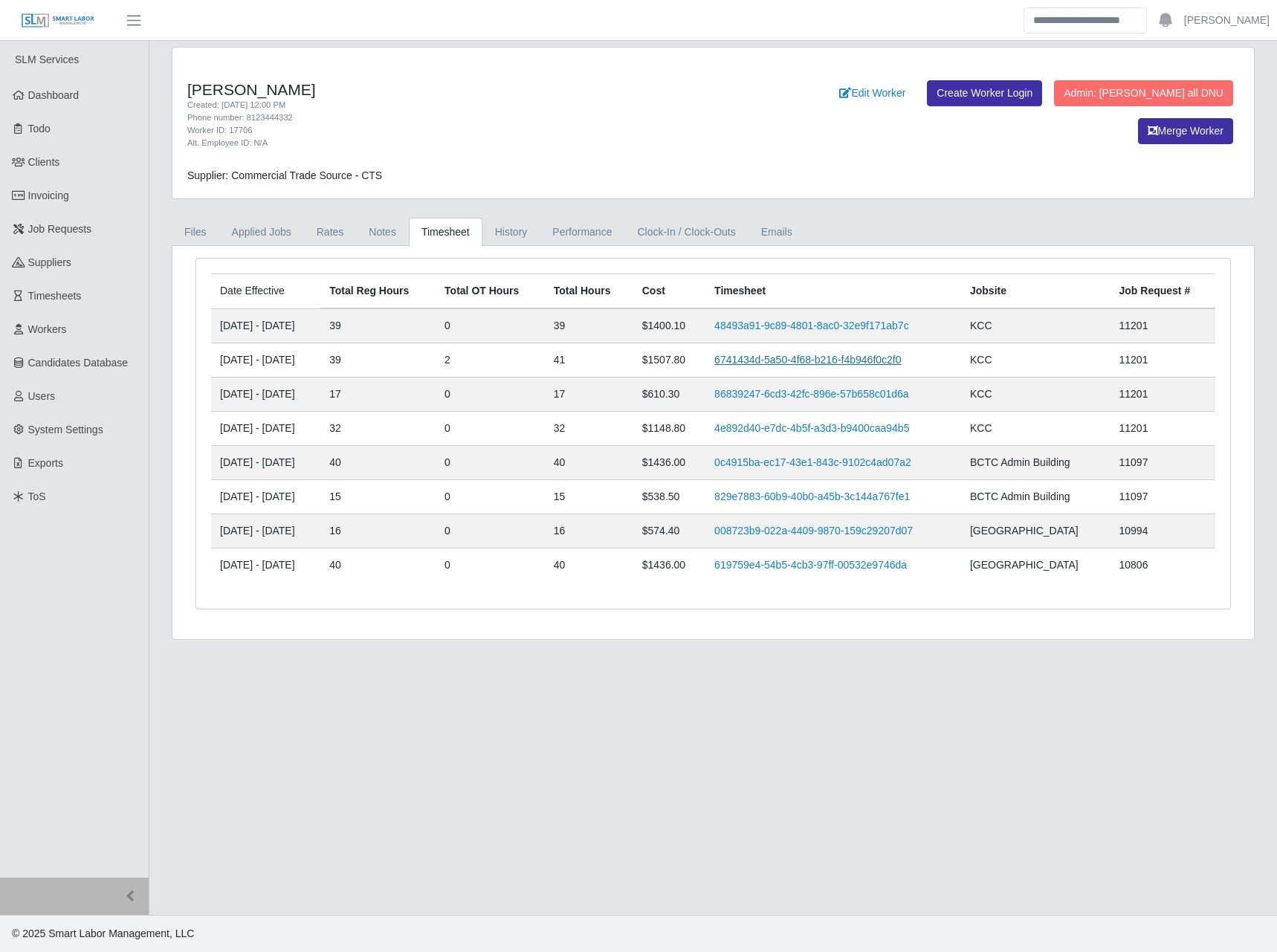
drag, startPoint x: 791, startPoint y: 353, endPoint x: 773, endPoint y: 363, distance: 20.6
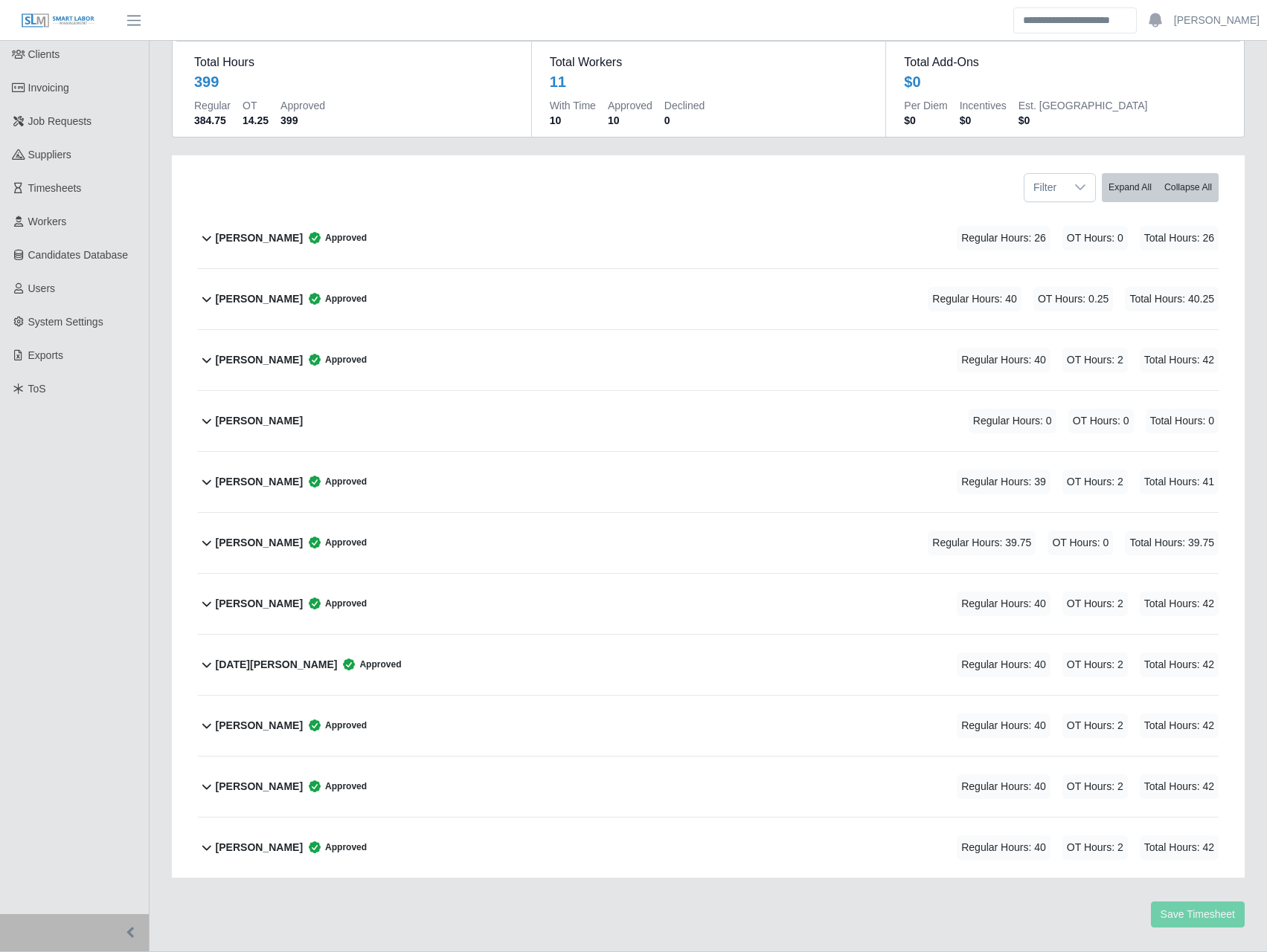
scroll to position [144, 0]
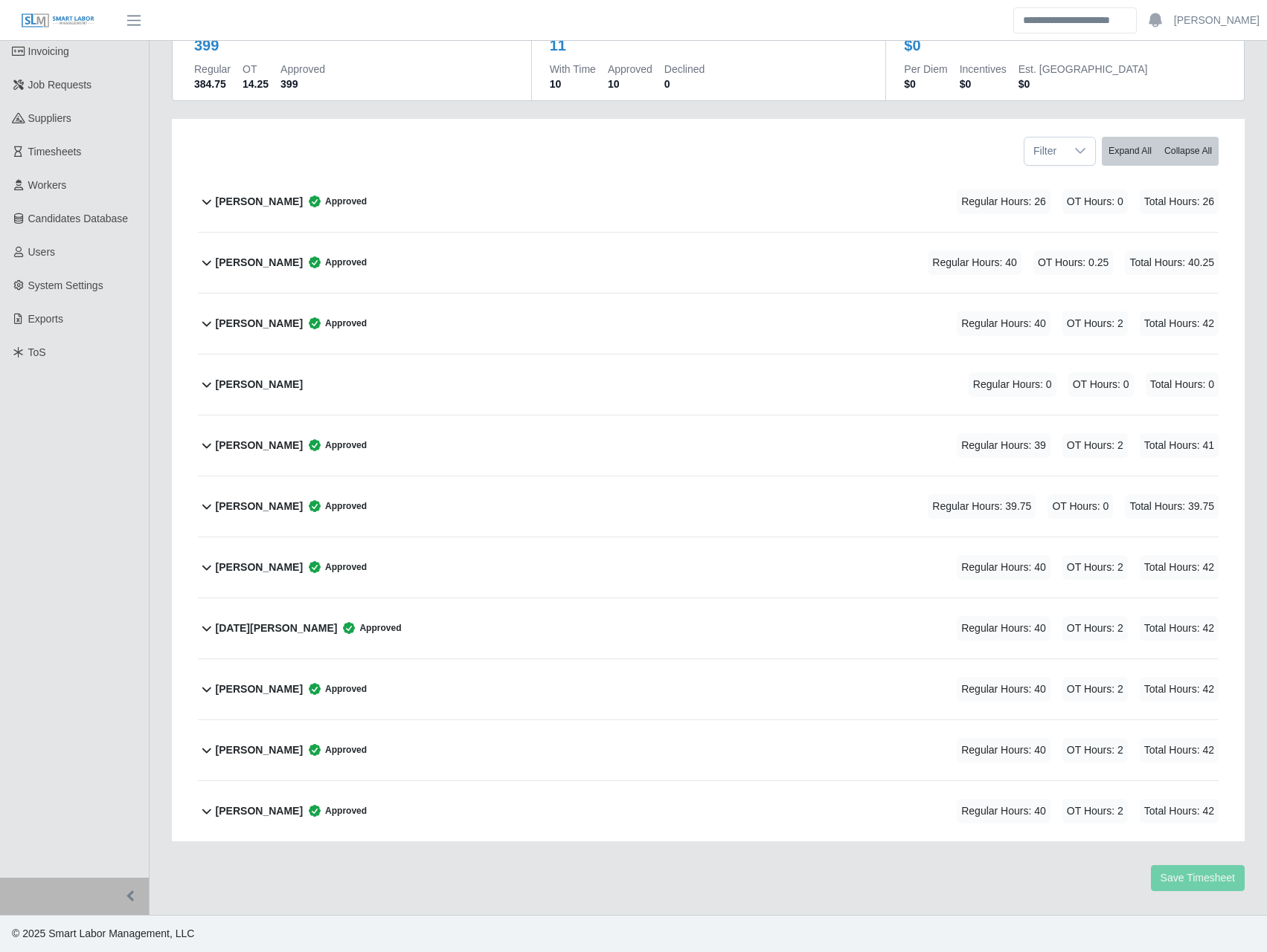
click at [249, 444] on b "Luke Riley" at bounding box center [259, 446] width 87 height 16
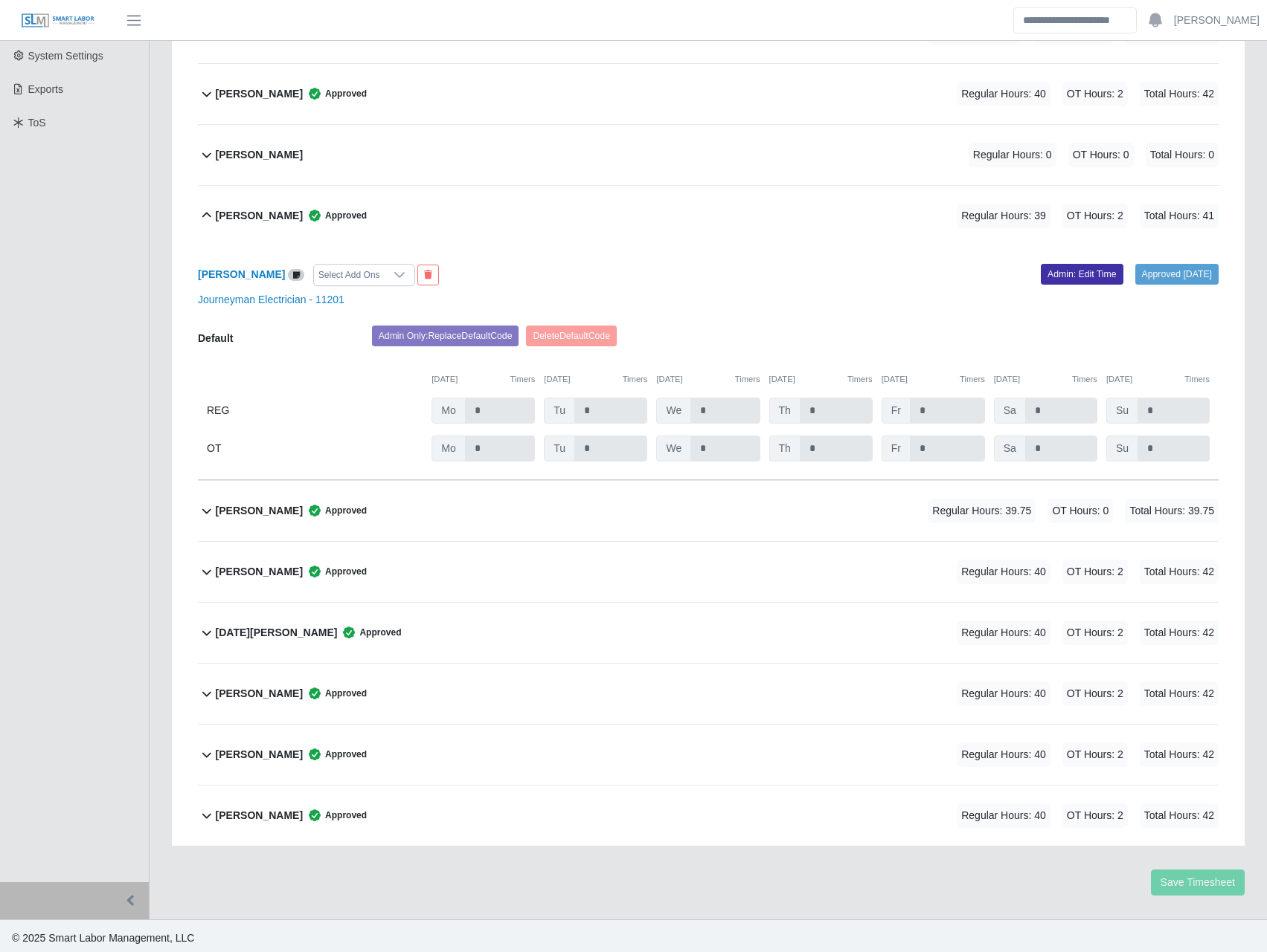
scroll to position [379, 0]
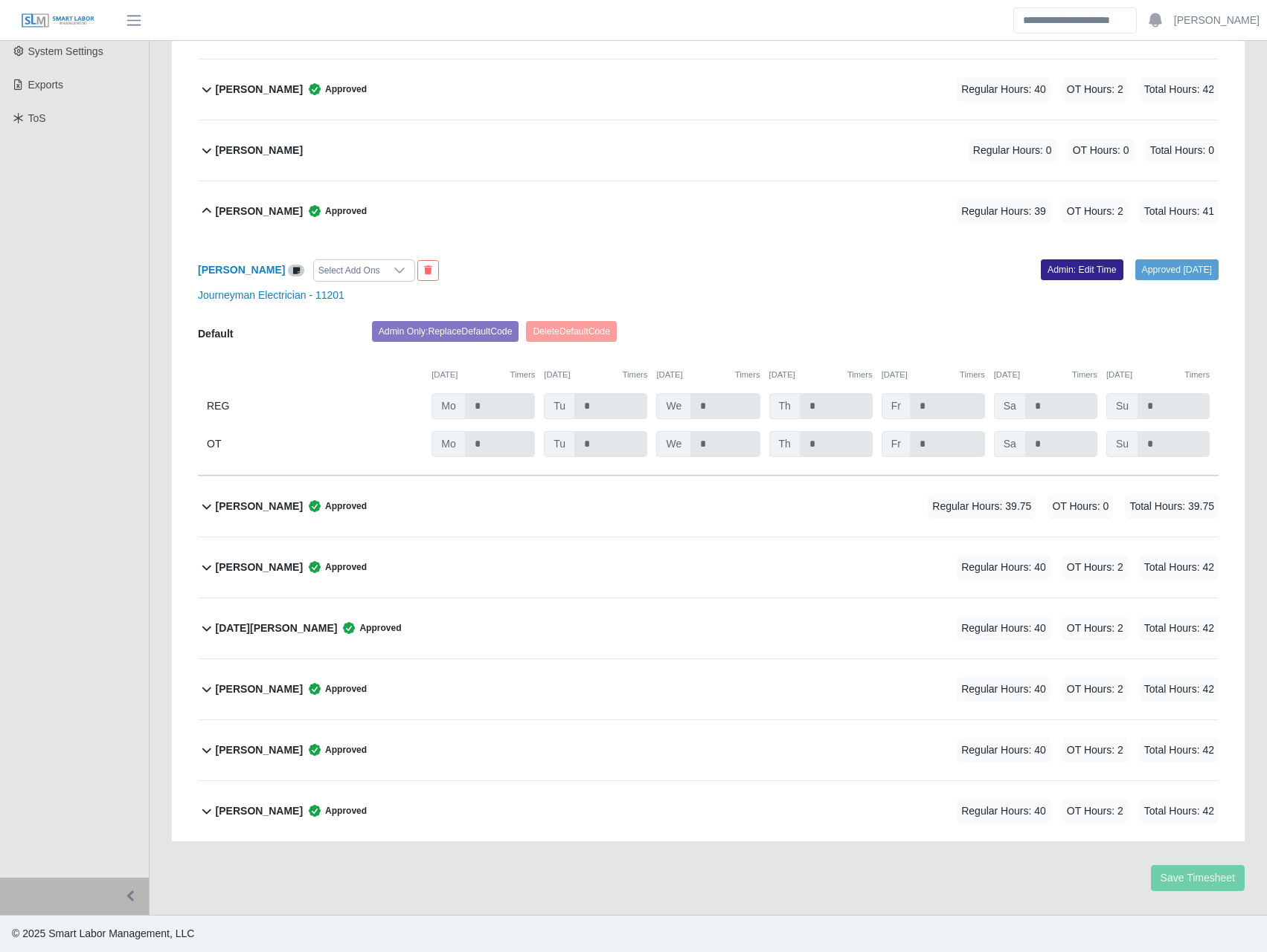
click at [1042, 270] on link "Admin: Edit Time" at bounding box center [1081, 269] width 82 height 21
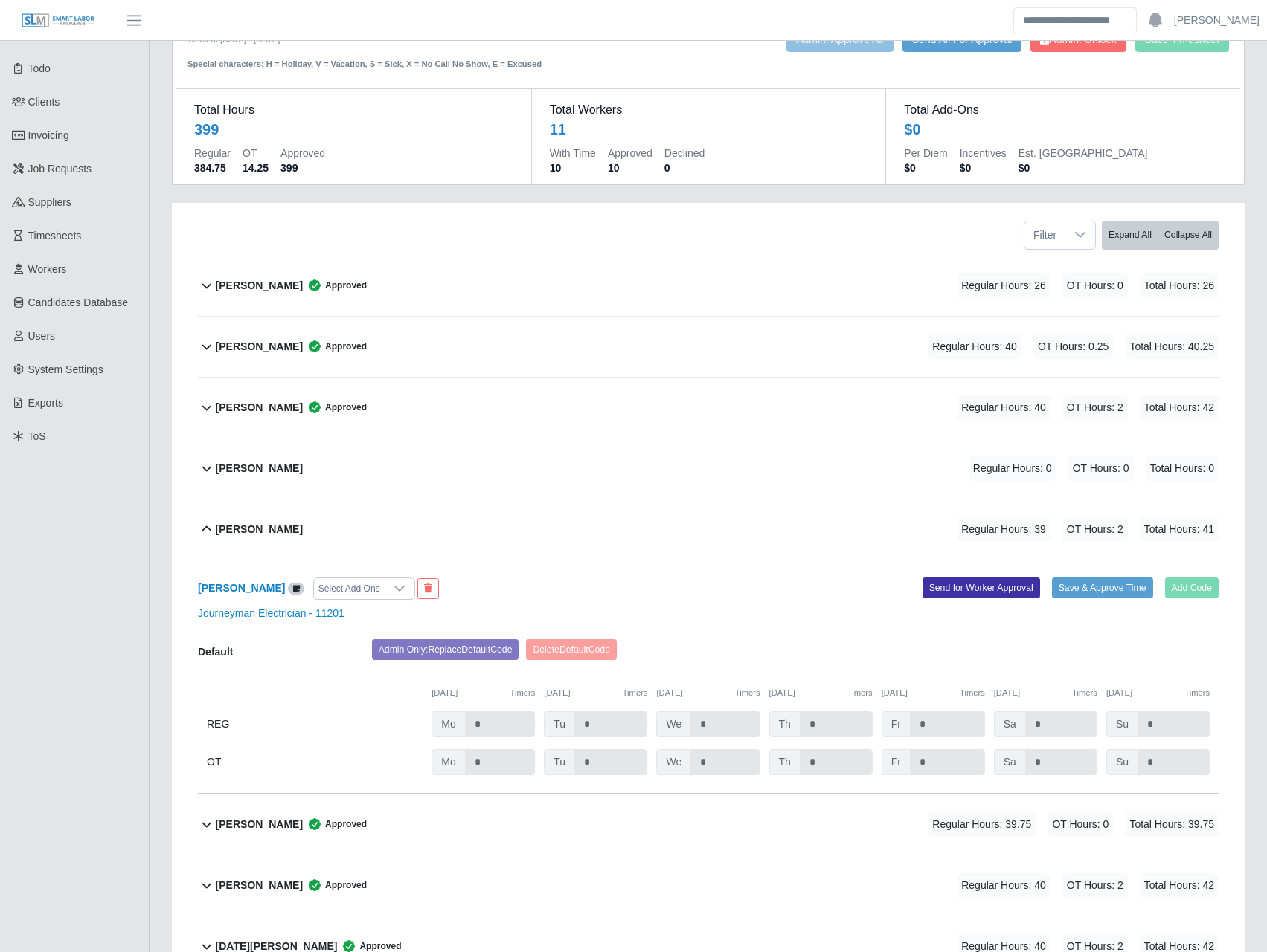
scroll to position [0, 0]
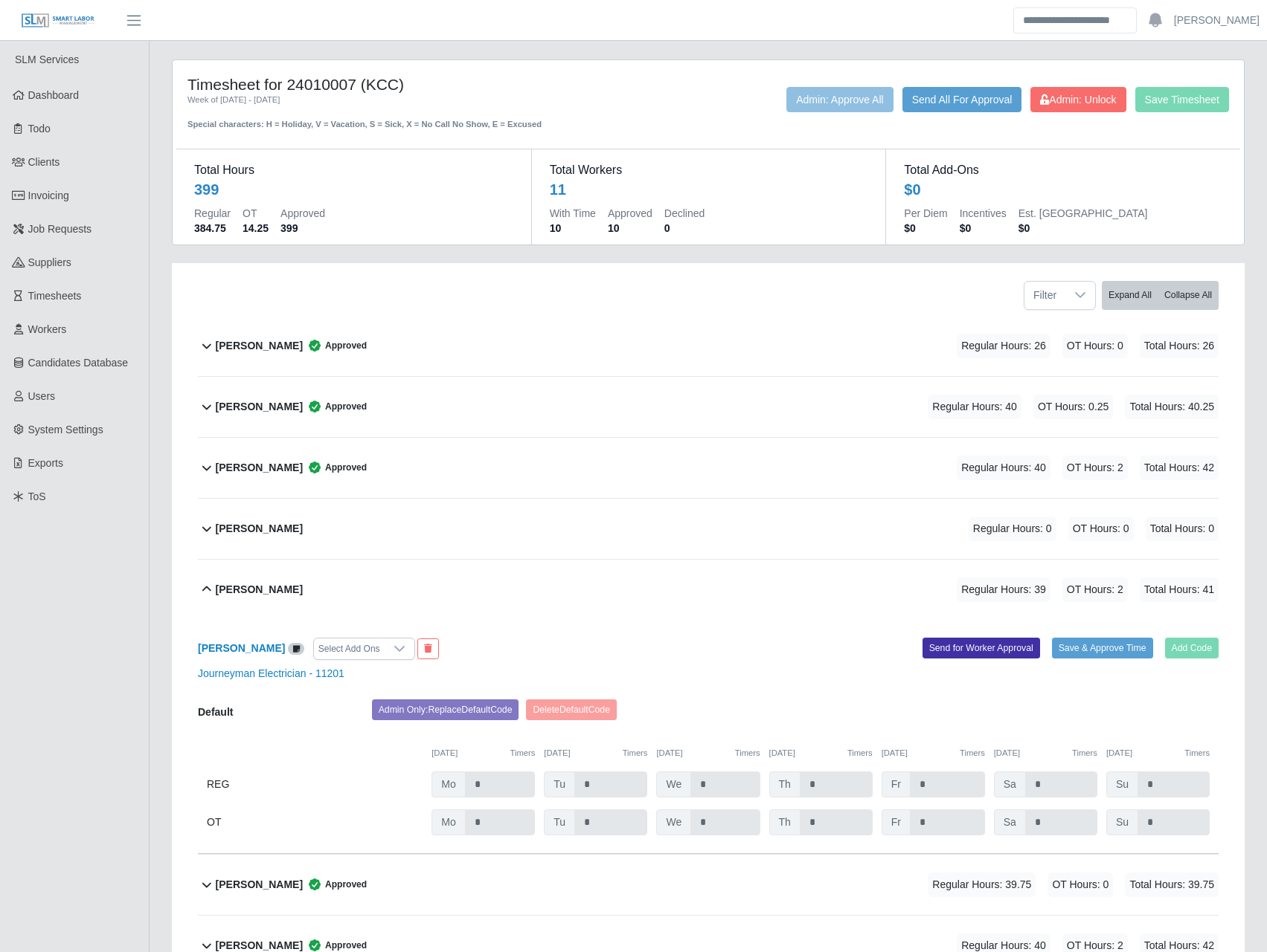
click at [1078, 113] on div "Save Timesheet Admin: Unlock Send All For Approval Admin: Approve All" at bounding box center [930, 109] width 620 height 43
click at [1079, 106] on span "Admin: Unlock" at bounding box center [1077, 100] width 76 height 12
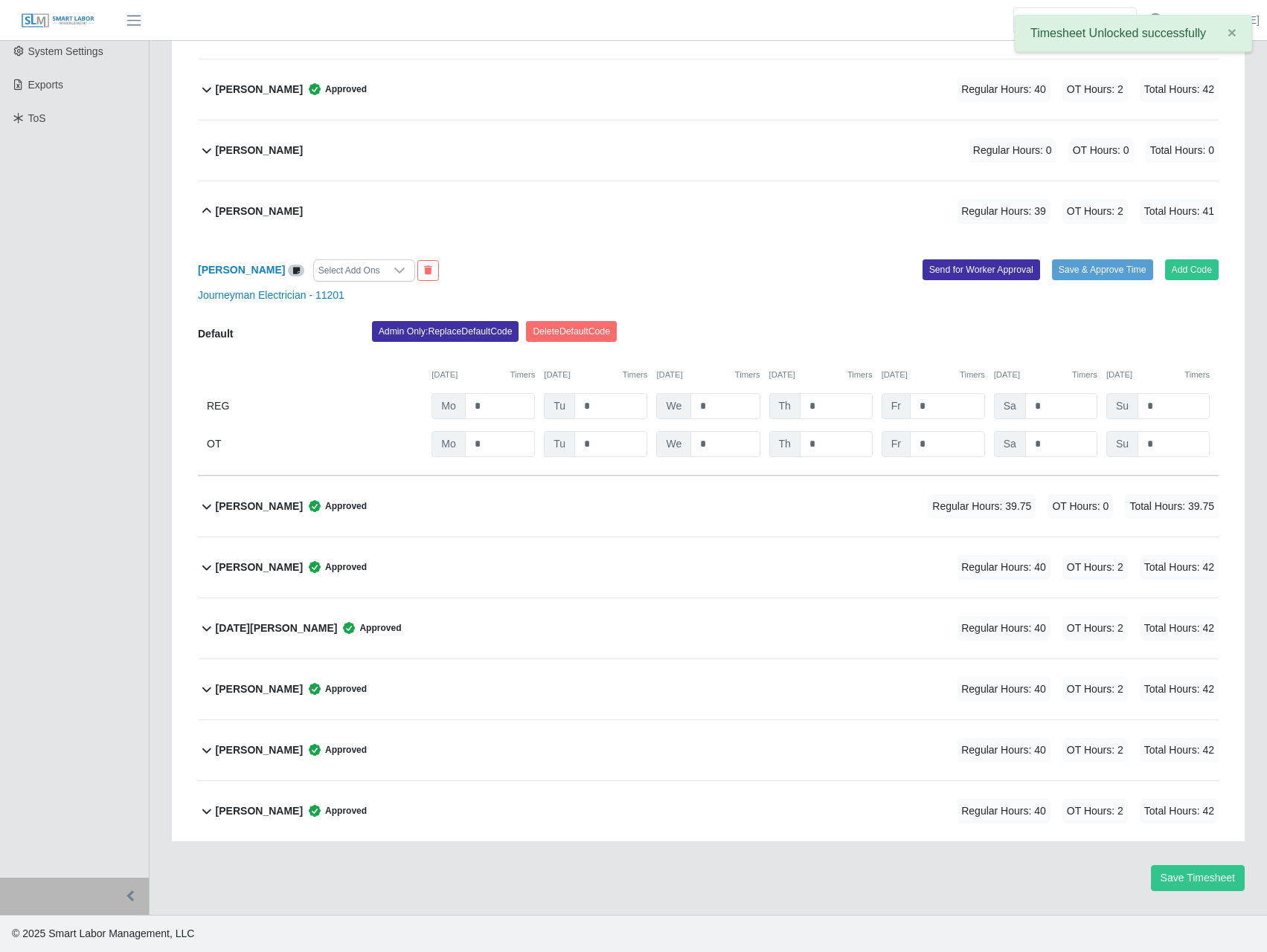
scroll to position [206, 0]
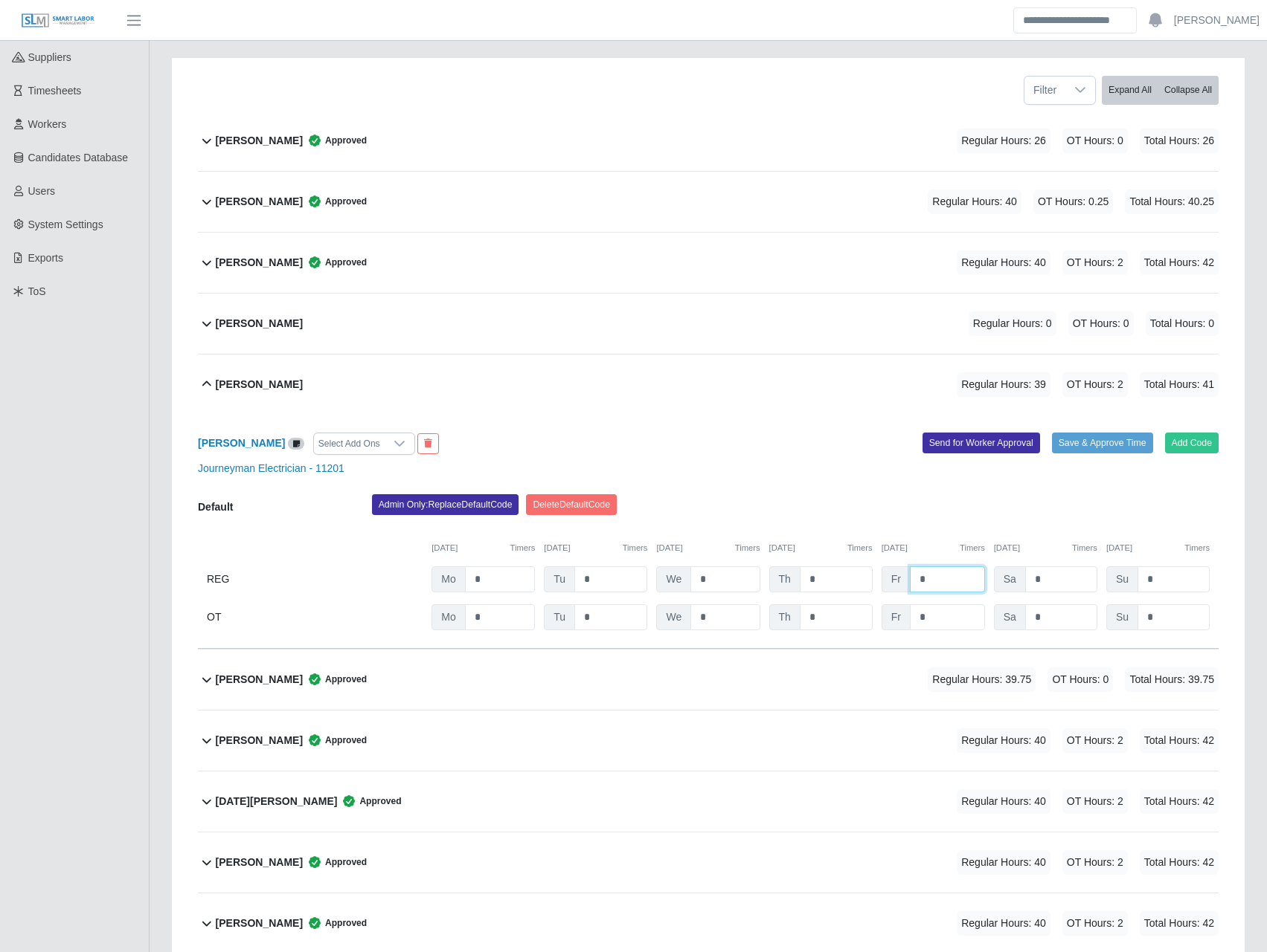
drag, startPoint x: 929, startPoint y: 580, endPoint x: 908, endPoint y: 581, distance: 21.0
click at [910, 581] on input "*" at bounding box center [948, 579] width 75 height 26
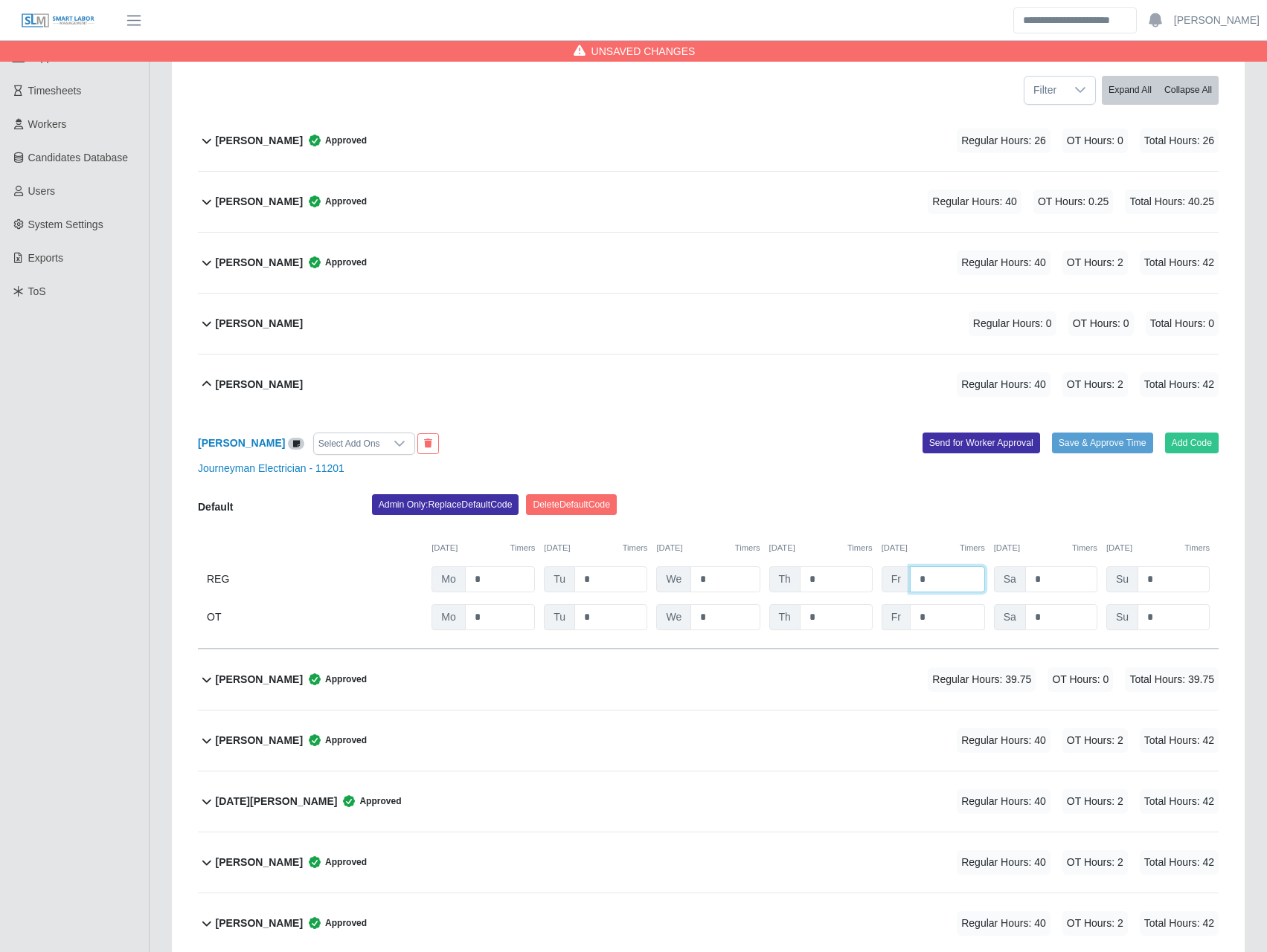
type input "*"
drag, startPoint x: 941, startPoint y: 613, endPoint x: 901, endPoint y: 620, distance: 40.6
click at [901, 620] on div "Fr *" at bounding box center [933, 617] width 104 height 26
type input "*"
click at [879, 512] on div "Admin Only: Replace Default Code Delete Default Code" at bounding box center [795, 509] width 868 height 30
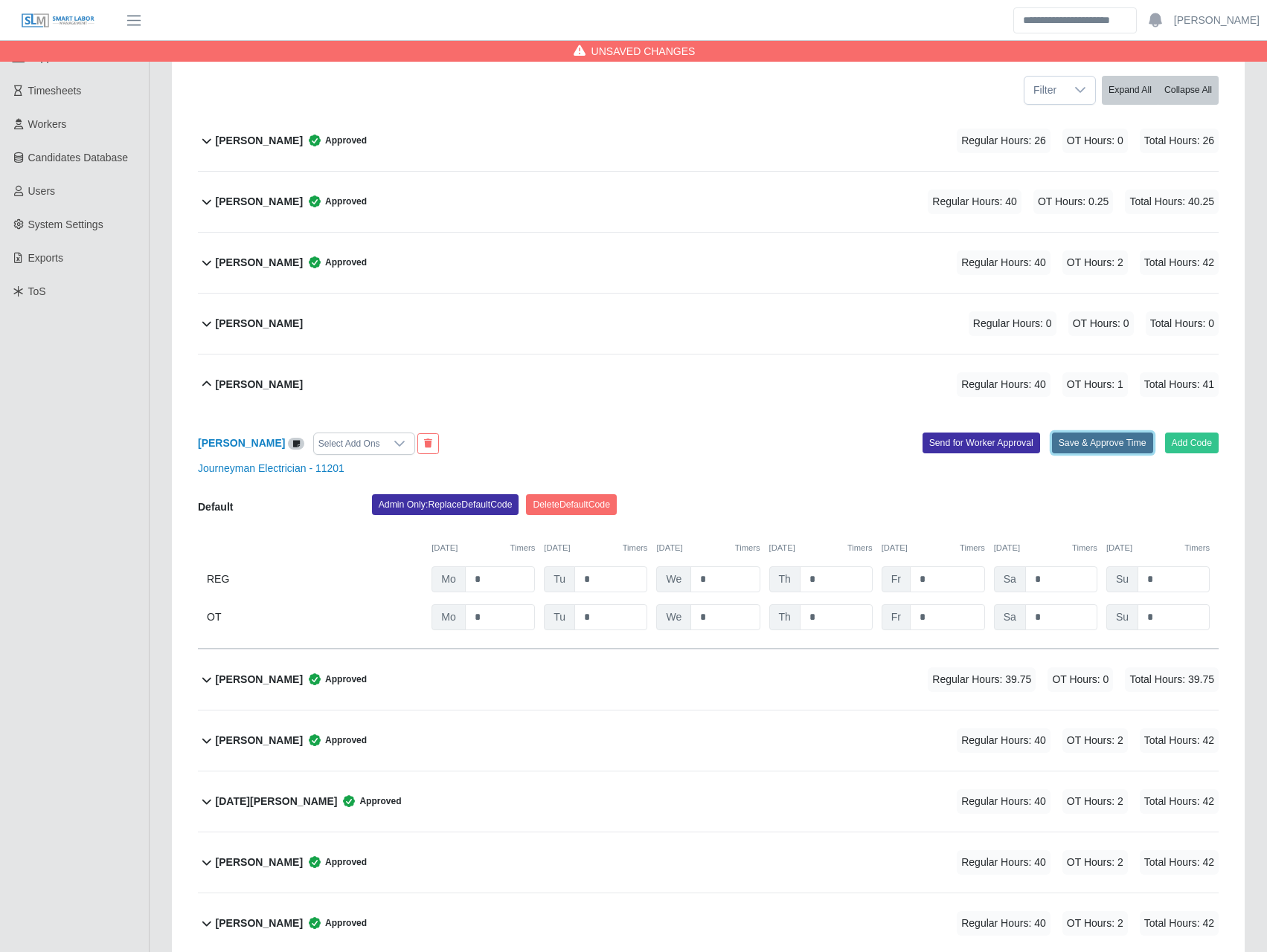
click at [1126, 441] on button "Save & Approve Time" at bounding box center [1102, 443] width 101 height 21
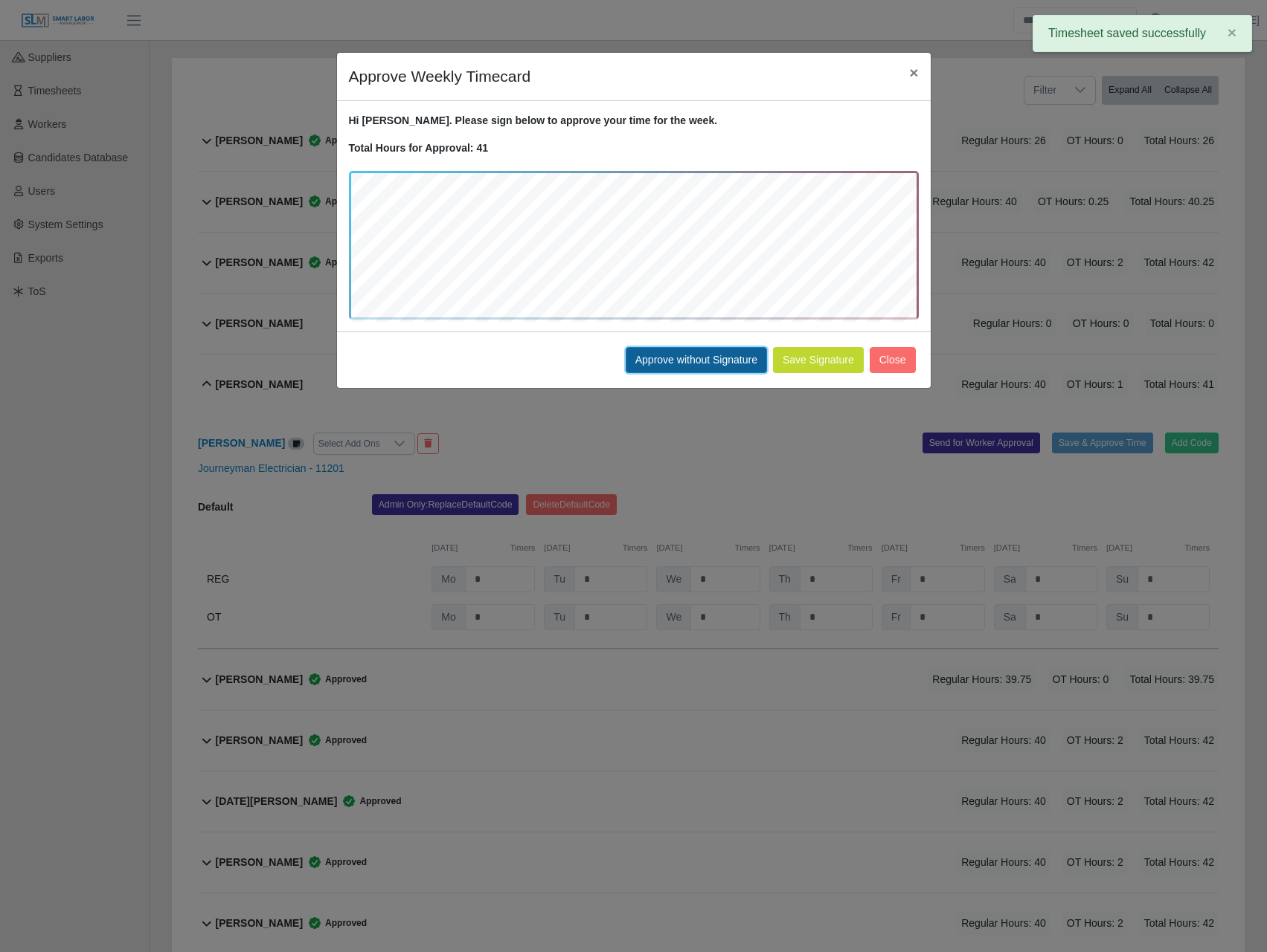
click at [742, 361] on button "Approve without Signature" at bounding box center [696, 360] width 141 height 26
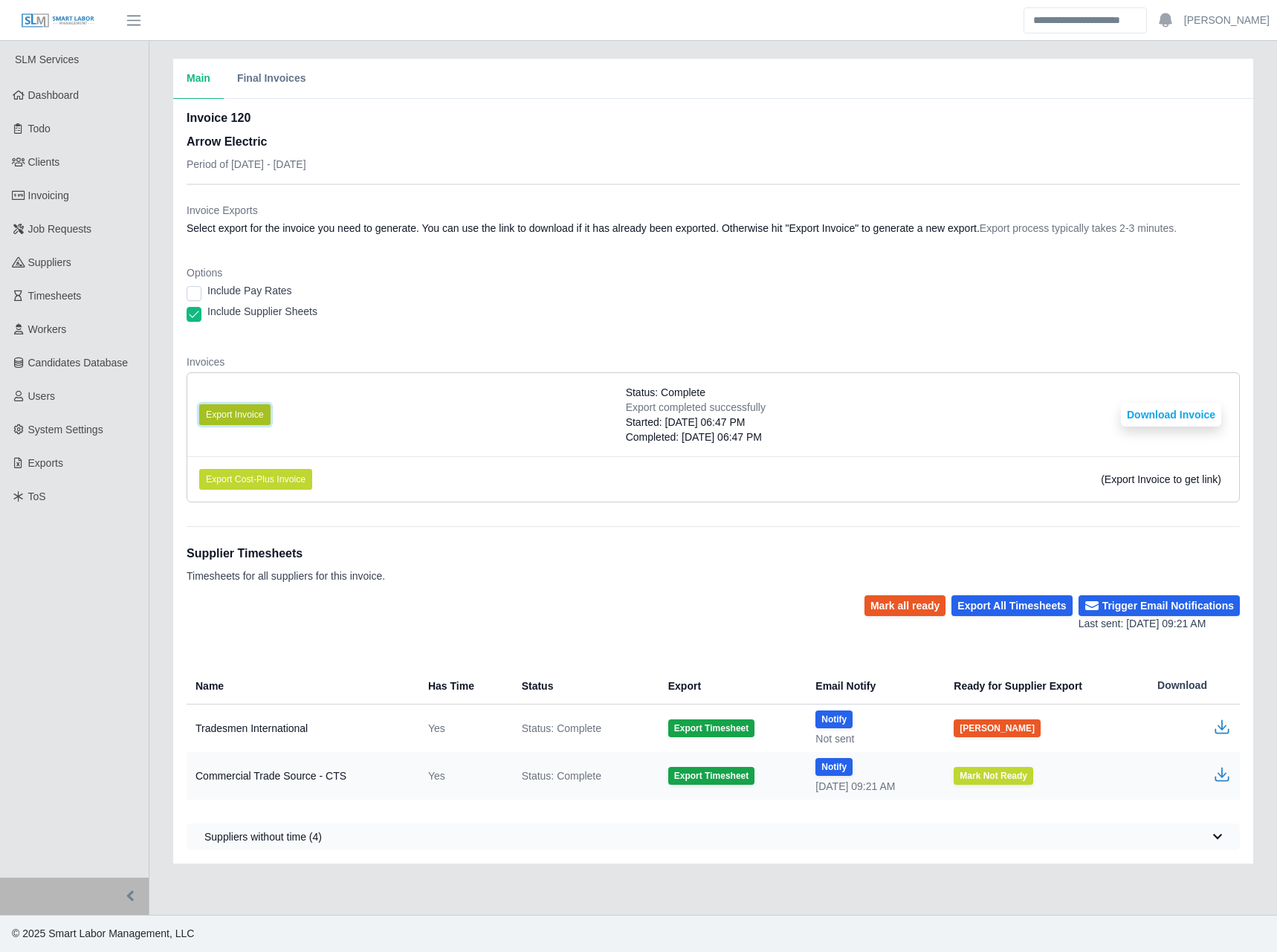
click at [248, 412] on button "Export Invoice" at bounding box center [235, 414] width 71 height 21
drag, startPoint x: 804, startPoint y: 346, endPoint x: 855, endPoint y: 371, distance: 56.8
click at [820, 354] on dl "Invoice Exports Select export for the invoice you need to generate. You can use…" at bounding box center [714, 358] width 1054 height 311
click at [1157, 415] on button "Download Invoice" at bounding box center [1171, 415] width 101 height 24
